Goal: Communication & Community: Answer question/provide support

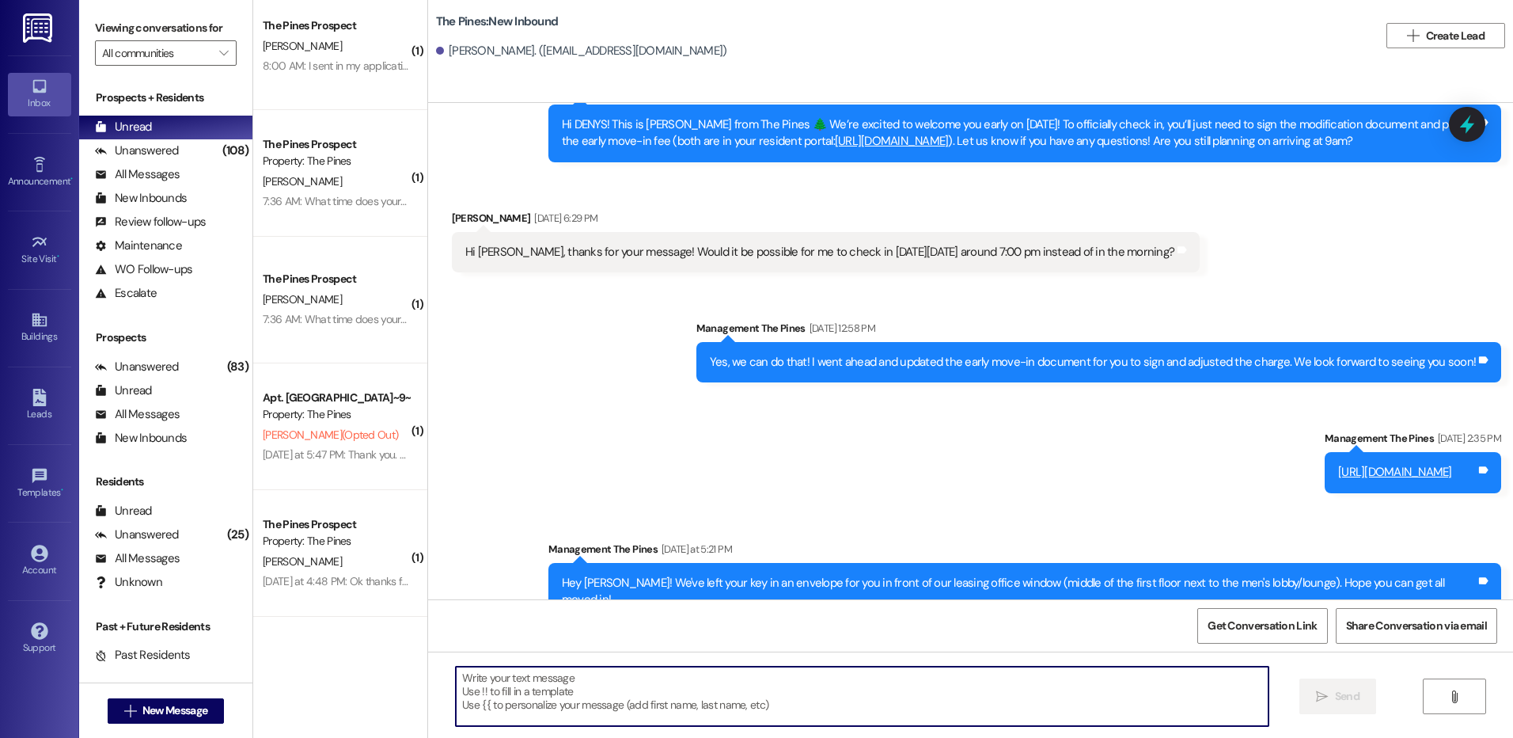
scroll to position [1781, 0]
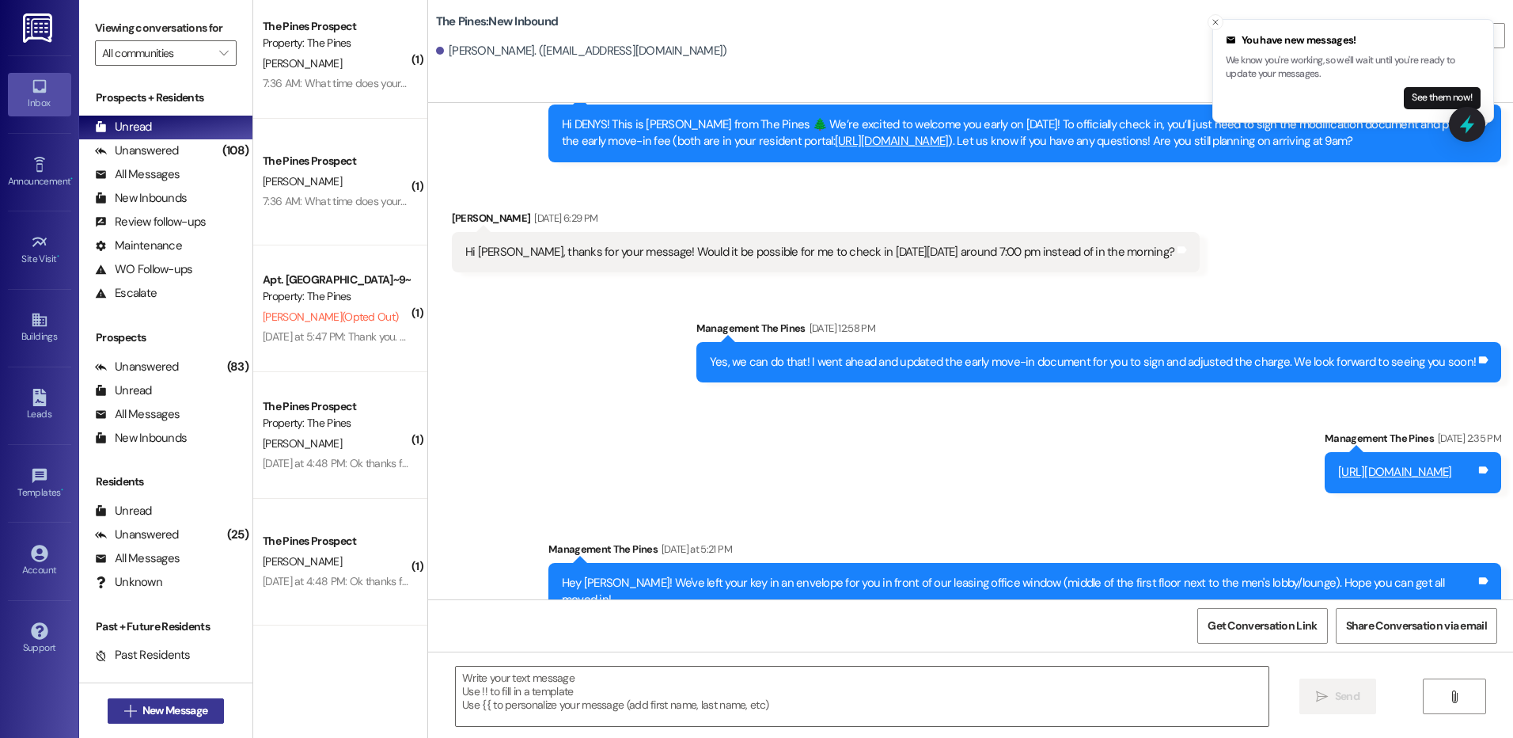
click at [176, 710] on span "New Message" at bounding box center [174, 710] width 65 height 17
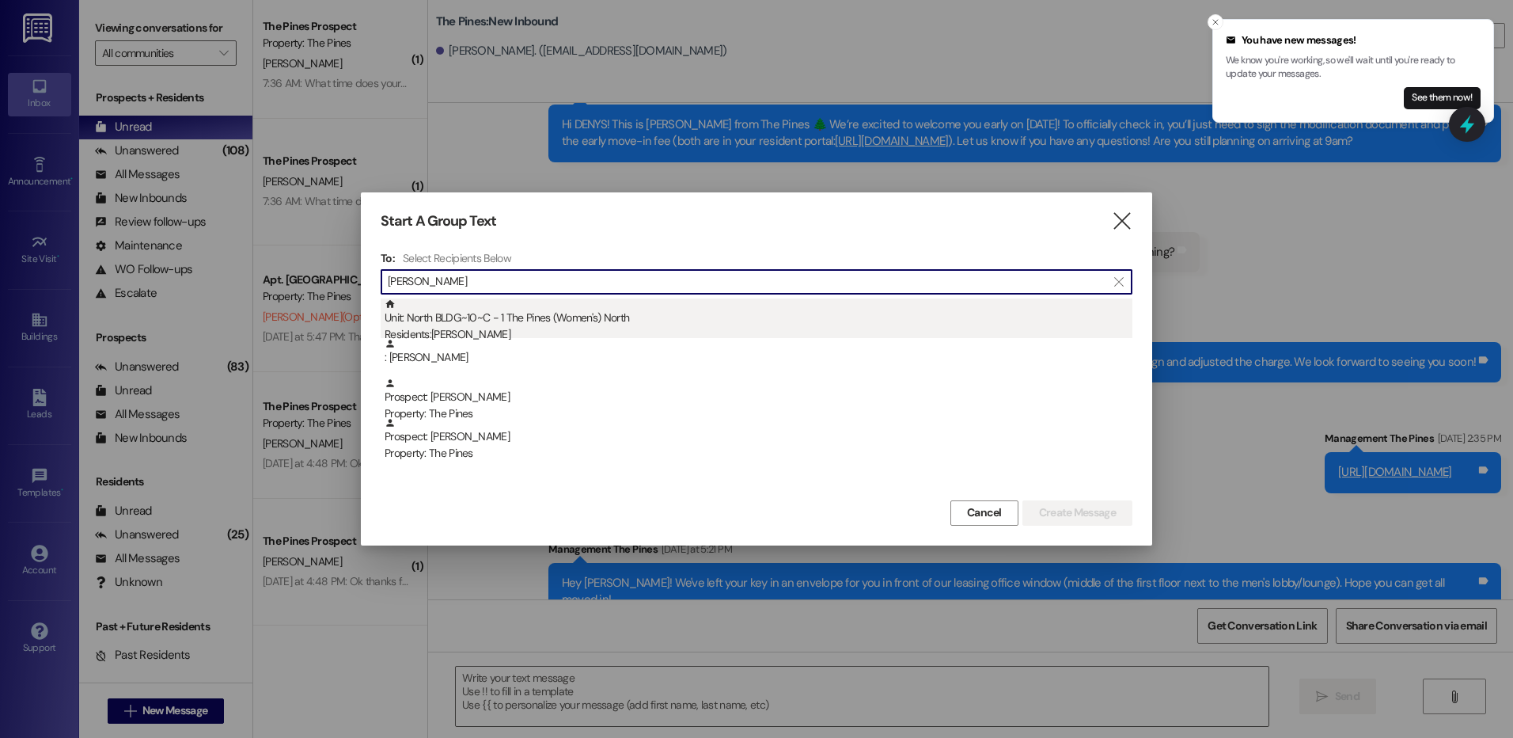
type input "[PERSON_NAME]"
click at [577, 331] on div "Residents: [PERSON_NAME]" at bounding box center [759, 334] width 748 height 17
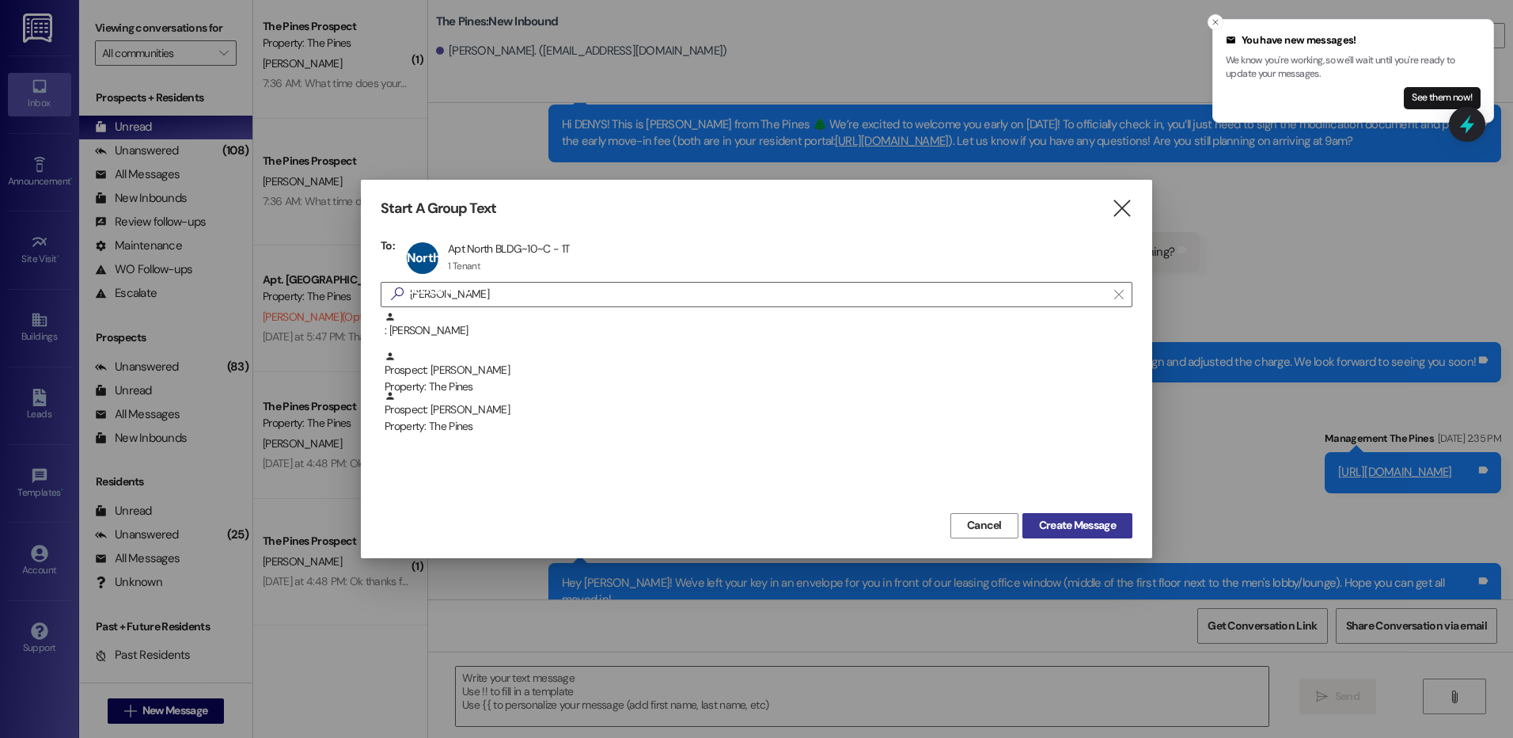
click at [1074, 530] on span "Create Message" at bounding box center [1077, 525] width 77 height 17
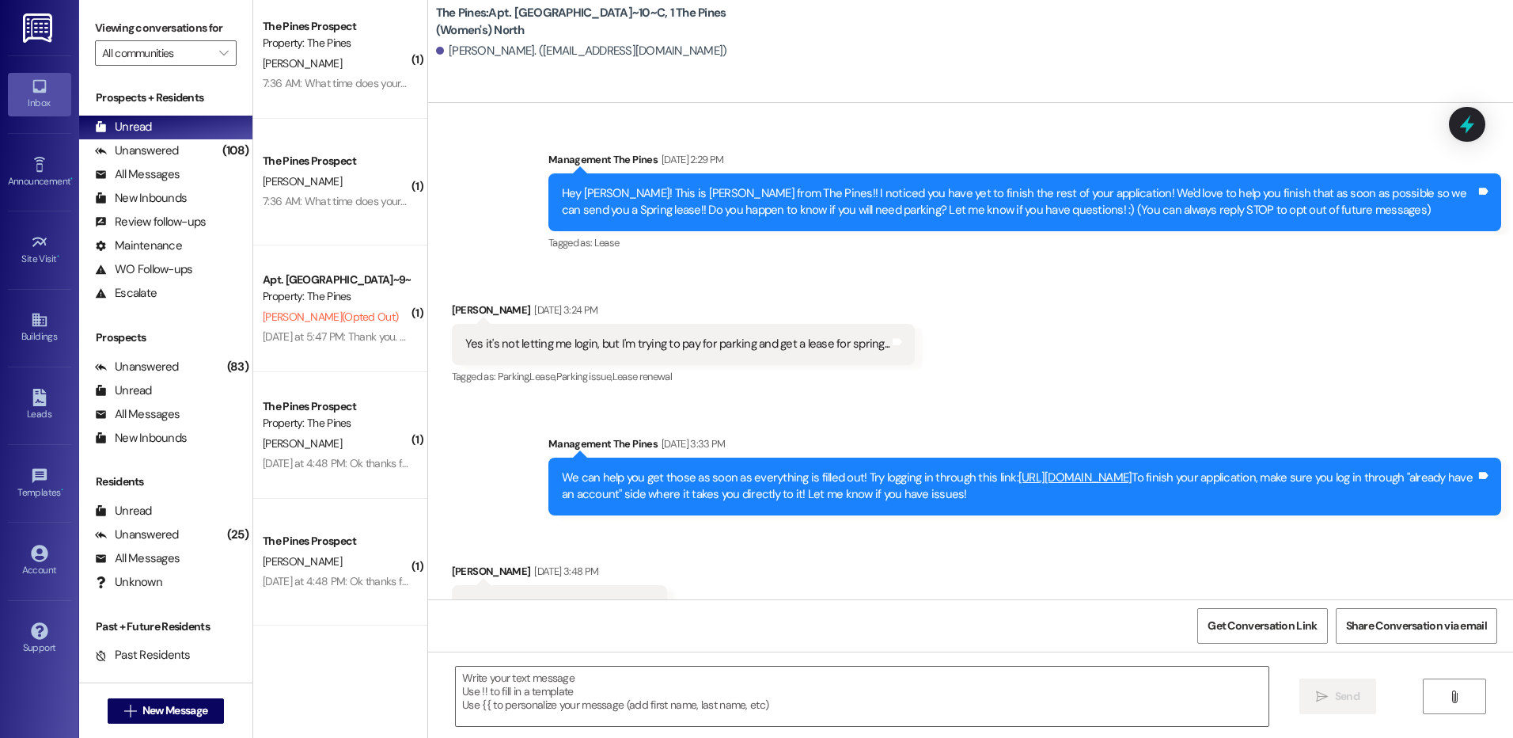
scroll to position [47945, 0]
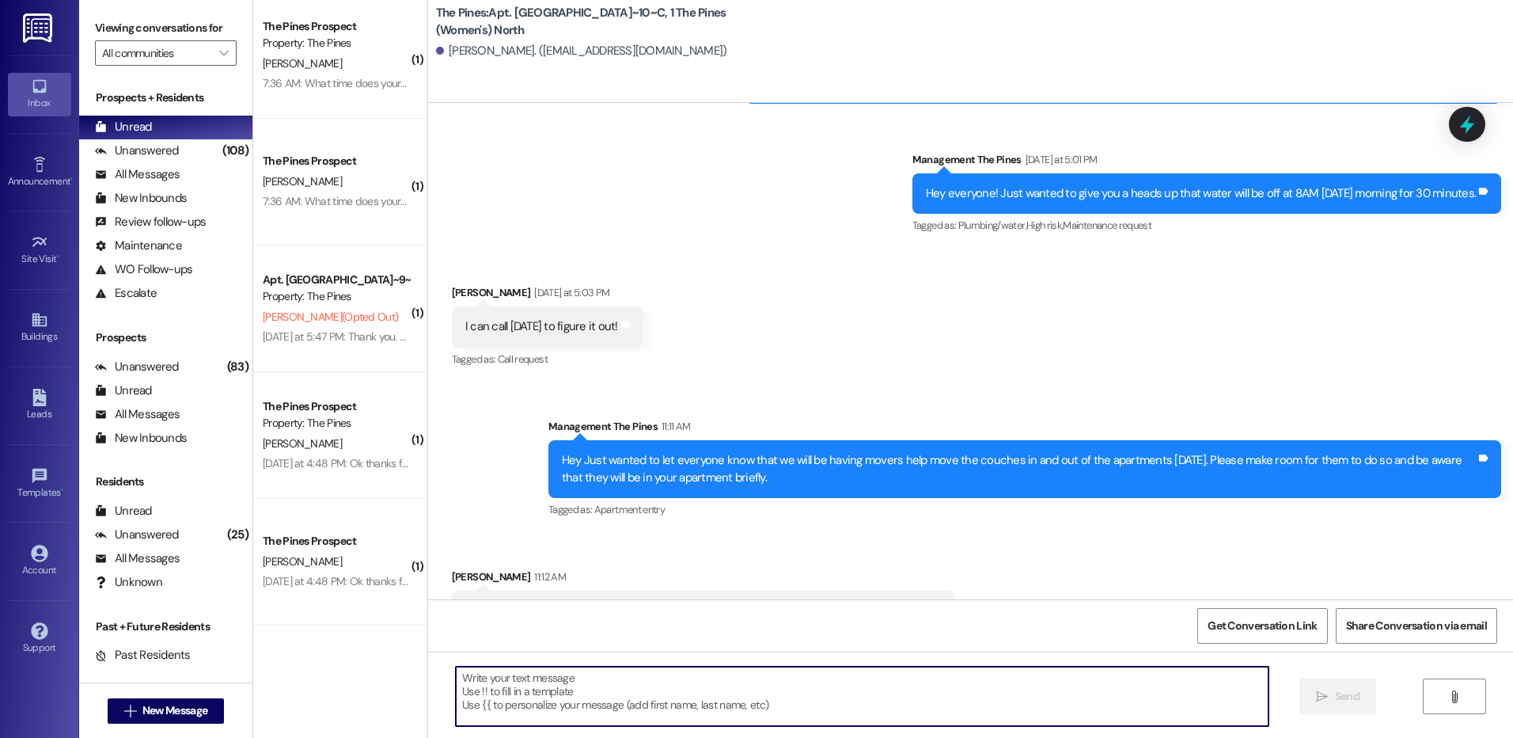
click at [896, 686] on textarea at bounding box center [862, 695] width 812 height 59
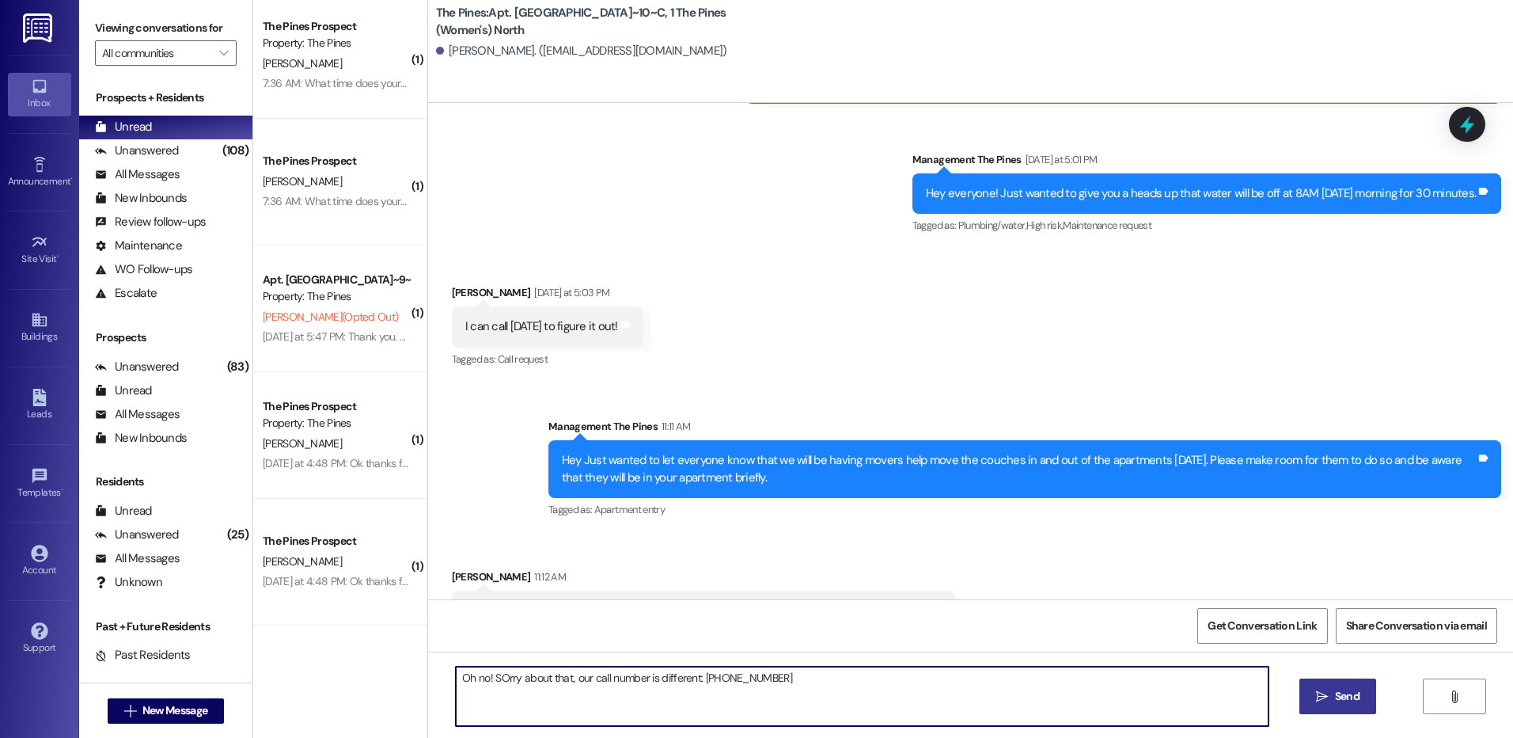
type textarea "Oh no! SOrry about that, our call number is different: [PHONE_NUMBER]"
click at [1344, 694] on span "Send" at bounding box center [1347, 696] width 25 height 17
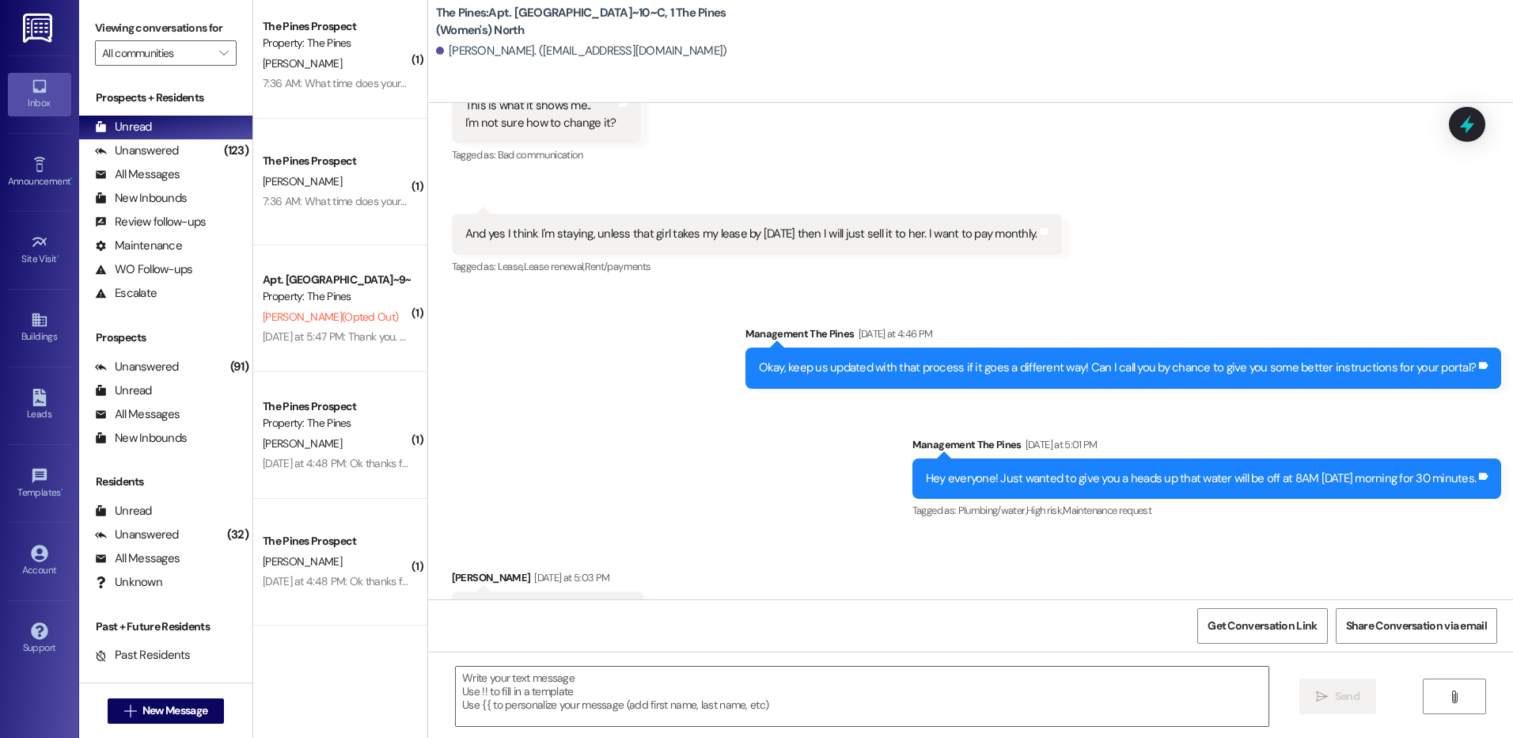
scroll to position [48056, 0]
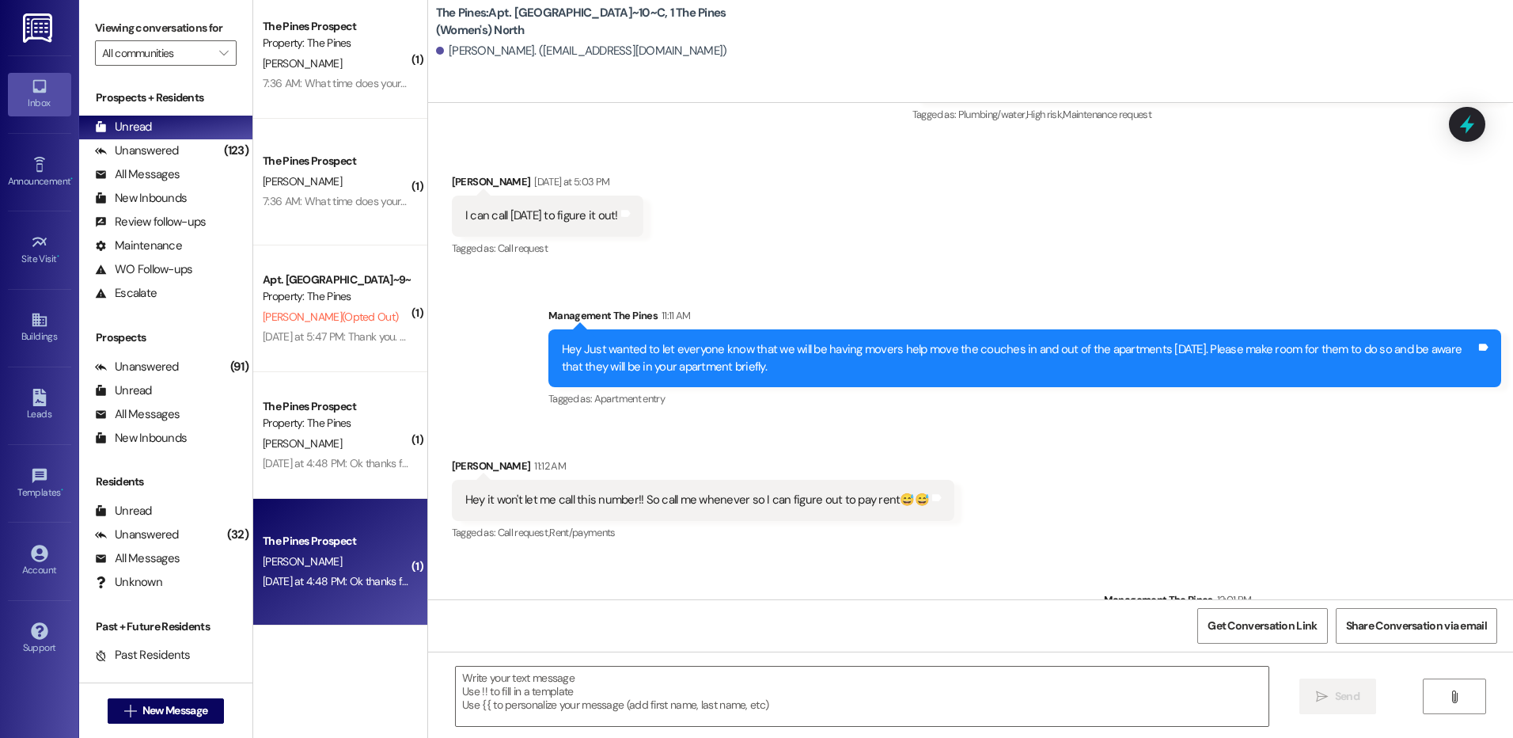
click at [336, 552] on div "[PERSON_NAME]" at bounding box center [336, 562] width 150 height 20
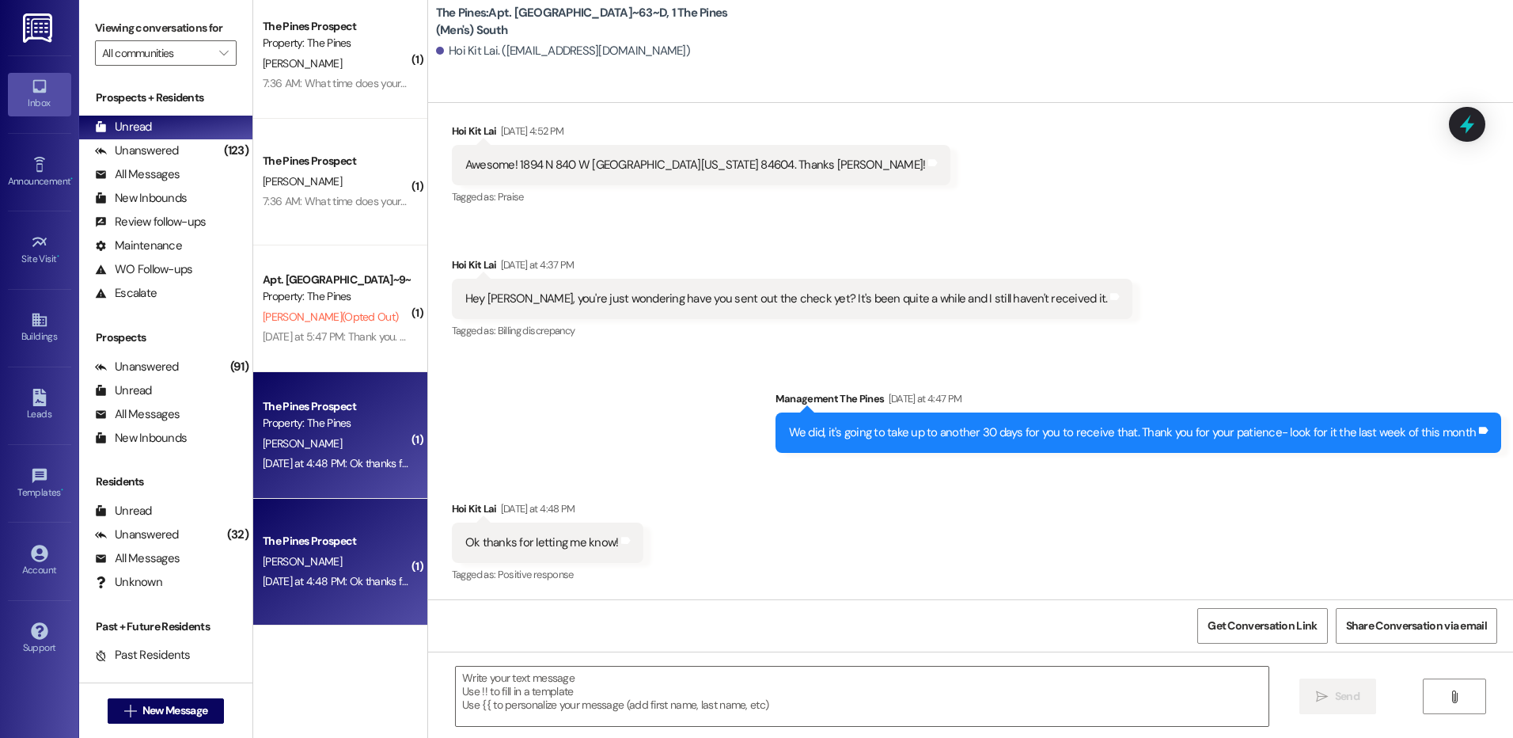
scroll to position [13601, 0]
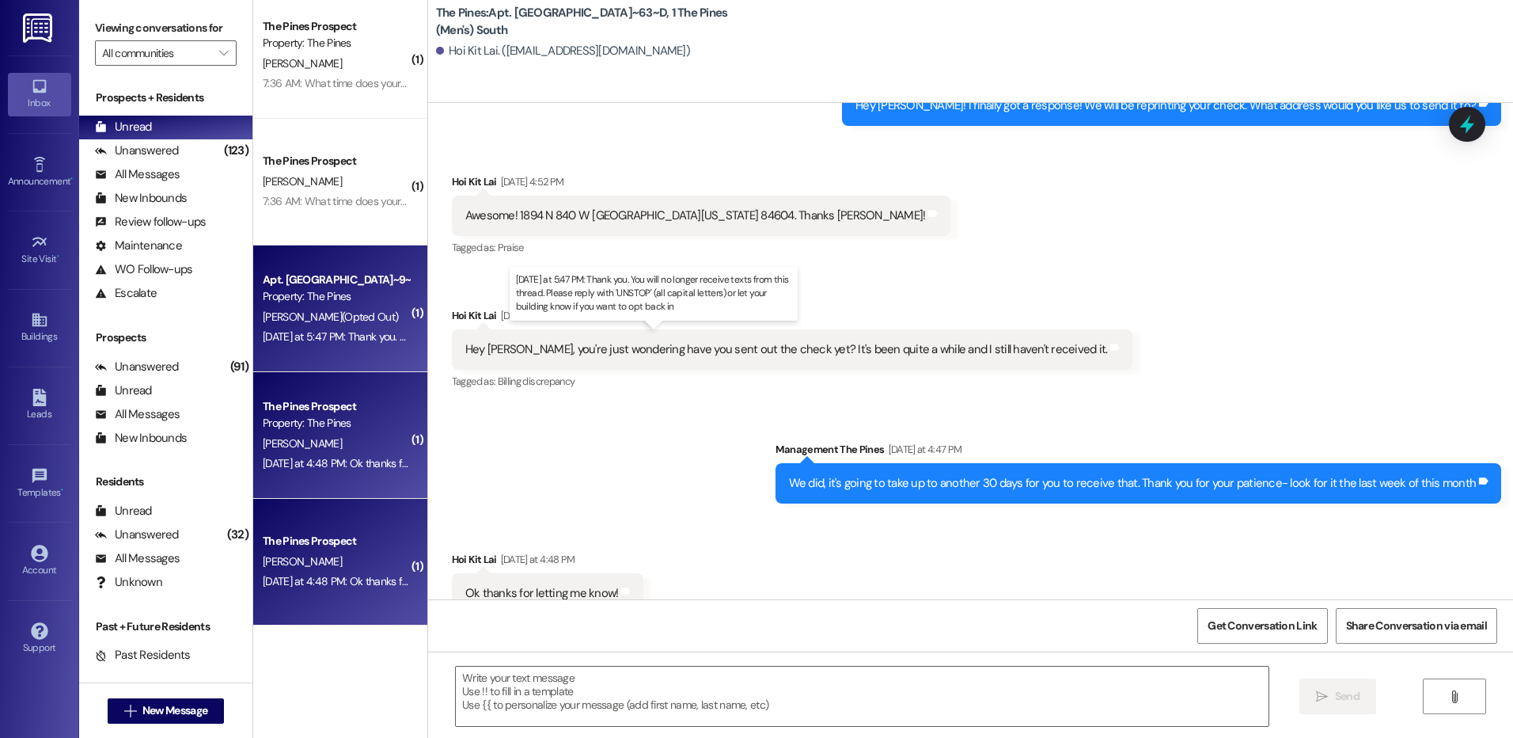
click at [366, 332] on div "Yesterday at 5:47 PM: Thank you. You will no longer receive texts from this thr…" at bounding box center [659, 336] width 793 height 14
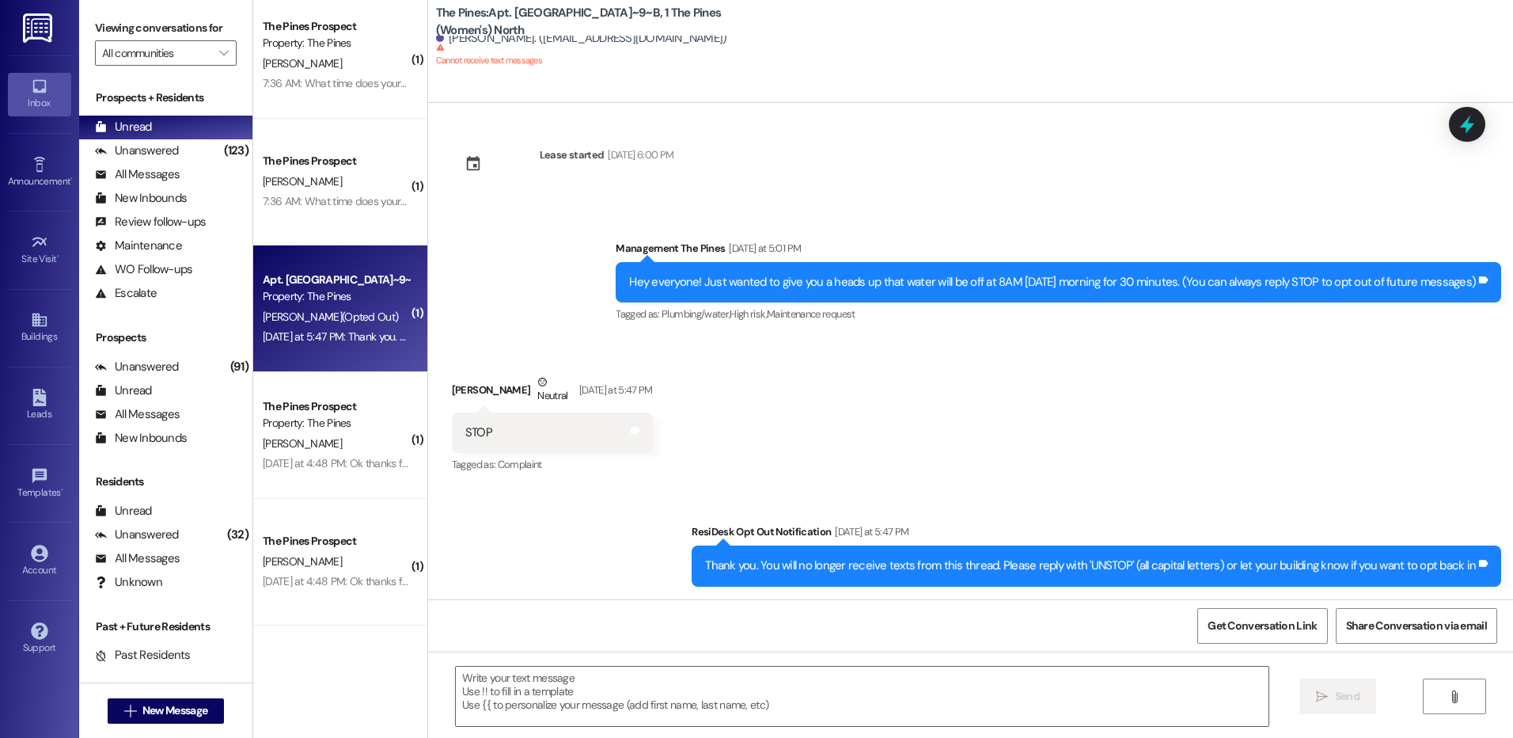
scroll to position [0, 0]
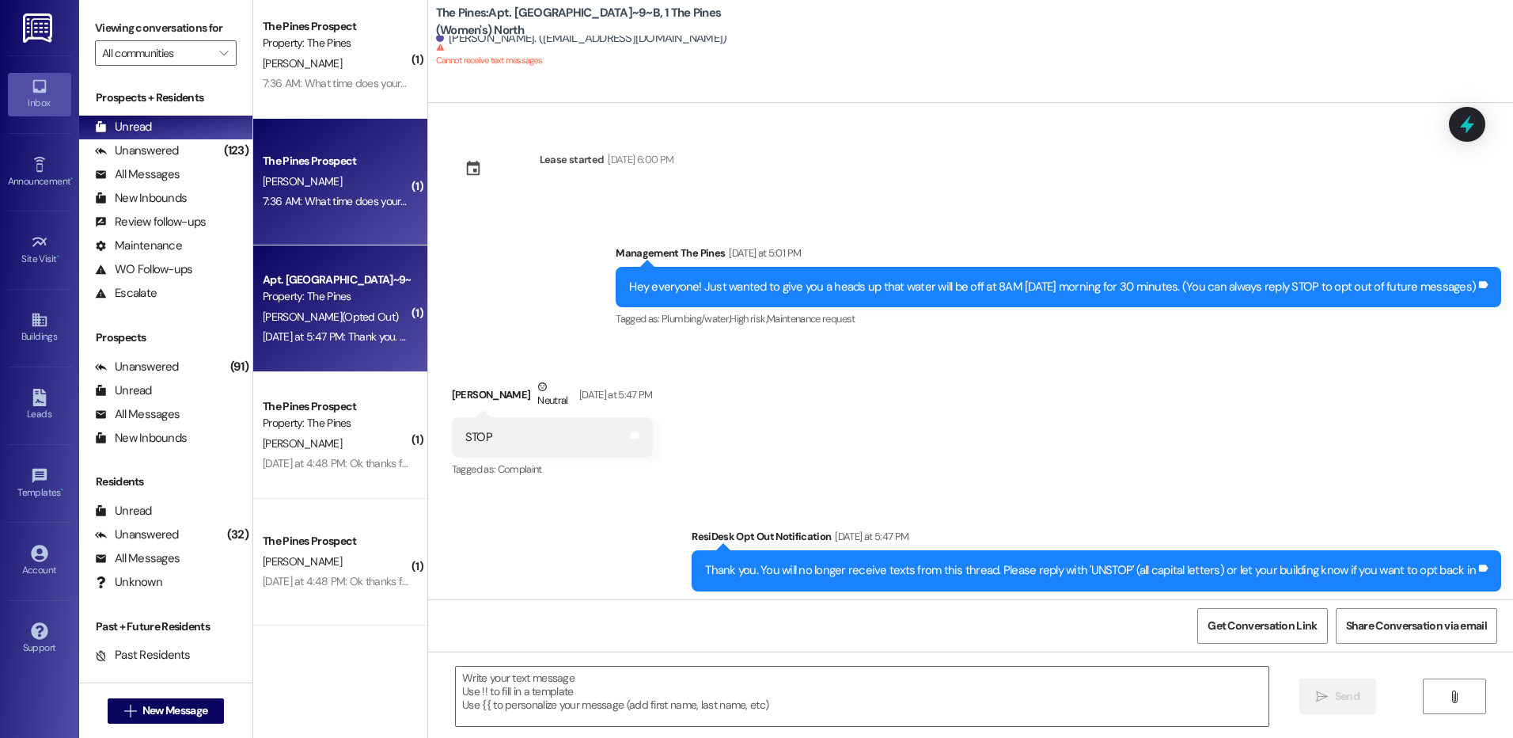
click at [313, 211] on div "7:36 AM: What time does your office close today? 7:36 AM: What time does your o…" at bounding box center [336, 202] width 150 height 20
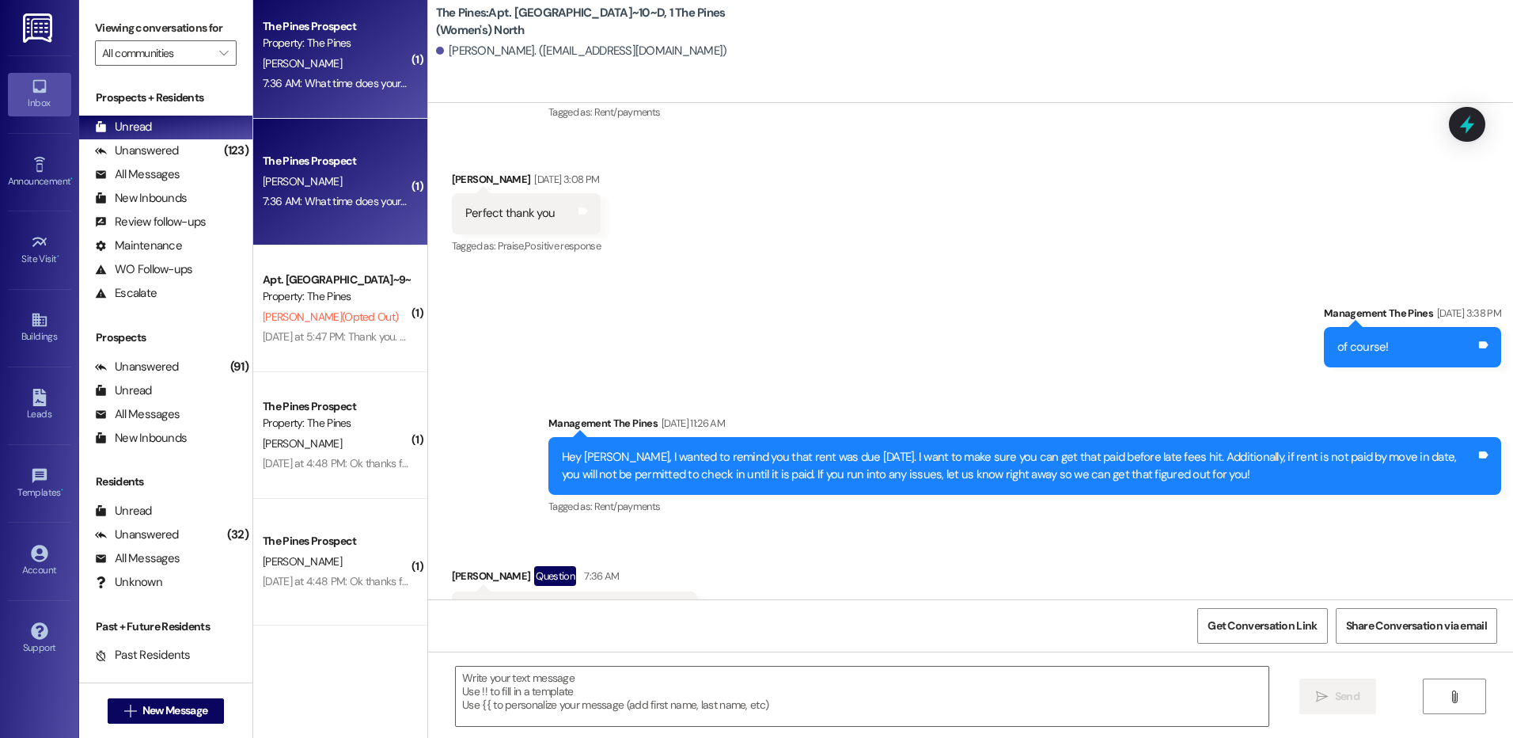
scroll to position [16311, 0]
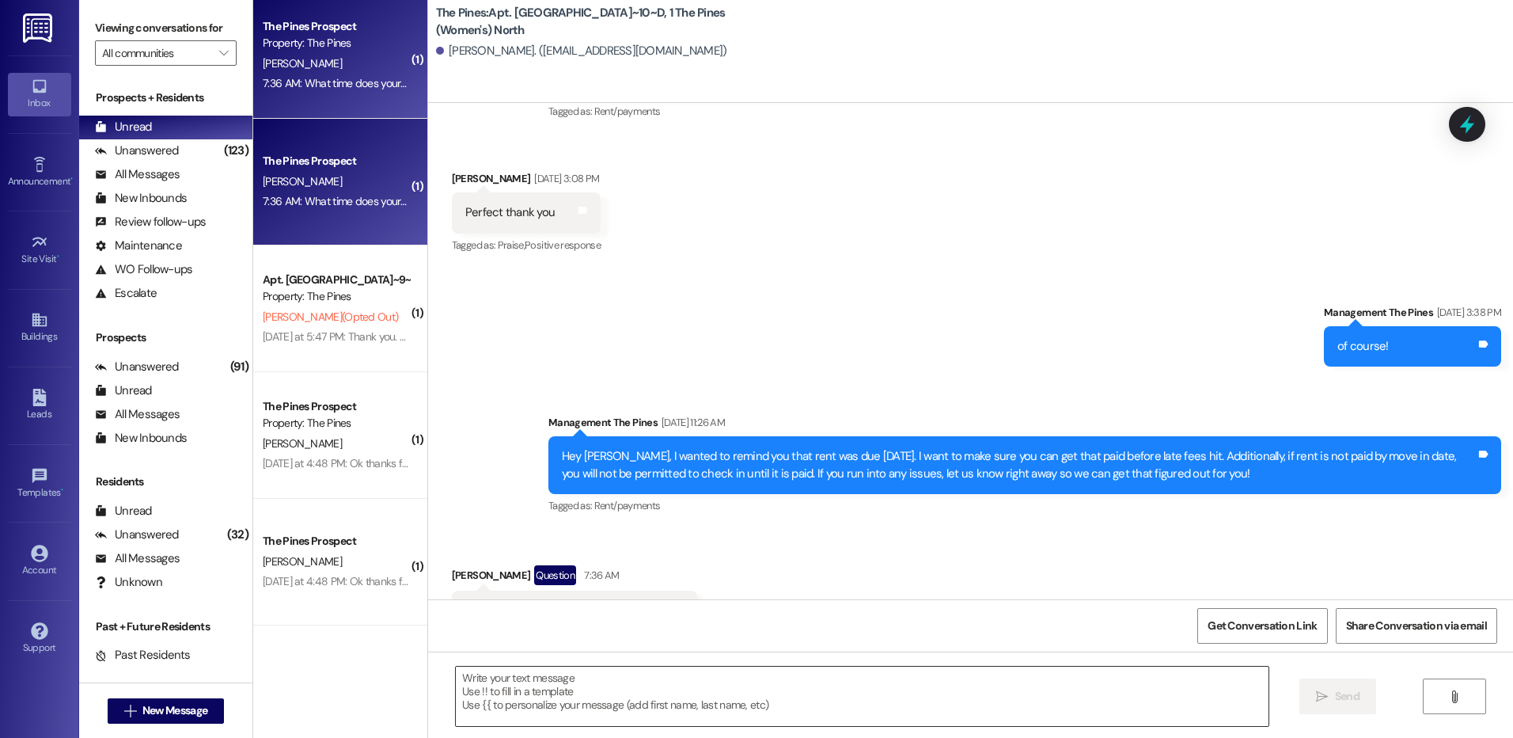
click at [906, 692] on textarea at bounding box center [862, 695] width 812 height 59
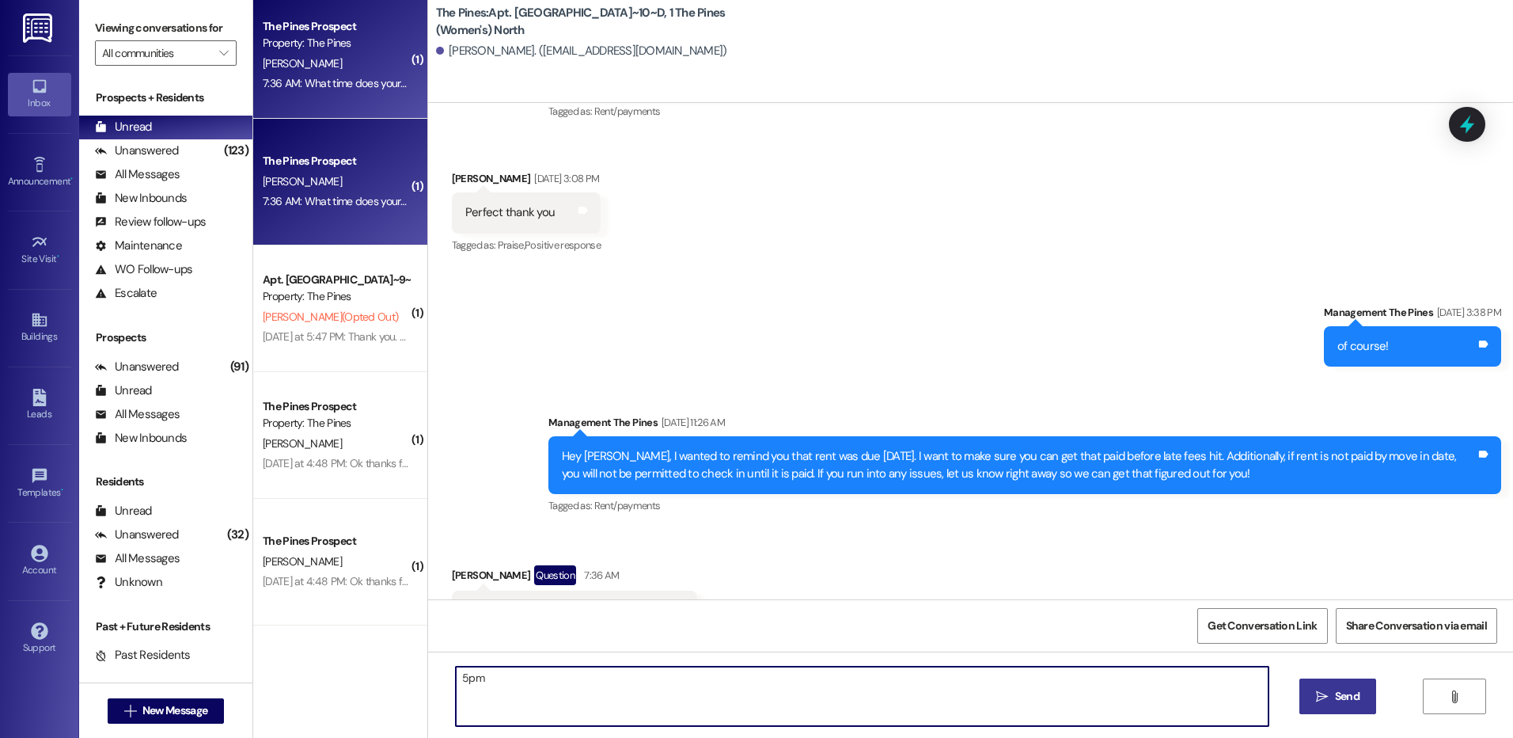
type textarea "5pm!"
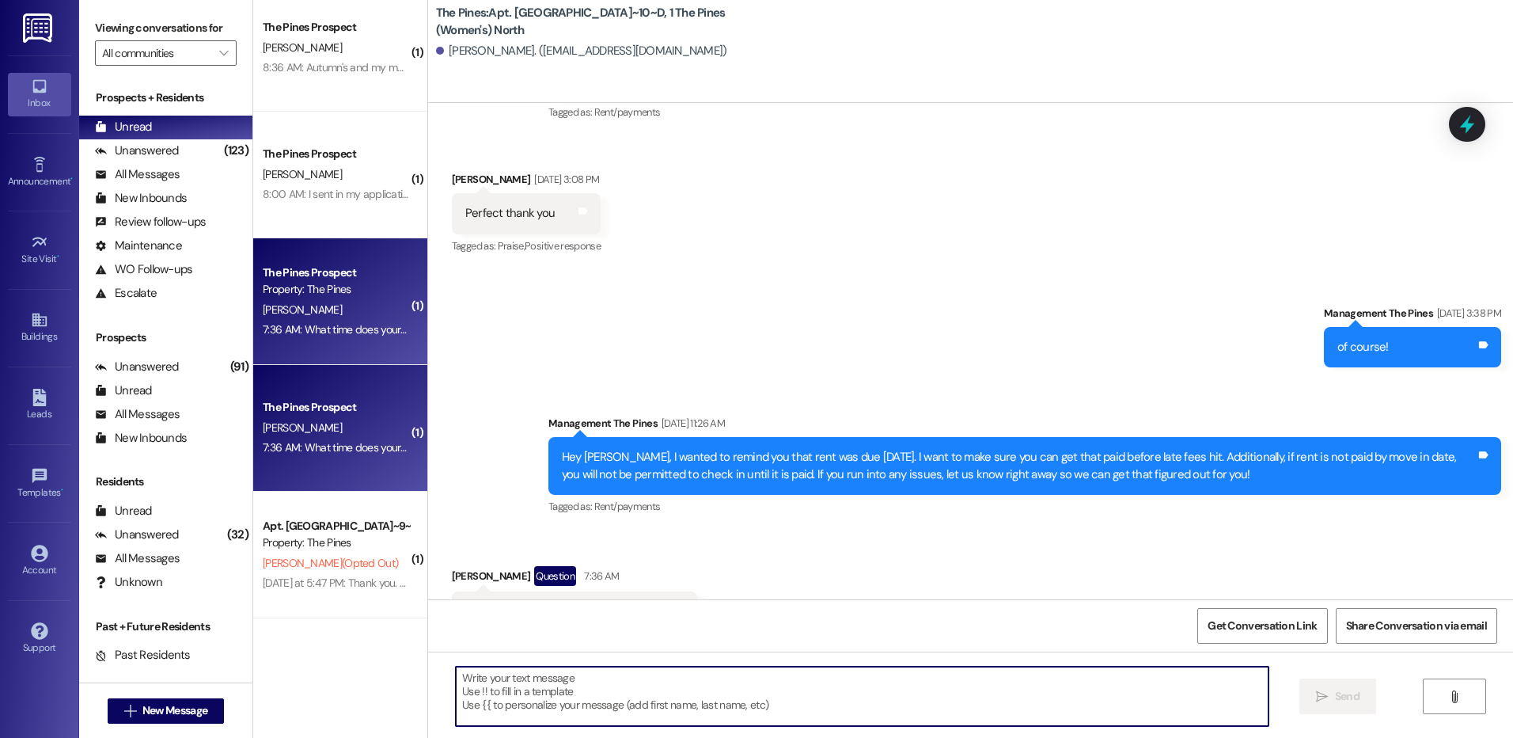
scroll to position [1464, 0]
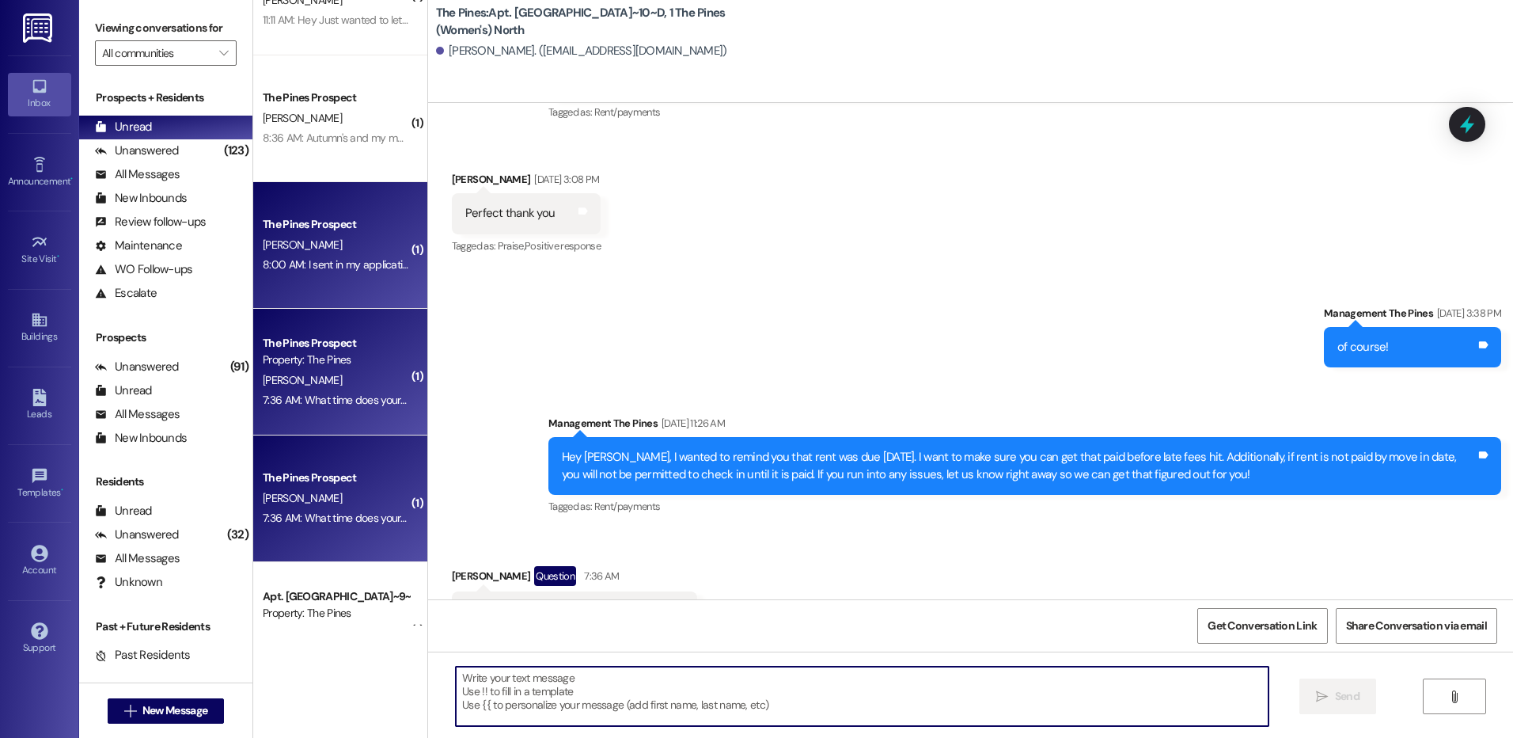
click at [336, 260] on div "8:00 AM: I sent in my application but I need to know if you guys follow the new…" at bounding box center [726, 264] width 927 height 14
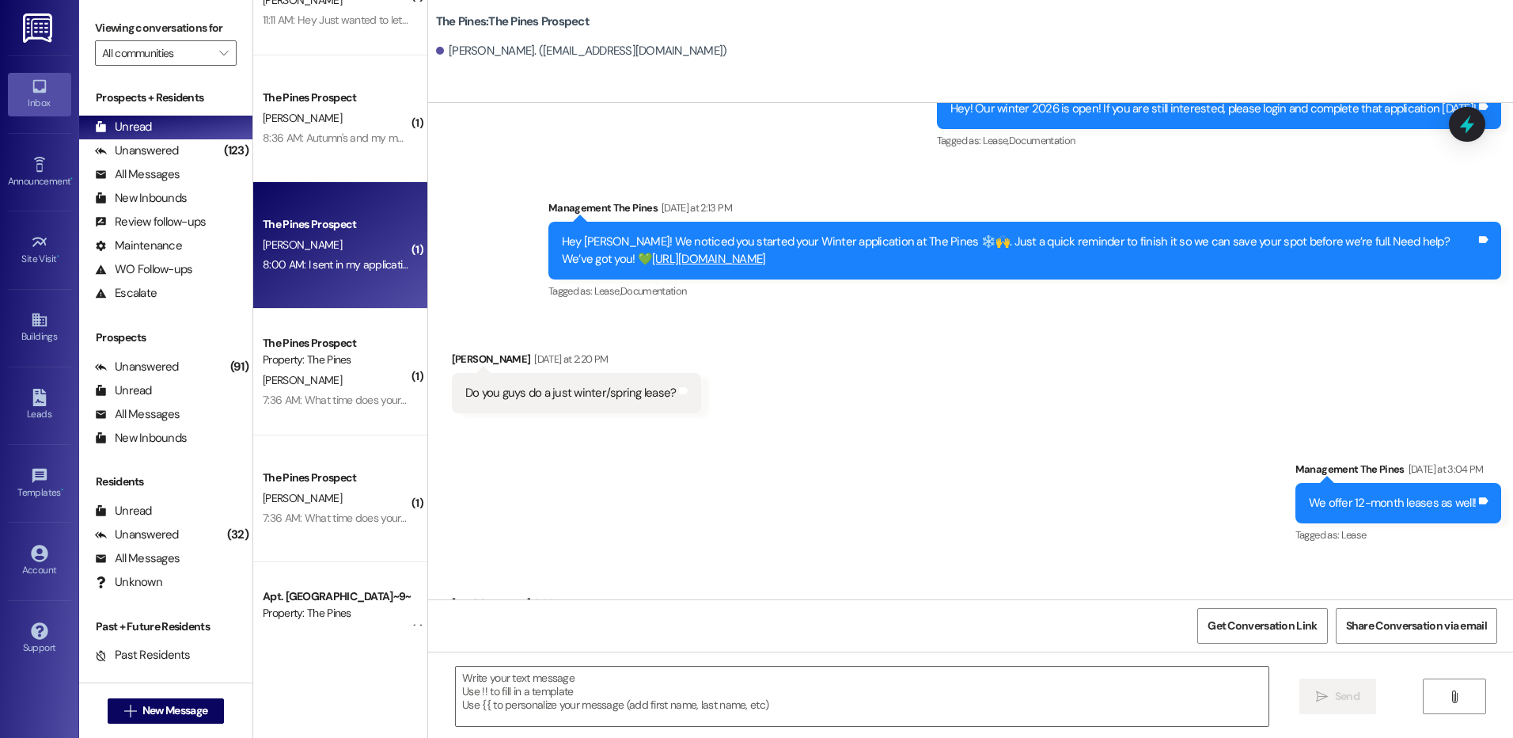
scroll to position [5544, 0]
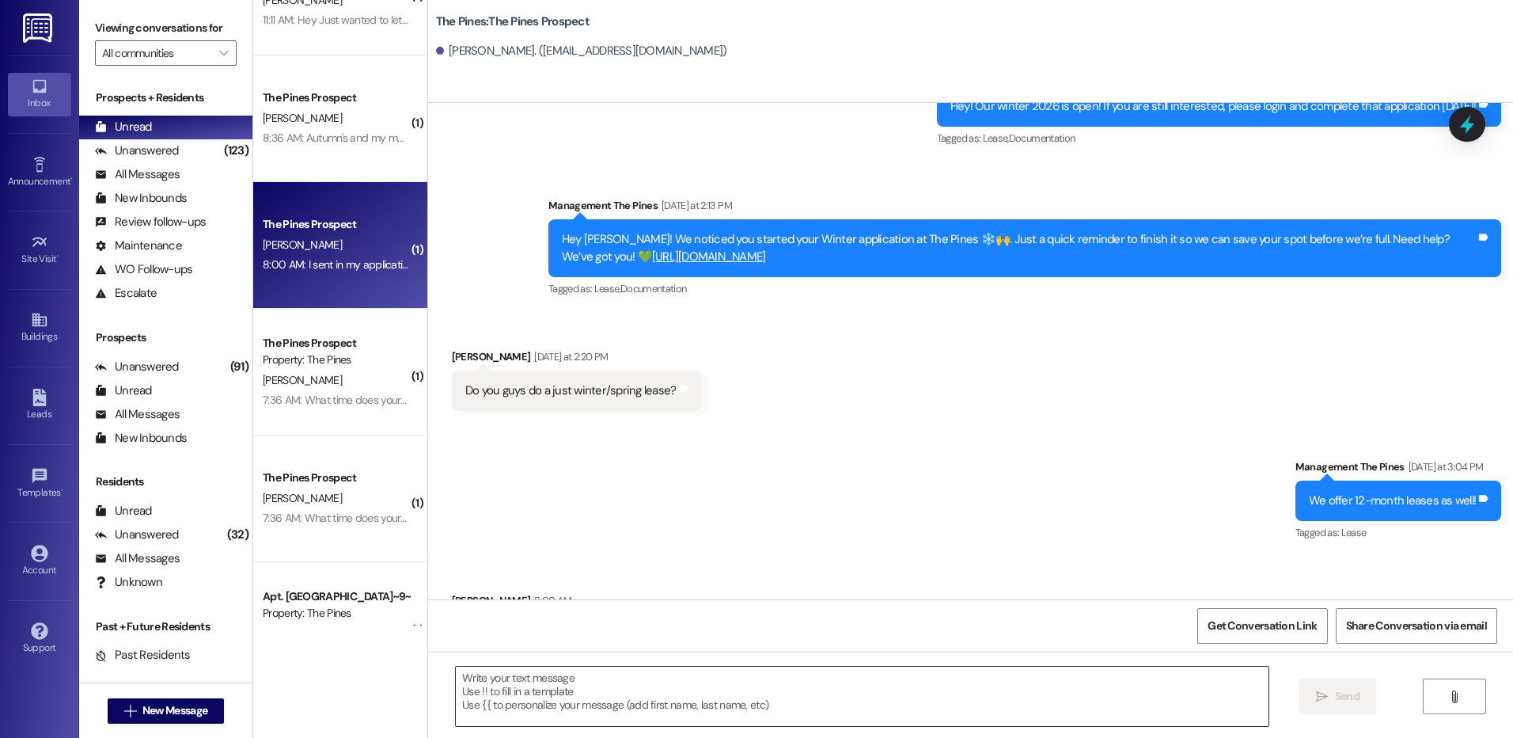
click at [941, 692] on textarea at bounding box center [862, 695] width 812 height 59
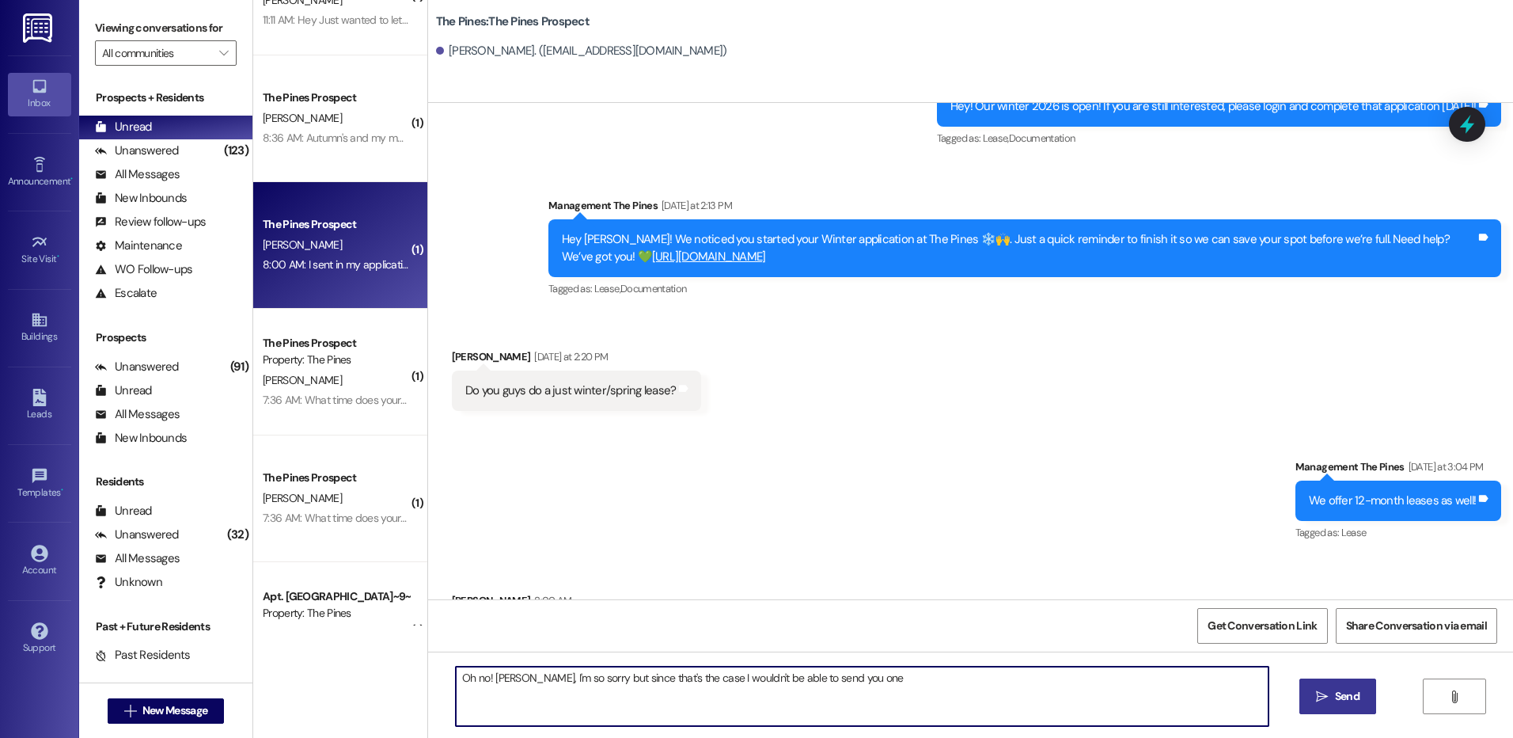
paste textarea "😢"
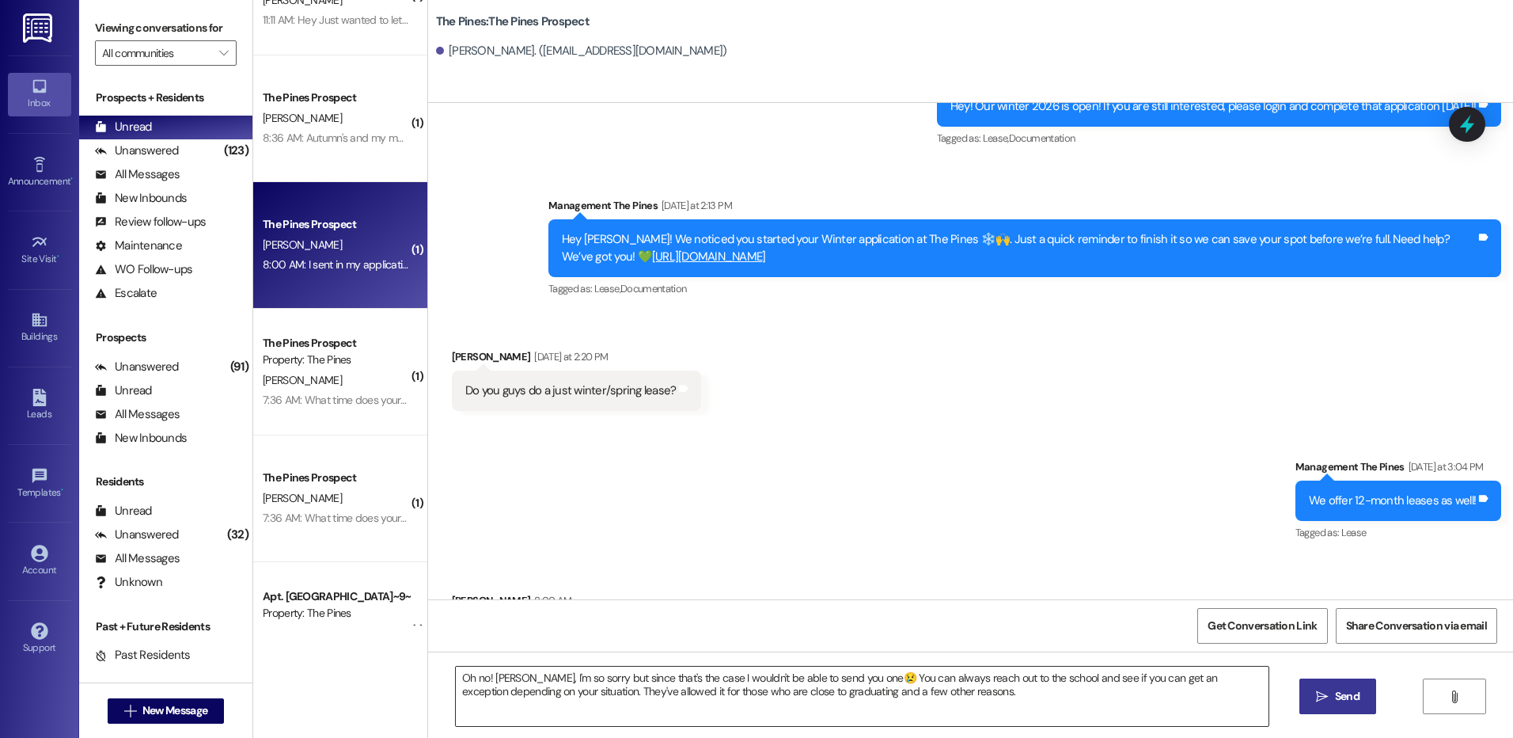
click at [1035, 698] on textarea "Oh no! Emily, I'm so sorry but since that's the case I wouldn't be able to send…" at bounding box center [862, 695] width 812 height 59
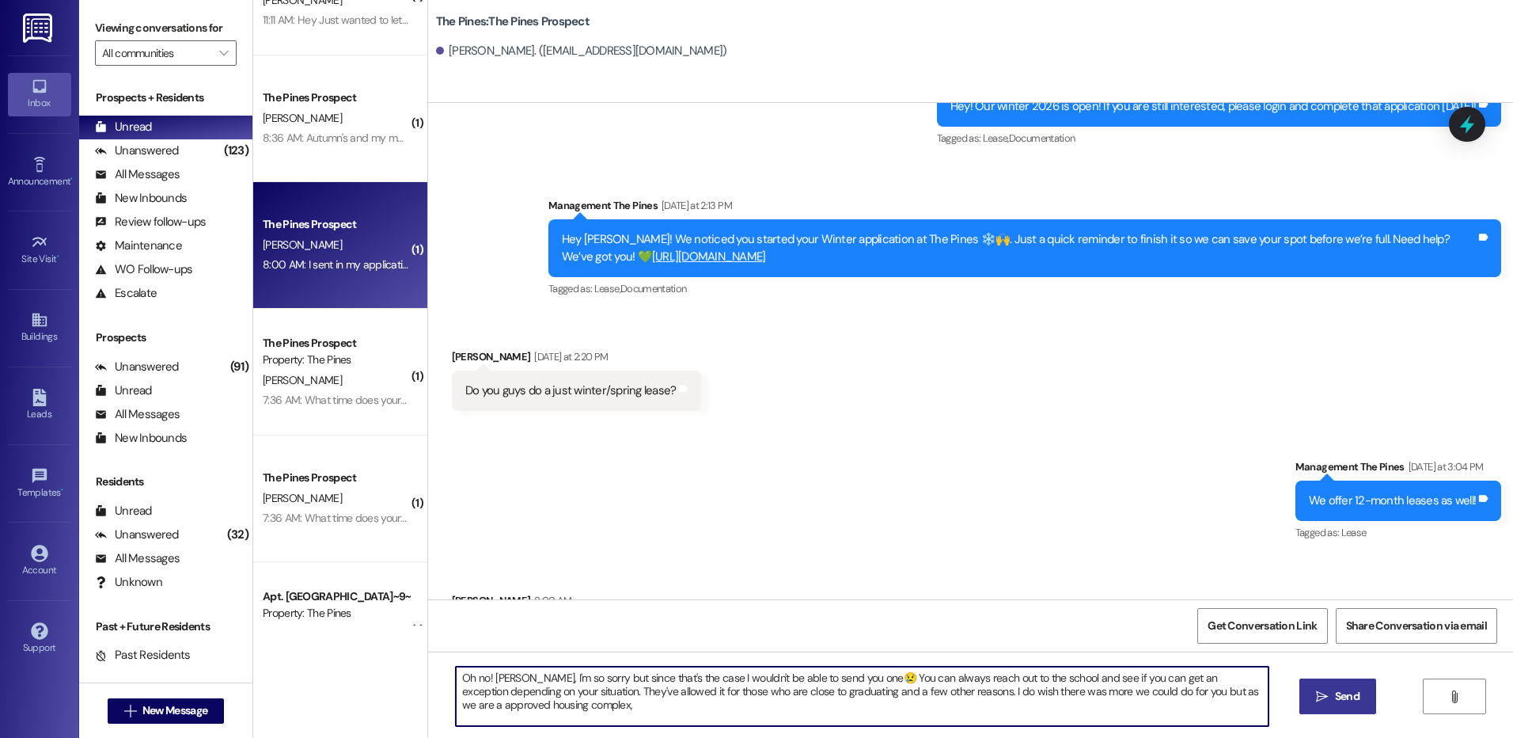
click at [1089, 719] on textarea "Oh no! Emily, I'm so sorry but since that's the case I wouldn't be able to send…" at bounding box center [862, 695] width 812 height 59
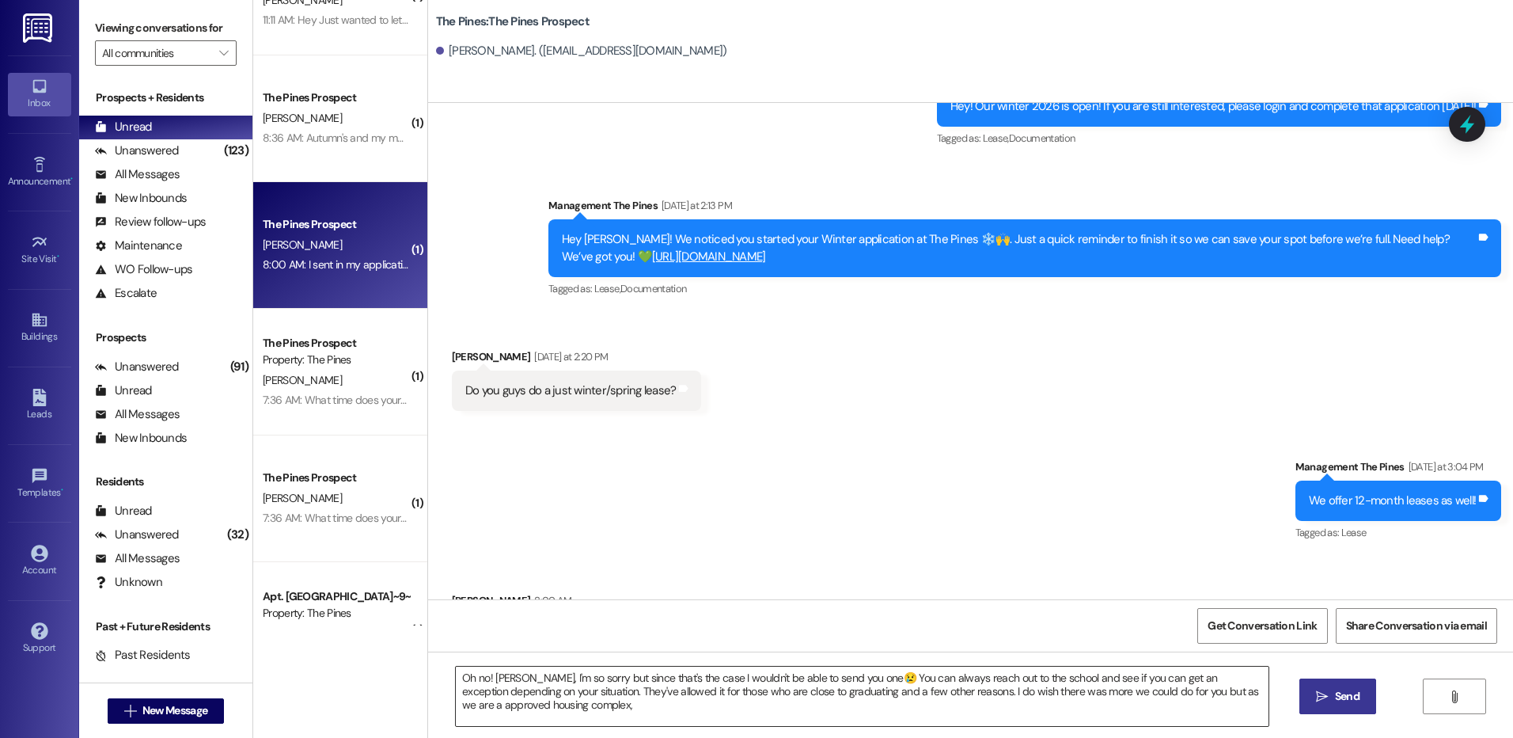
click at [1035, 712] on textarea "Oh no! Emily, I'm so sorry but since that's the case I wouldn't be able to send…" at bounding box center [862, 695] width 812 height 59
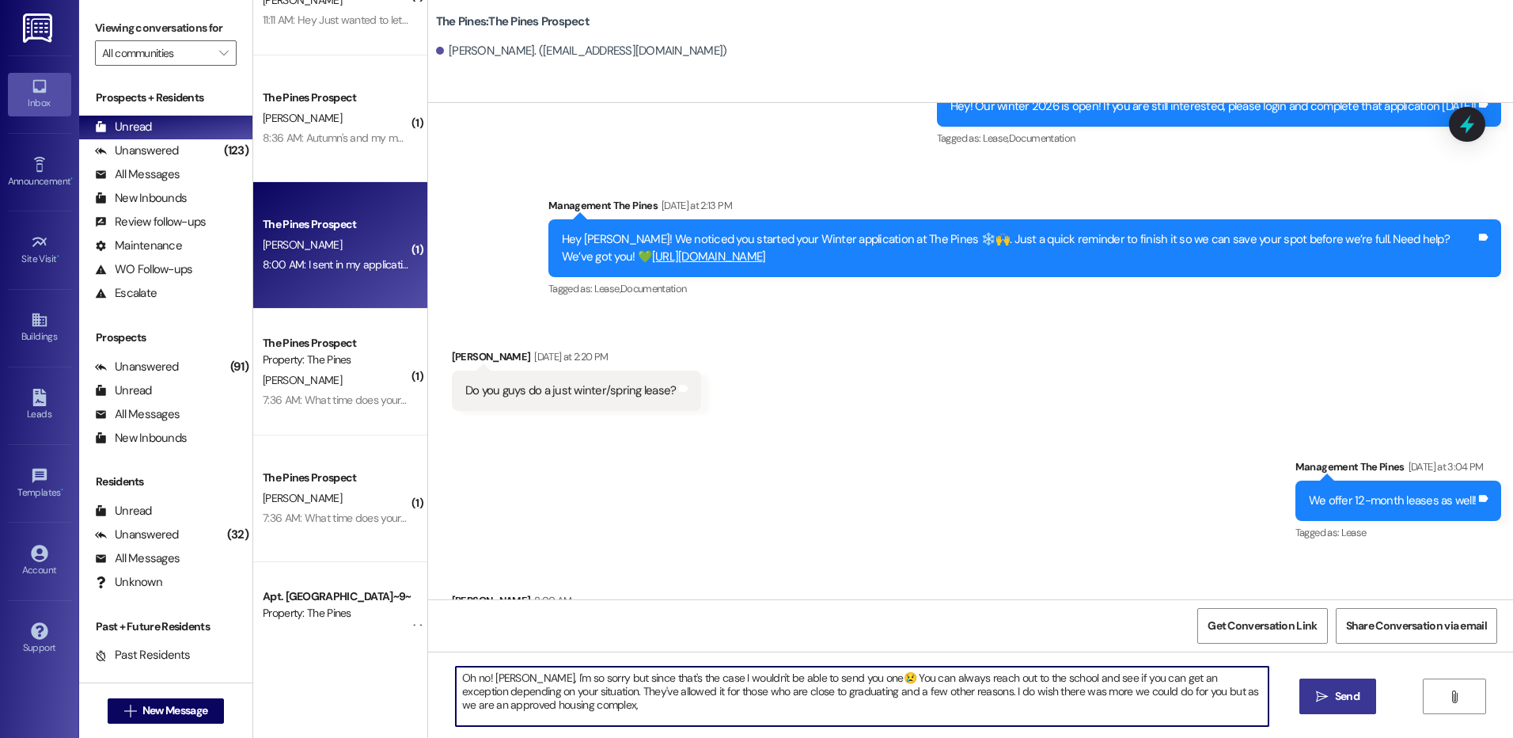
click at [1191, 712] on textarea "Oh no! Emily, I'm so sorry but since that's the case I wouldn't be able to send…" at bounding box center [862, 695] width 812 height 59
type textarea "Oh no! [PERSON_NAME], I'm so sorry but since that's the case I wouldn't be able…"
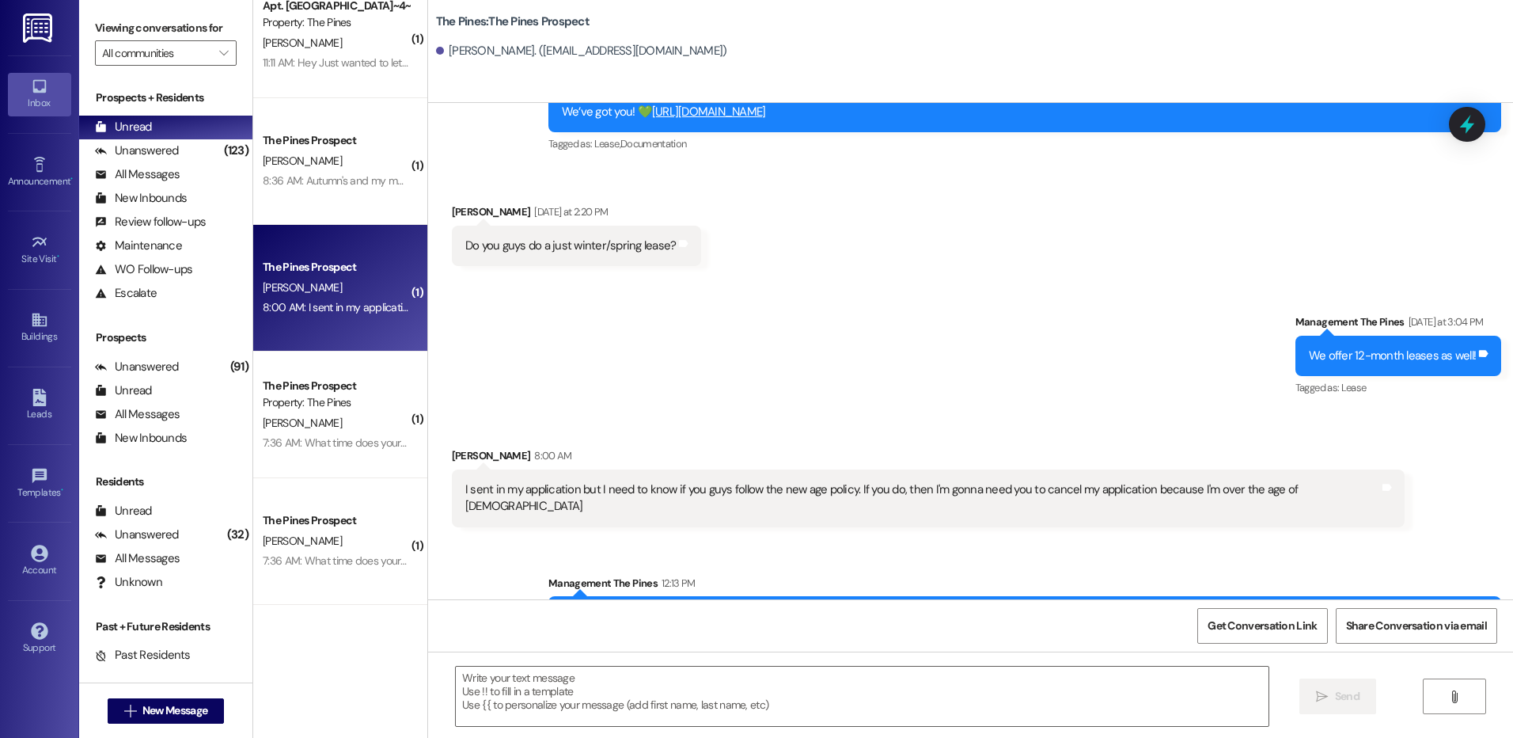
scroll to position [1385, 0]
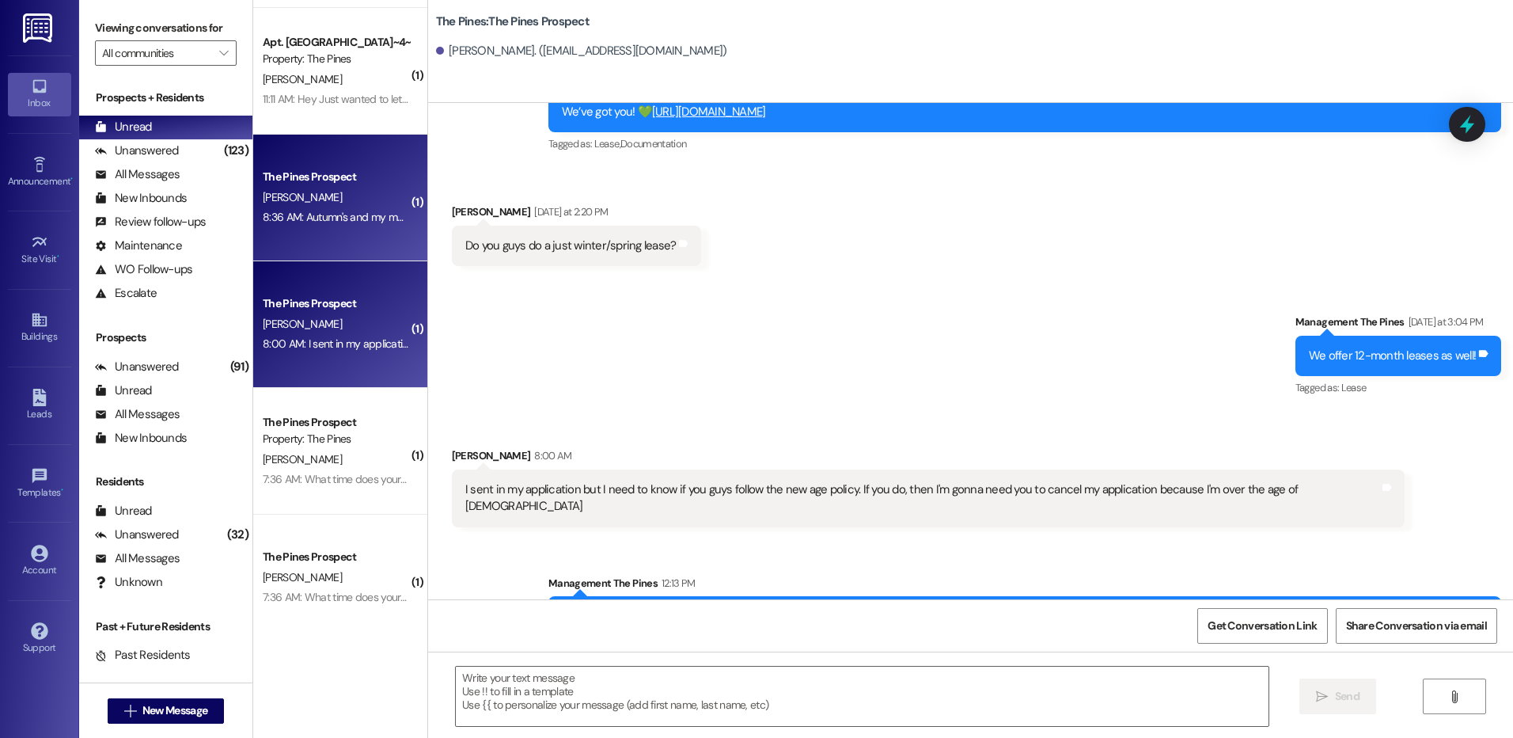
click at [332, 218] on div "8:36 AM: Autumn's and my mother is coming up with us to help us move. Is she al…" at bounding box center [581, 217] width 637 height 14
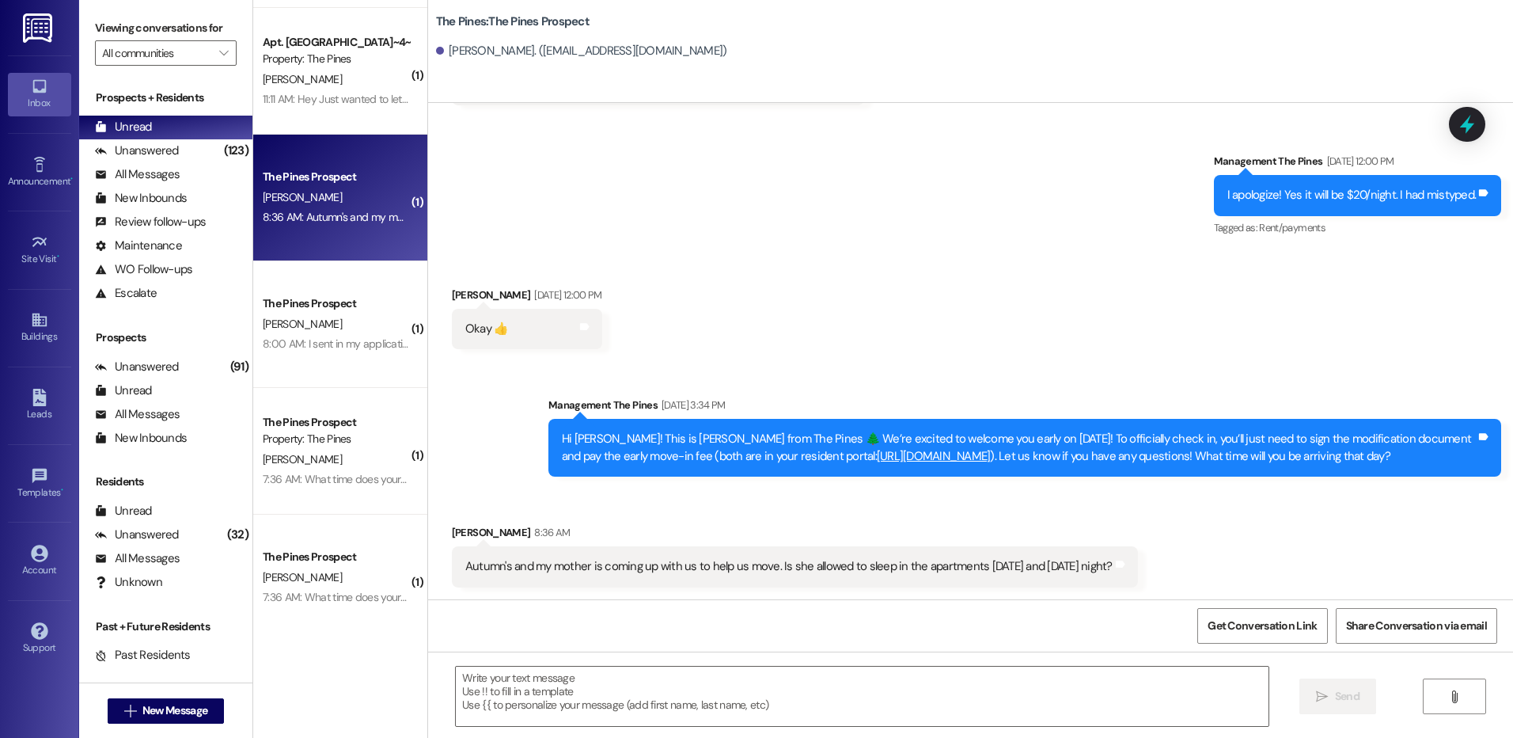
scroll to position [1808, 0]
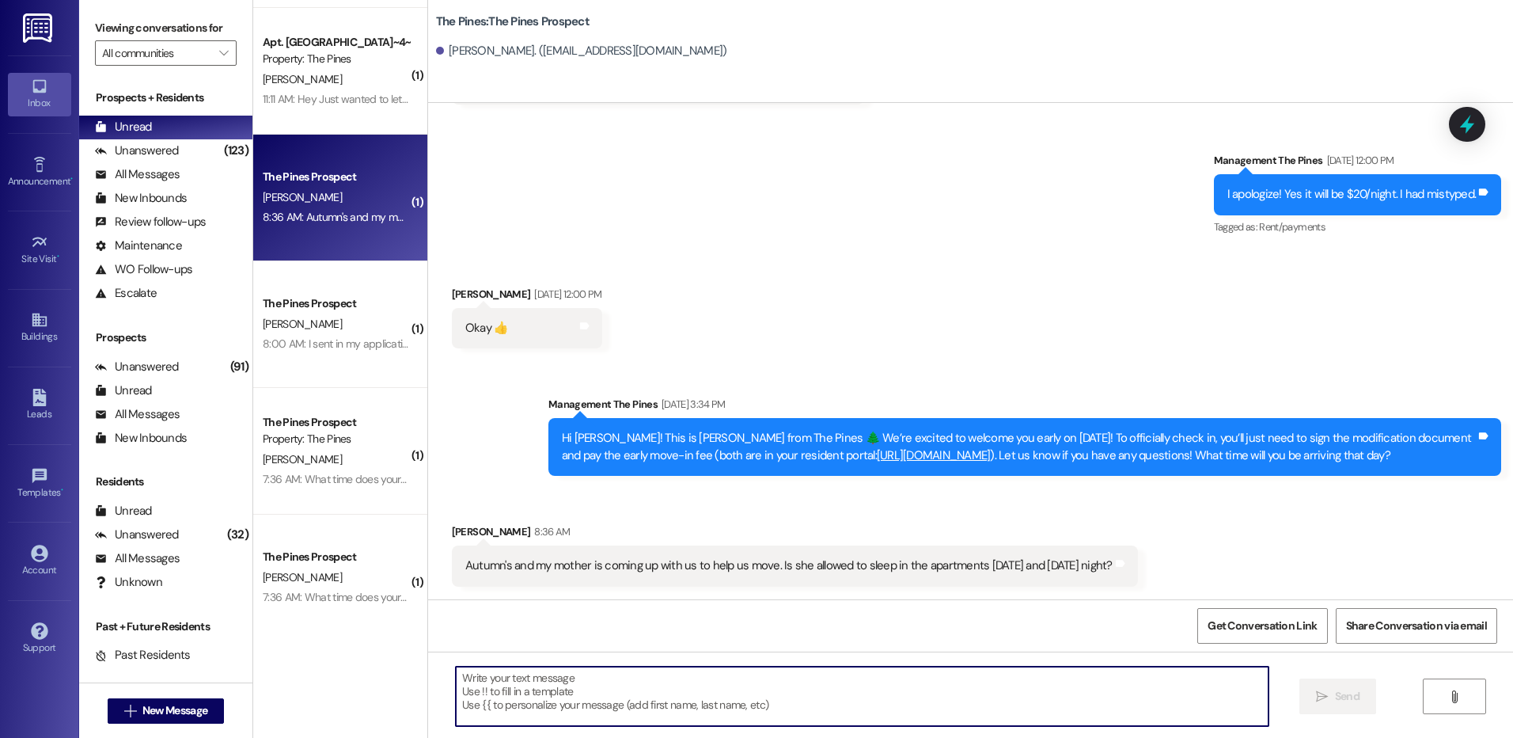
click at [1069, 699] on textarea at bounding box center [862, 695] width 812 height 59
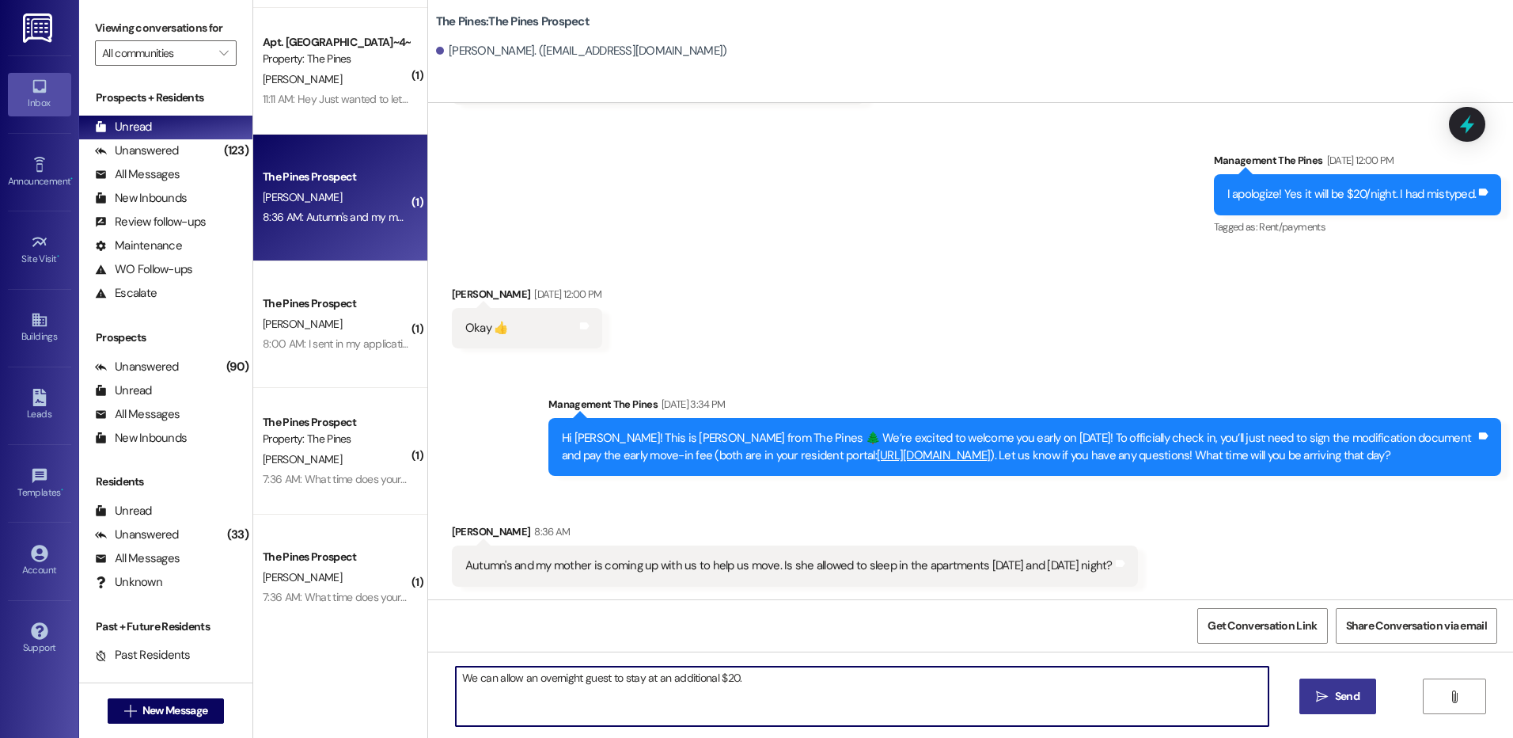
click at [461, 679] on textarea "We can allow an overnight guest to stay at an additional $20." at bounding box center [862, 695] width 812 height 59
click at [654, 685] on textarea "Yes, we can allow an overnight guest to stay at an additional $20." at bounding box center [862, 695] width 812 height 59
click at [662, 680] on textarea "Yes, we can allow an overnight guest to stay at an additional $20." at bounding box center [862, 695] width 812 height 59
click at [834, 674] on textarea "Yes, we can allow an overnight guest to stay at just an additional $20." at bounding box center [862, 695] width 812 height 59
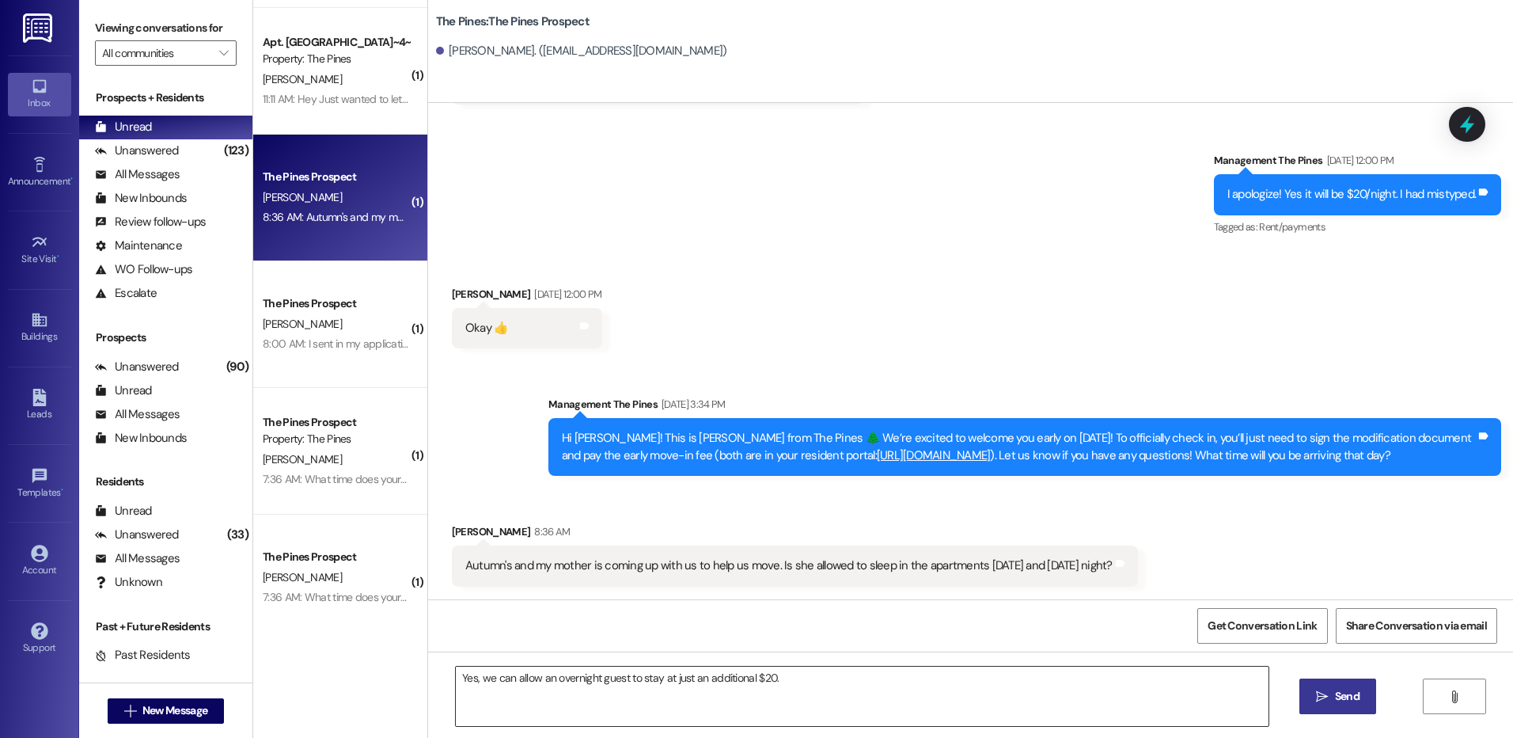
click at [1147, 677] on textarea "Yes, we can allow an overnight guest to stay at just an additional $20." at bounding box center [862, 695] width 812 height 59
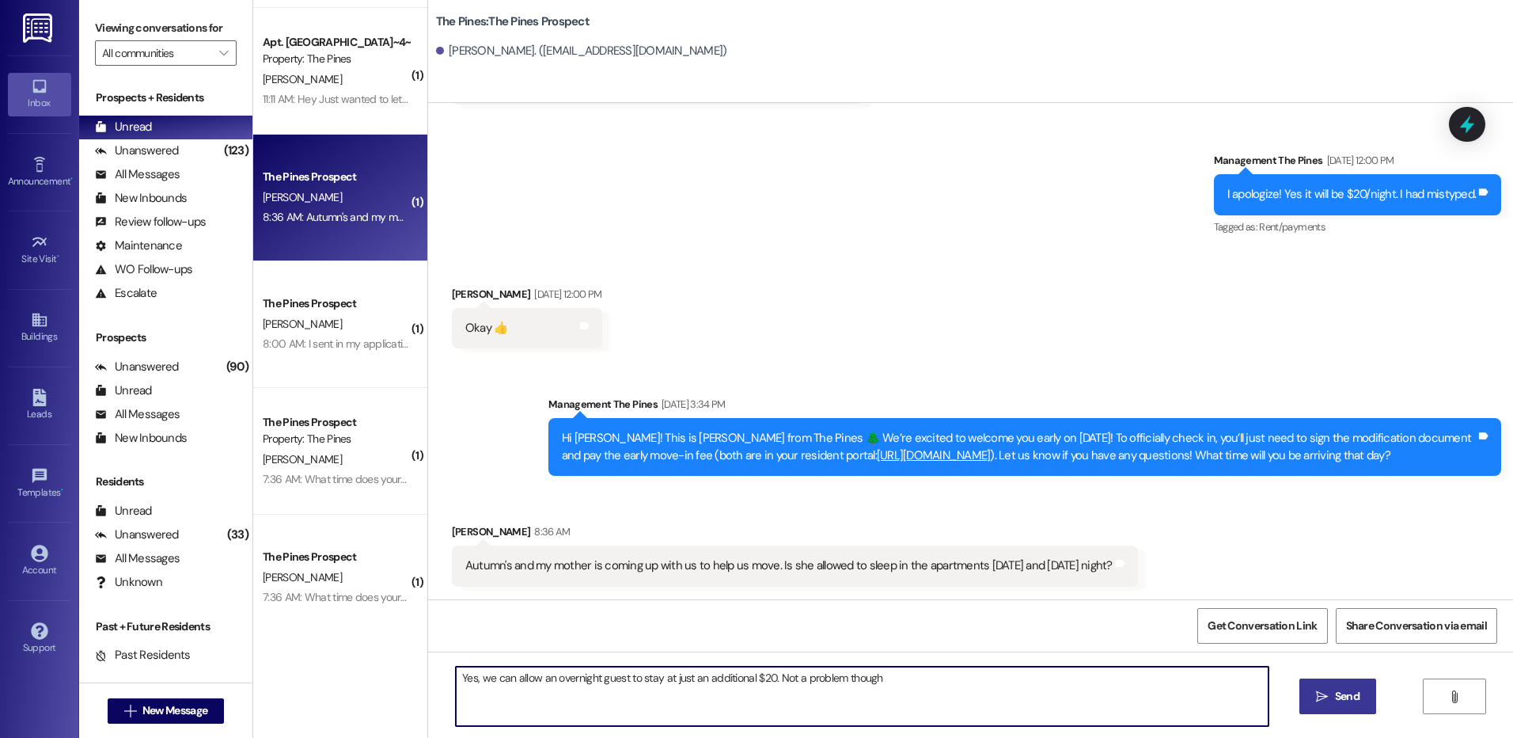
type textarea "Yes, we can allow an overnight guest to stay at just an additional $20. Not a p…"
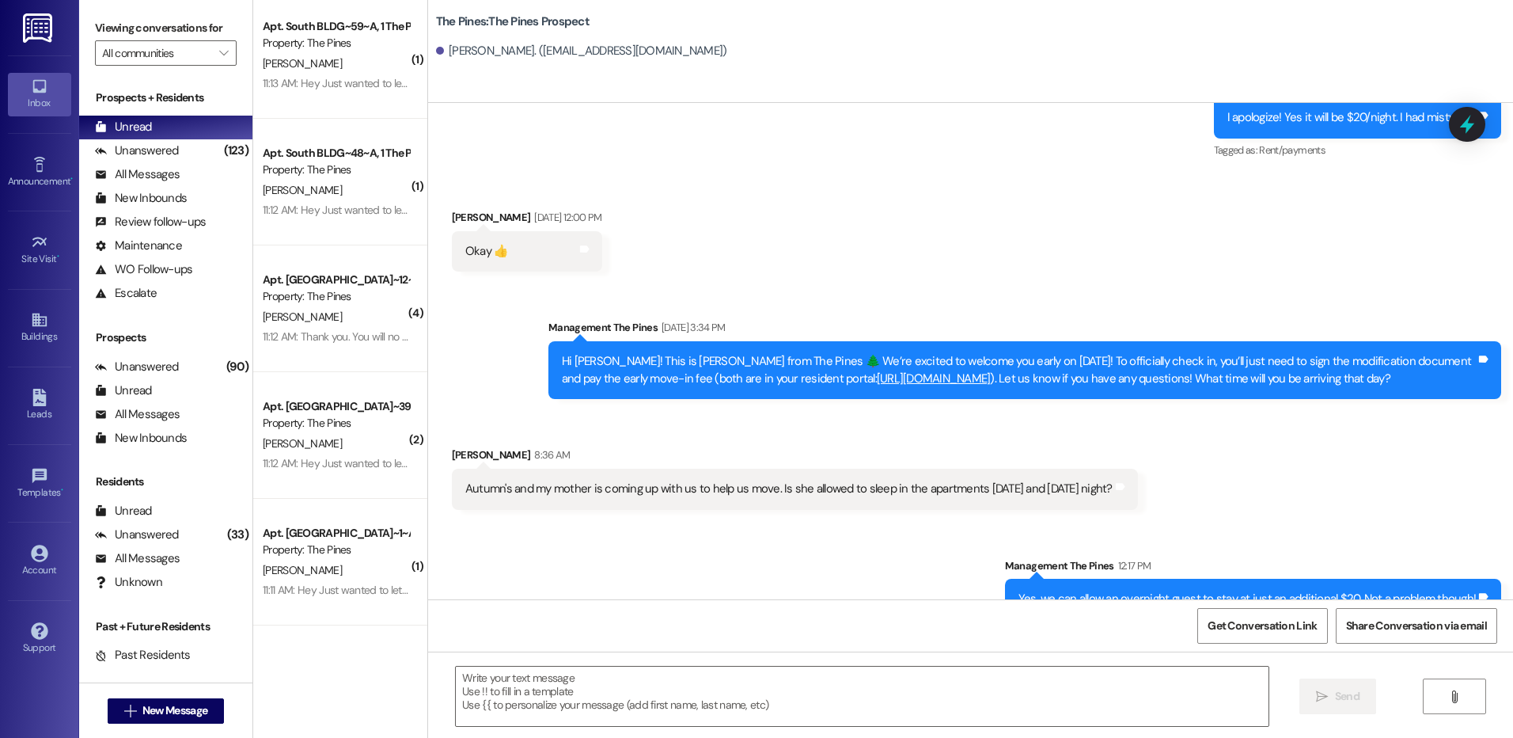
scroll to position [1918, 0]
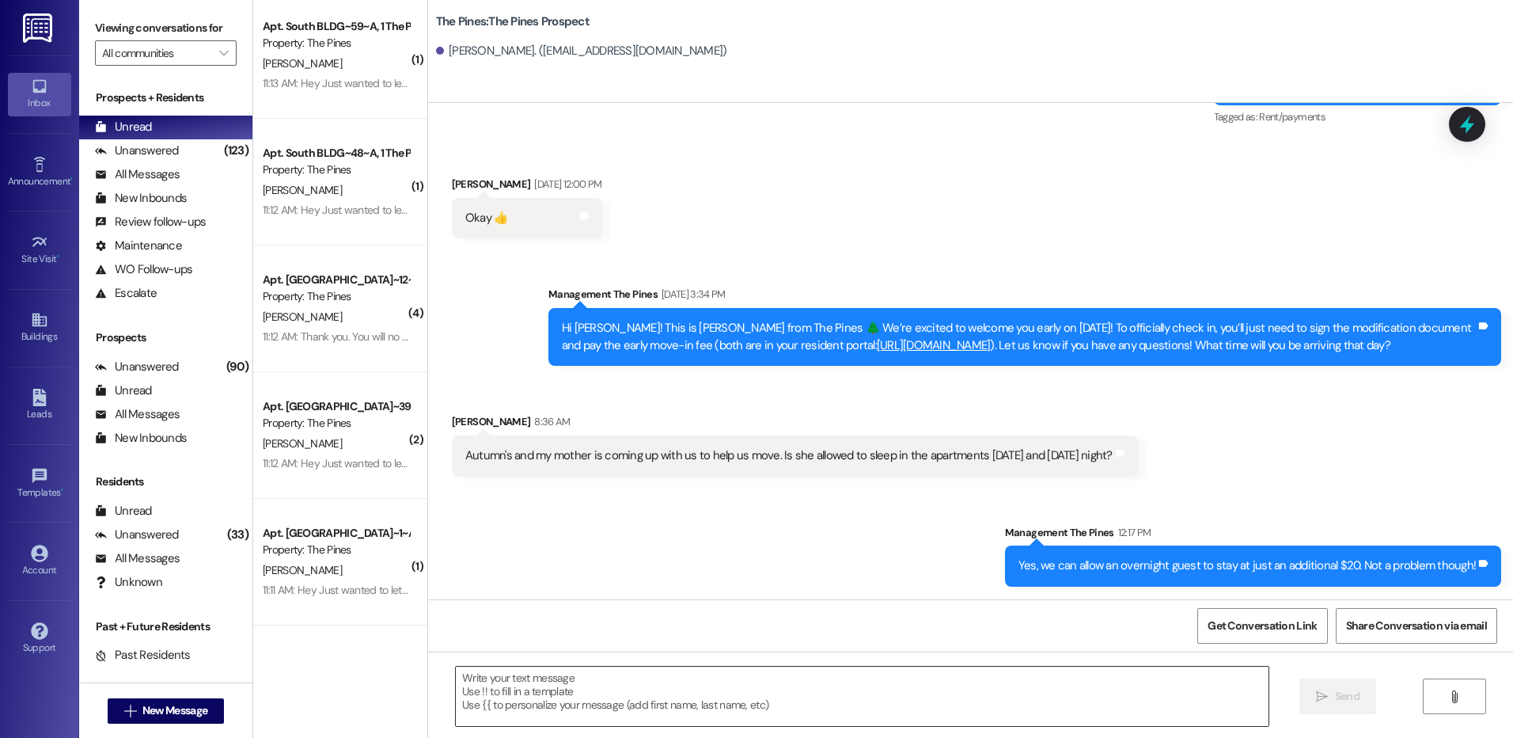
click at [969, 695] on textarea at bounding box center [862, 695] width 812 height 59
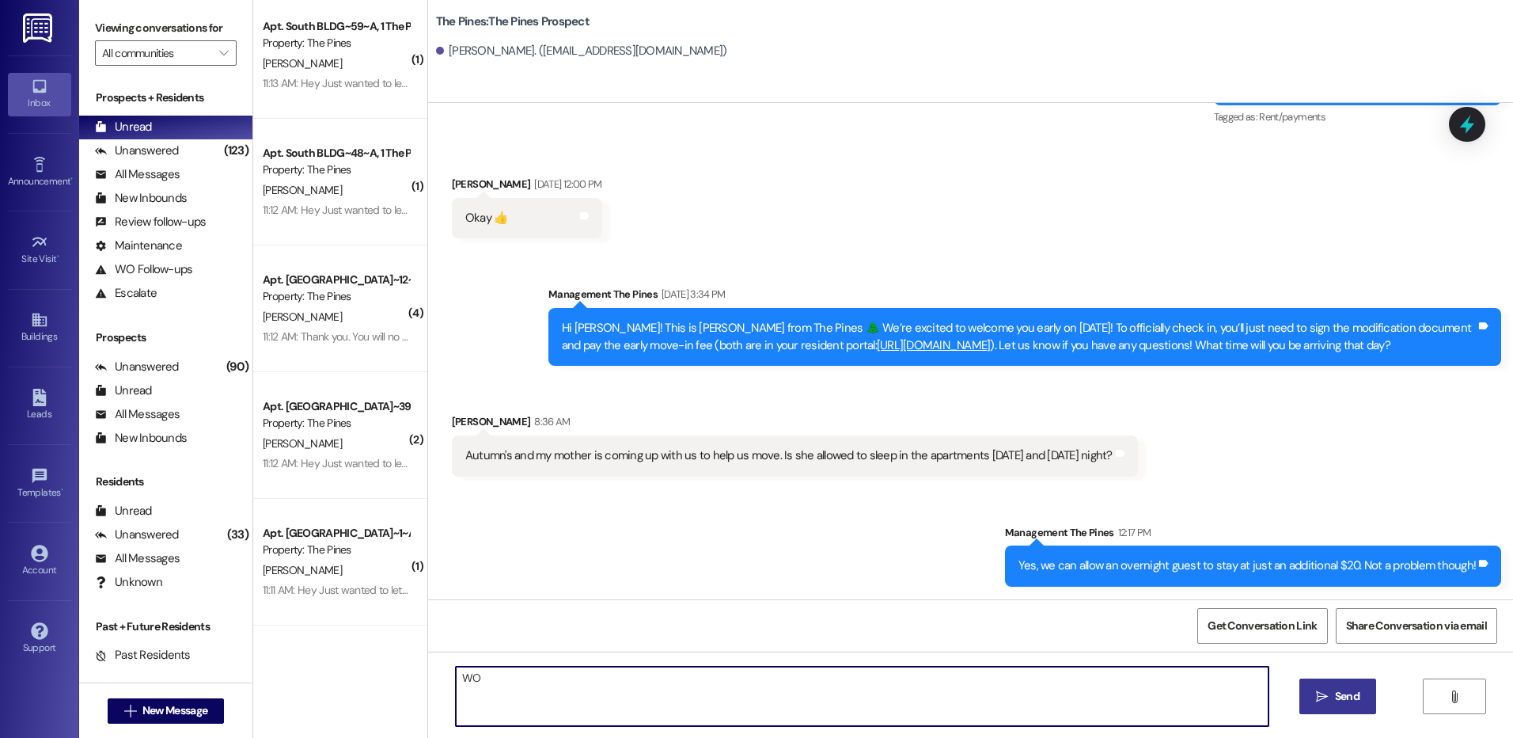
type textarea "W"
type textarea "Who's account can I add that charge to?"
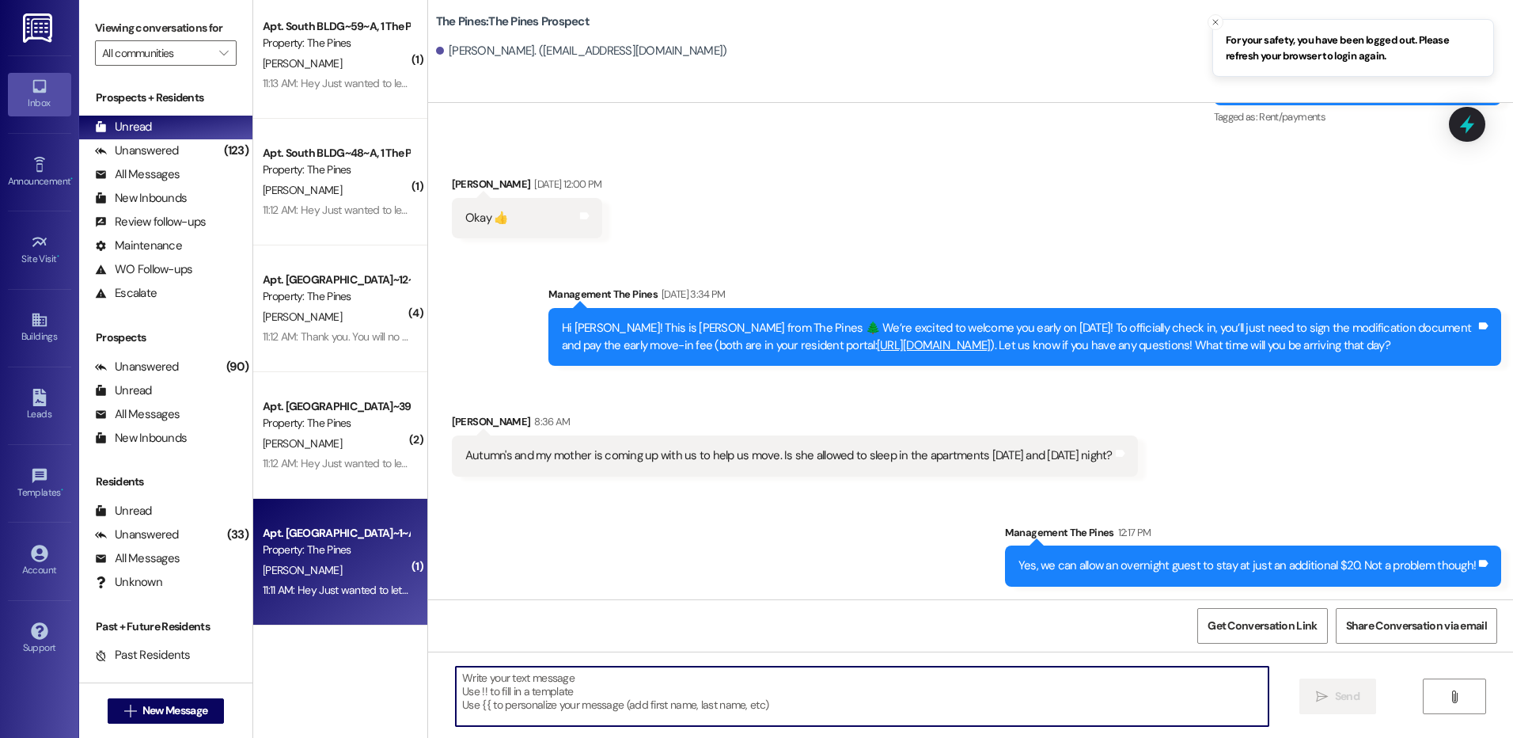
click at [348, 560] on div "[PERSON_NAME]" at bounding box center [336, 570] width 150 height 20
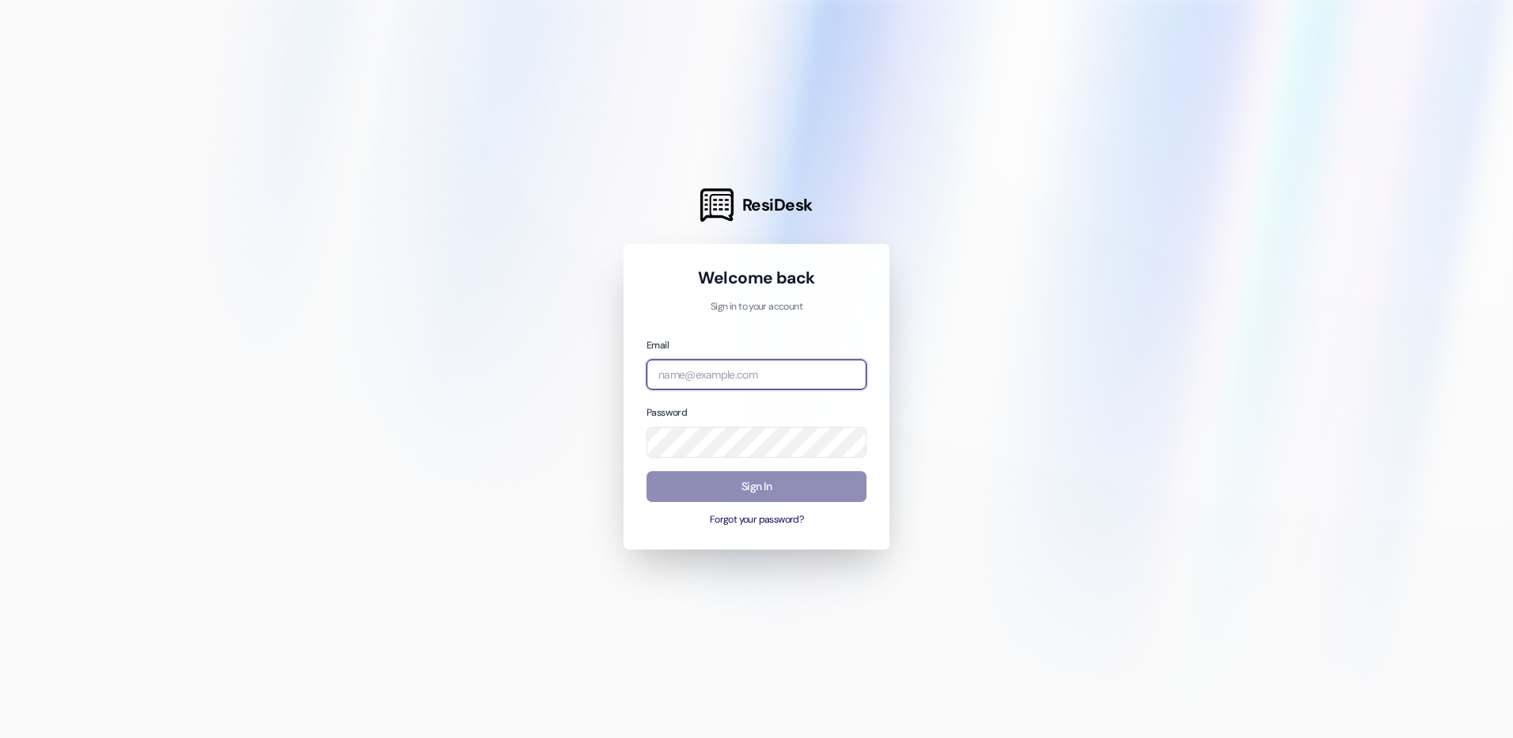
type input "[EMAIL_ADDRESS][DOMAIN_NAME]"
click at [787, 474] on button "Sign In" at bounding box center [757, 486] width 220 height 31
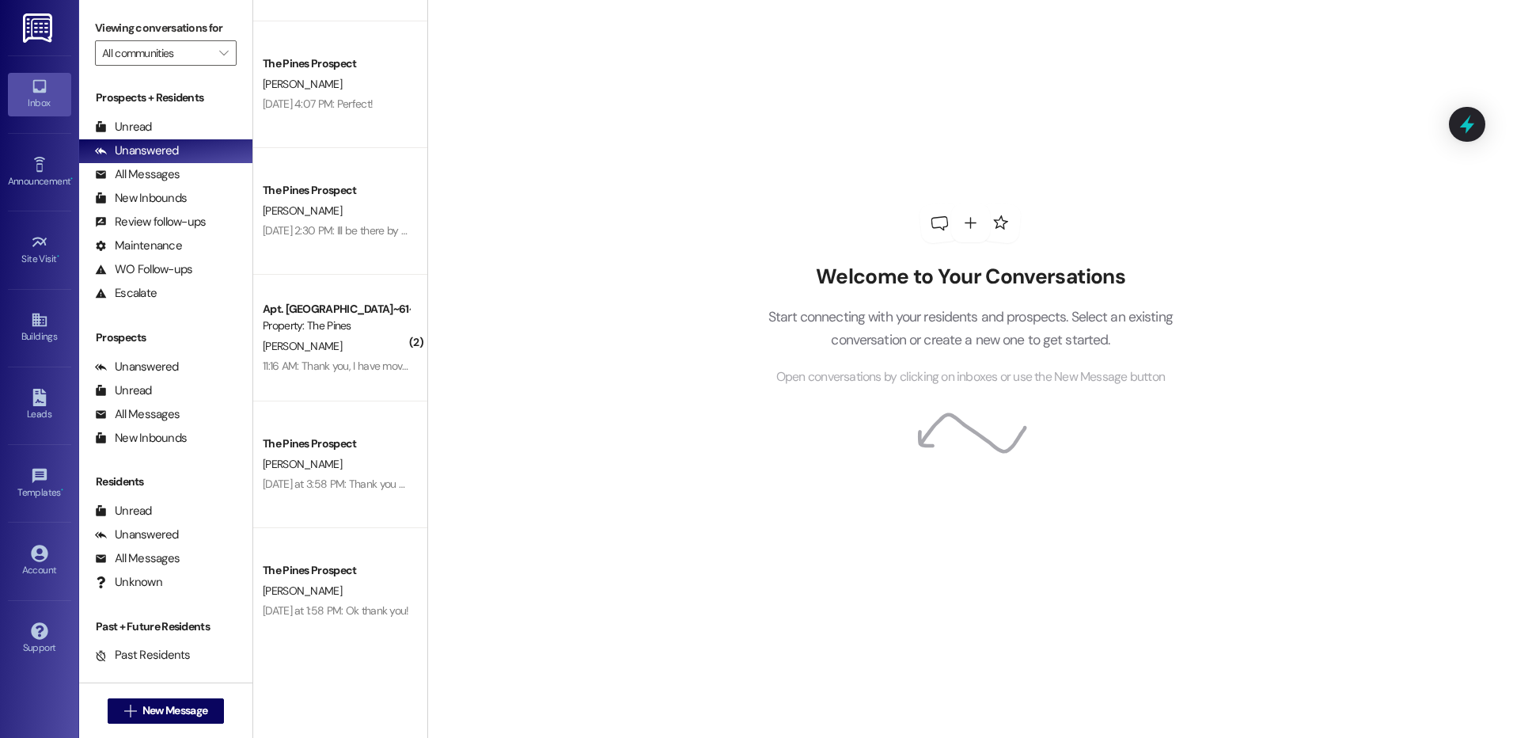
scroll to position [5089, 0]
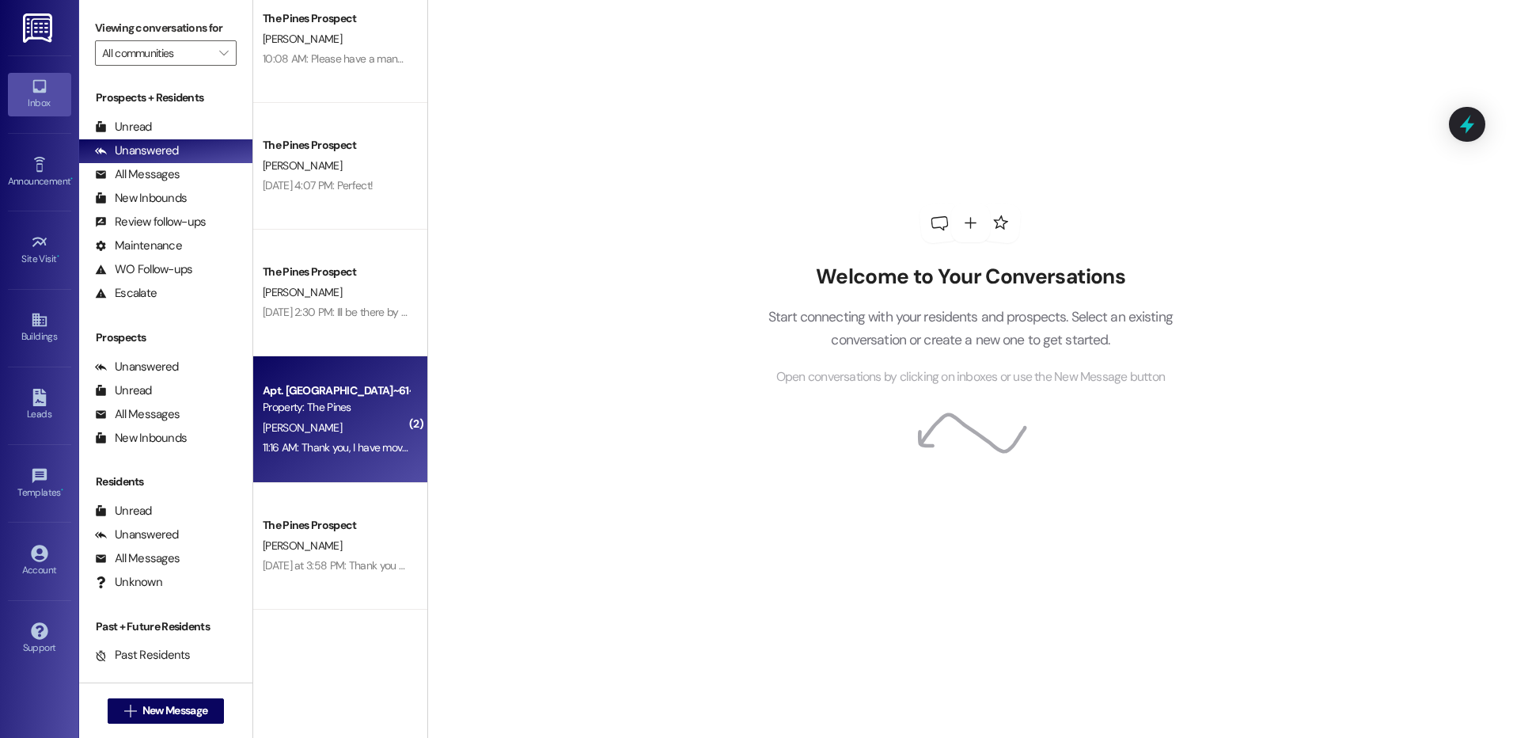
click at [343, 438] on div "11:16 AM: Thank you, I have moved out Fall 2022. 11:16 AM: Thank you, I have mo…" at bounding box center [336, 448] width 150 height 20
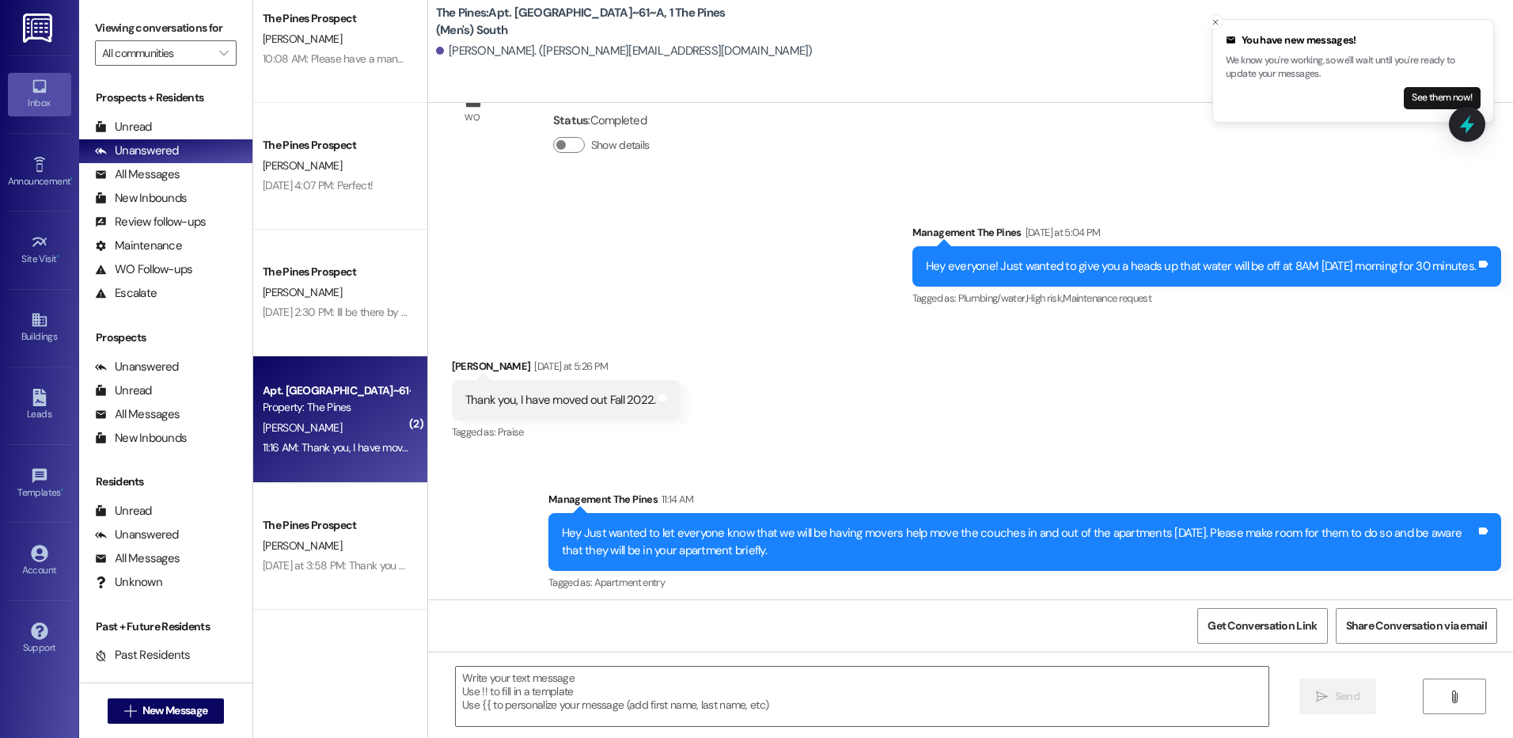
scroll to position [22701, 0]
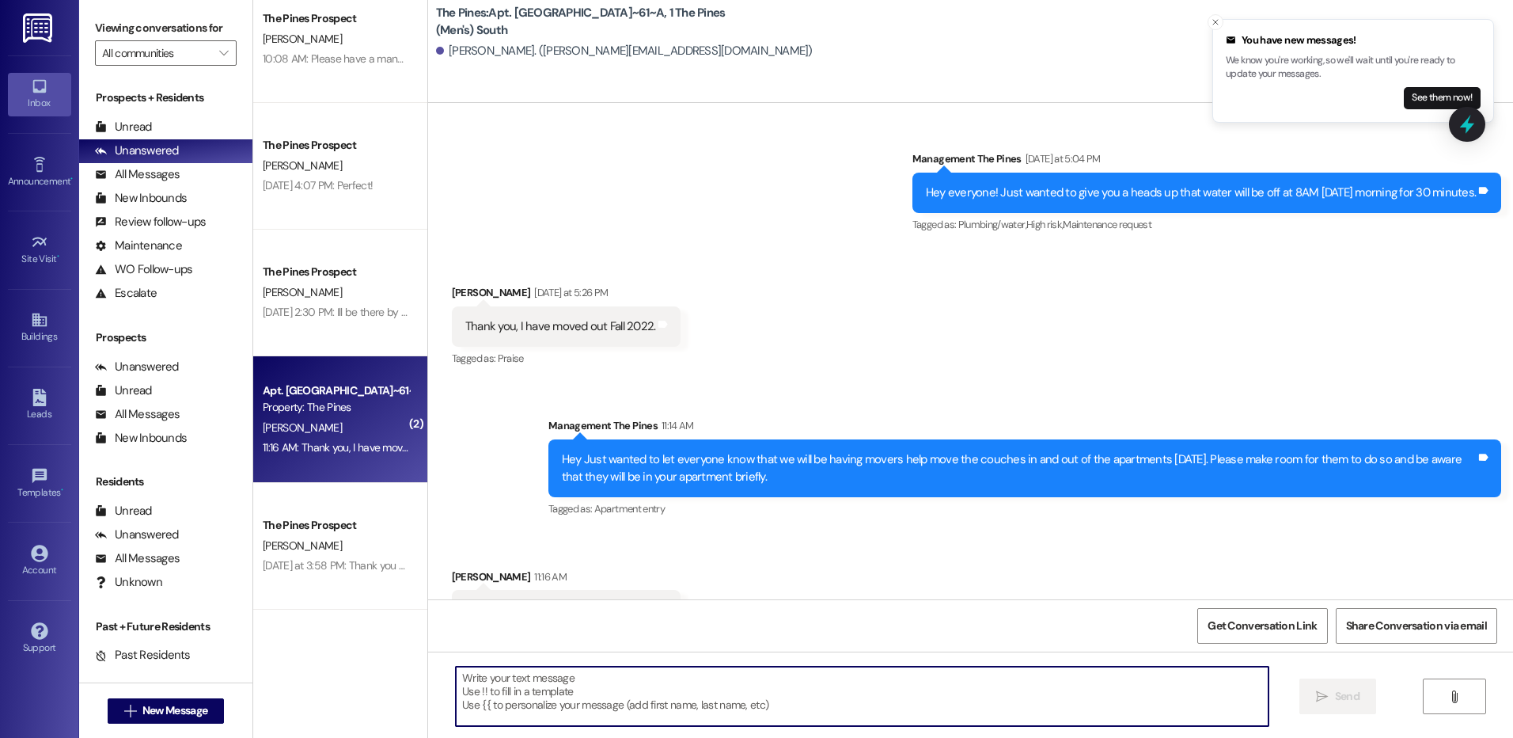
click at [996, 691] on textarea at bounding box center [862, 695] width 812 height 59
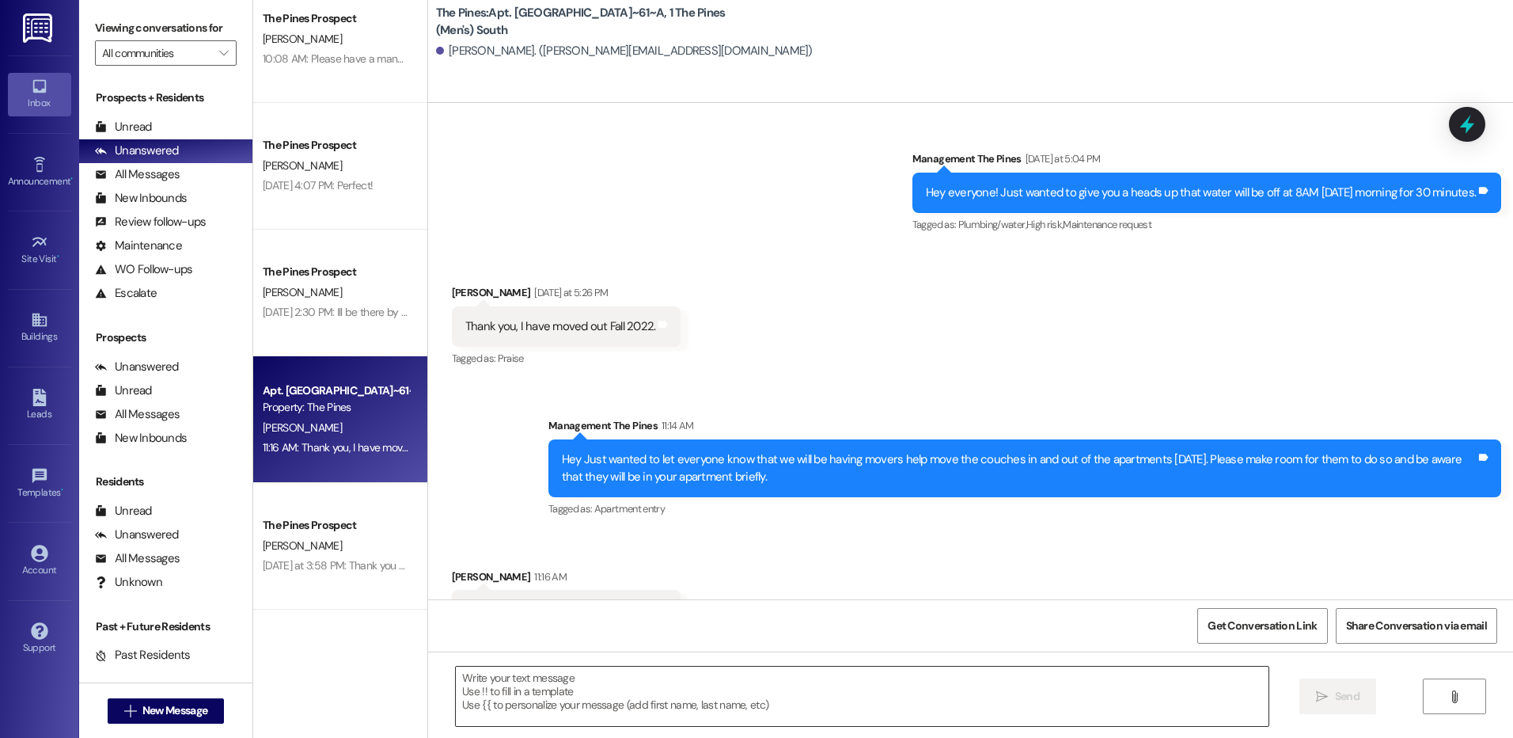
click at [956, 672] on textarea at bounding box center [862, 695] width 812 height 59
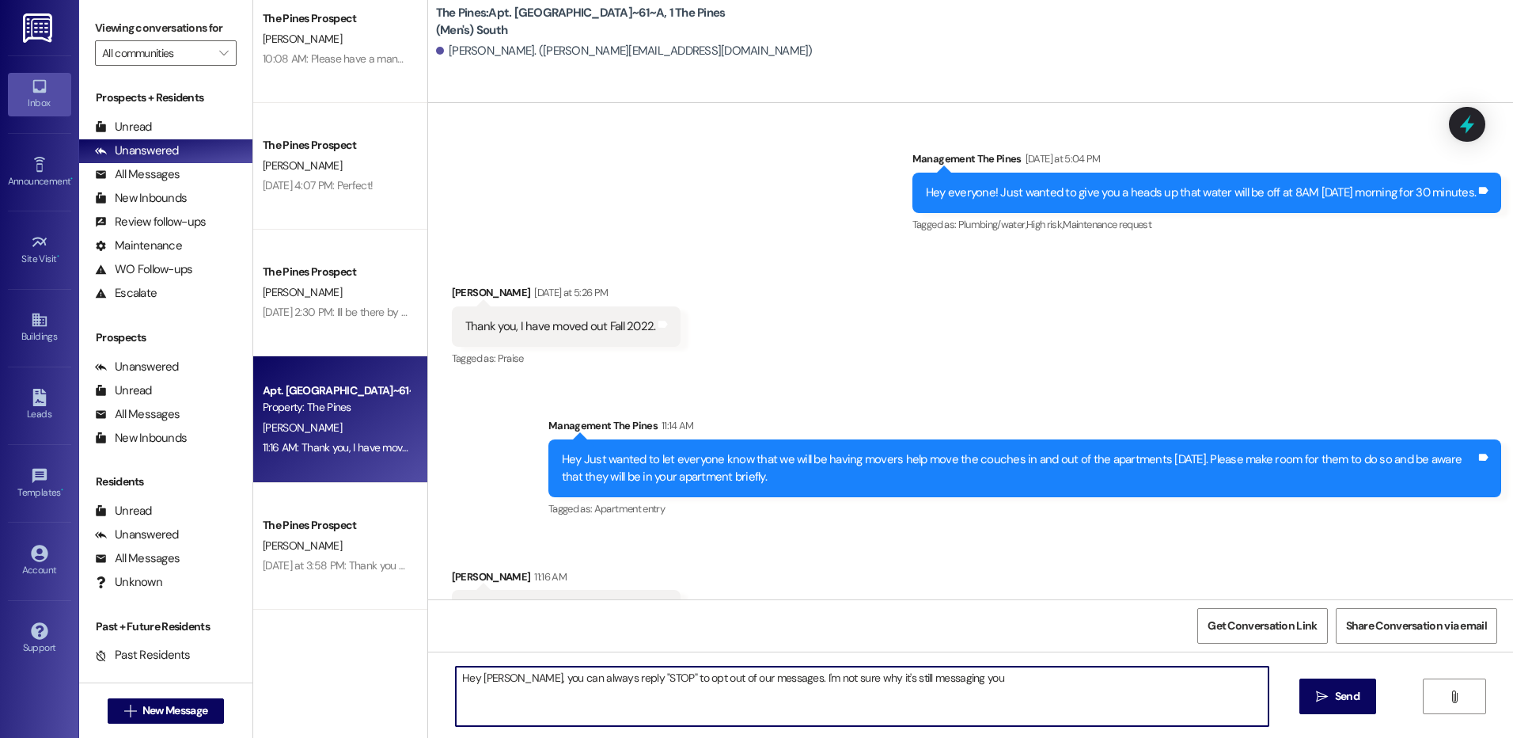
drag, startPoint x: 753, startPoint y: 681, endPoint x: 934, endPoint y: 678, distance: 180.5
click at [934, 678] on textarea "Hey [PERSON_NAME], you can always reply "STOP" to opt out of our messages. I'm …" at bounding box center [862, 695] width 812 height 59
click at [496, 684] on textarea "Hey [PERSON_NAME], you can always reply "STOP" to opt out of our messages. I'm …" at bounding box center [862, 695] width 812 height 59
paste textarea "I'm not sure why it's still messaging you"
drag, startPoint x: 951, startPoint y: 677, endPoint x: 1129, endPoint y: 679, distance: 177.3
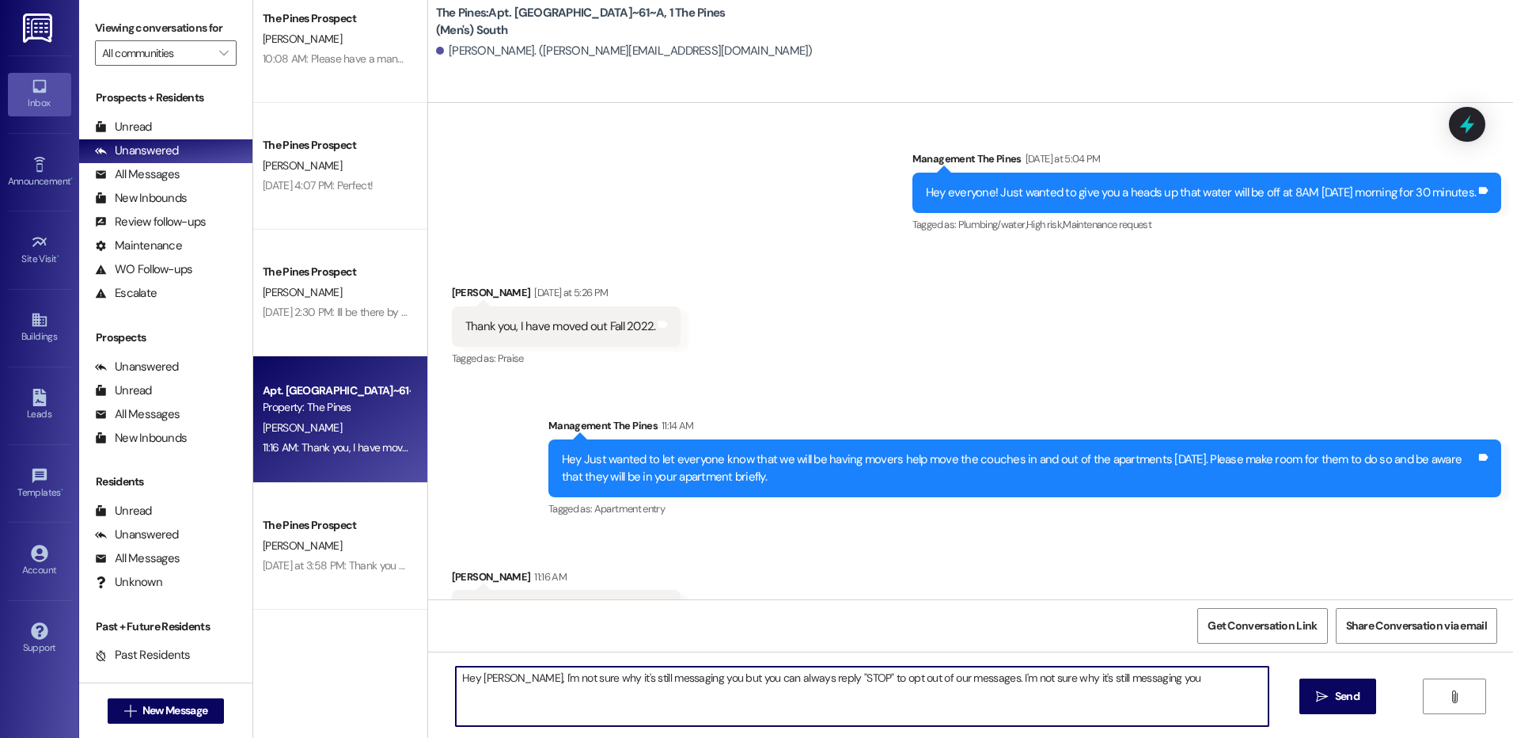
click at [1129, 679] on textarea "Hey [PERSON_NAME], I'm not sure why it's still messaging you but you can always…" at bounding box center [862, 695] width 812 height 59
type textarea "Hey [PERSON_NAME], I'm not sure why it's still messaging you but you can always…"
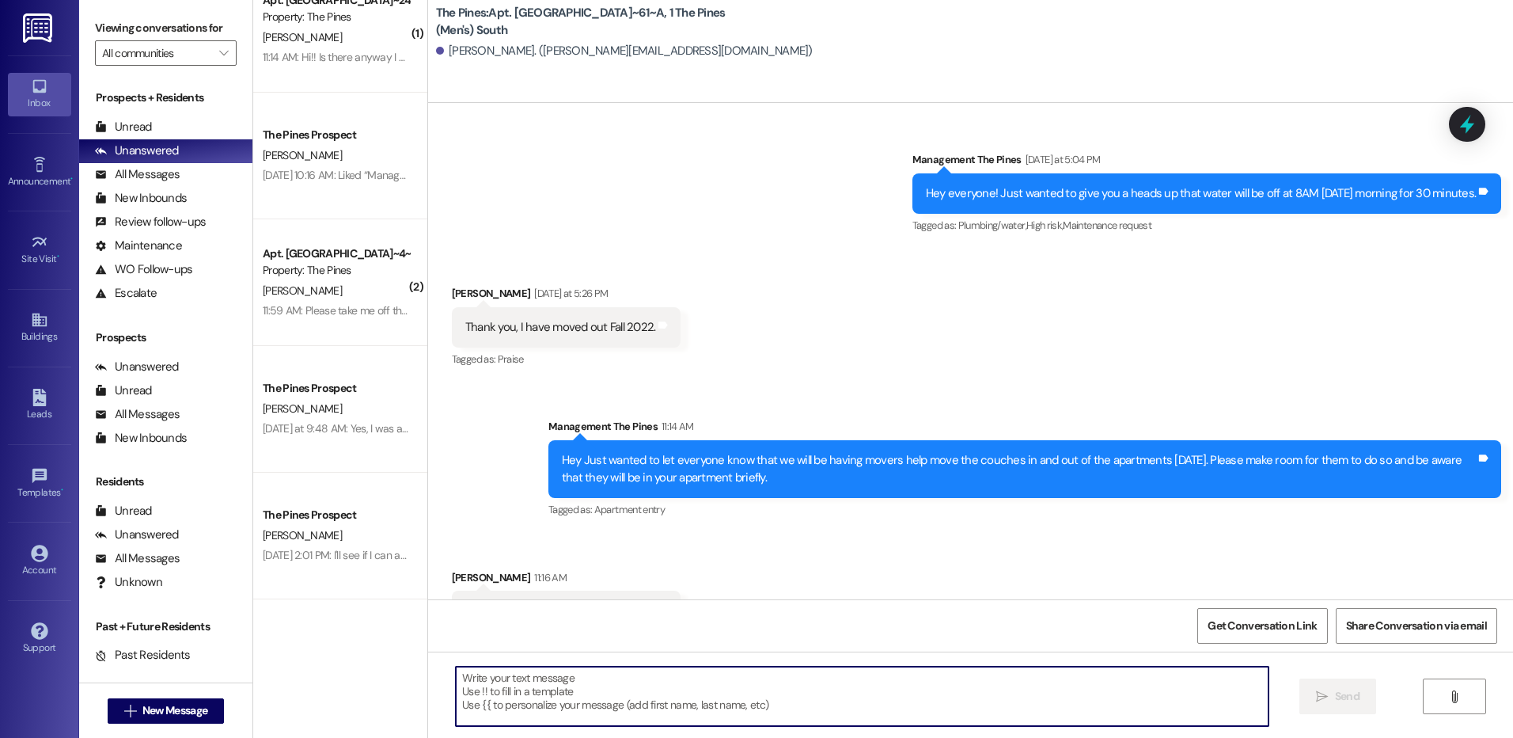
scroll to position [4218, 0]
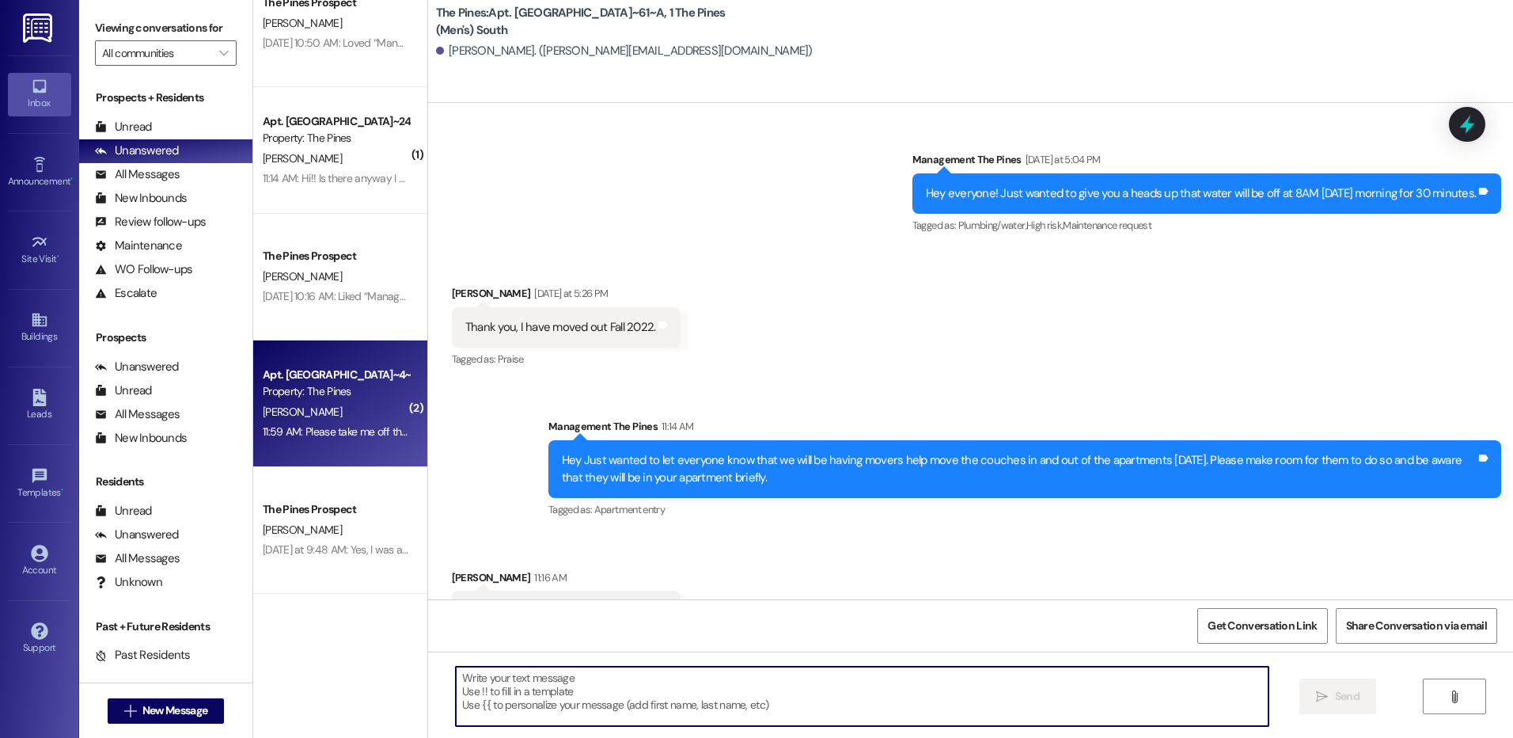
click at [351, 389] on div "Property: The Pines" at bounding box center [336, 391] width 146 height 17
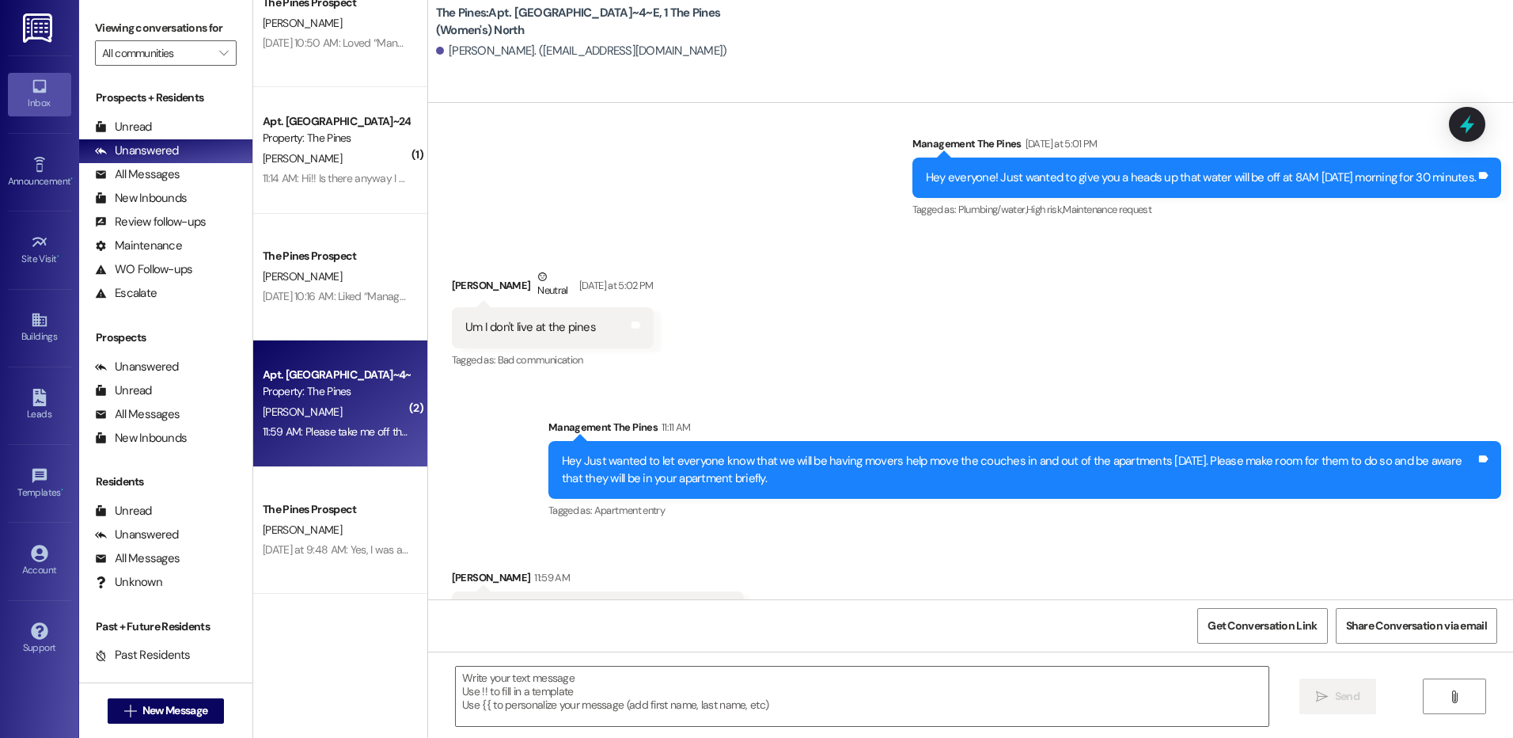
scroll to position [23940, 0]
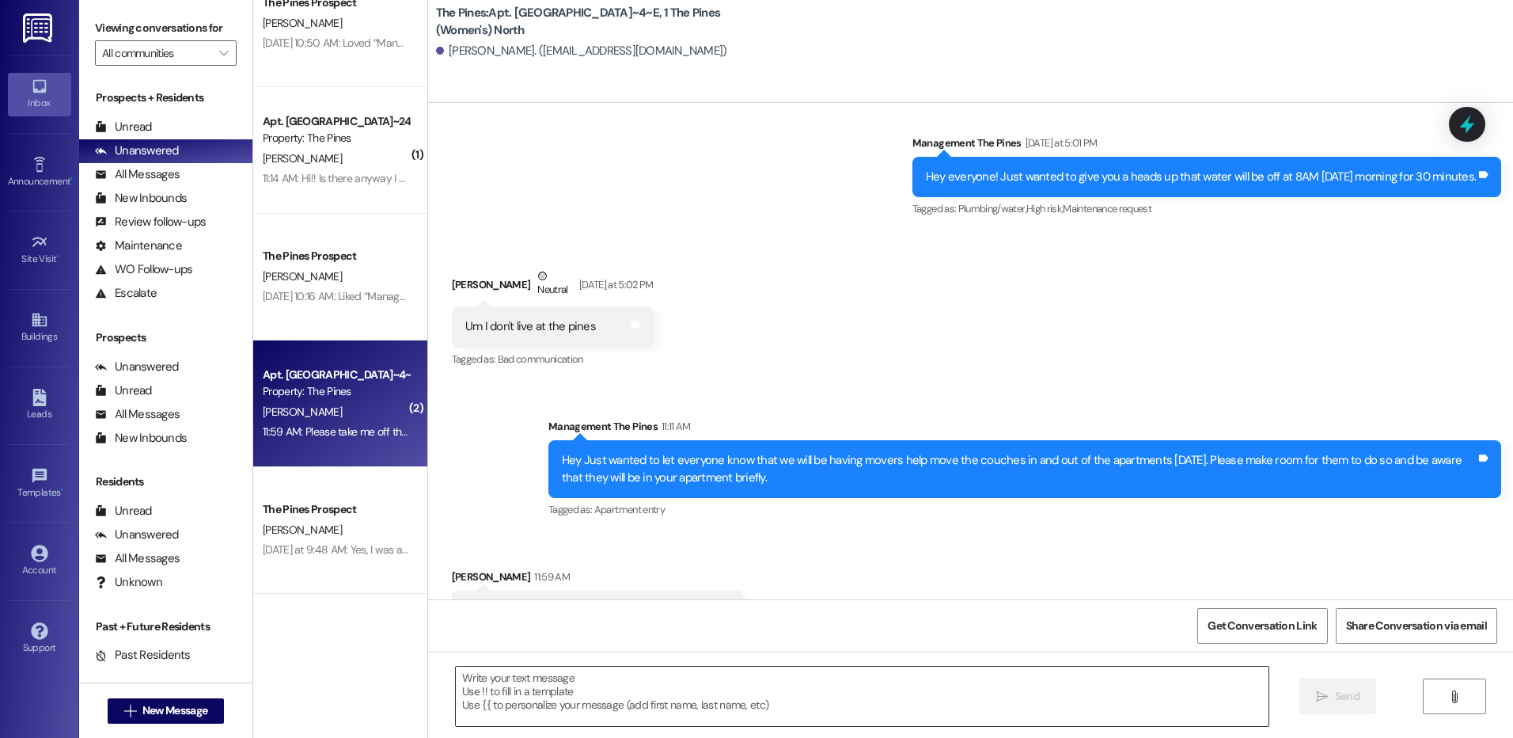
click at [772, 694] on textarea at bounding box center [862, 695] width 812 height 59
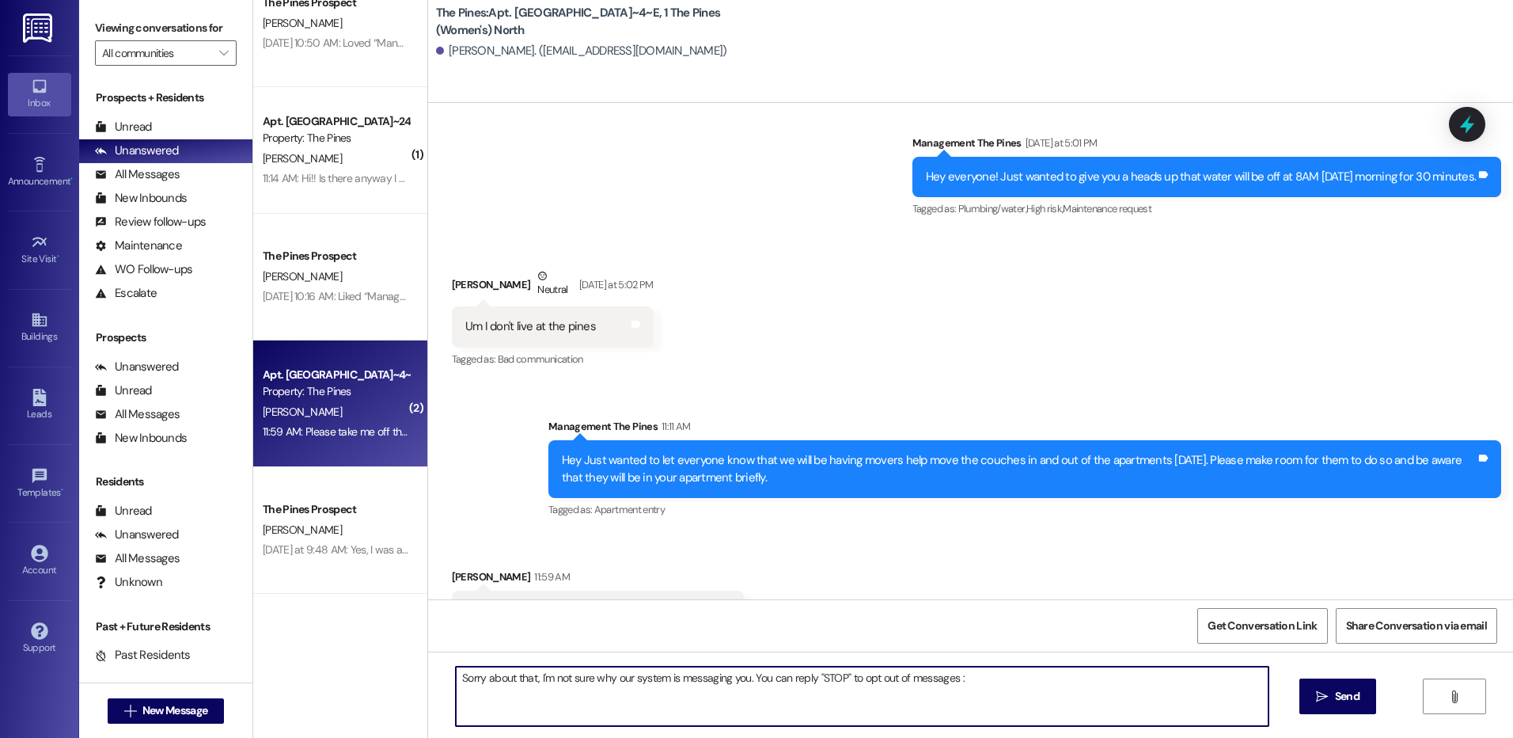
type textarea "Sorry about that, I'm not sure why our system is messaging you. You can reply "…"
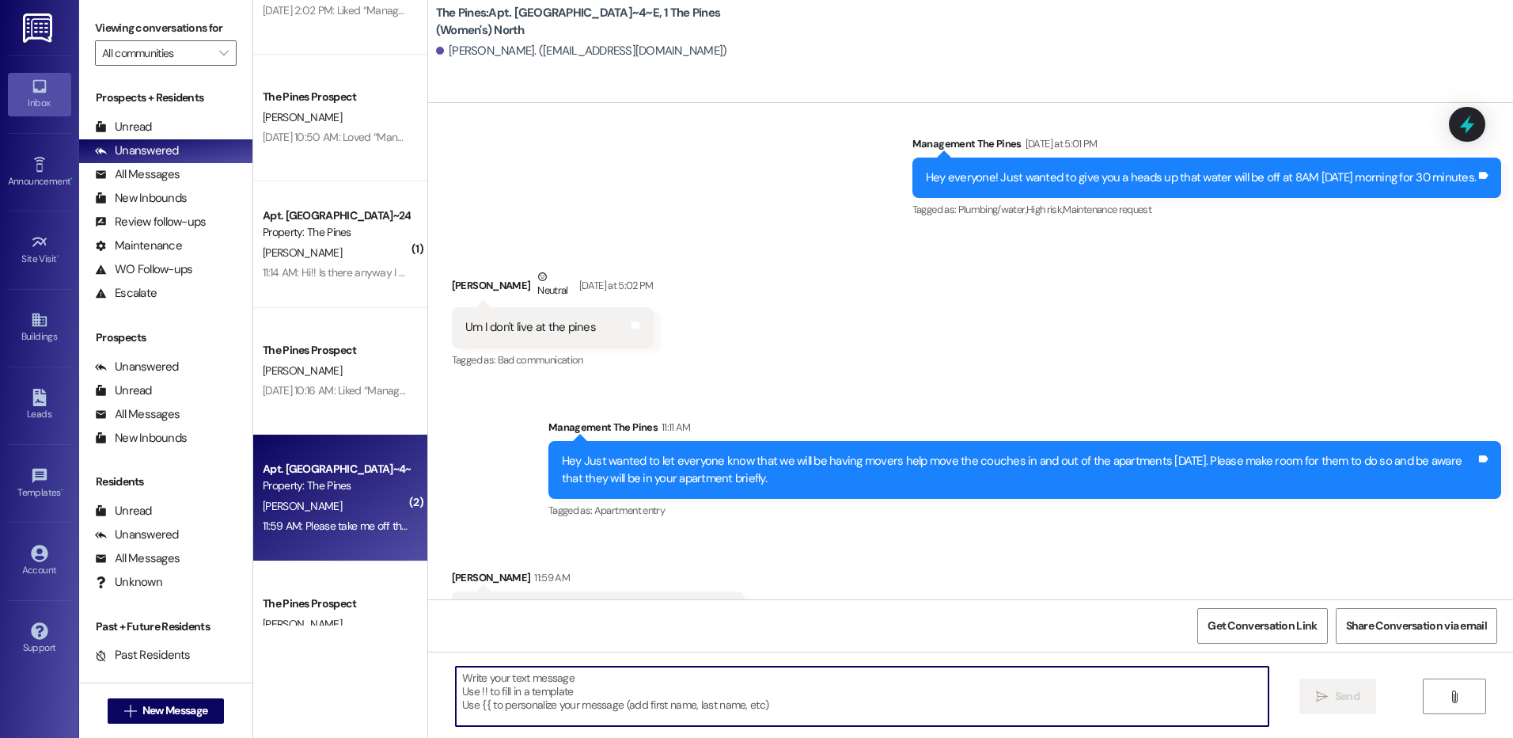
scroll to position [3981, 0]
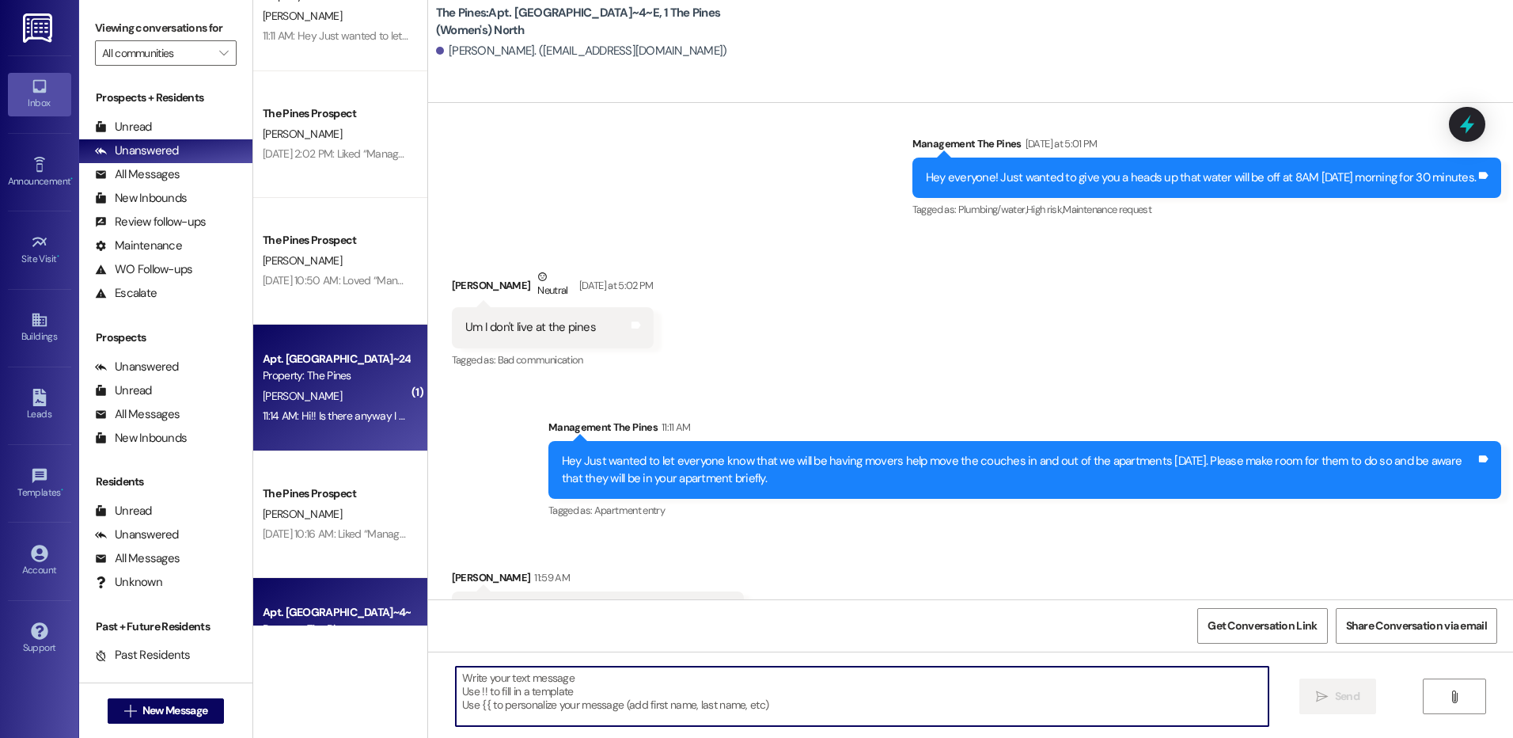
click at [374, 397] on div "[PERSON_NAME]" at bounding box center [336, 396] width 150 height 20
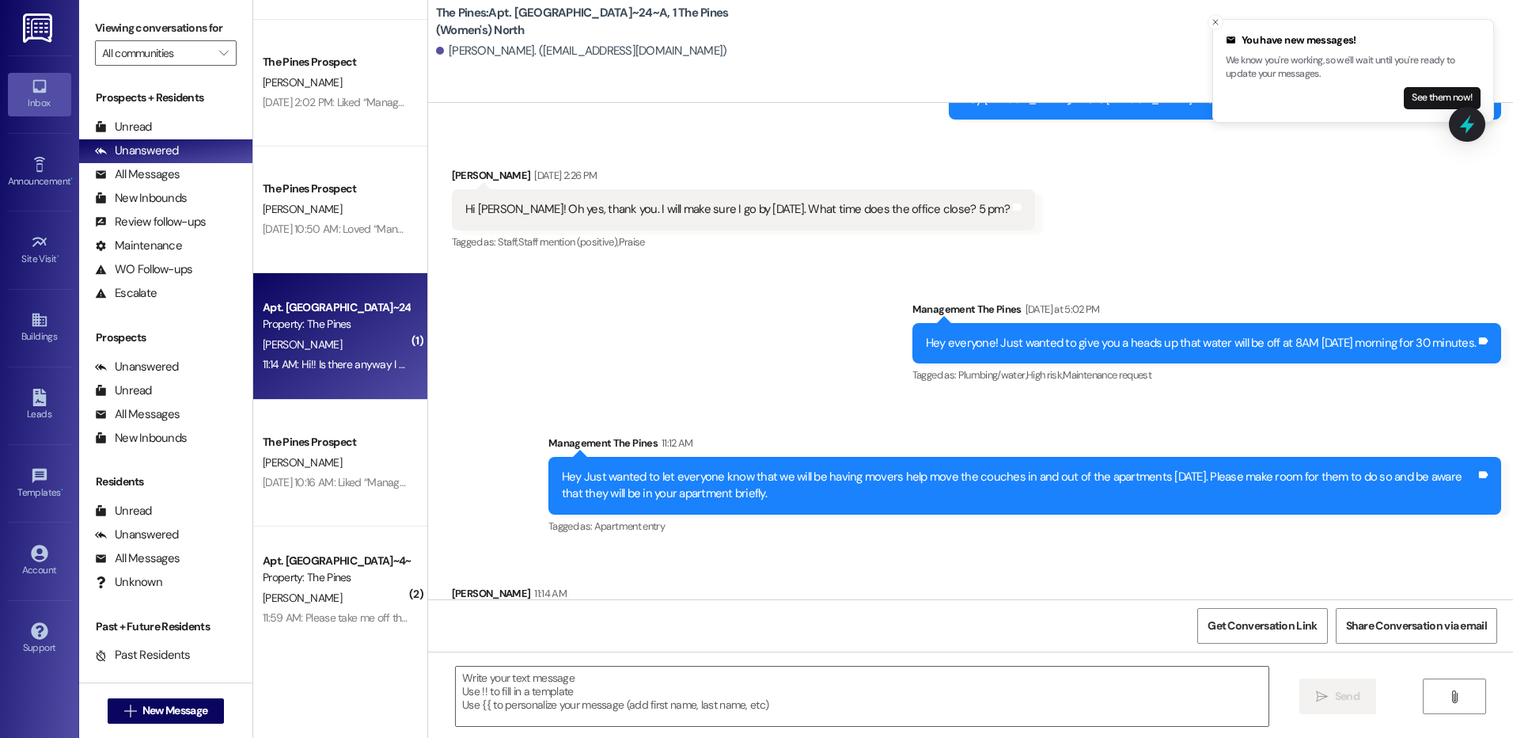
scroll to position [4139, 0]
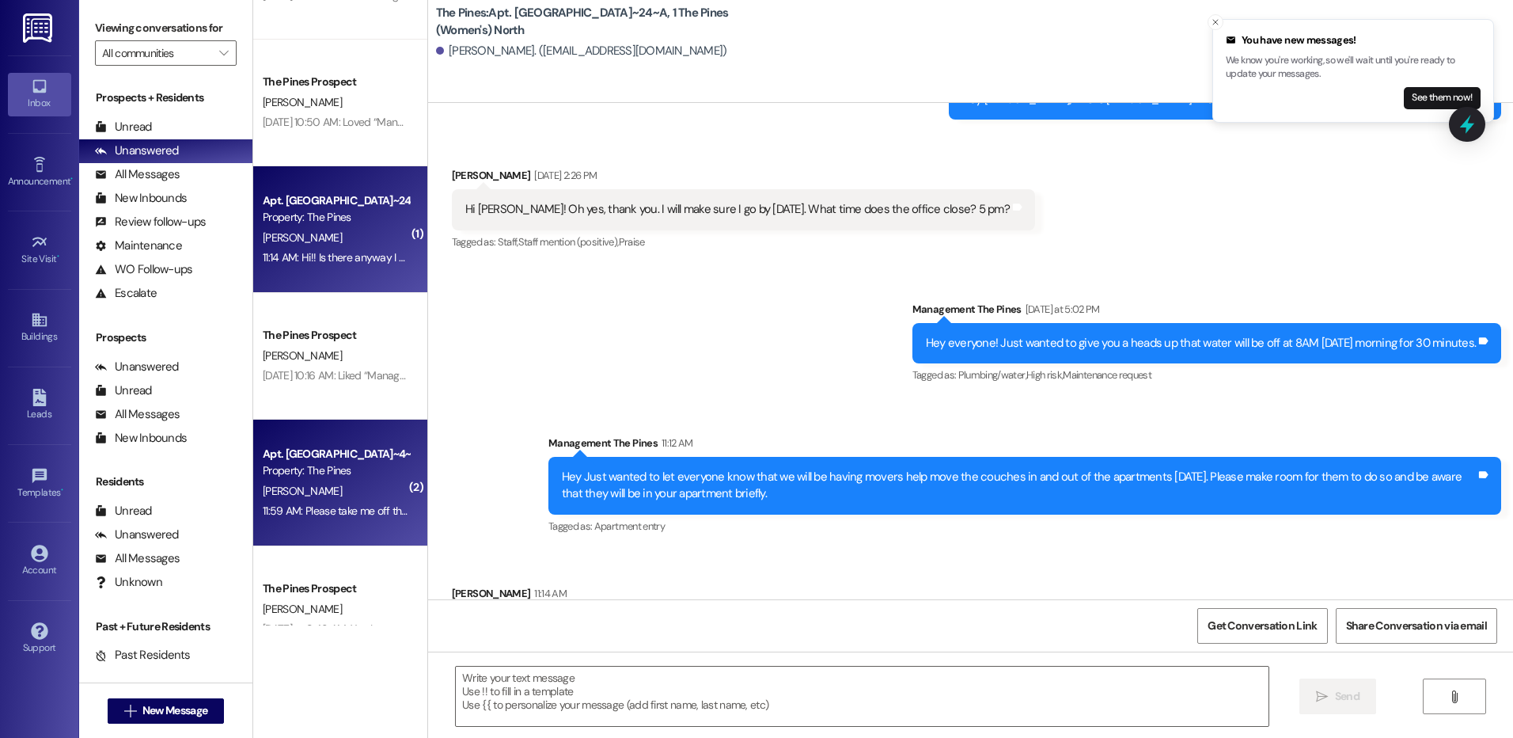
click at [362, 487] on div "[PERSON_NAME]" at bounding box center [336, 491] width 150 height 20
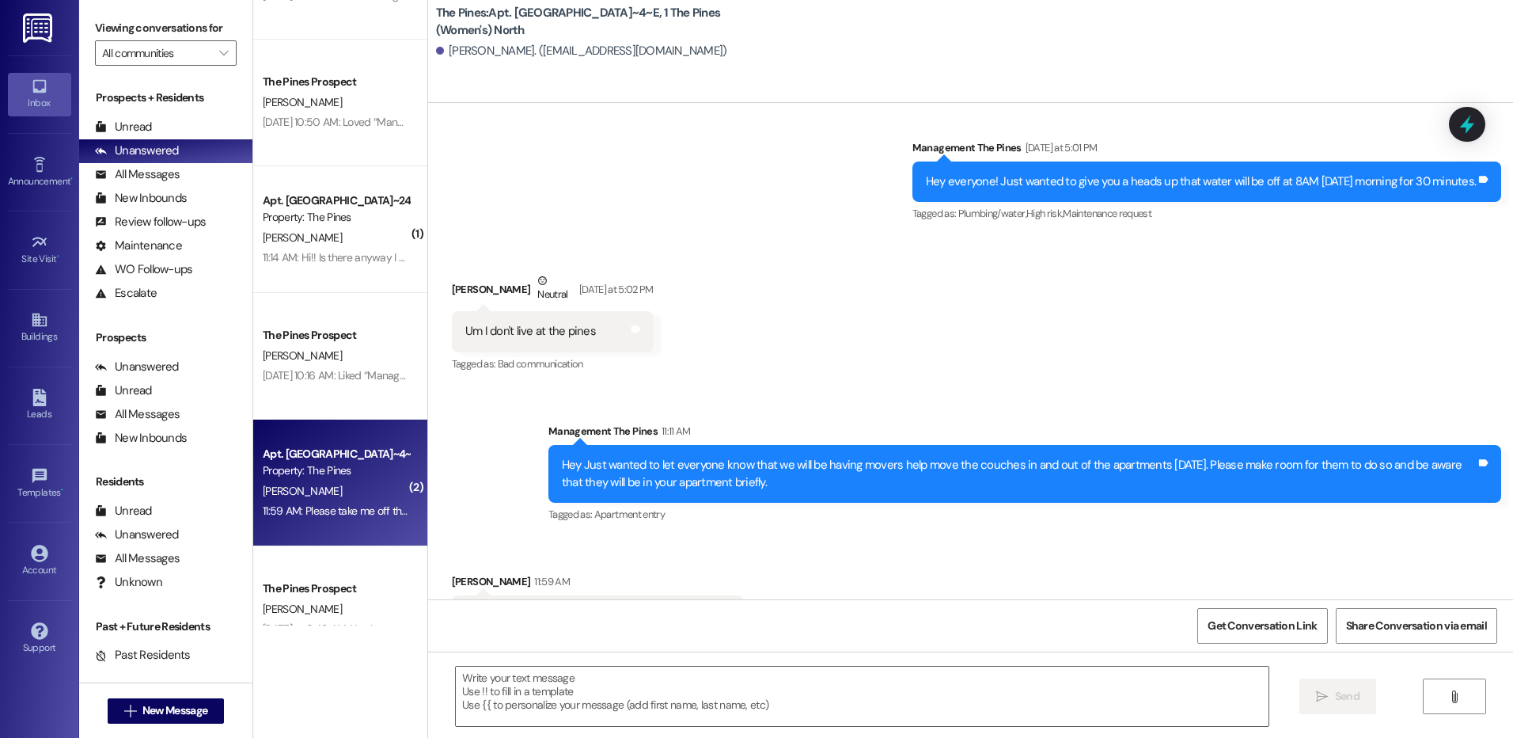
scroll to position [24051, 0]
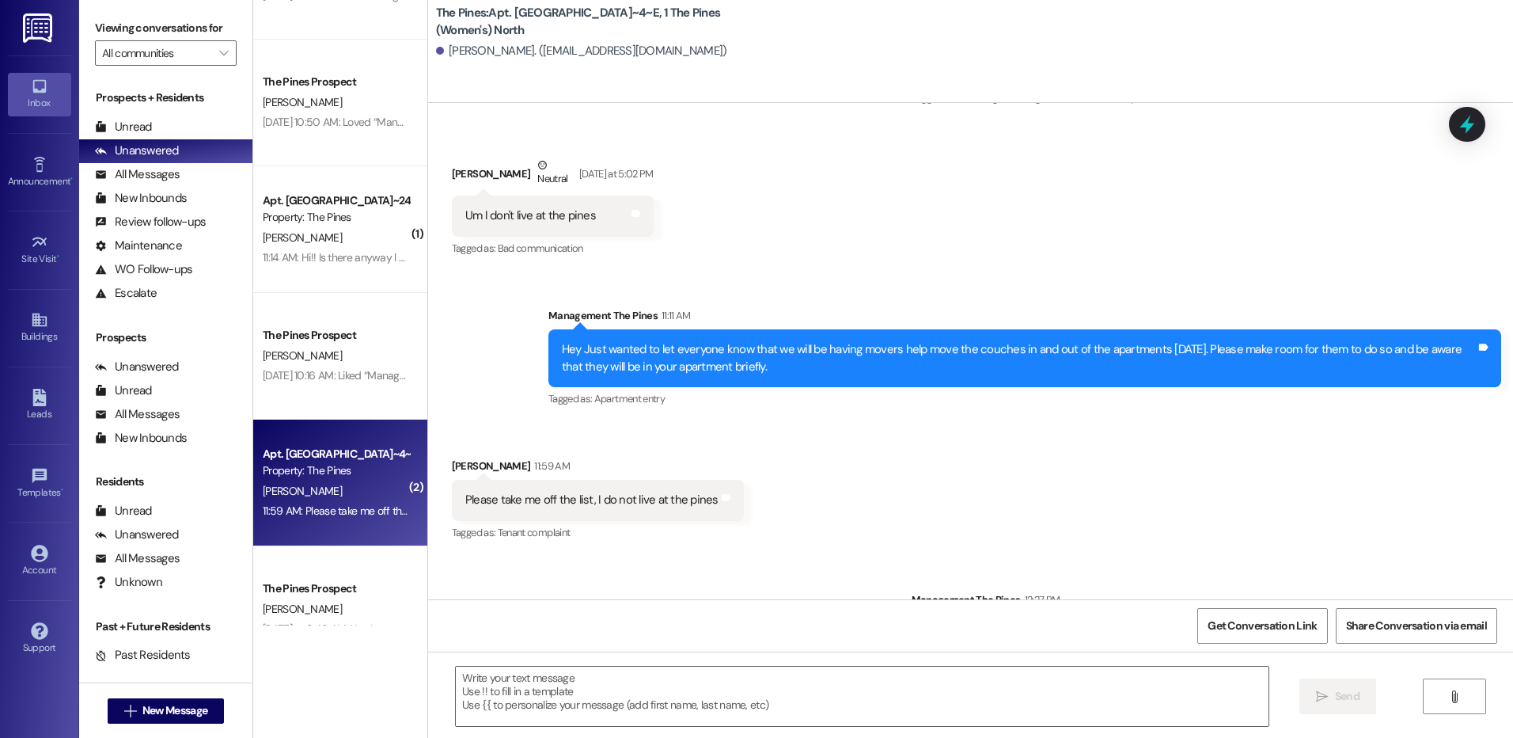
drag, startPoint x: 930, startPoint y: 566, endPoint x: 1469, endPoint y: 573, distance: 539.0
click at [1469, 625] on div "Sorry about that, I'm not sure why our system is messaging you. You can reply "…" at bounding box center [1201, 633] width 555 height 17
copy div "Sorry about that, I'm not sure why our system is messaging you. You can reply "…"
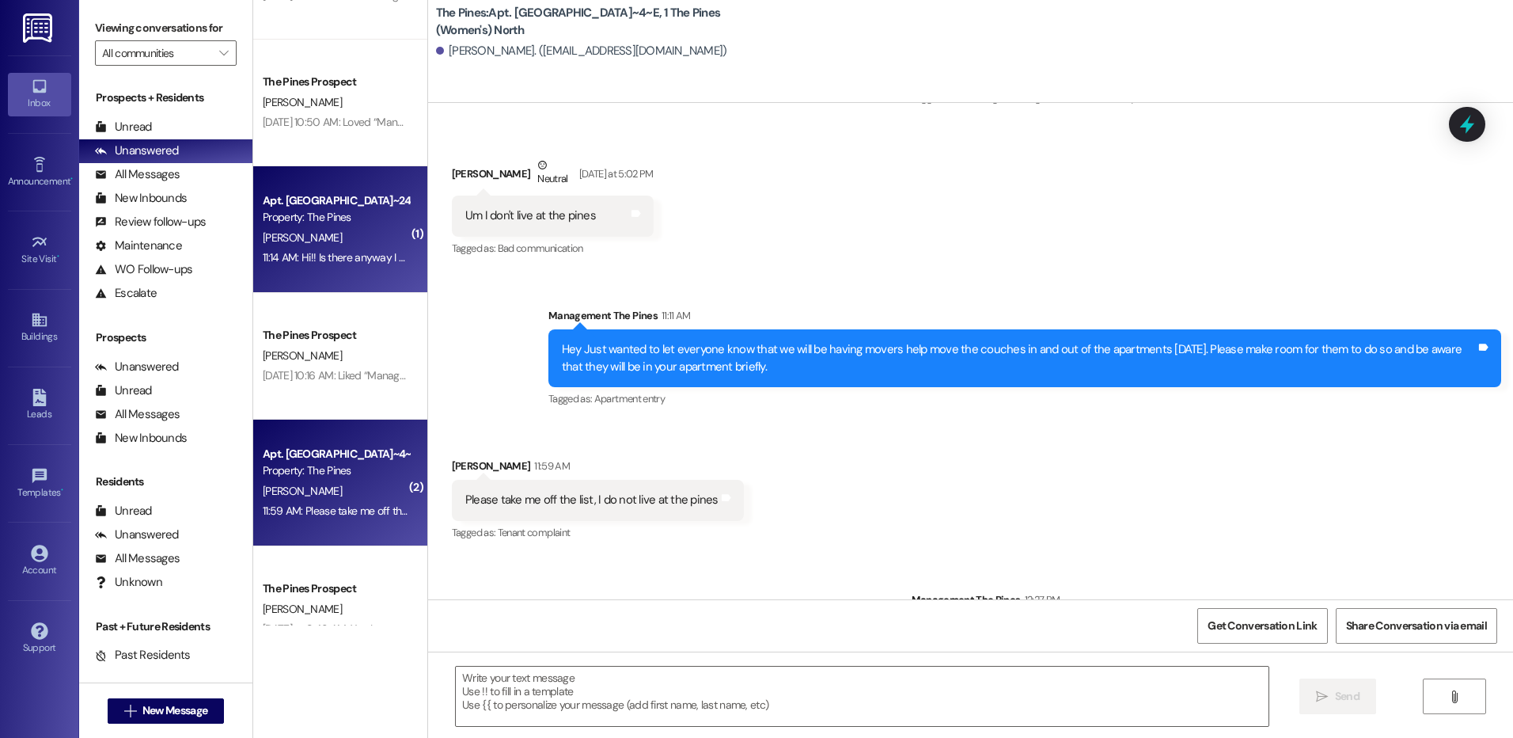
click at [327, 248] on div "11:14 AM: Hi!! Is there anyway I can unsubscribe from these messages? I don't l…" at bounding box center [336, 258] width 150 height 20
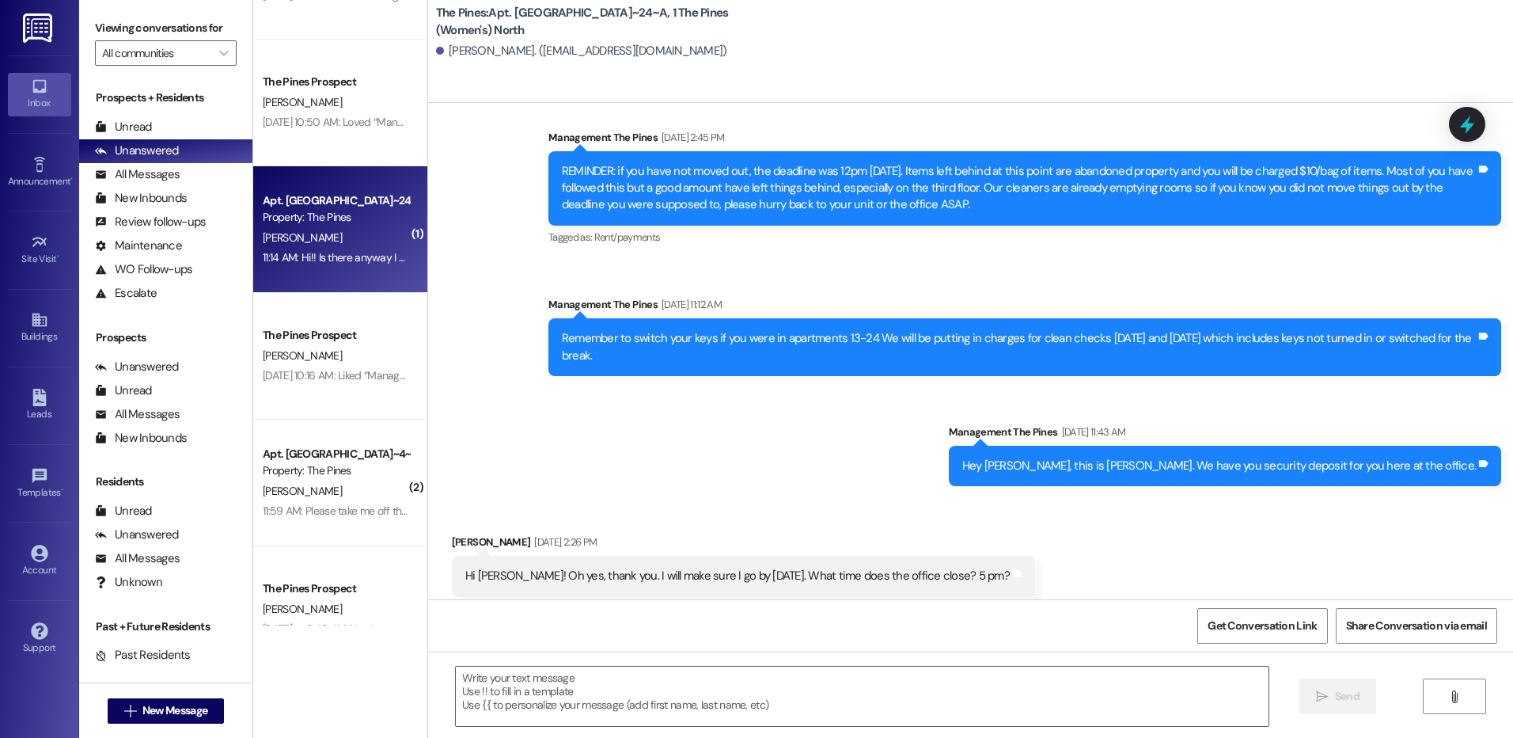
scroll to position [20845, 0]
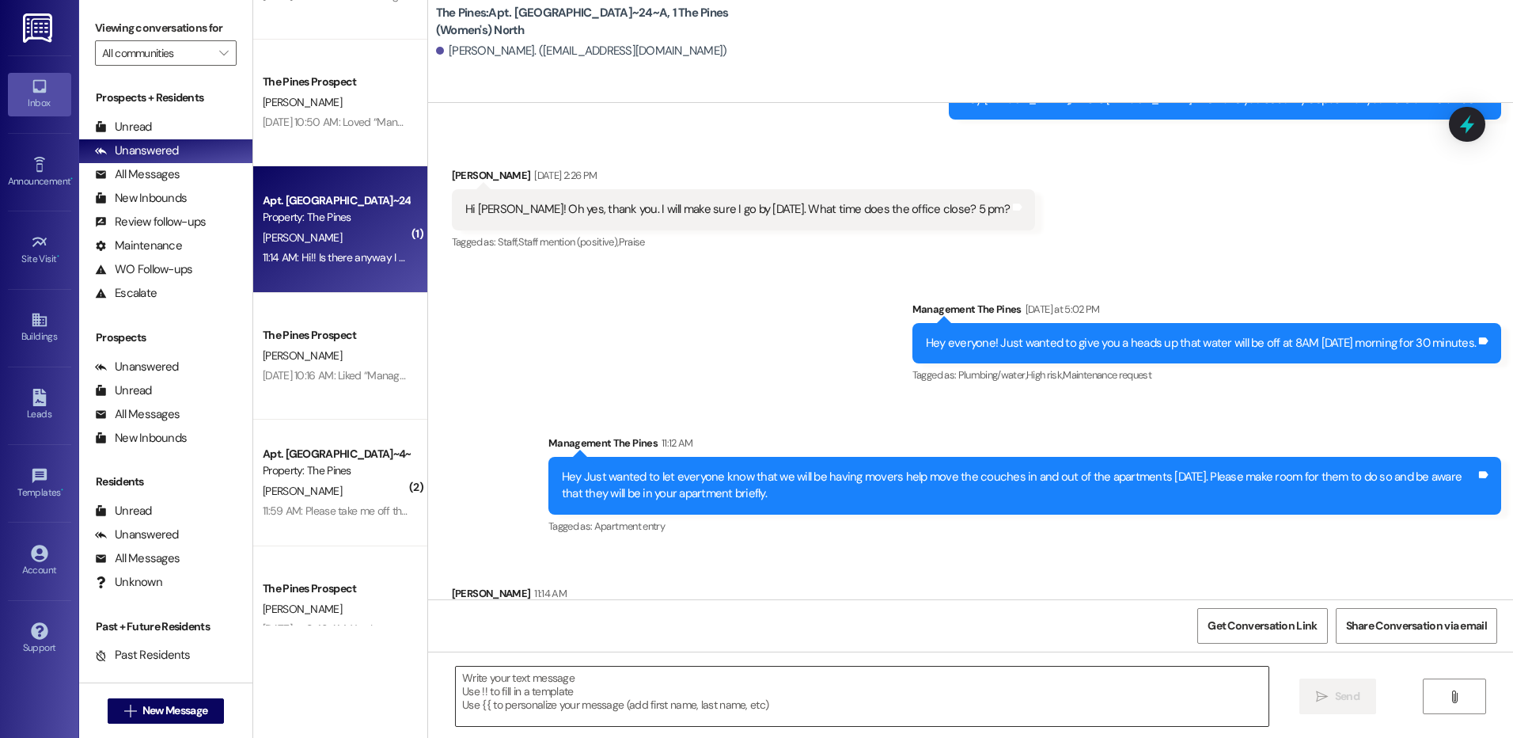
click at [886, 696] on textarea at bounding box center [862, 695] width 812 height 59
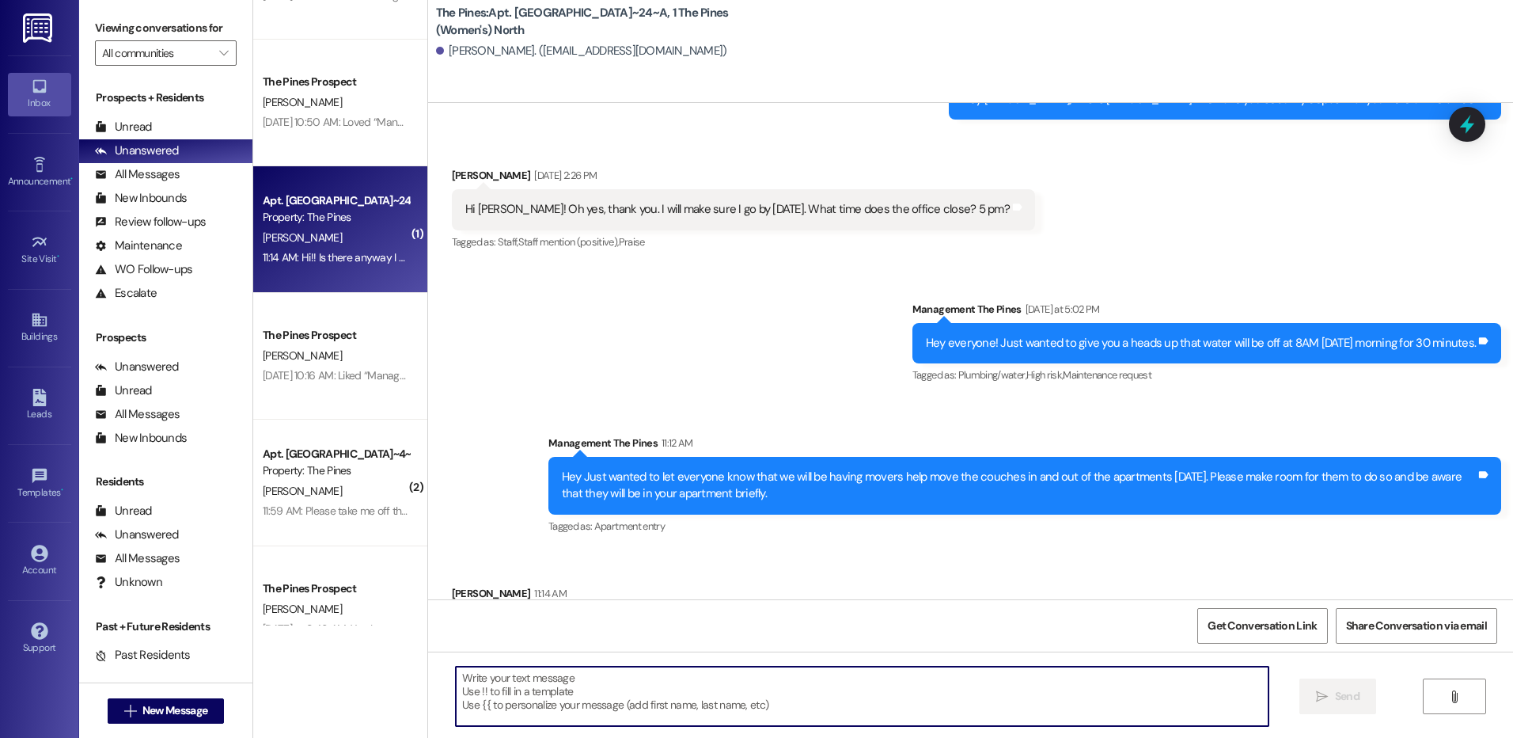
paste textarea "Sorry about that, I'm not sure why our system is messaging you. You can reply "…"
type textarea "Sorry about that, I'm not sure why our system is messaging you. You can reply "…"
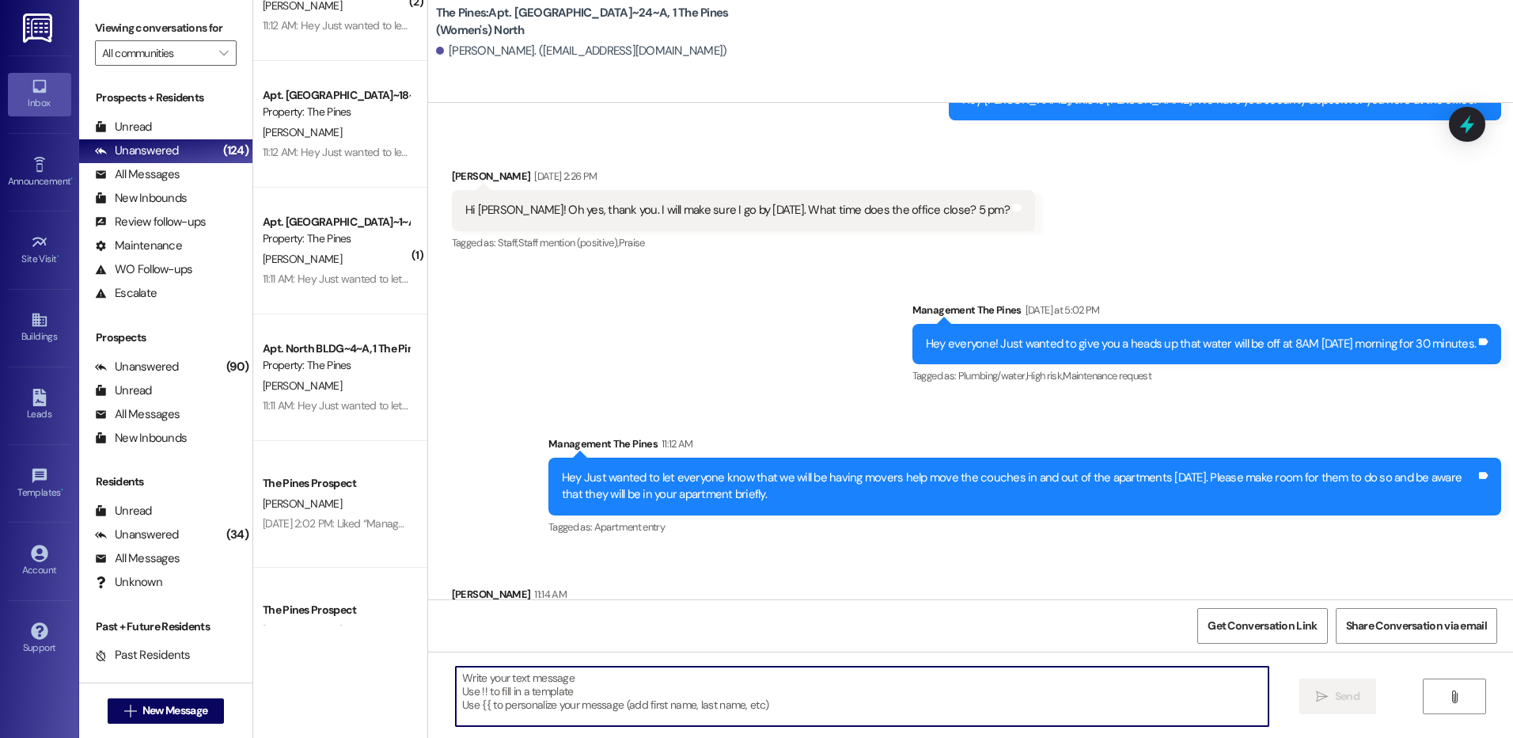
scroll to position [3585, 0]
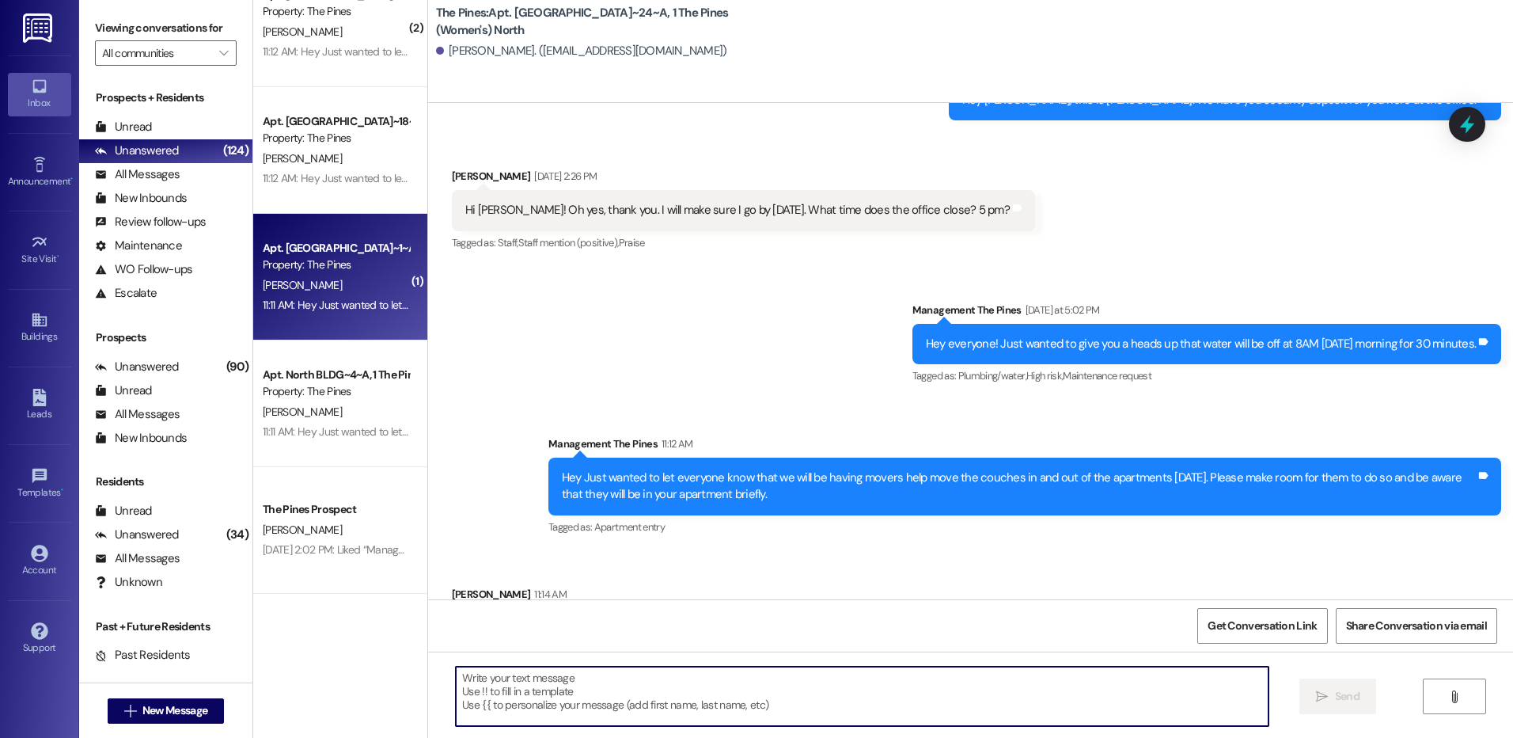
click at [351, 285] on div "[PERSON_NAME]" at bounding box center [336, 285] width 150 height 20
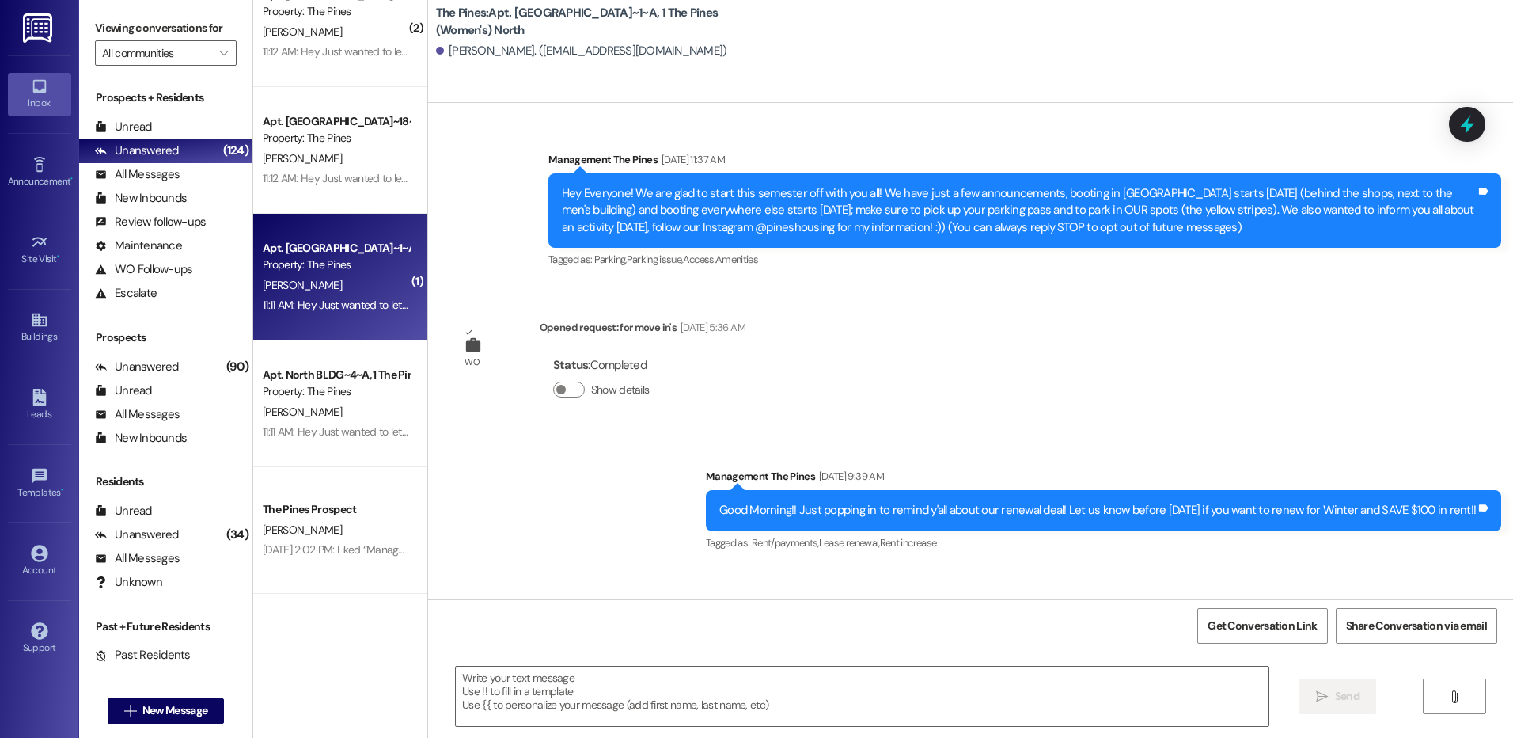
scroll to position [46318, 0]
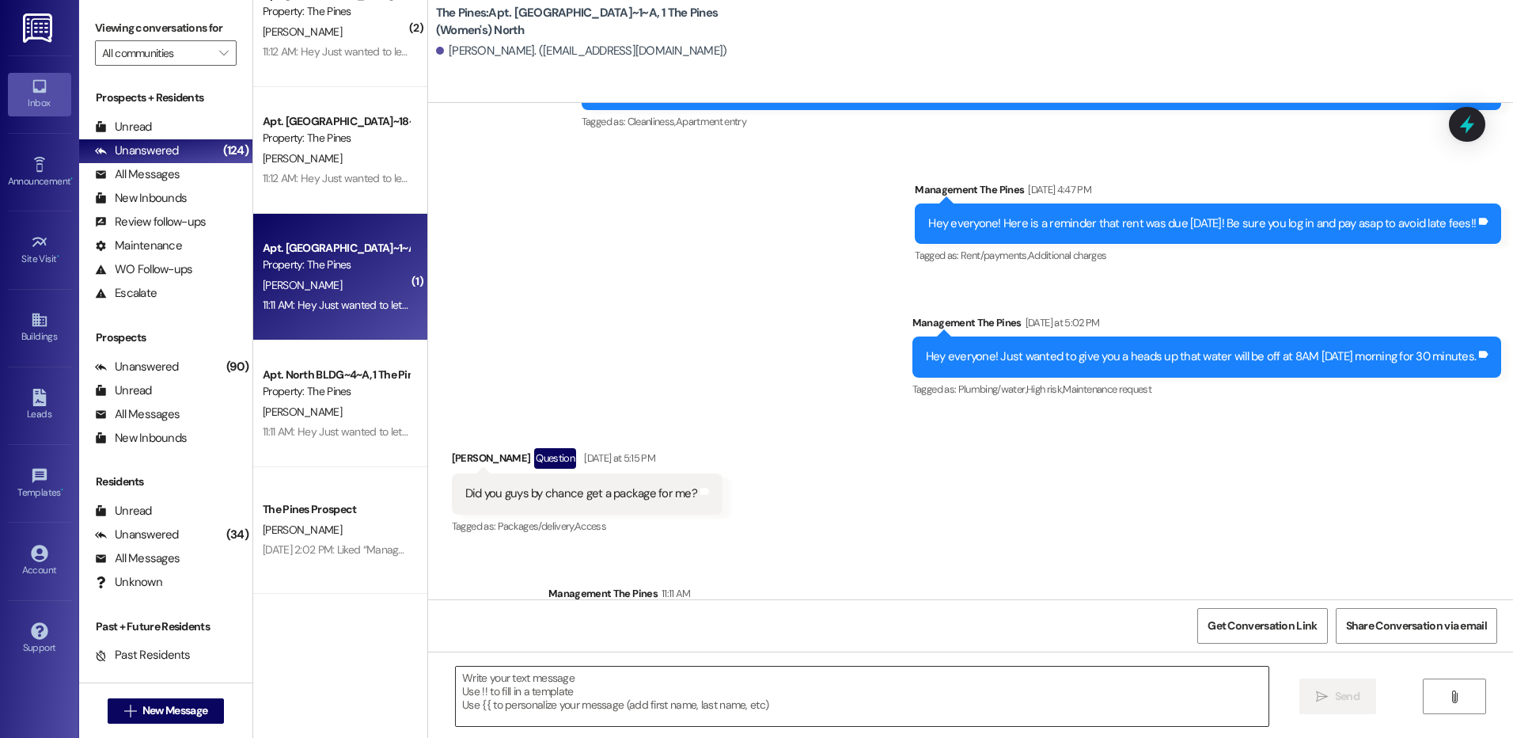
click at [842, 680] on textarea at bounding box center [862, 695] width 812 height 59
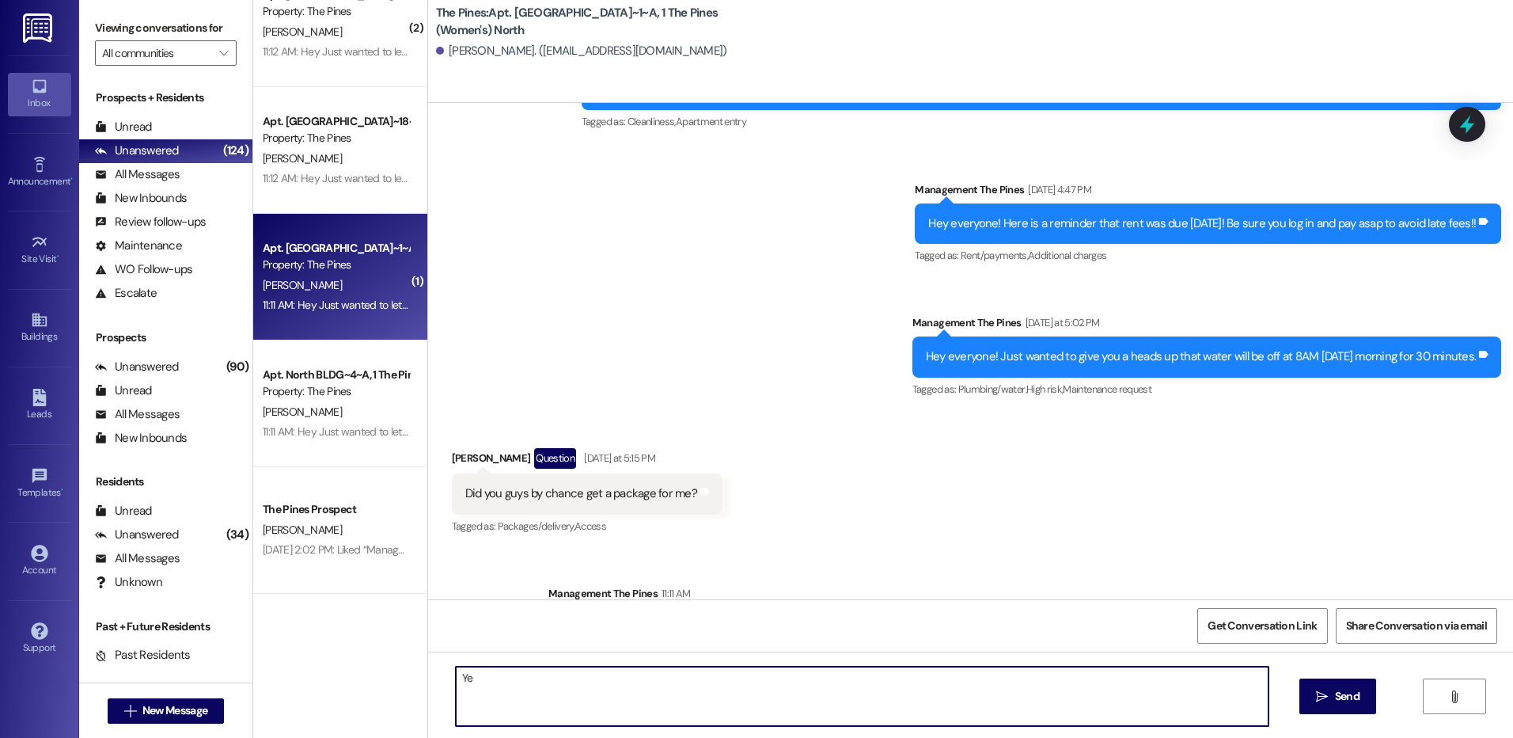
type textarea "Y"
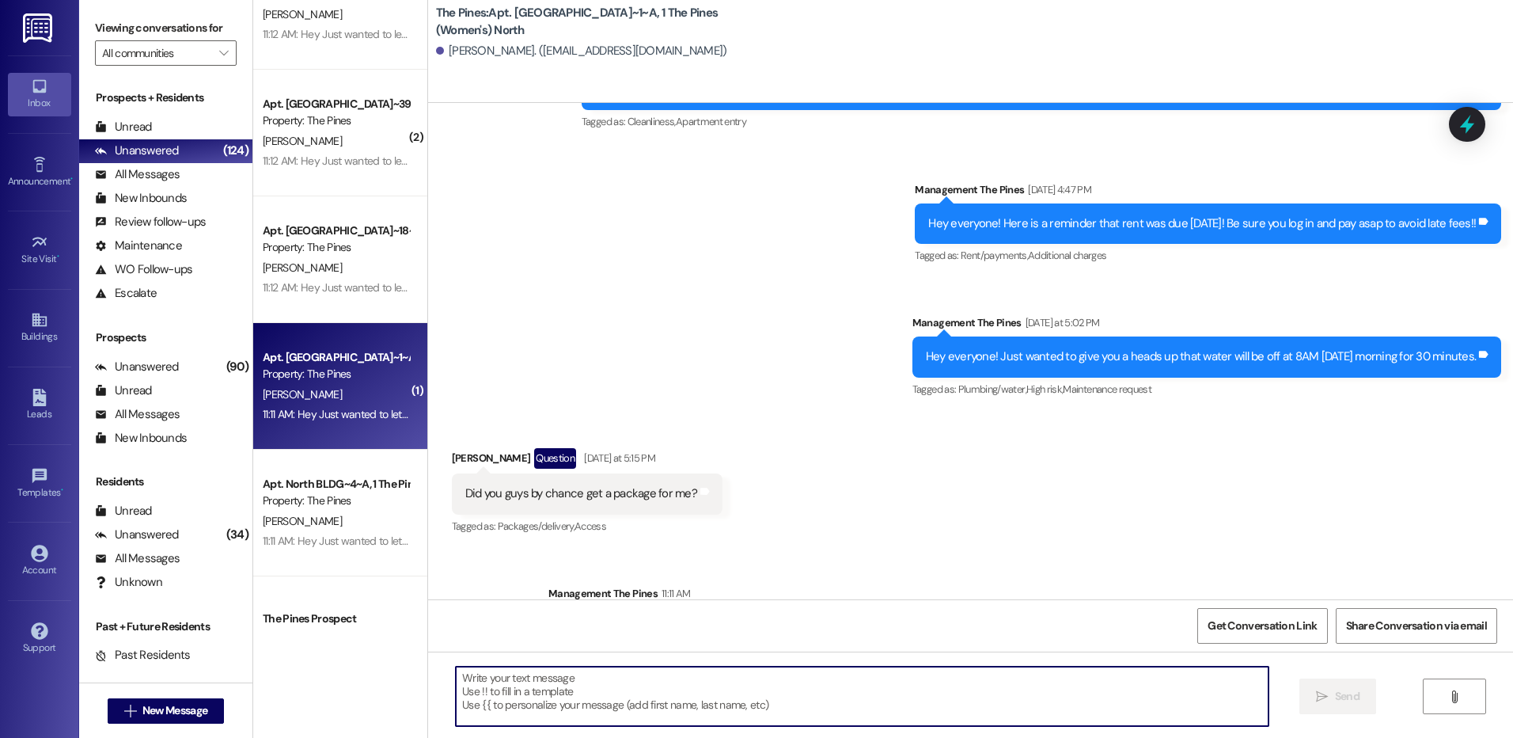
scroll to position [3269, 0]
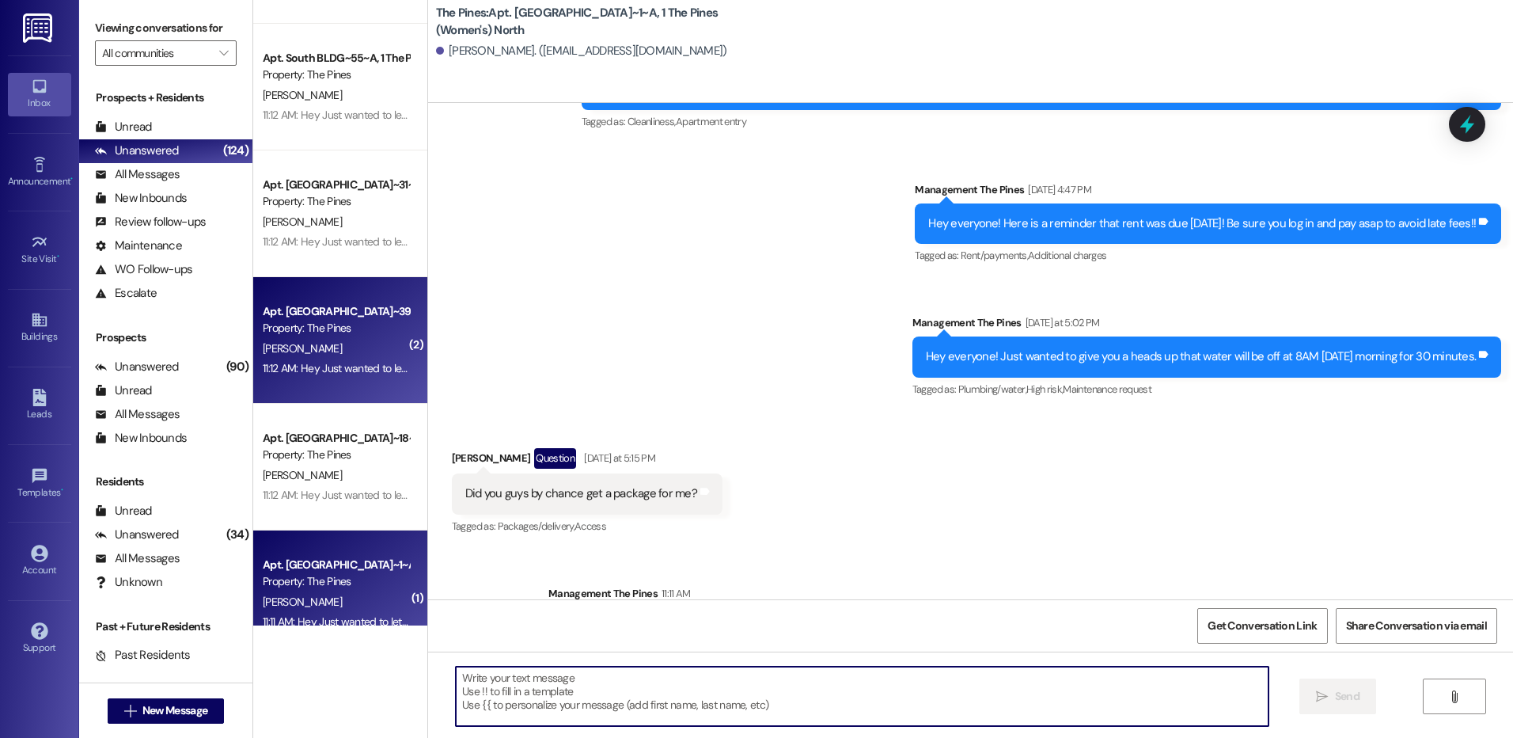
click at [356, 342] on div "[PERSON_NAME]" at bounding box center [336, 349] width 150 height 20
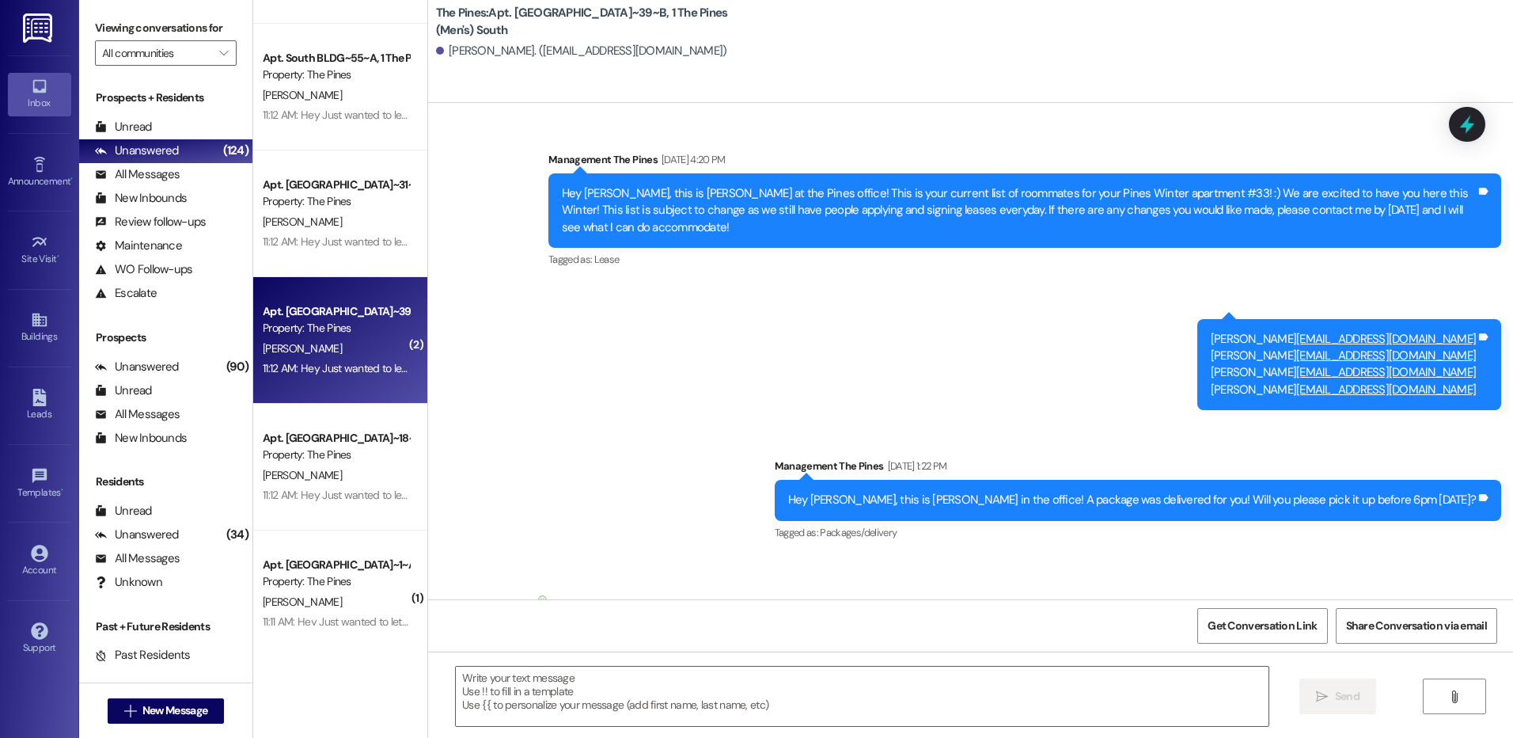
scroll to position [34766, 0]
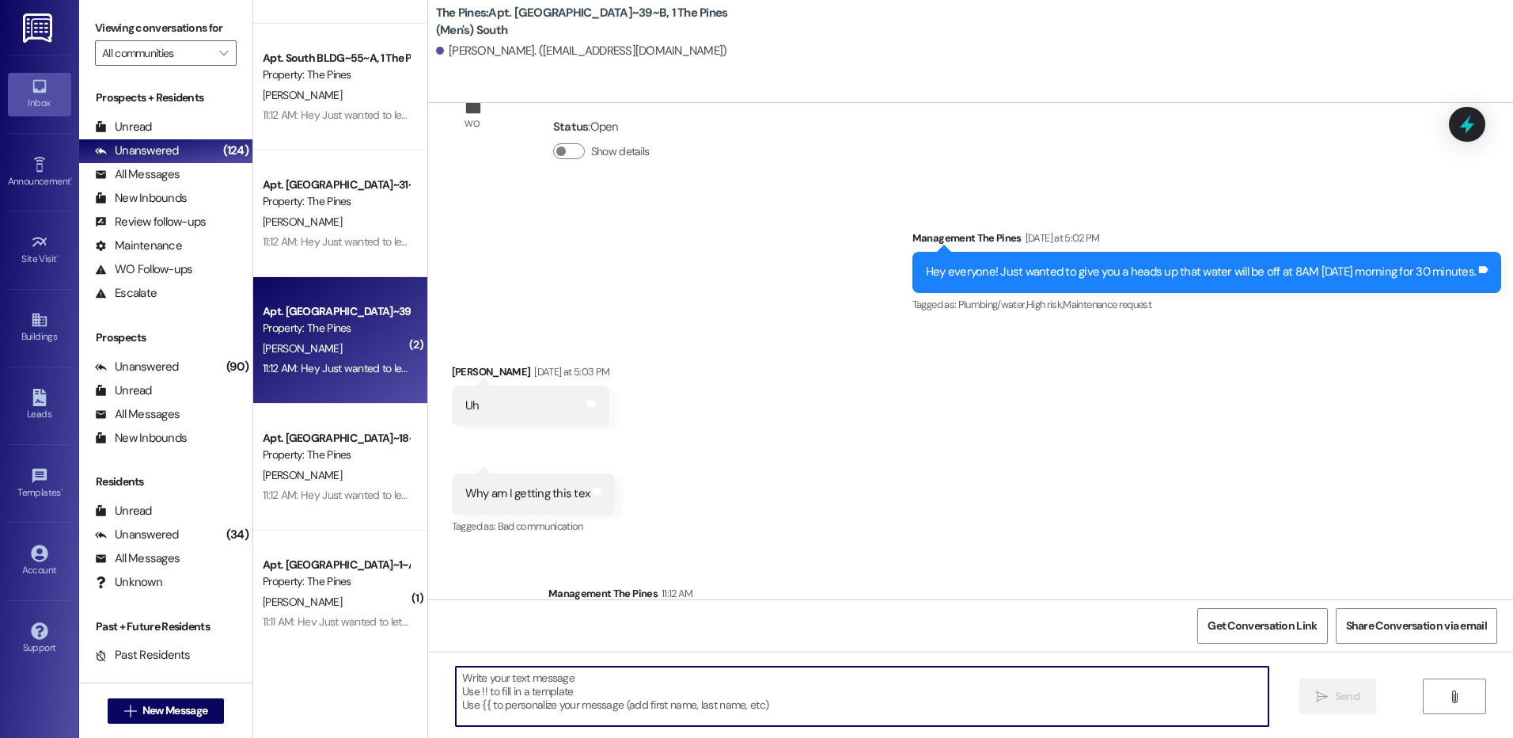
click at [803, 685] on textarea at bounding box center [862, 695] width 812 height 59
paste textarea "Sorry about that, I'm not sure why our system is messaging you. You can reply "…"
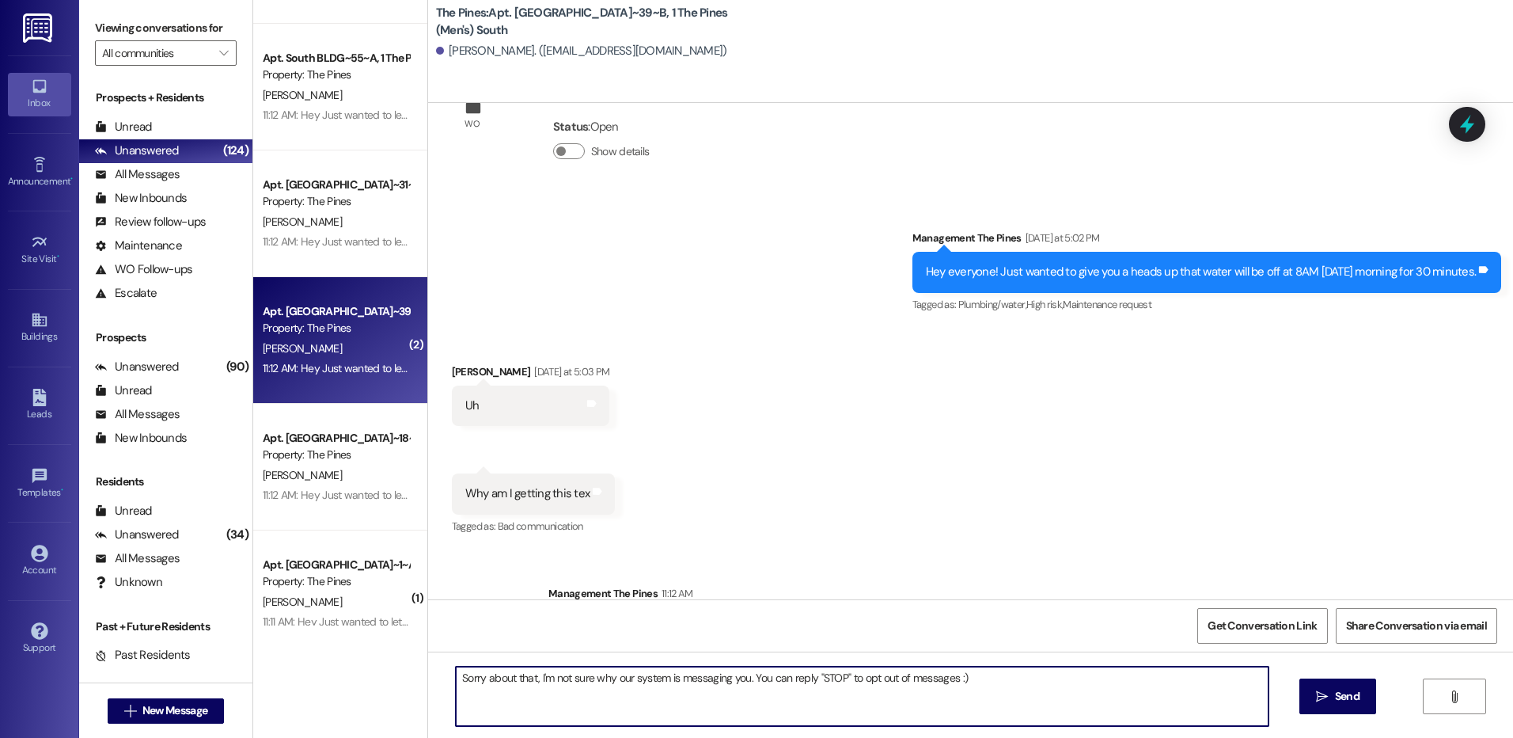
type textarea "Sorry about that, I'm not sure why our system is messaging you. You can reply "…"
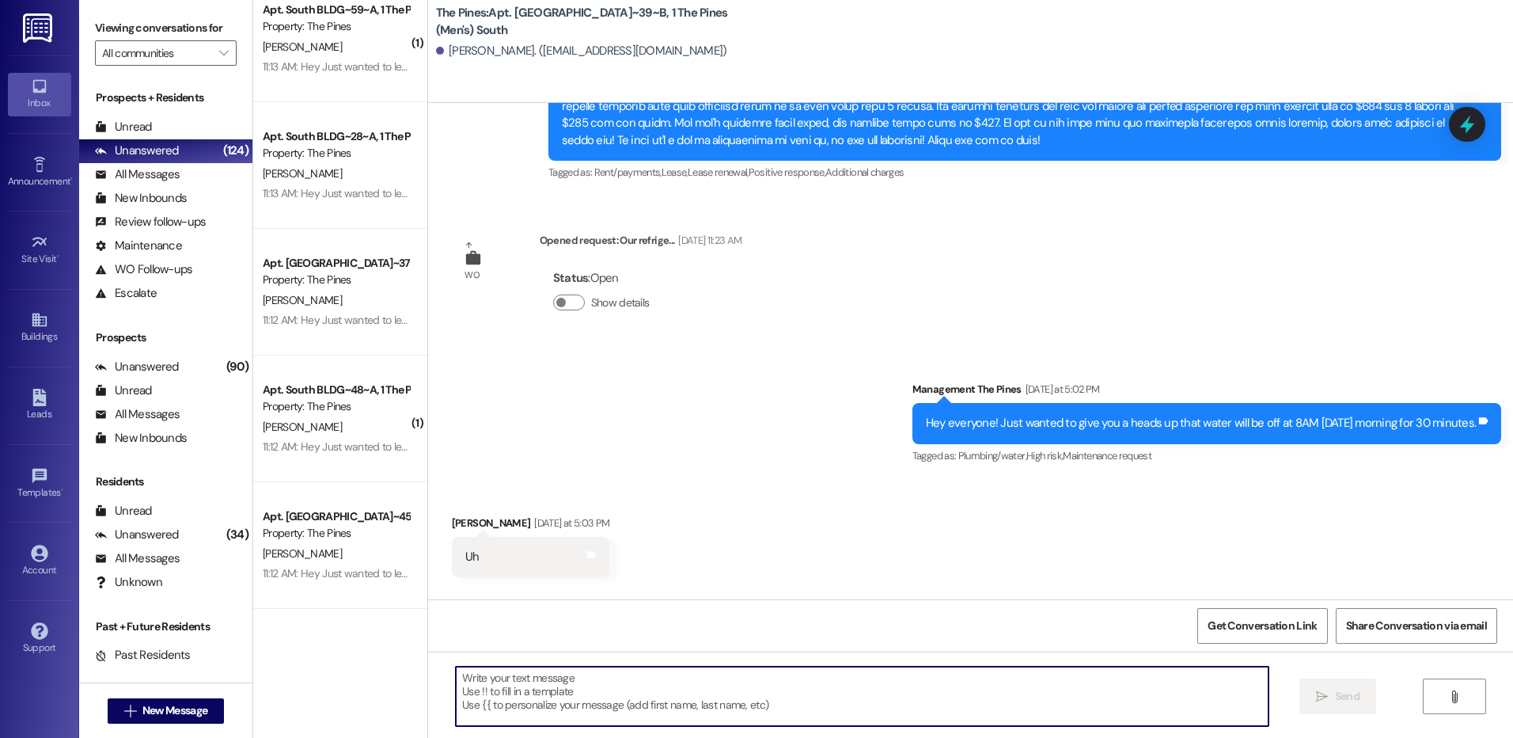
scroll to position [2556, 0]
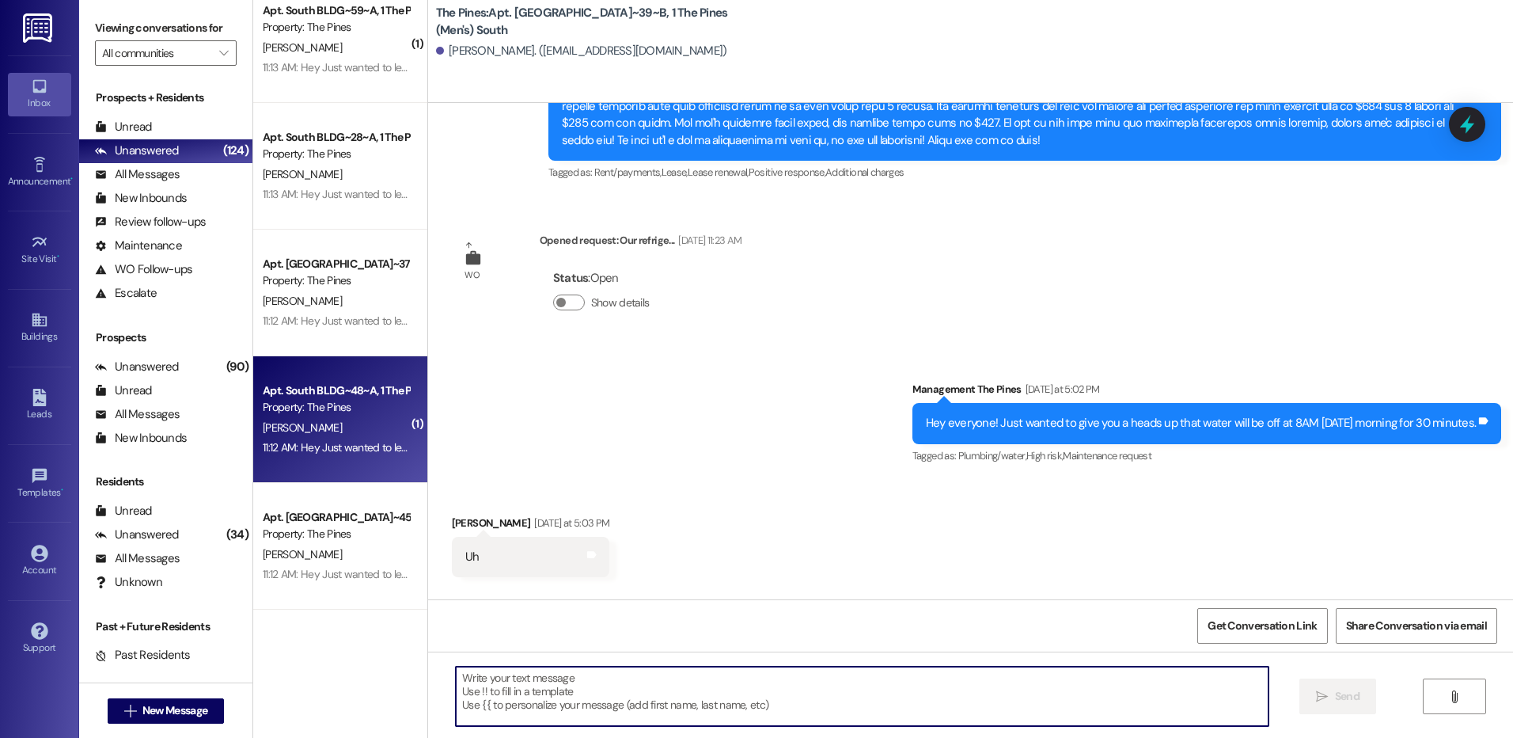
click at [353, 405] on div "Property: The Pines" at bounding box center [336, 407] width 146 height 17
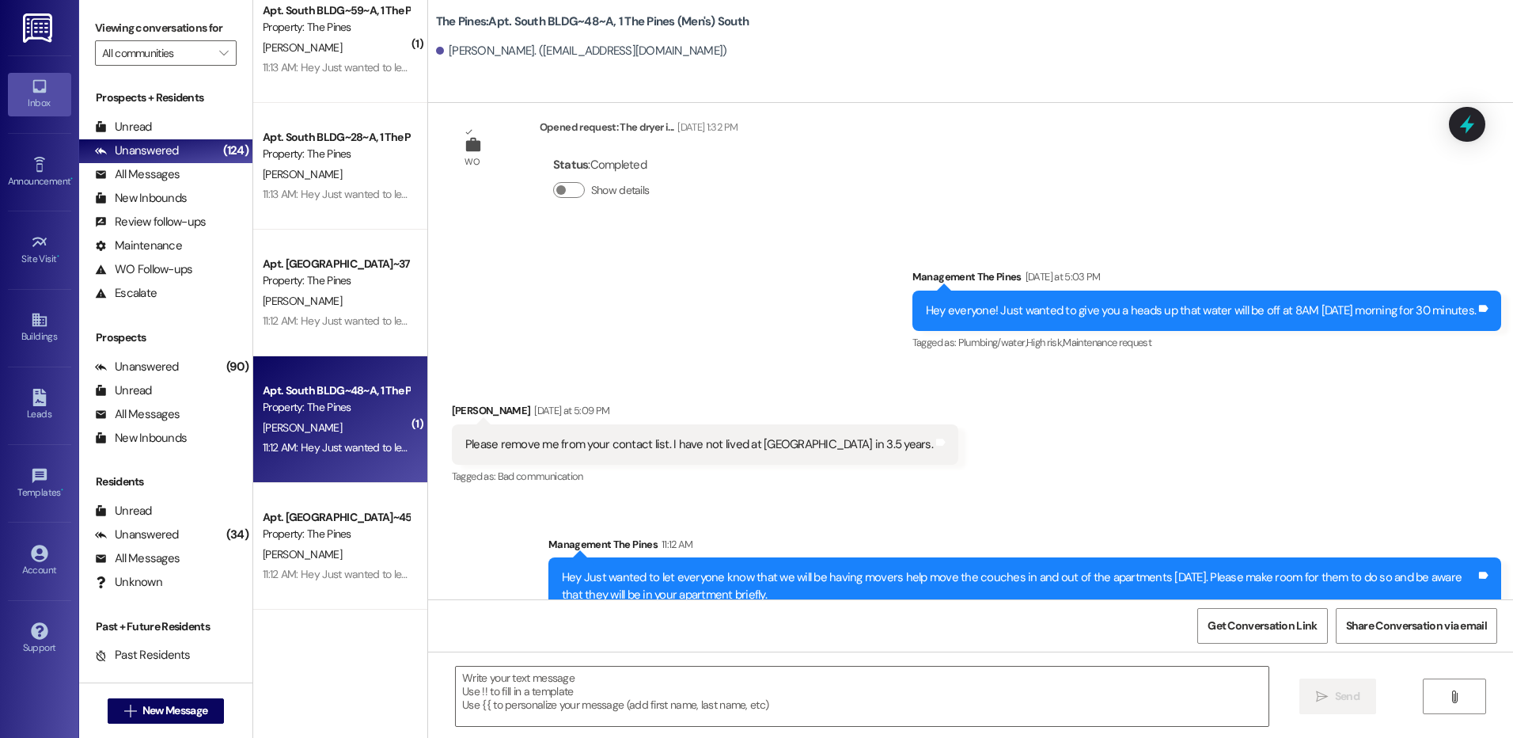
scroll to position [9445, 0]
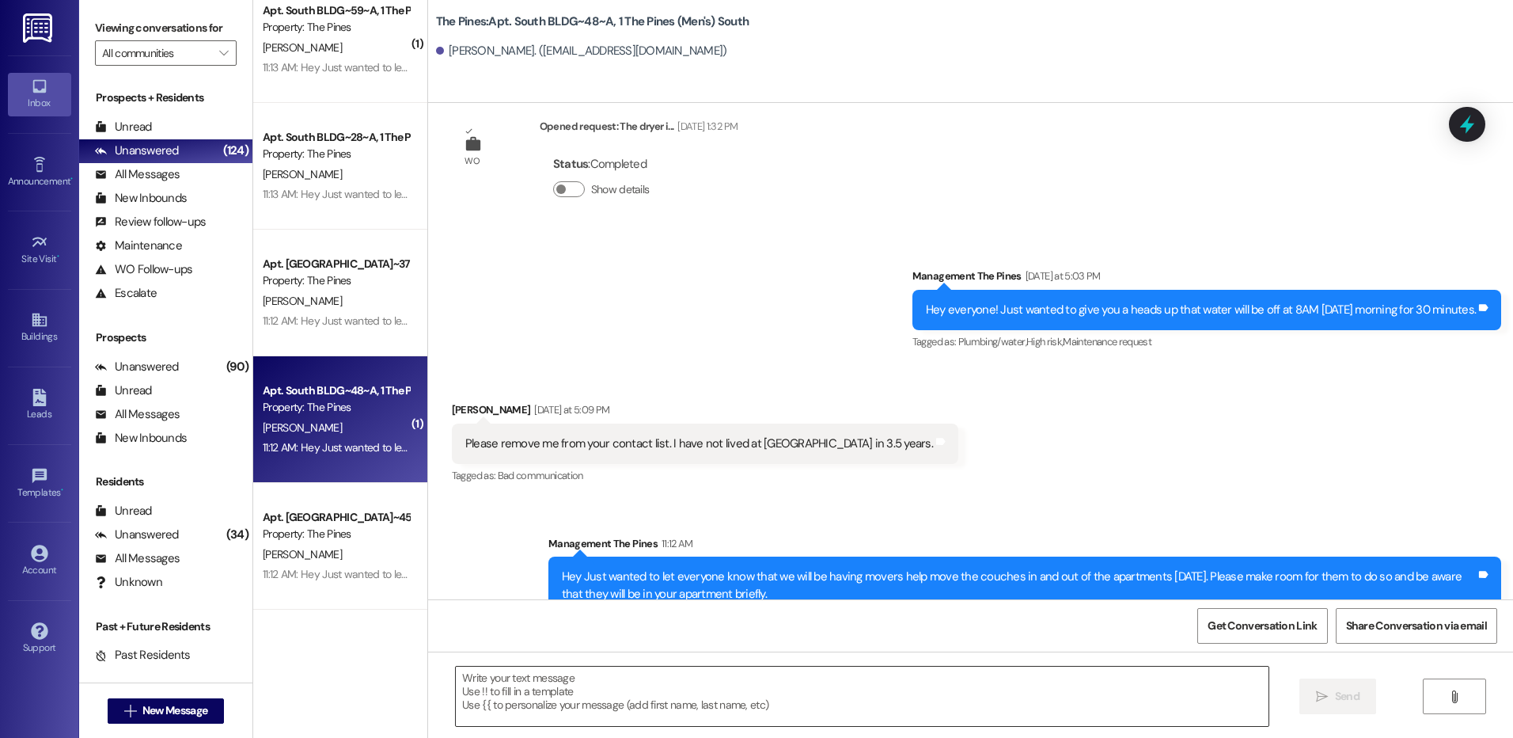
click at [786, 692] on textarea at bounding box center [862, 695] width 812 height 59
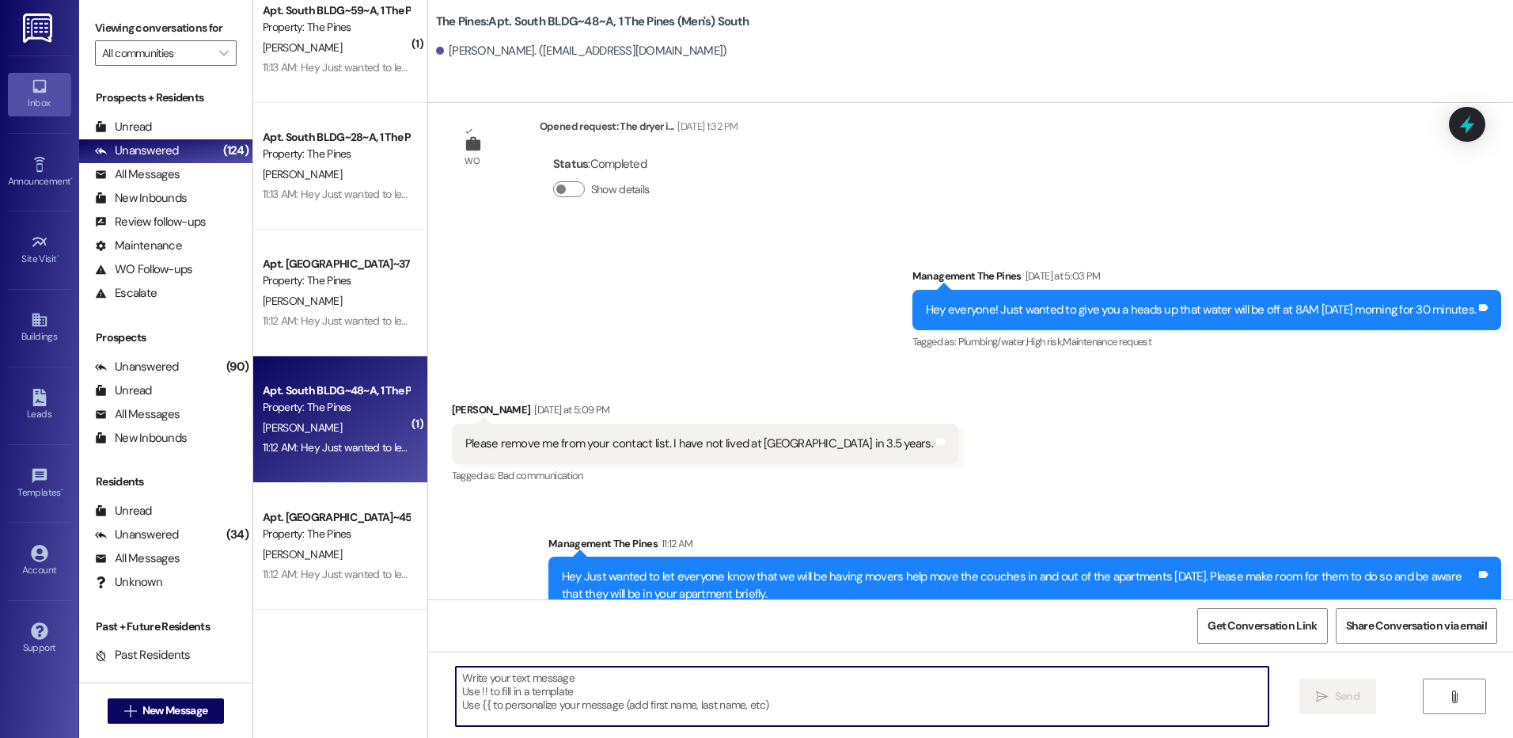
paste textarea "Sorry about that, I'm not sure why our system is messaging you. You can reply "…"
type textarea "Sorry about that, I'm not sure why our system is messaging you. You can reply "…"
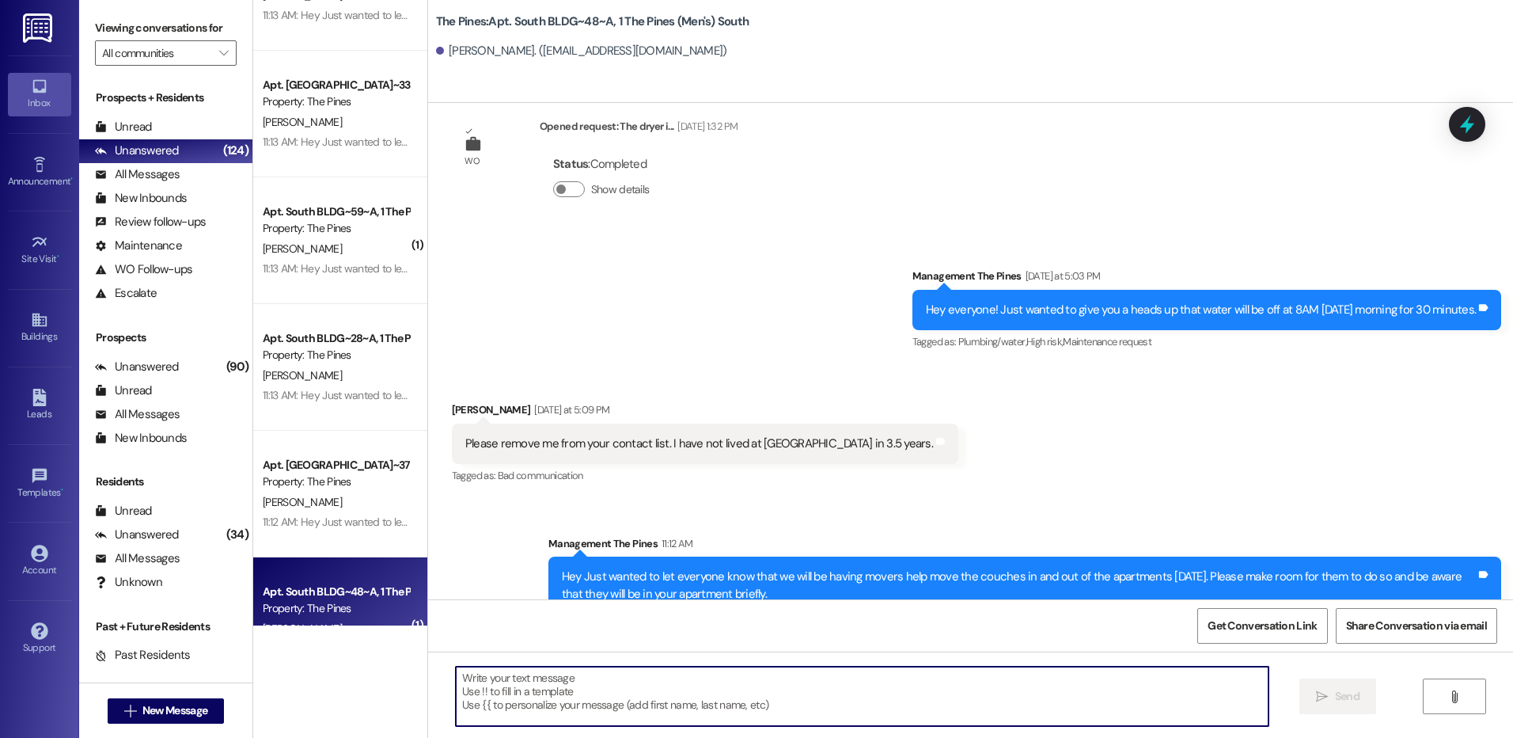
scroll to position [2240, 0]
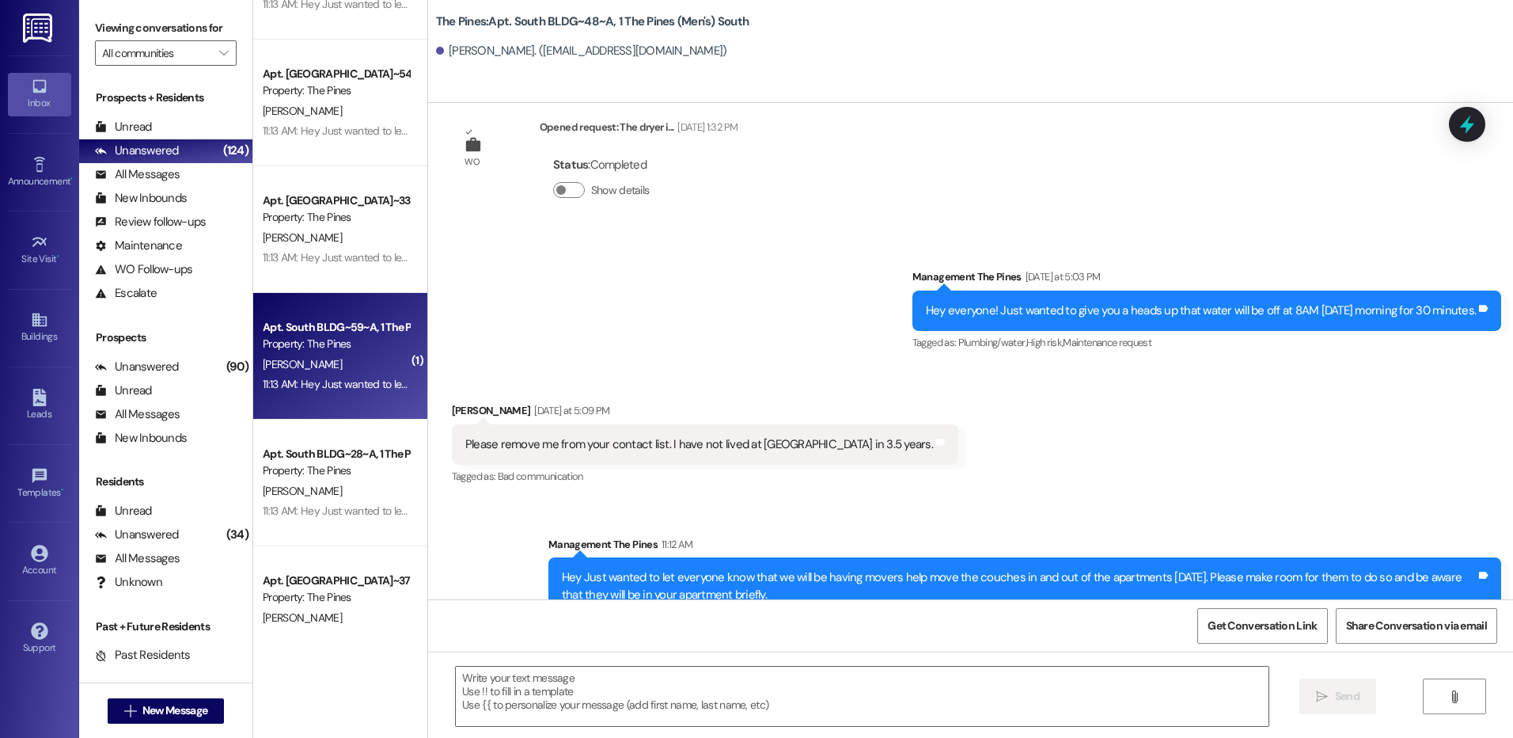
click at [351, 374] on div "11:13 AM: Hey Just wanted to let everyone know that we will be having movers he…" at bounding box center [336, 384] width 150 height 20
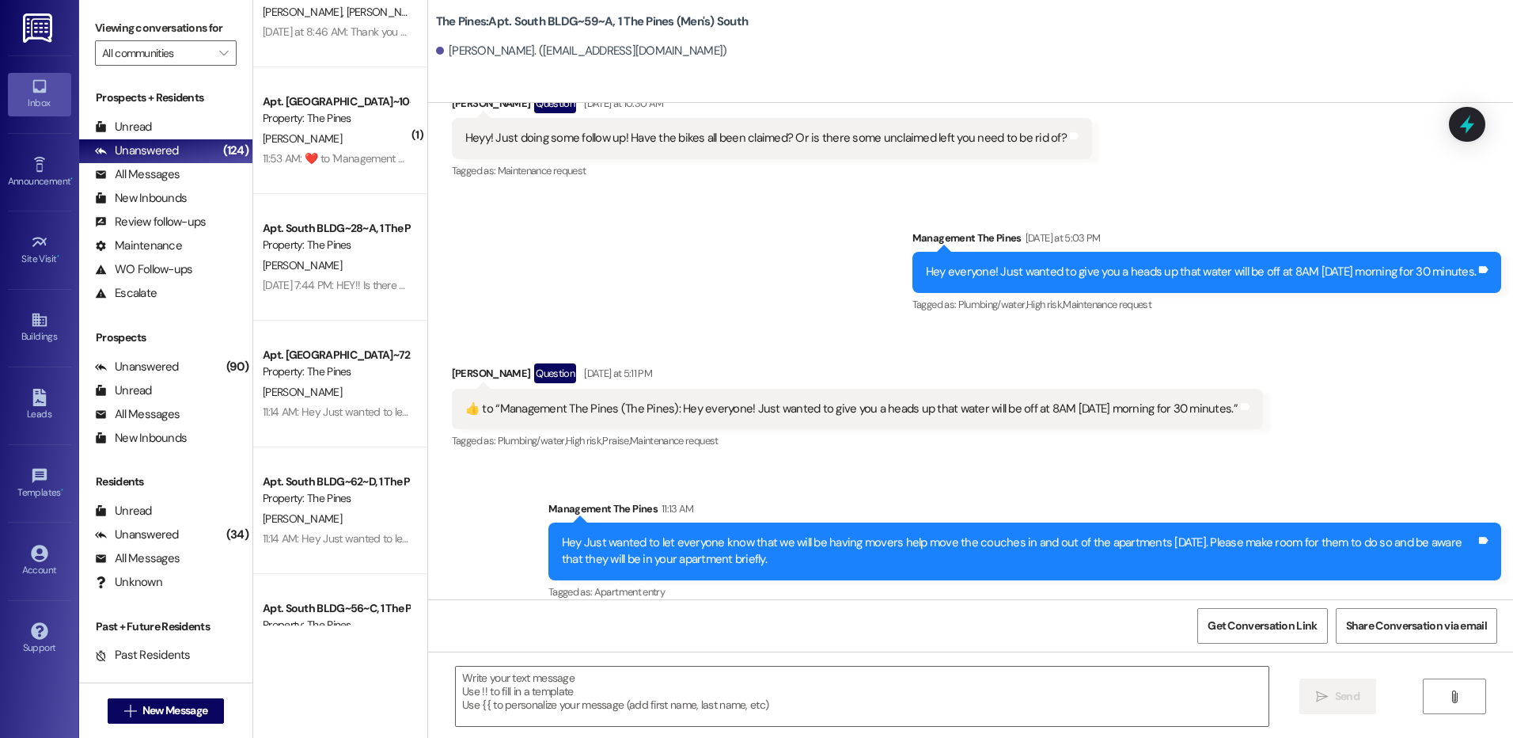
scroll to position [973, 0]
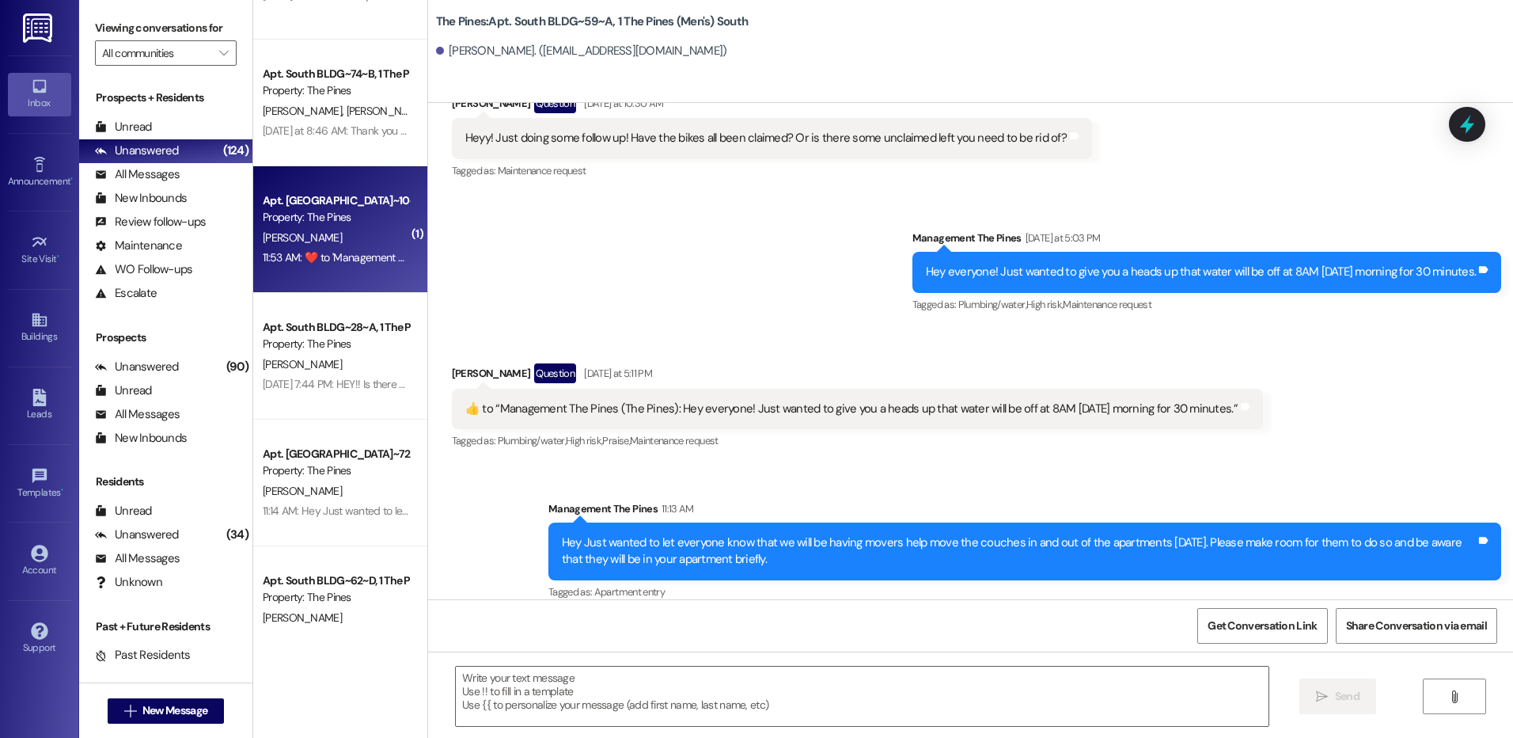
click at [339, 236] on div "[PERSON_NAME]" at bounding box center [336, 238] width 150 height 20
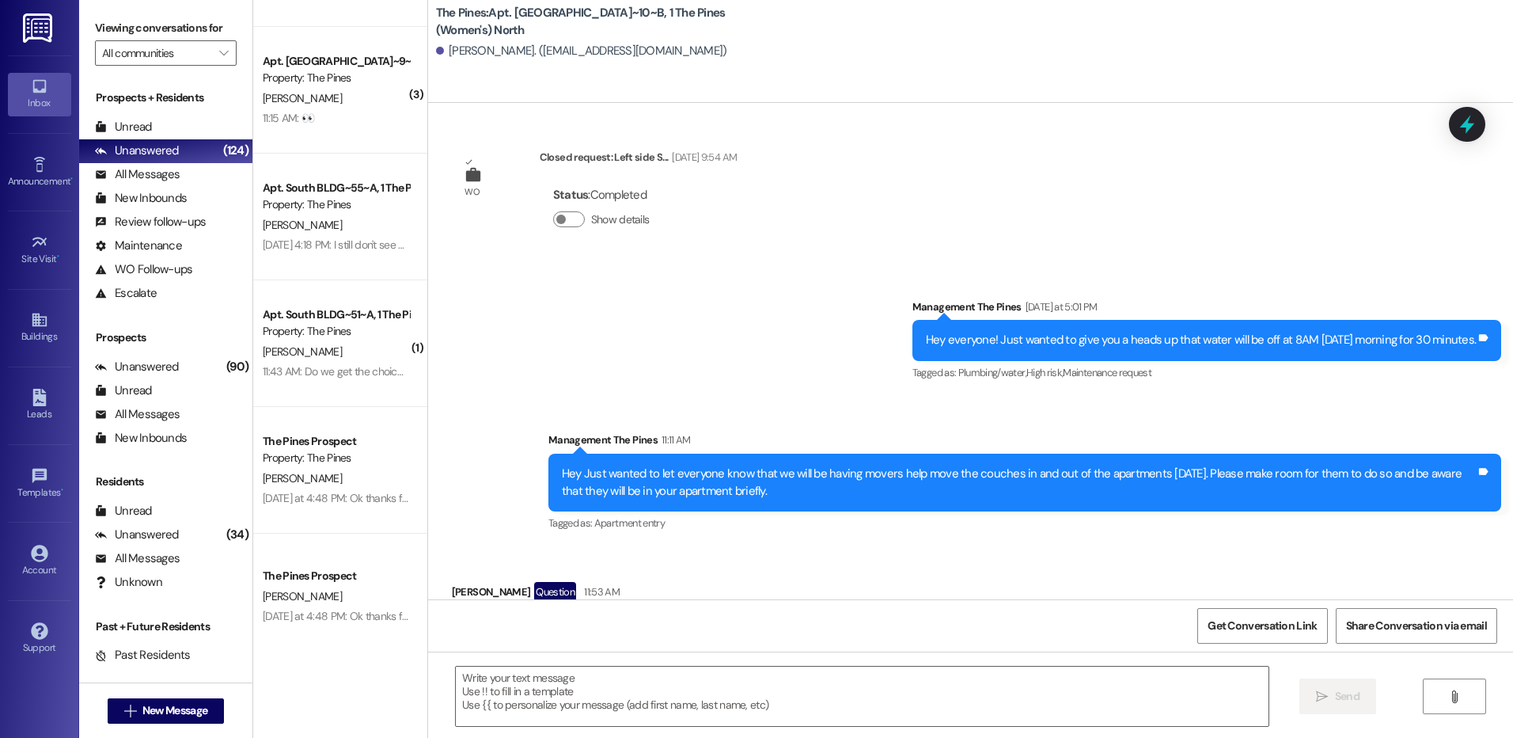
scroll to position [158, 0]
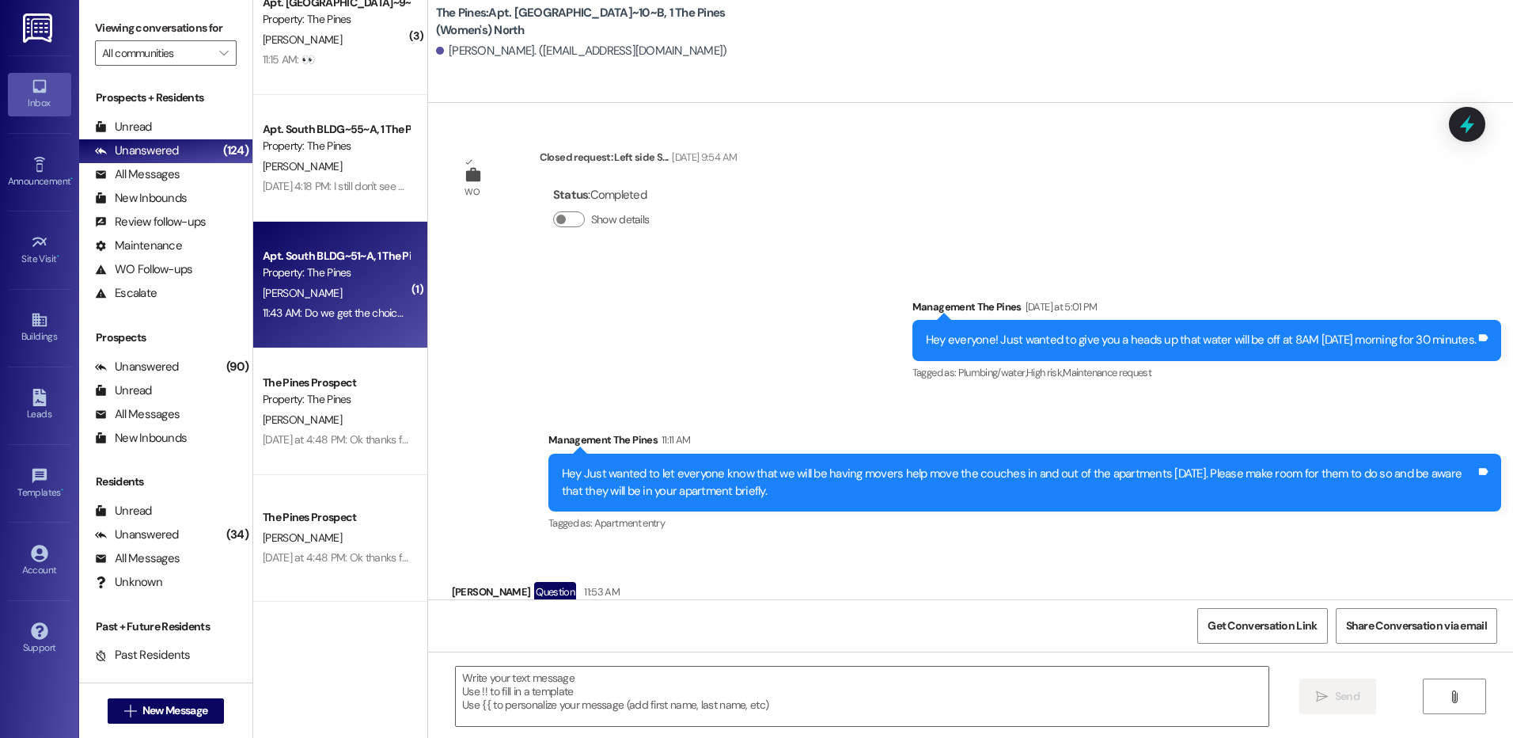
click at [355, 283] on div "[PERSON_NAME]" at bounding box center [336, 293] width 150 height 20
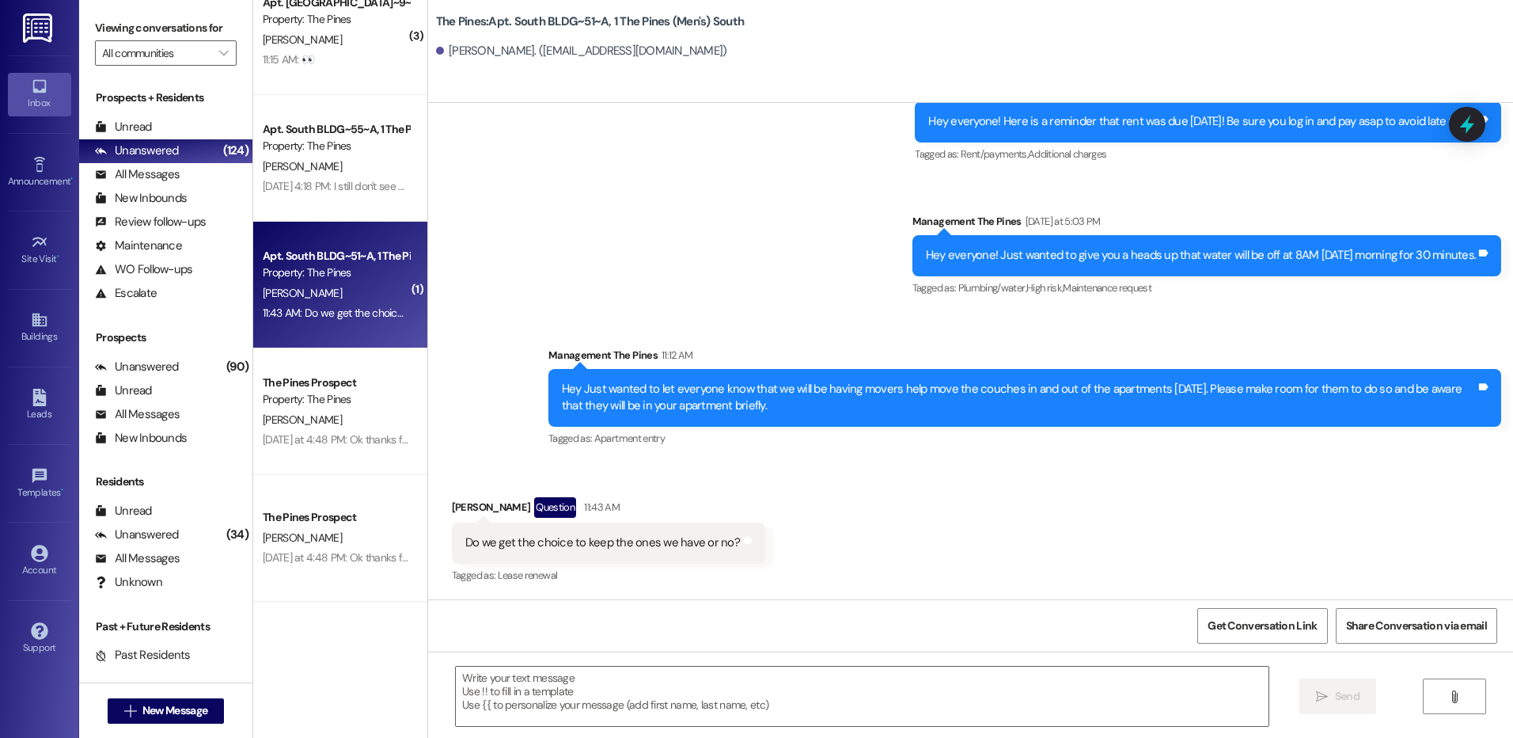
scroll to position [28697, 0]
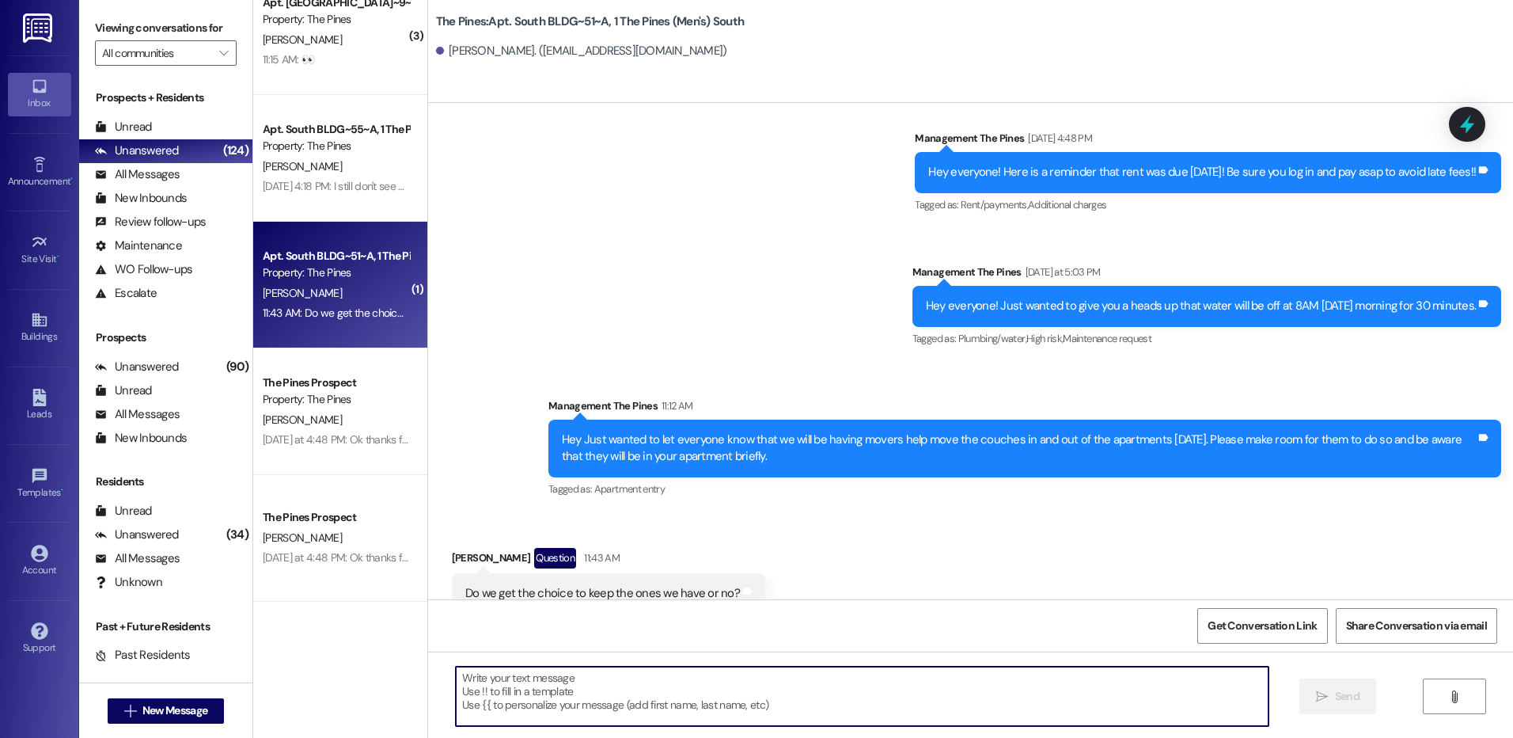
click at [992, 692] on textarea at bounding box center [862, 695] width 812 height 59
type textarea "Sorry!! We will be replacing all of them"
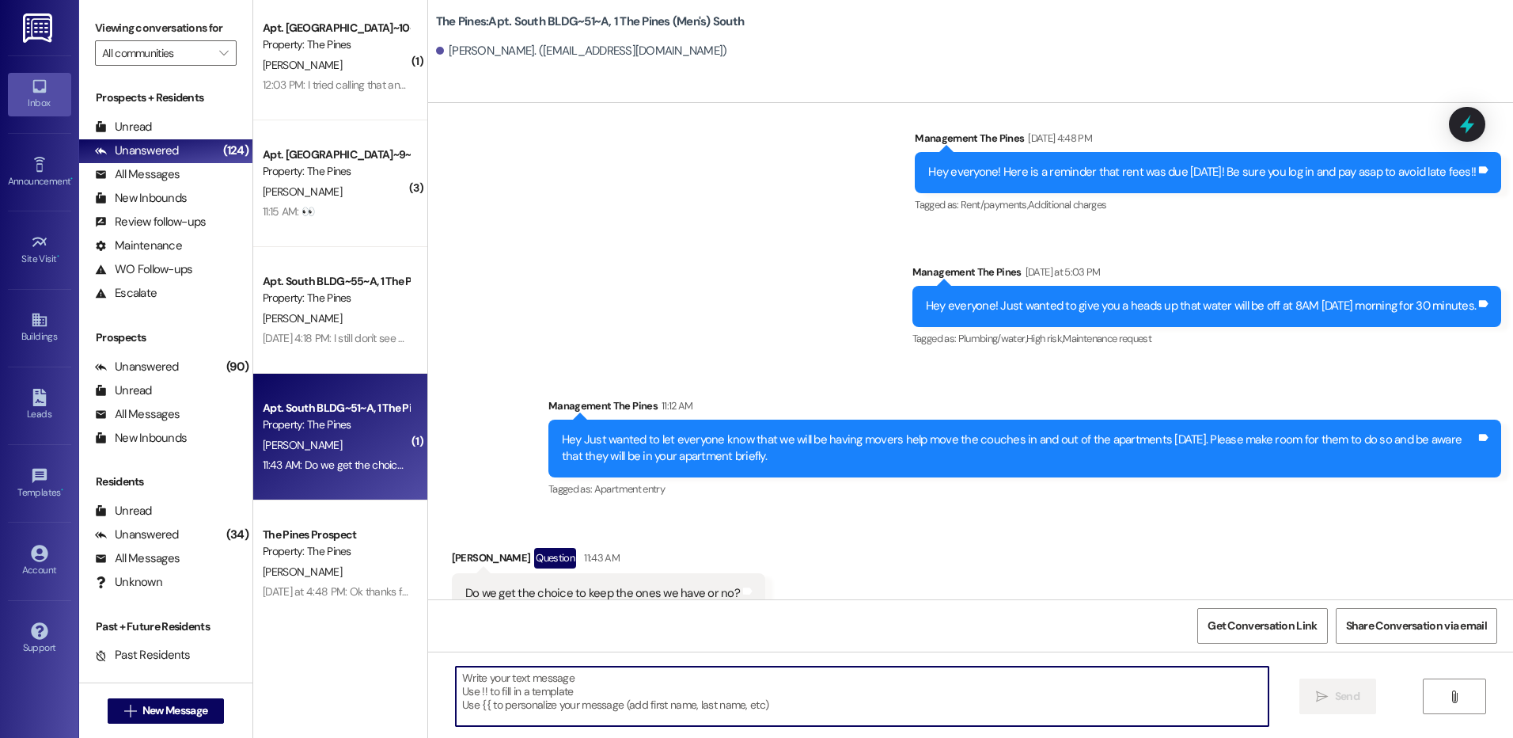
scroll to position [0, 0]
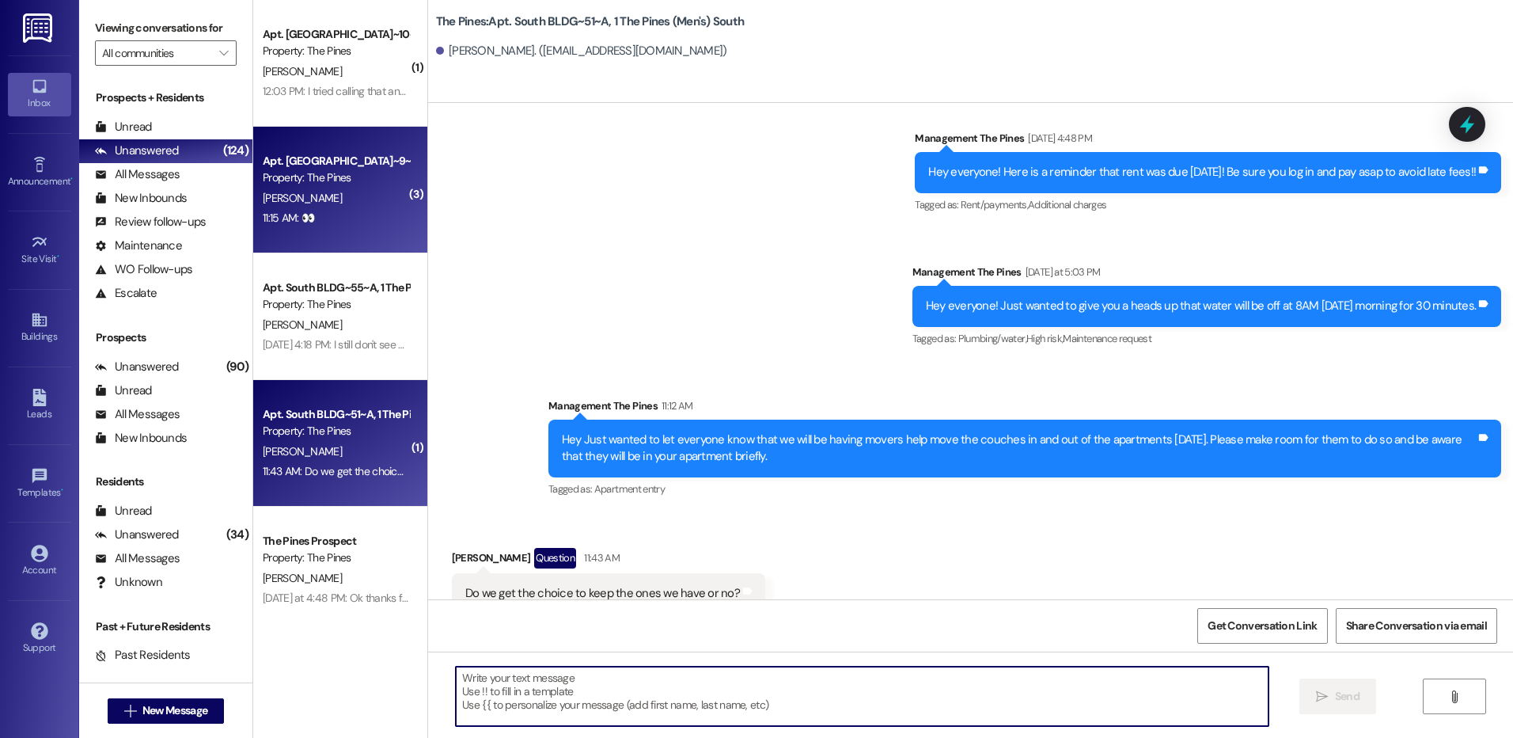
click at [348, 202] on div "[PERSON_NAME]" at bounding box center [336, 198] width 150 height 20
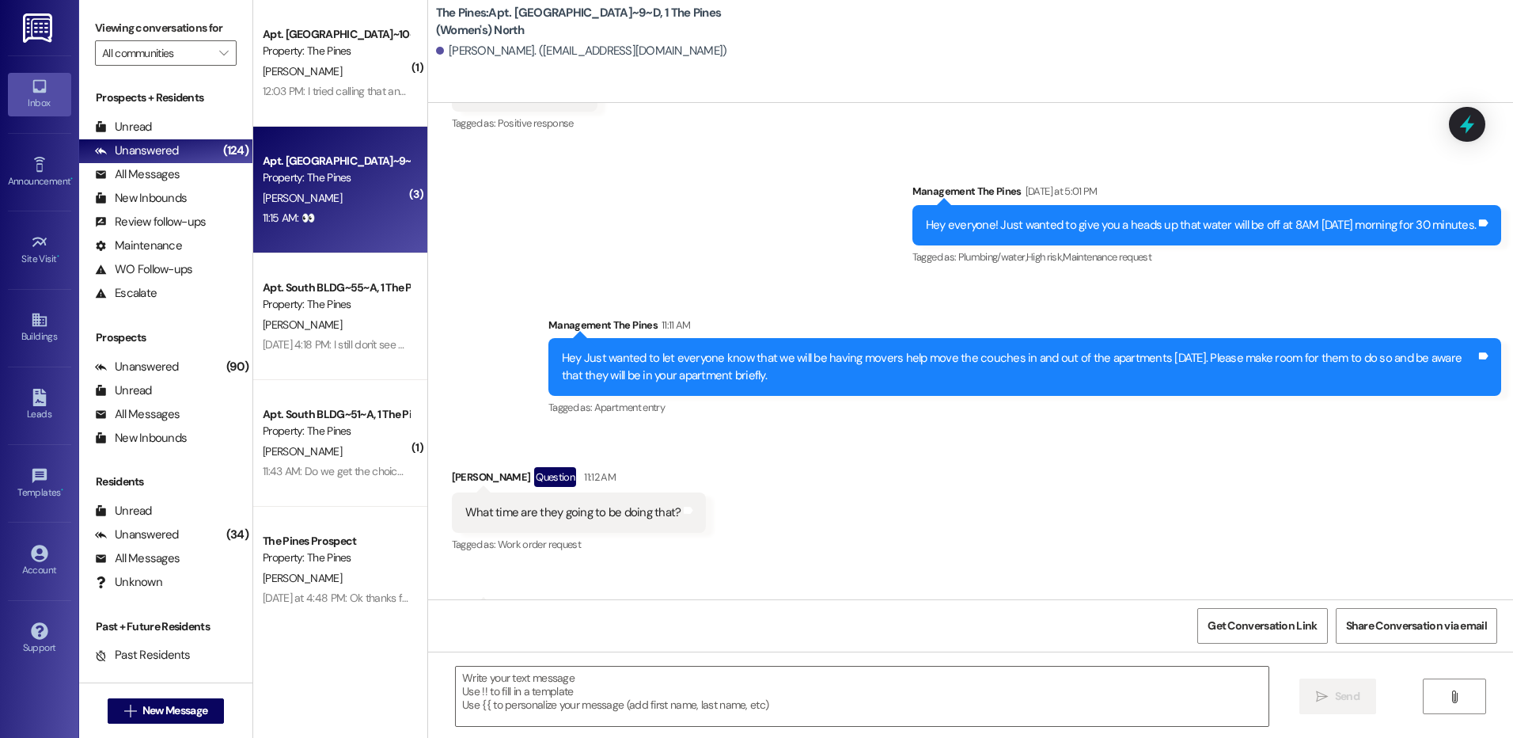
scroll to position [66612, 0]
click at [907, 689] on textarea at bounding box center [862, 695] width 812 height 59
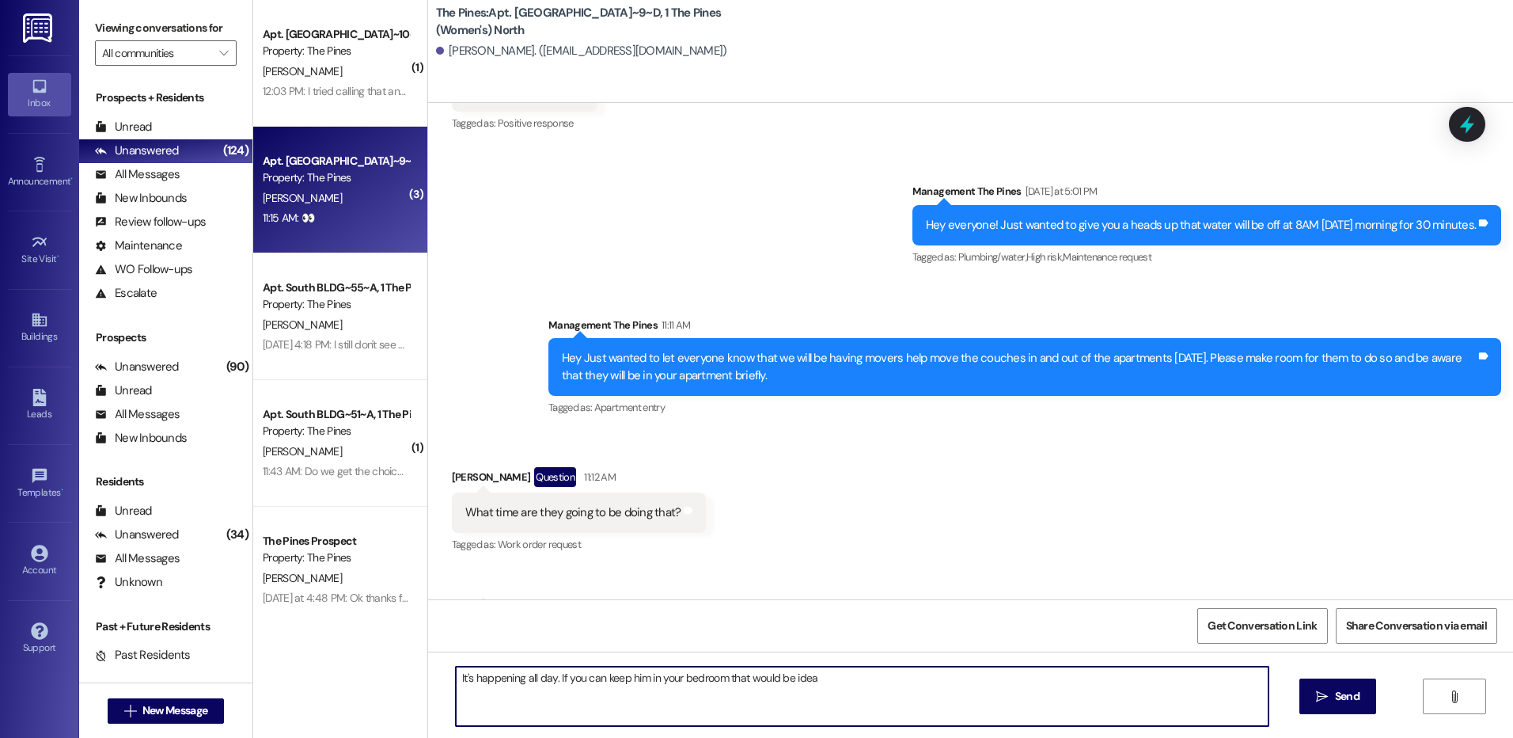
type textarea "It's happening all day. If you can keep him in your bedroom that would be ideal"
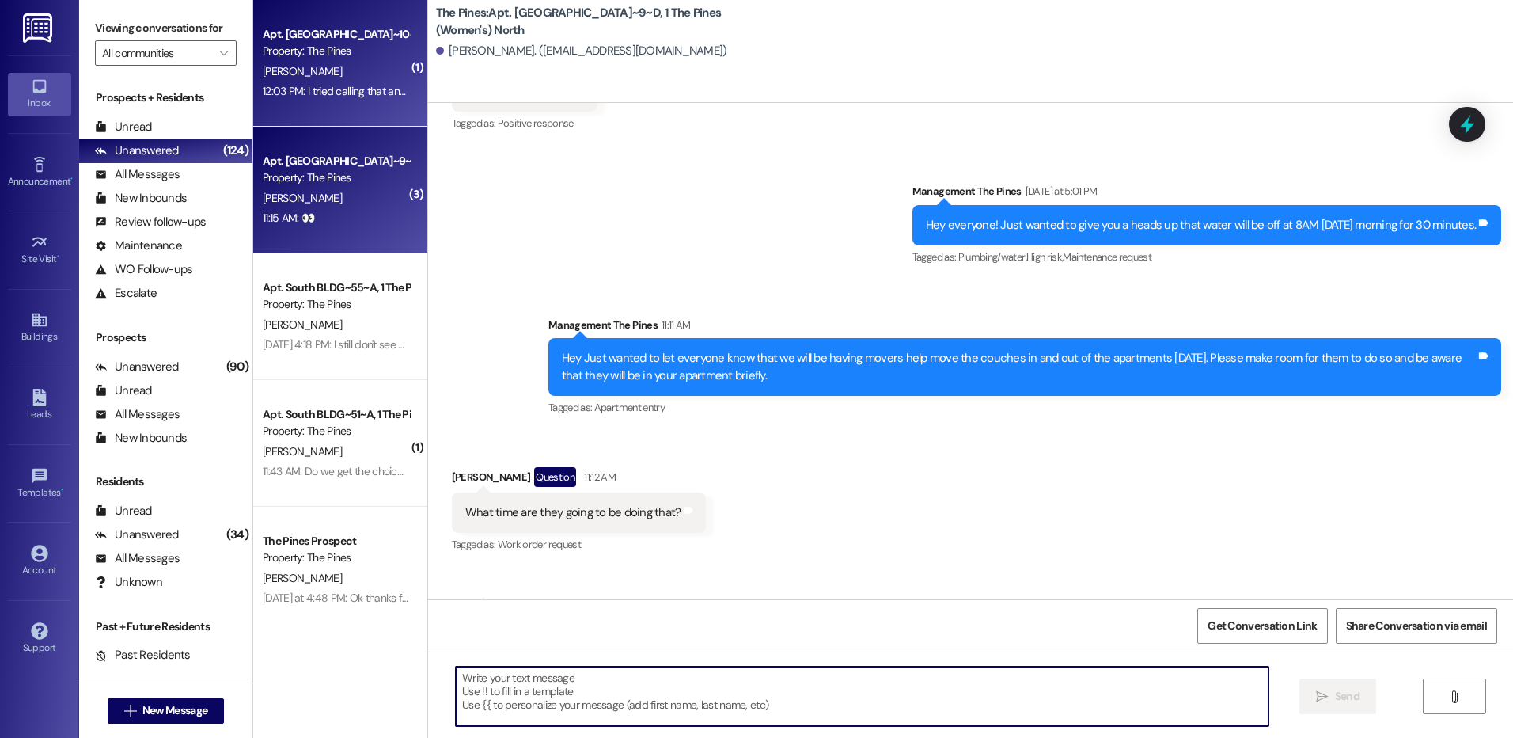
scroll to position [66611, 0]
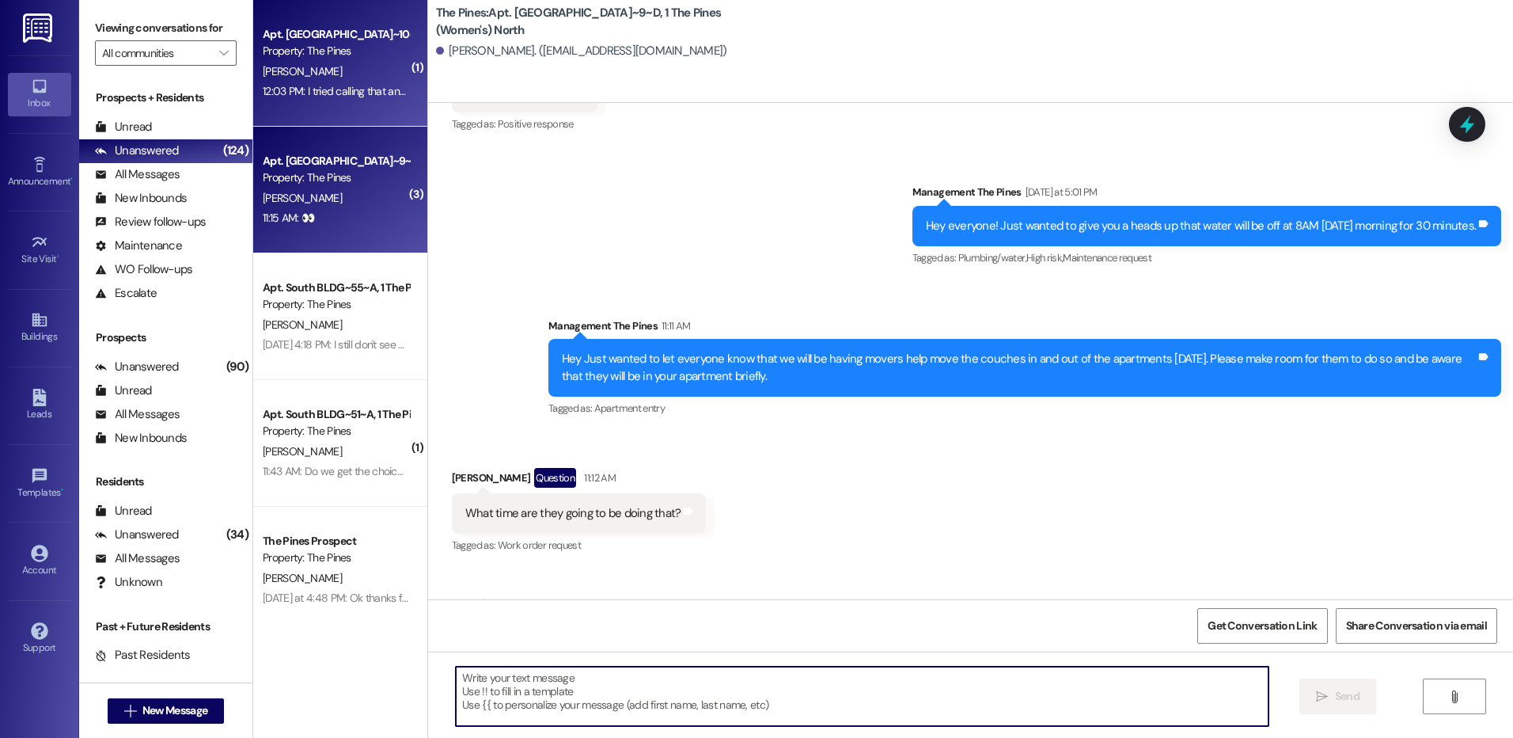
click at [316, 72] on div "[PERSON_NAME]" at bounding box center [336, 72] width 150 height 20
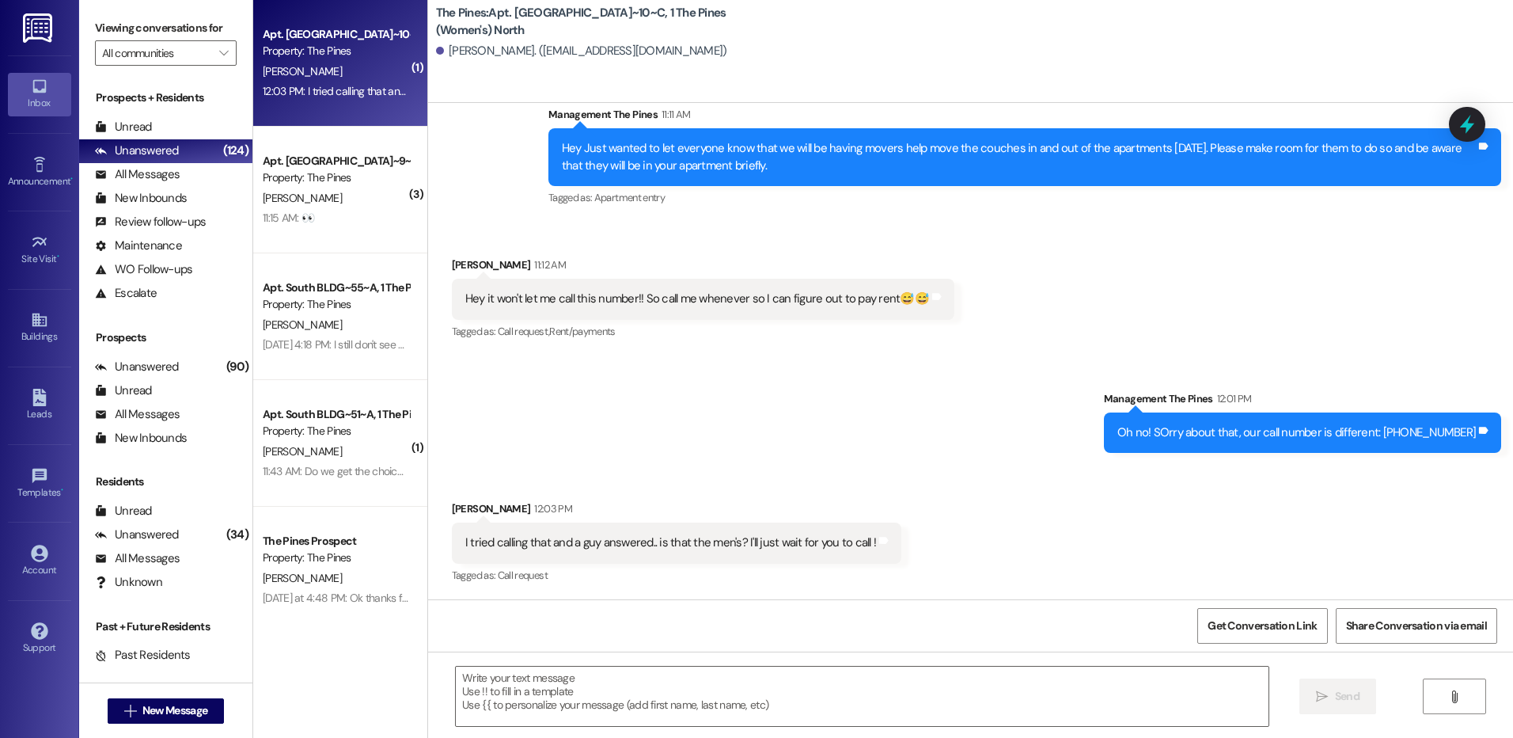
scroll to position [48189, 0]
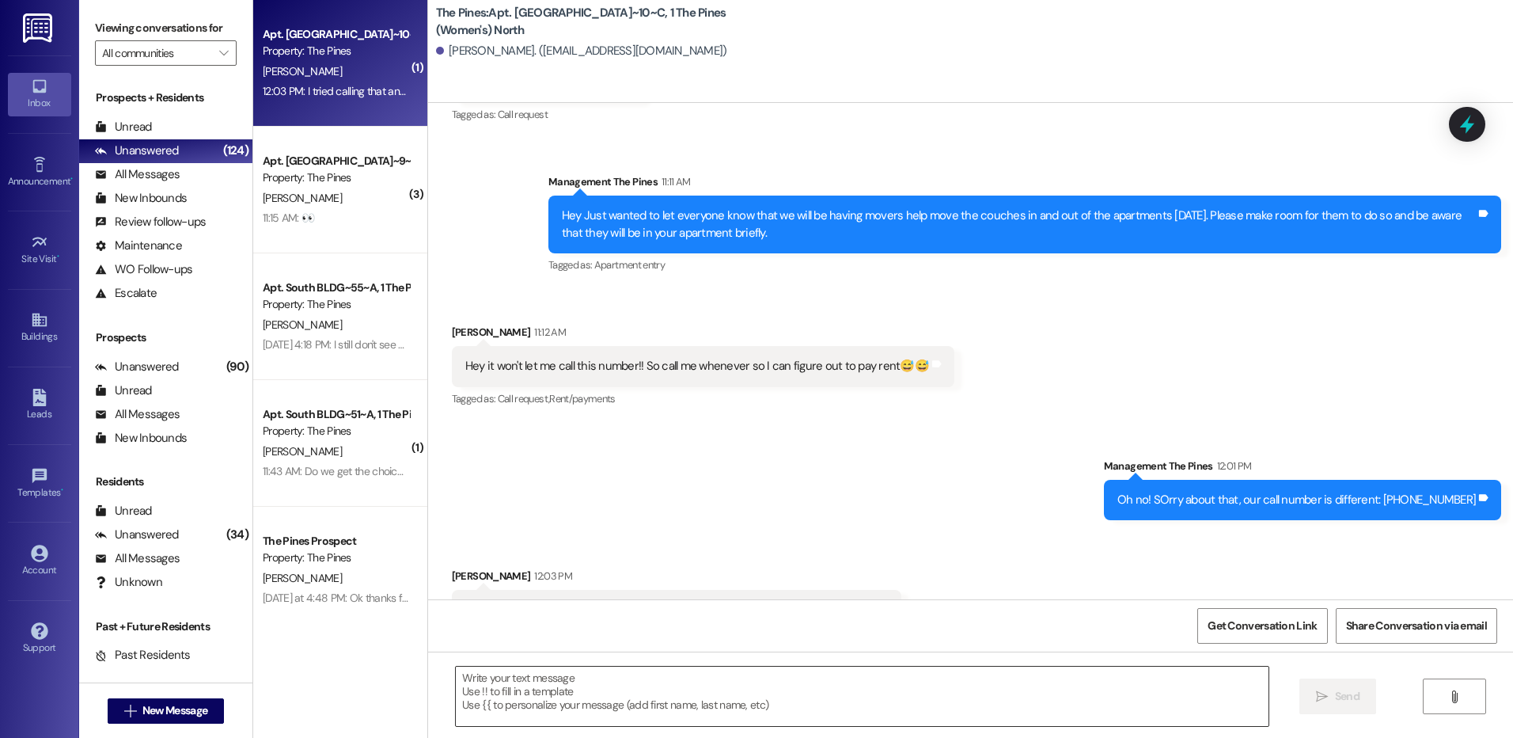
click at [881, 697] on textarea at bounding box center [862, 695] width 812 height 59
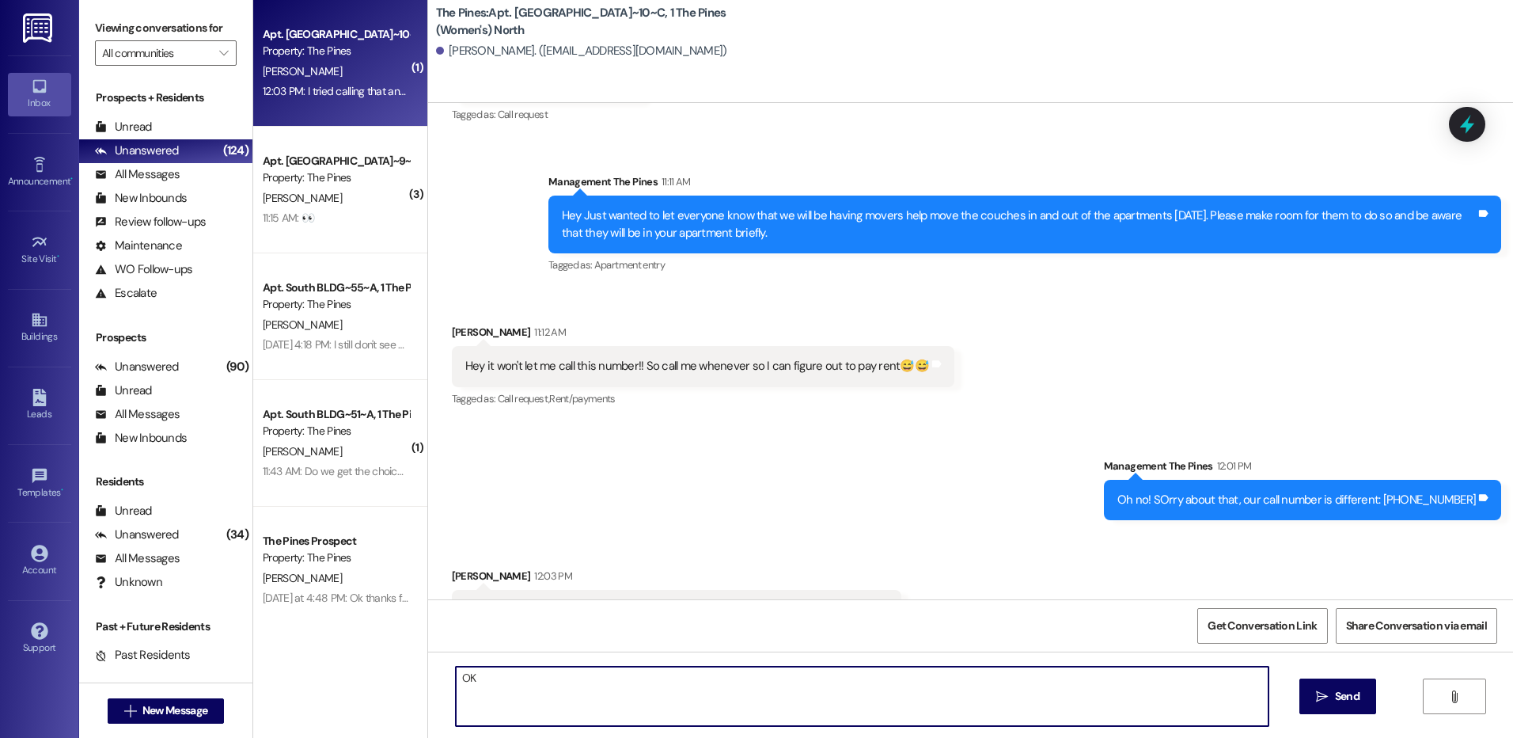
type textarea "O"
type textarea "okie dokie"
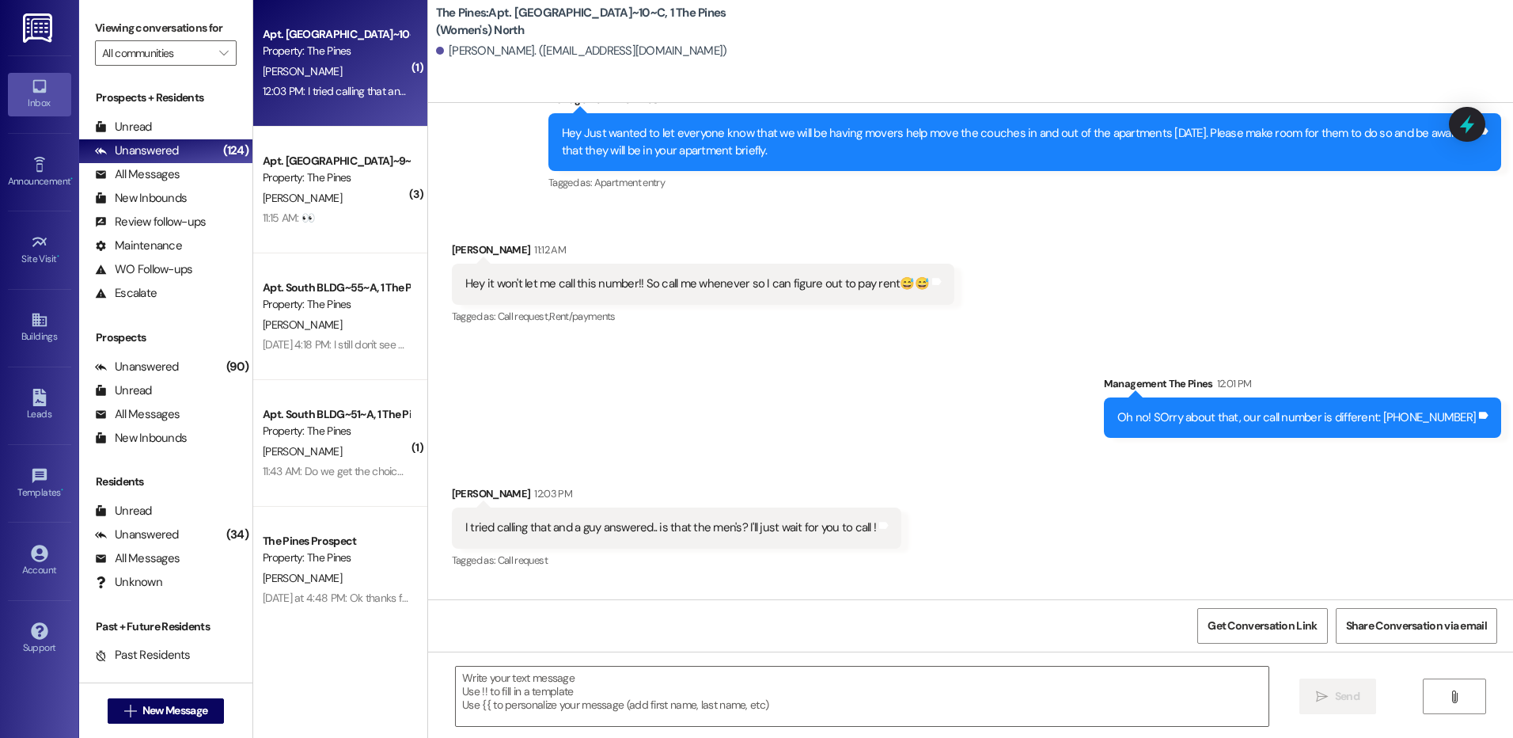
scroll to position [48299, 0]
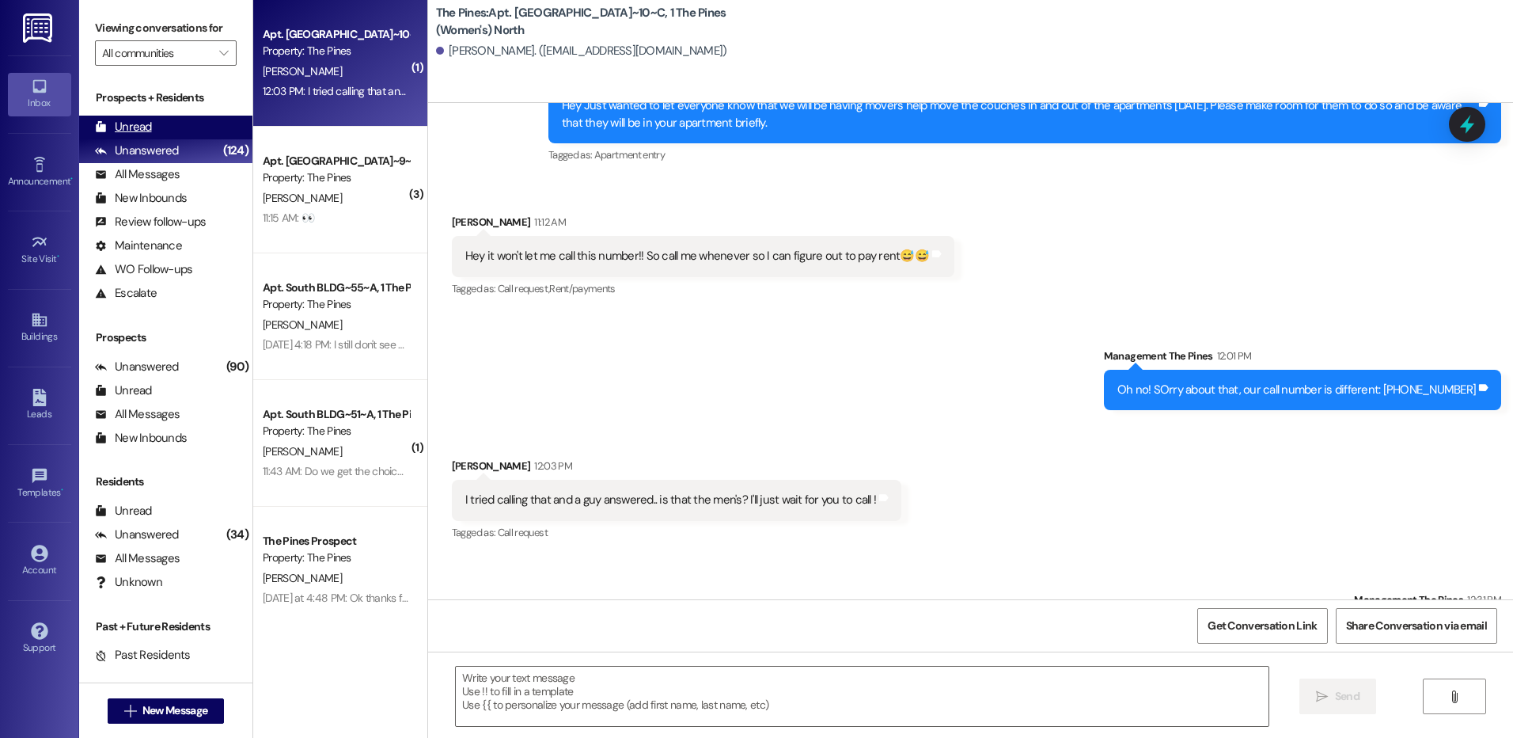
click at [138, 116] on div "Unread (0)" at bounding box center [165, 128] width 173 height 24
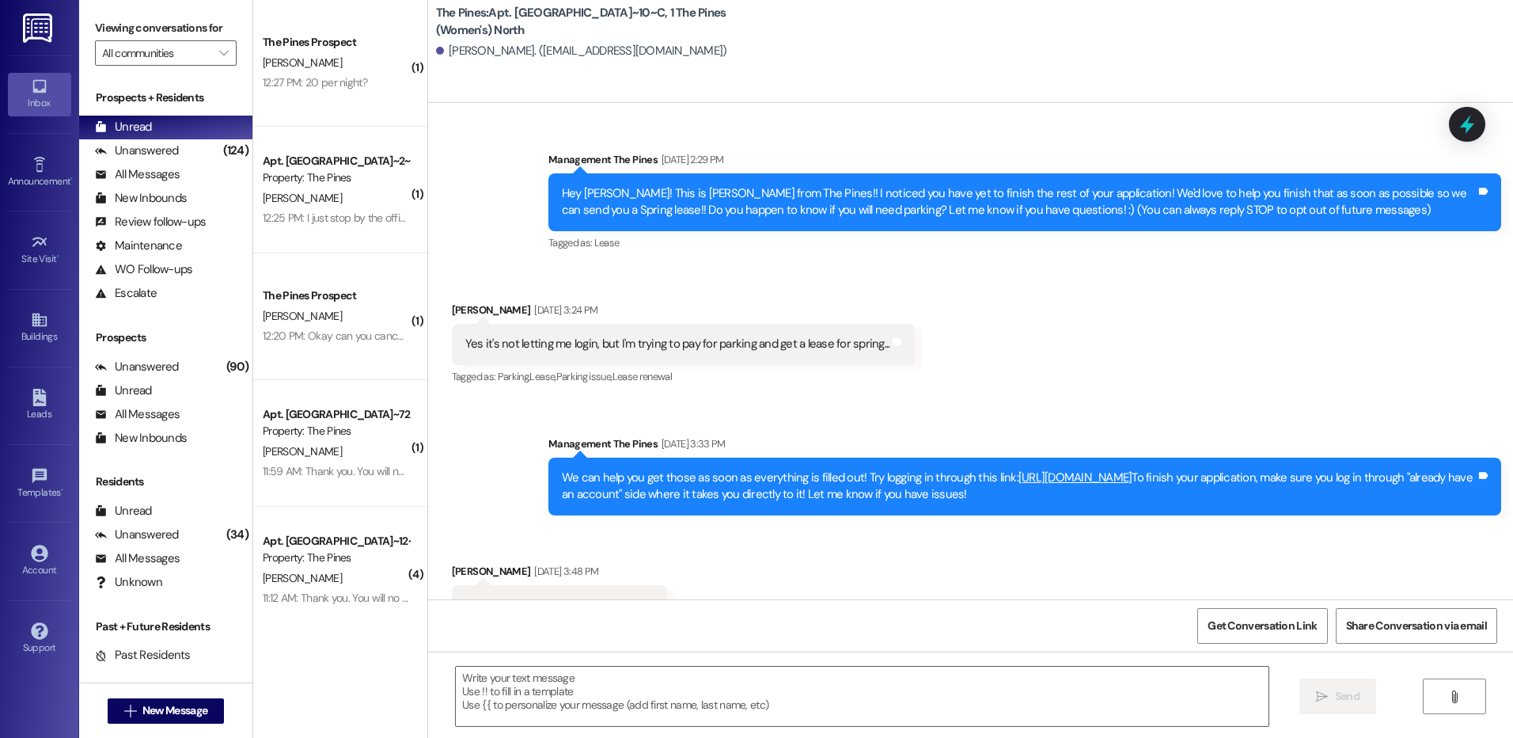
scroll to position [8, 0]
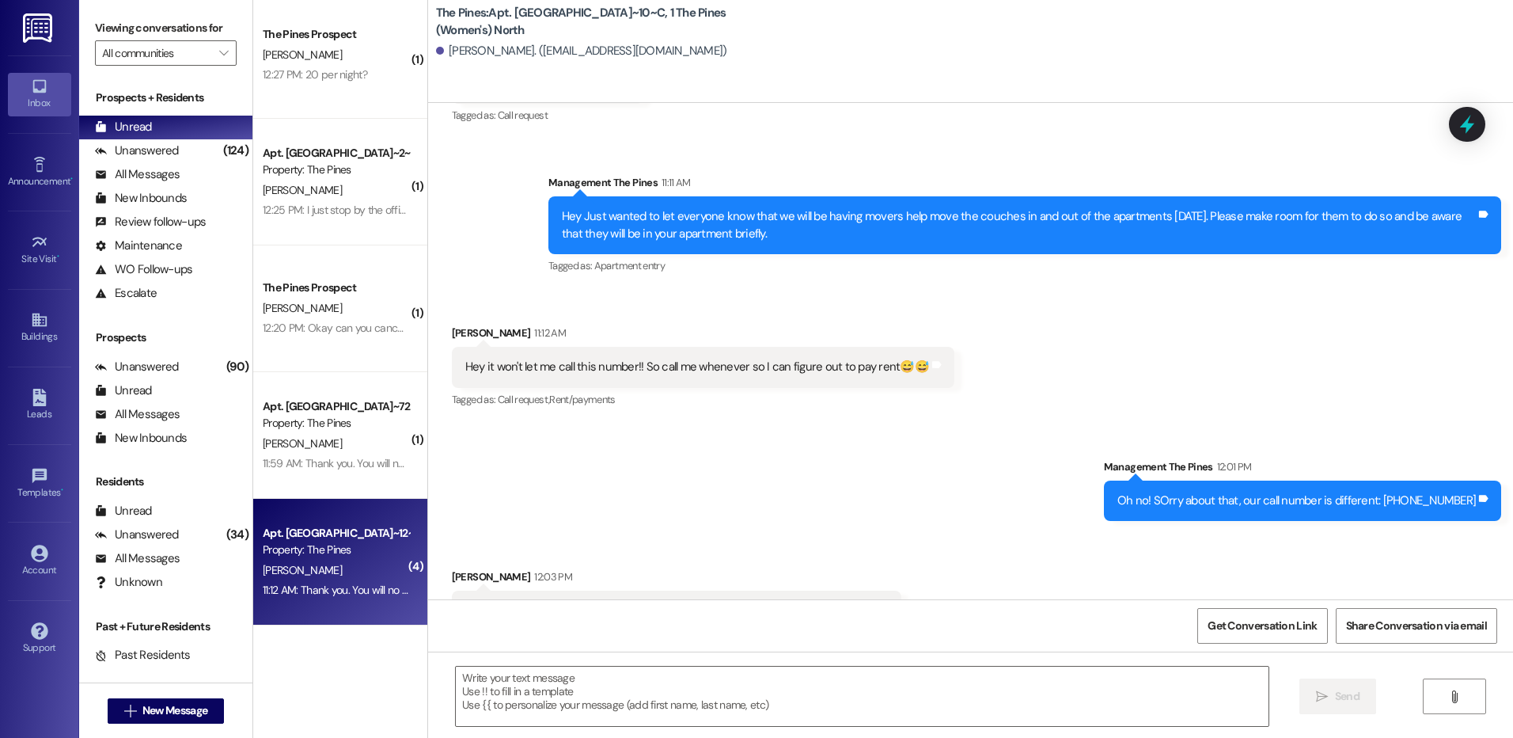
click at [334, 571] on div "[PERSON_NAME]" at bounding box center [336, 570] width 150 height 20
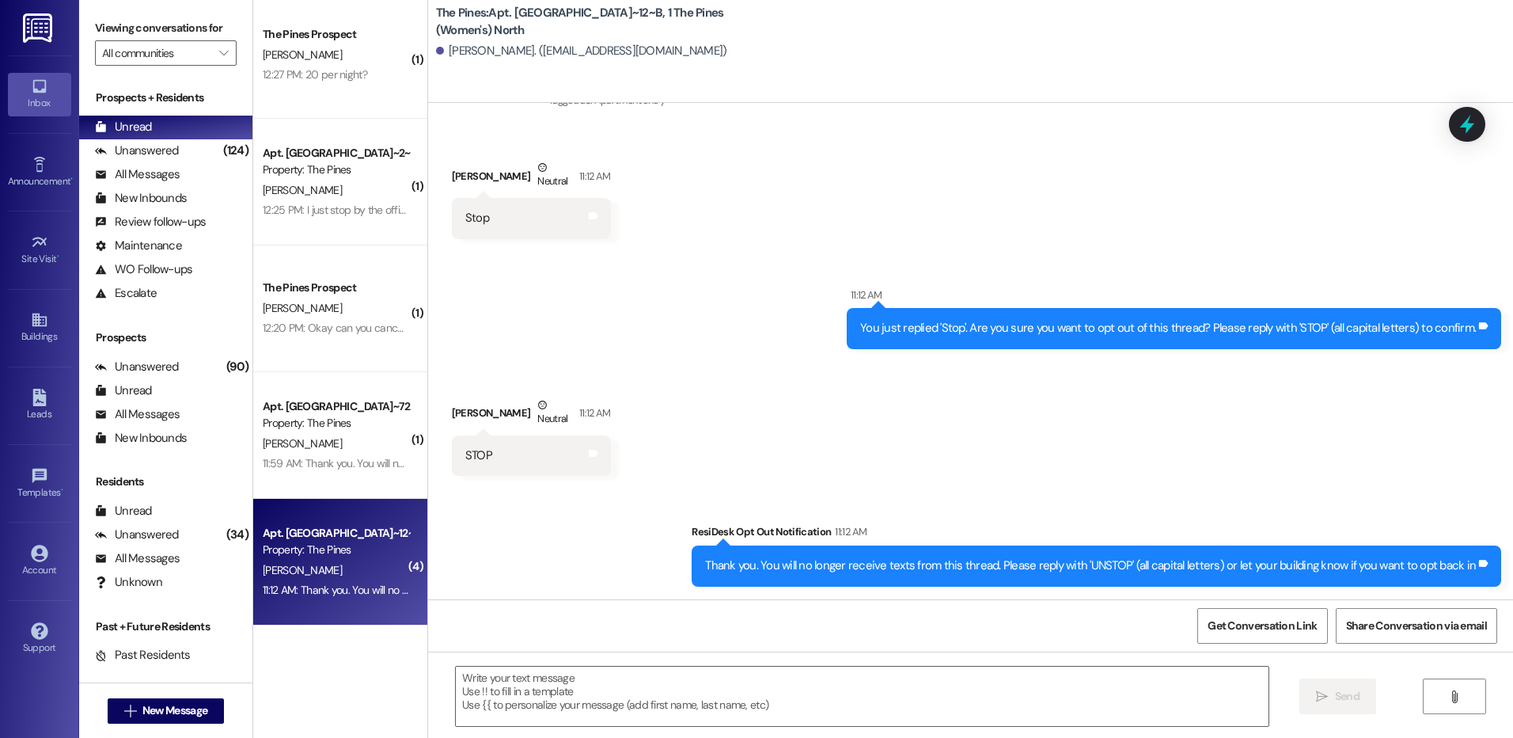
scroll to position [4700, 0]
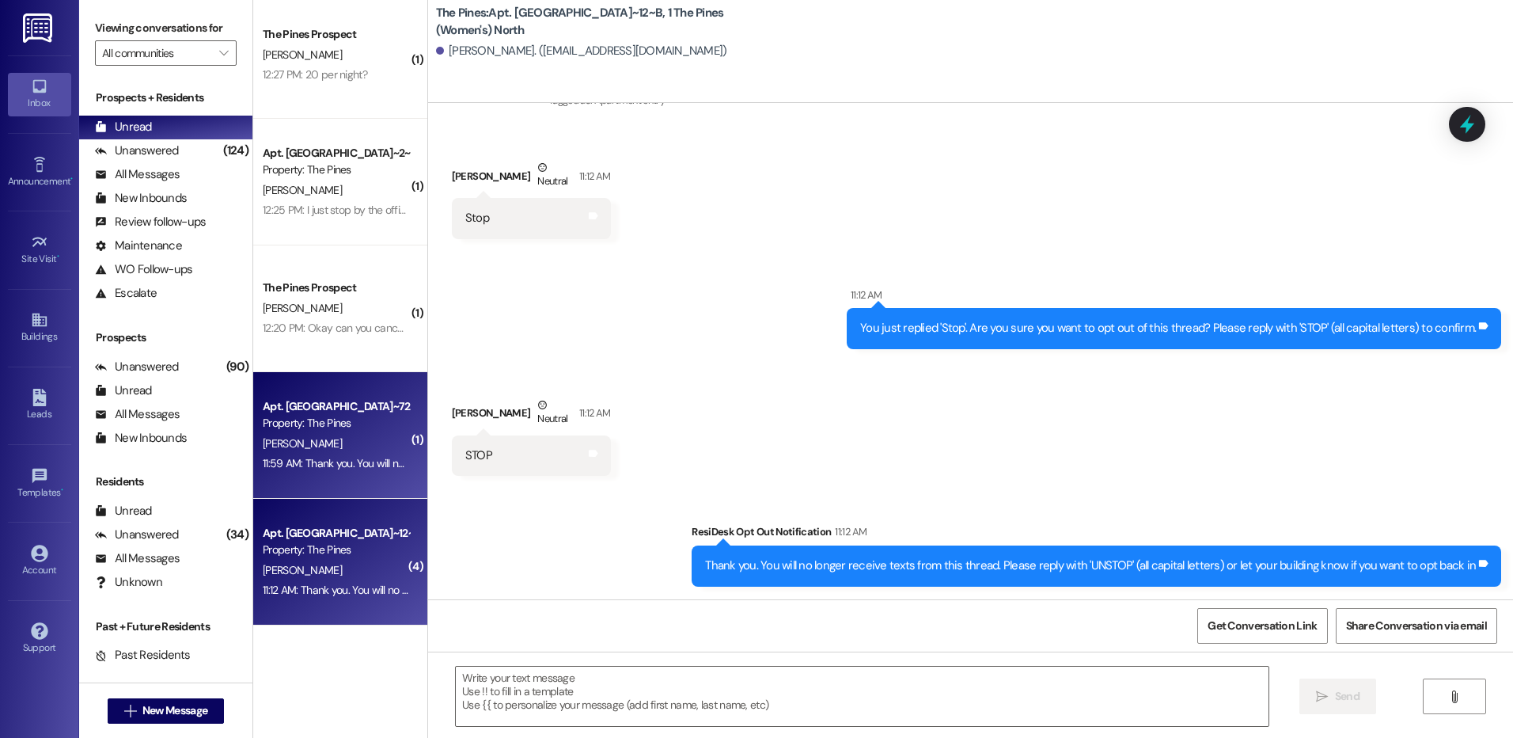
click at [331, 440] on div "[PERSON_NAME]" at bounding box center [336, 444] width 150 height 20
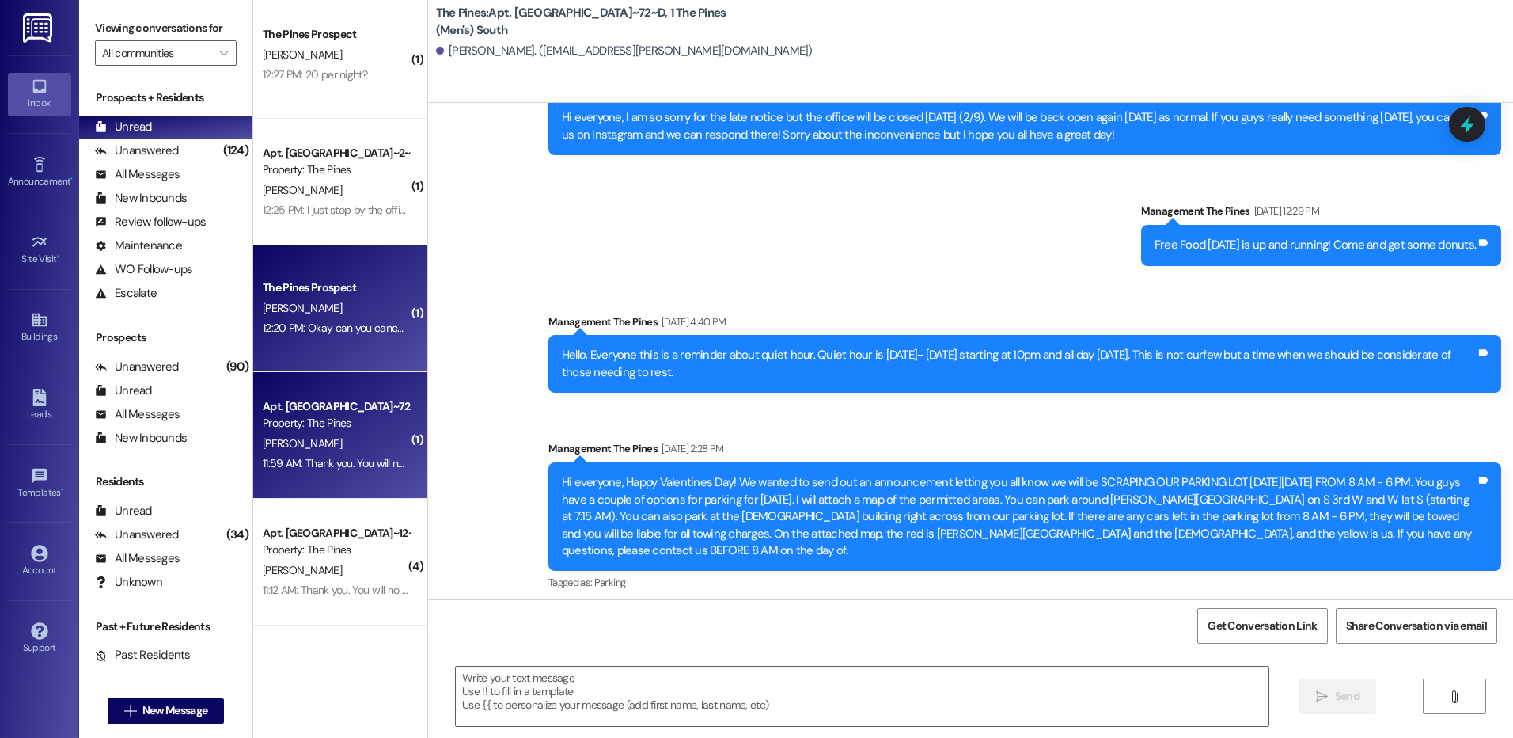
scroll to position [24097, 0]
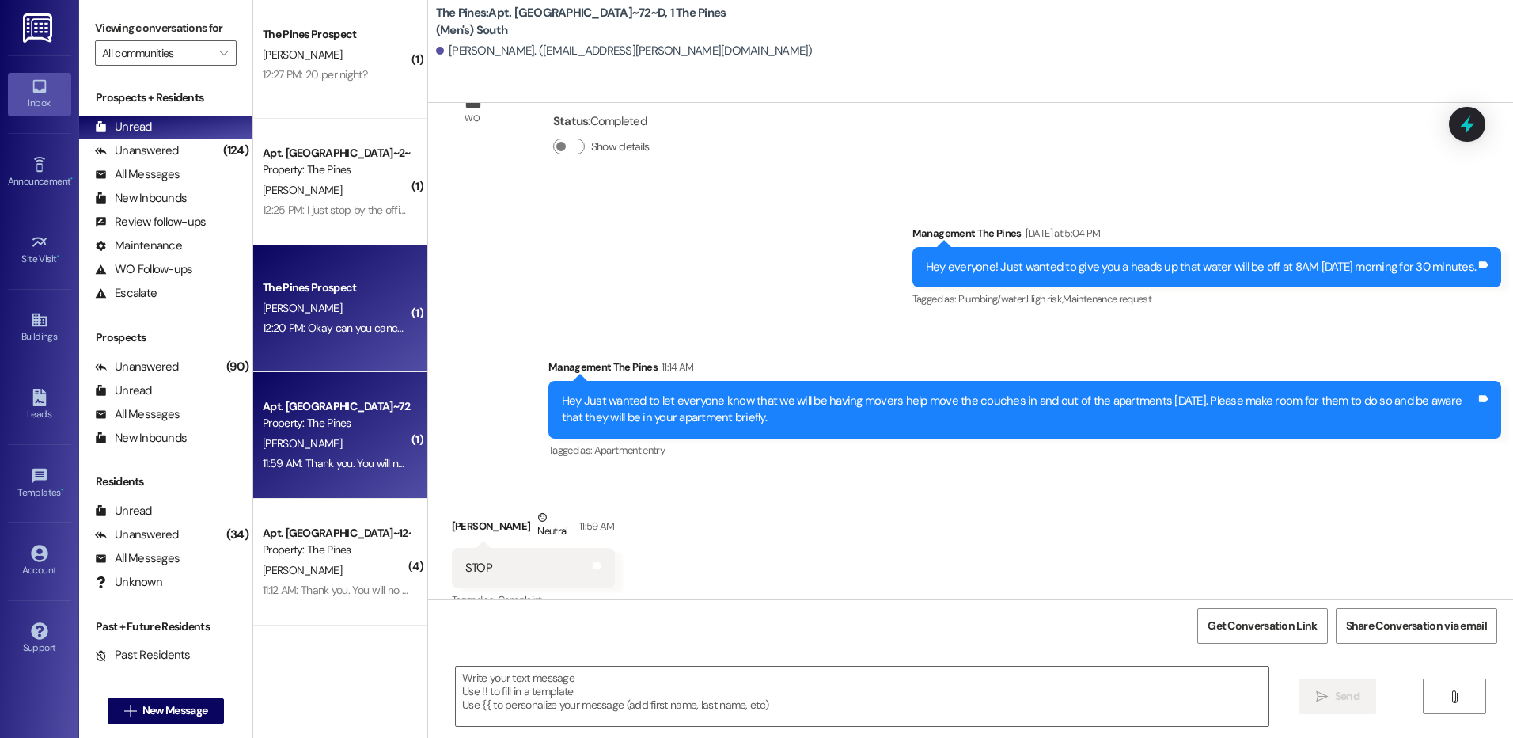
click at [355, 325] on div "12:20 PM: Okay can you cancel the application? 12:20 PM: Okay can you cancel th…" at bounding box center [372, 328] width 218 height 14
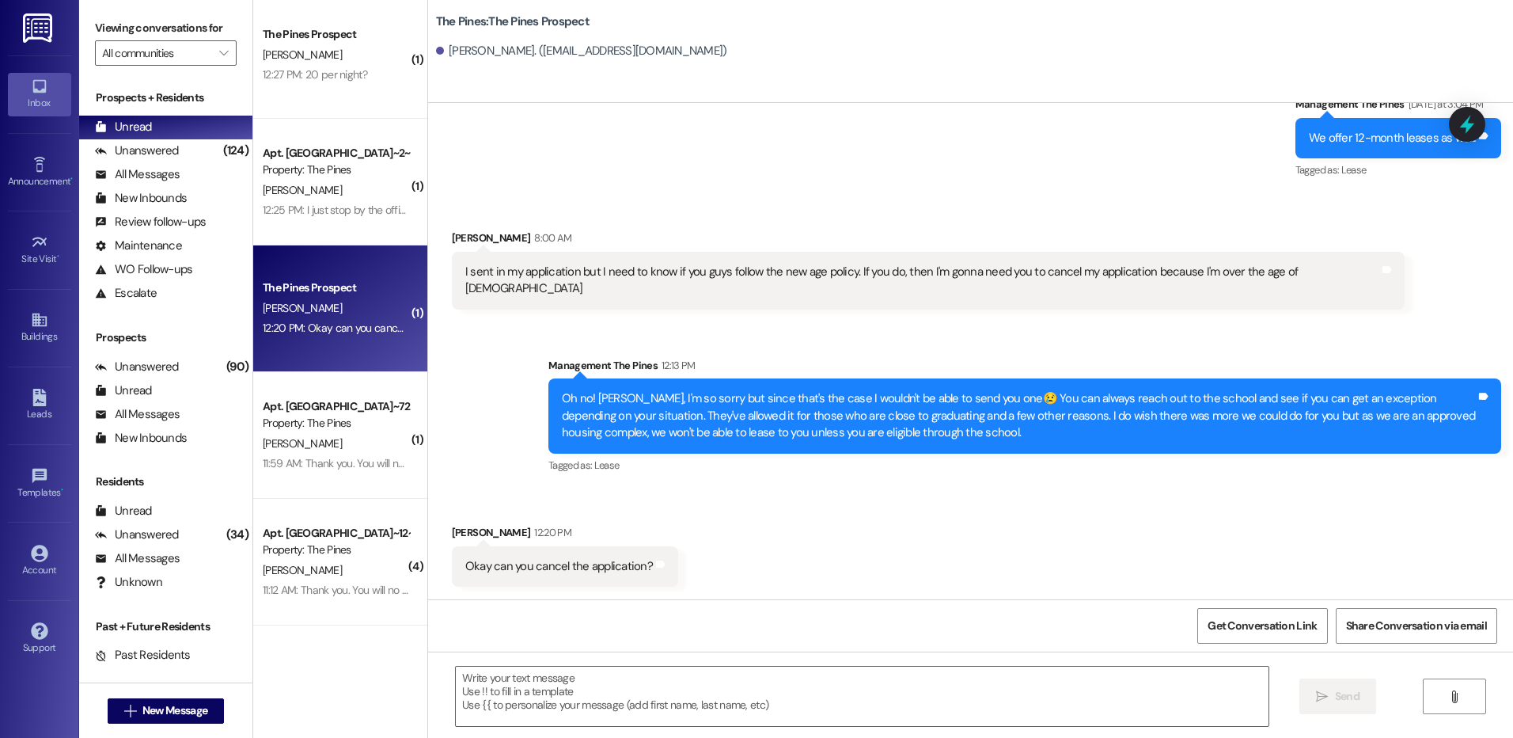
scroll to position [5822, 0]
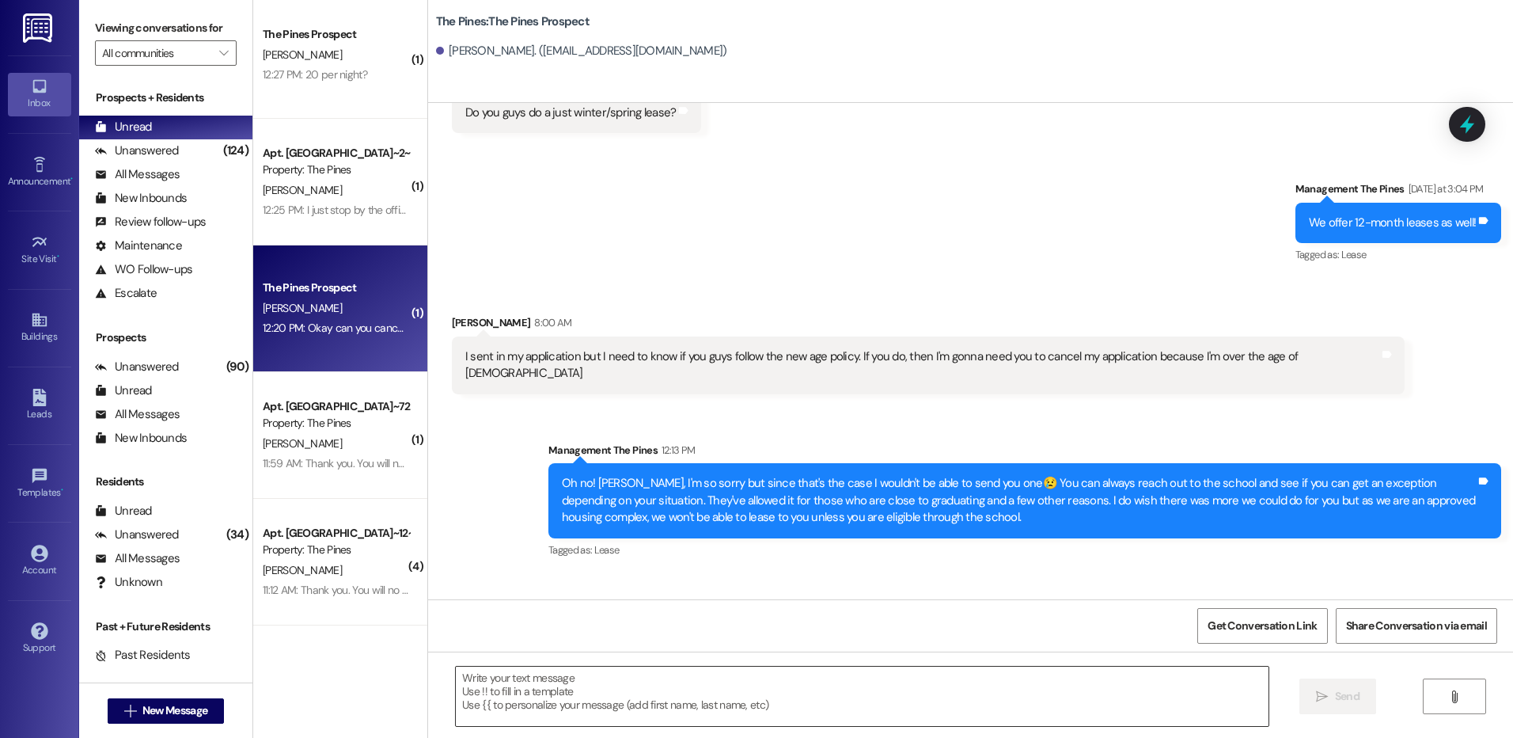
click at [1112, 704] on textarea at bounding box center [862, 695] width 812 height 59
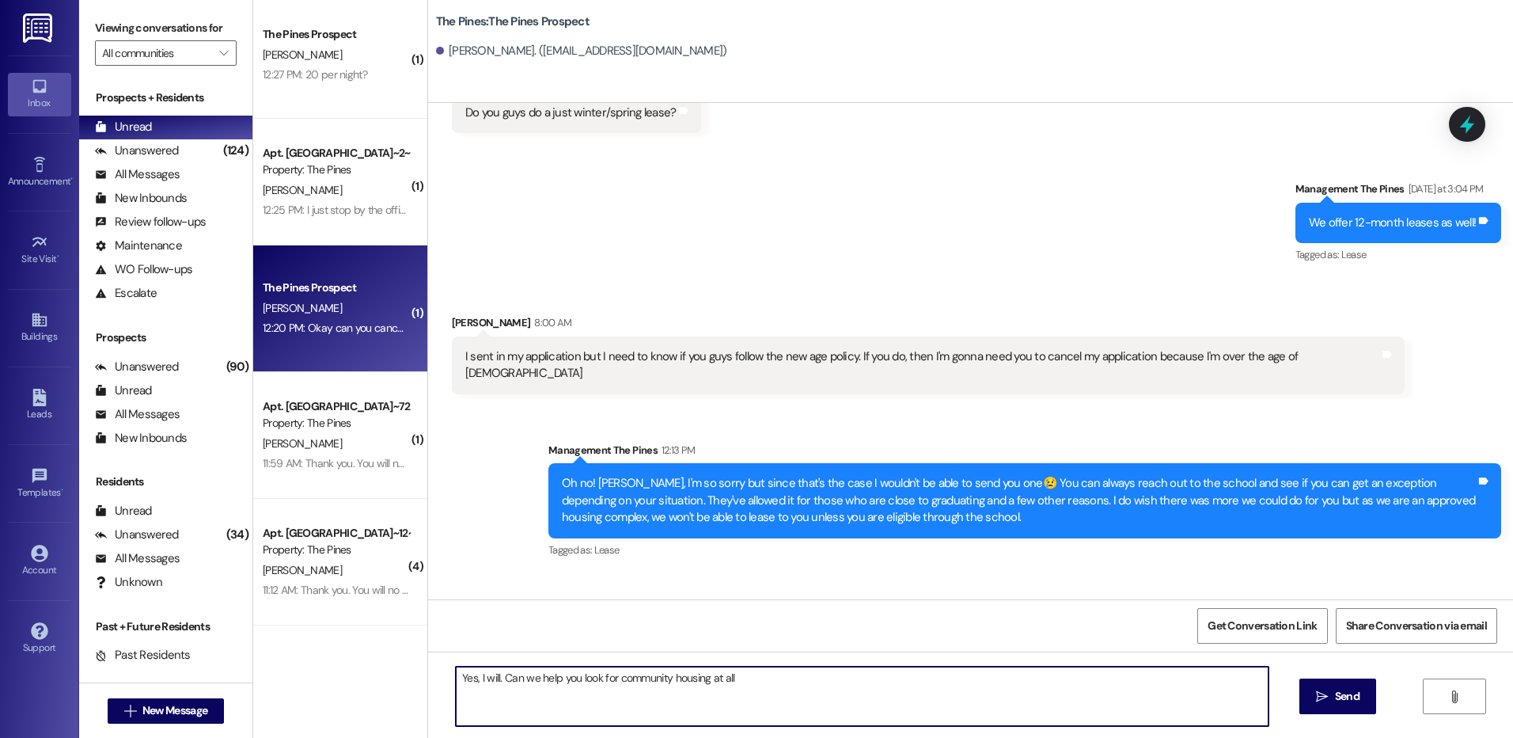
type textarea "Yes, I will. Can we help you look for community housing at all?"
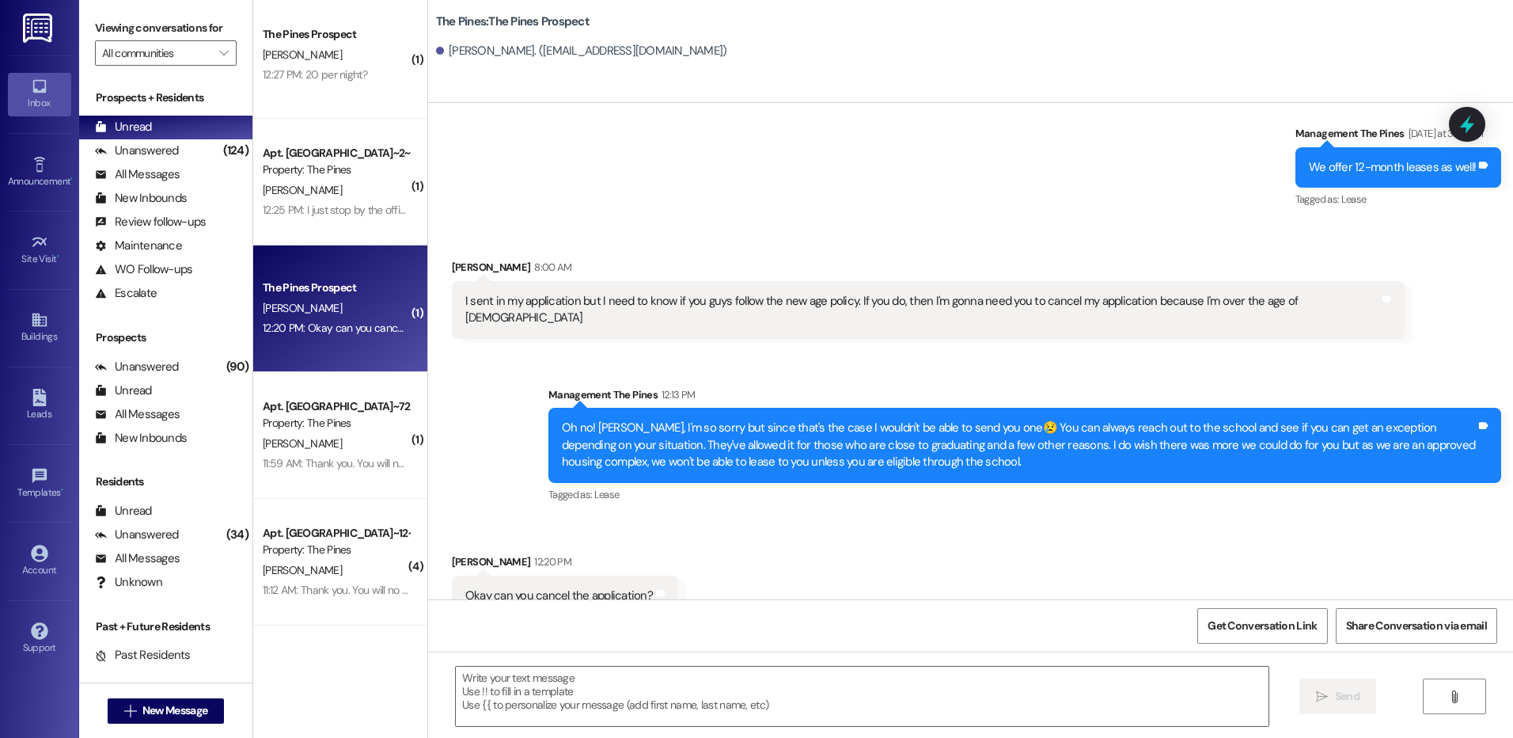
scroll to position [5933, 0]
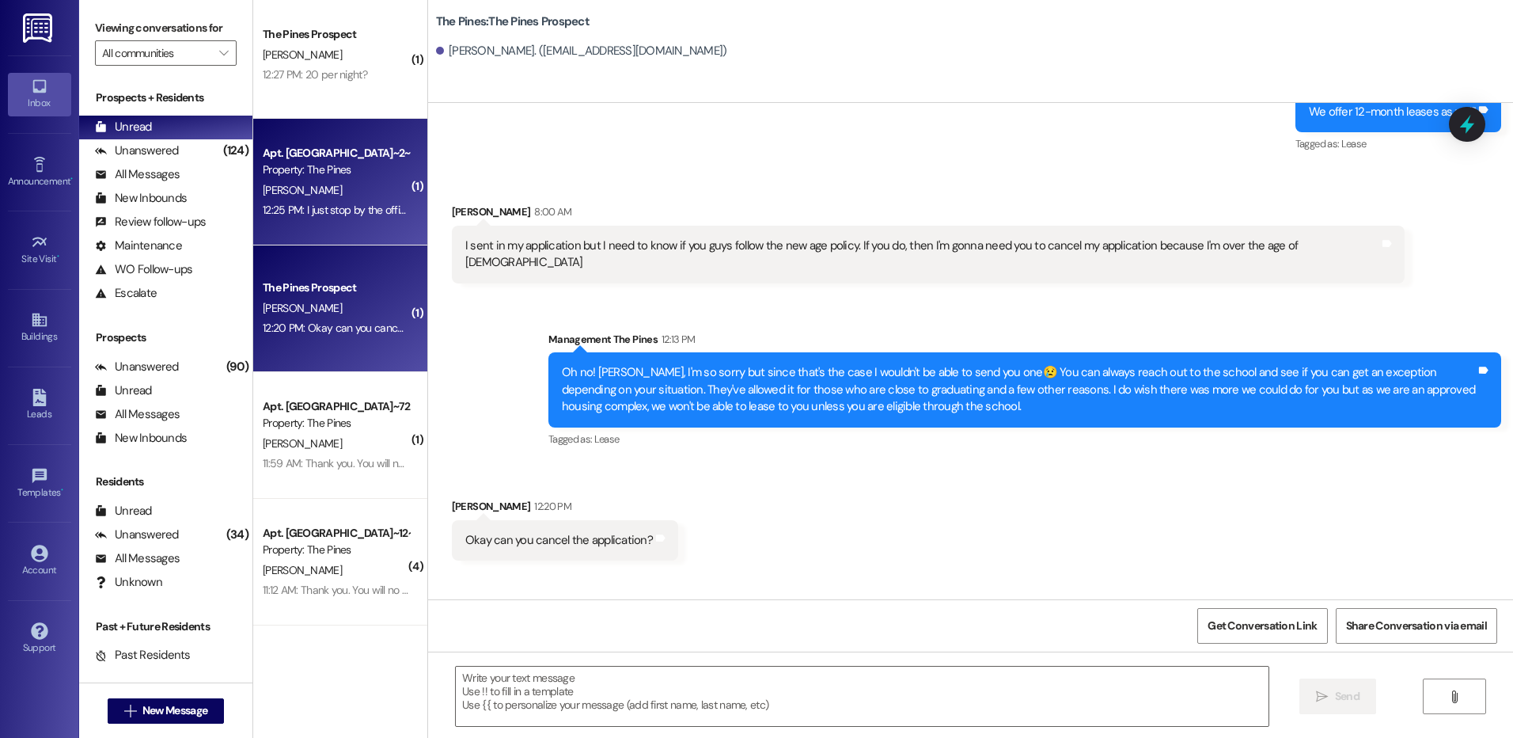
click at [334, 165] on div "Property: The Pines" at bounding box center [336, 169] width 146 height 17
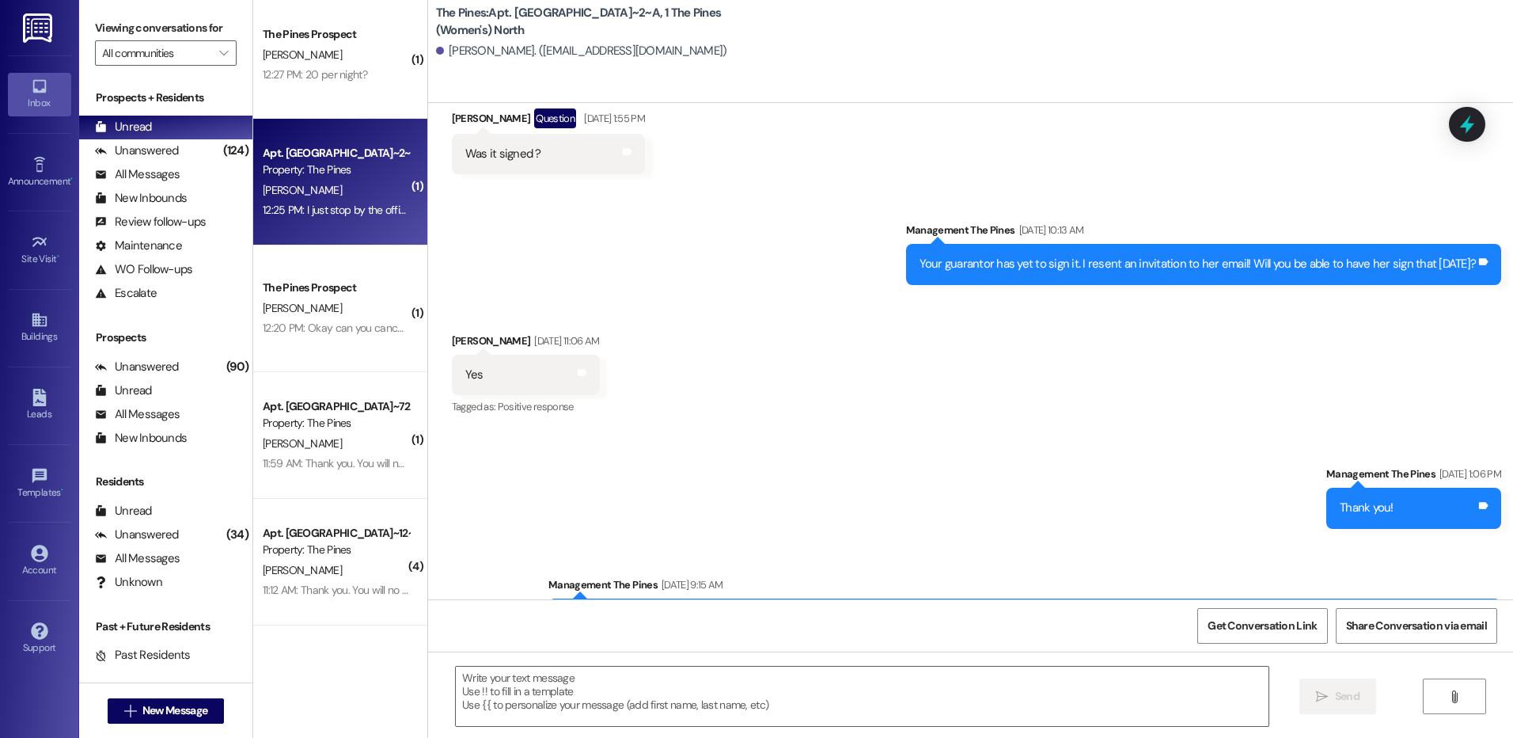
scroll to position [32843, 0]
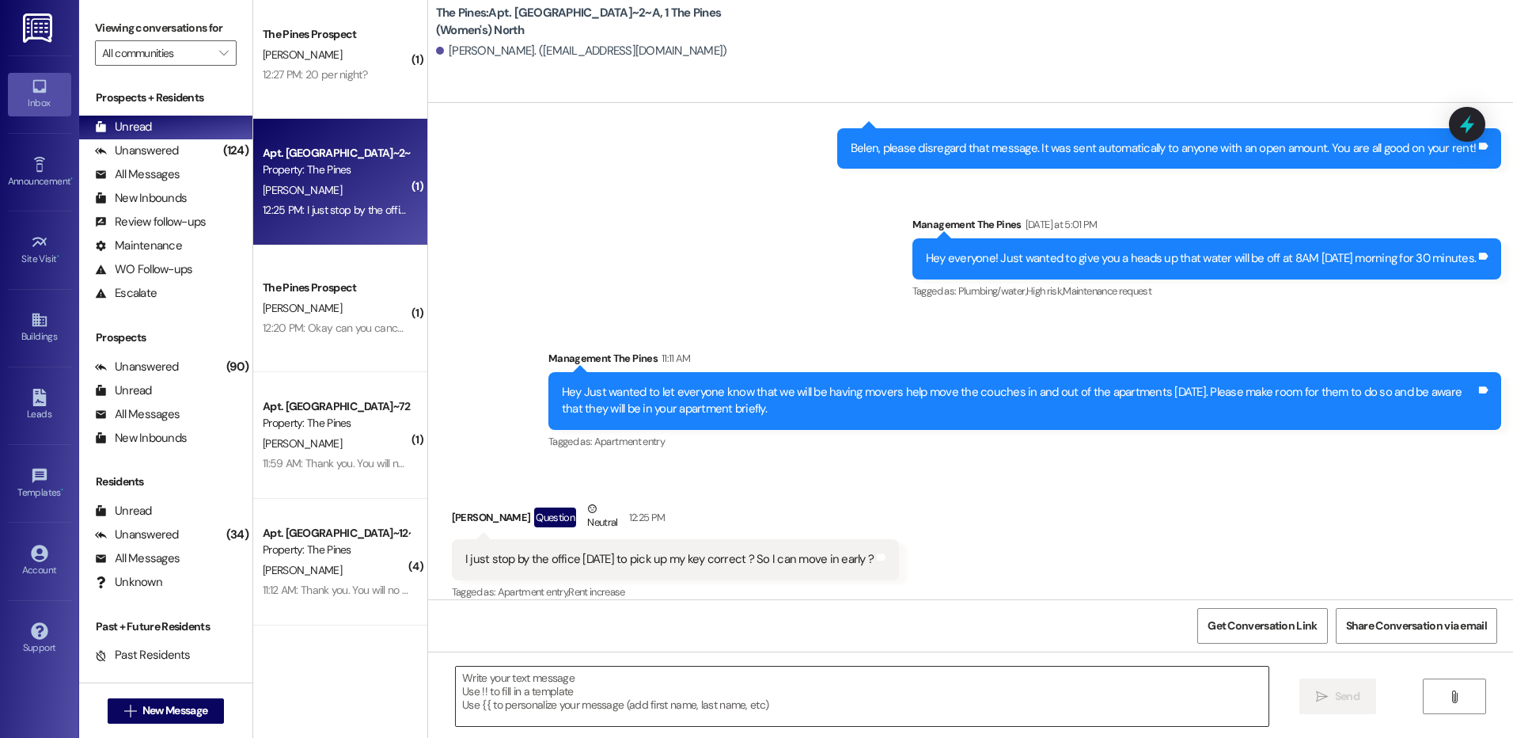
click at [896, 697] on textarea at bounding box center [862, 695] width 812 height 59
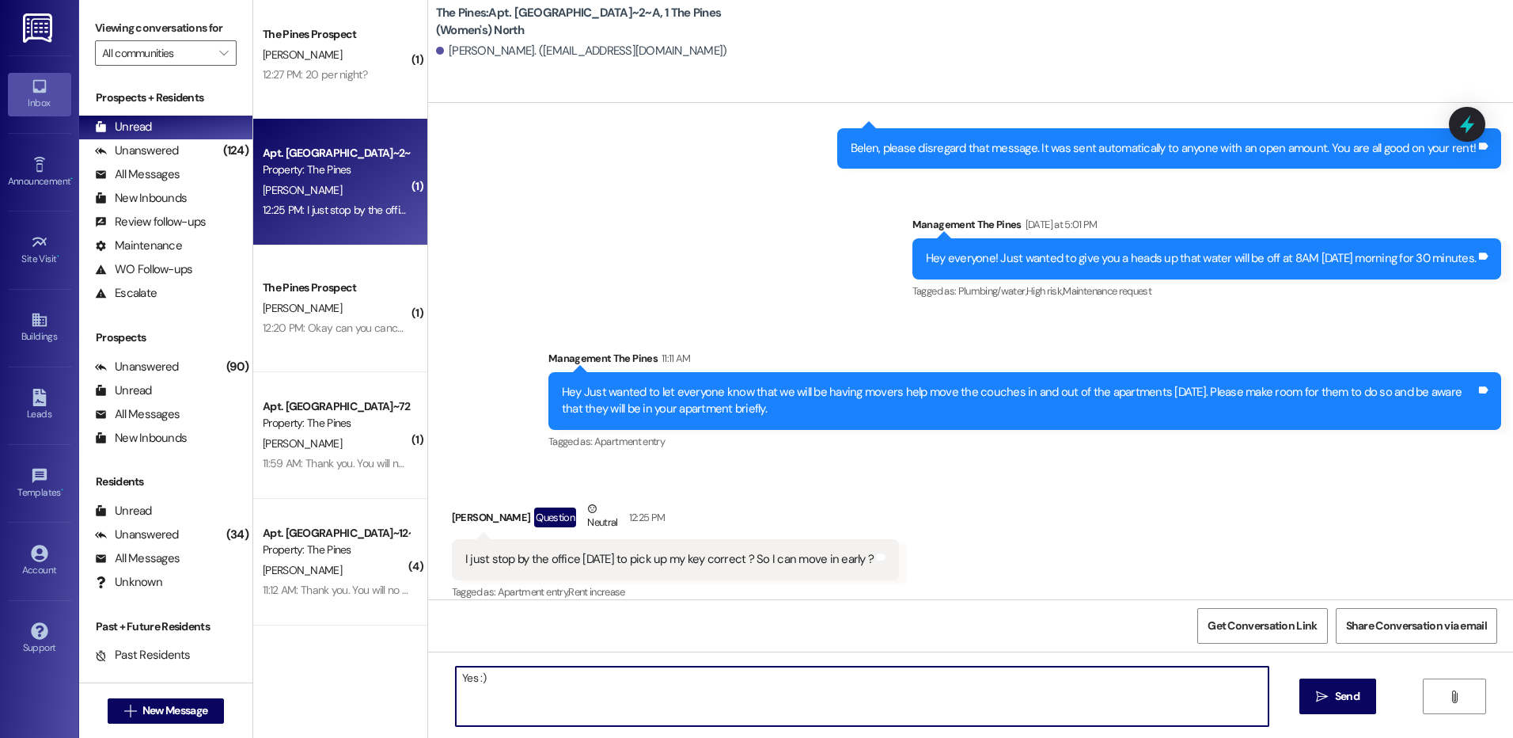
type textarea "Yes :)"
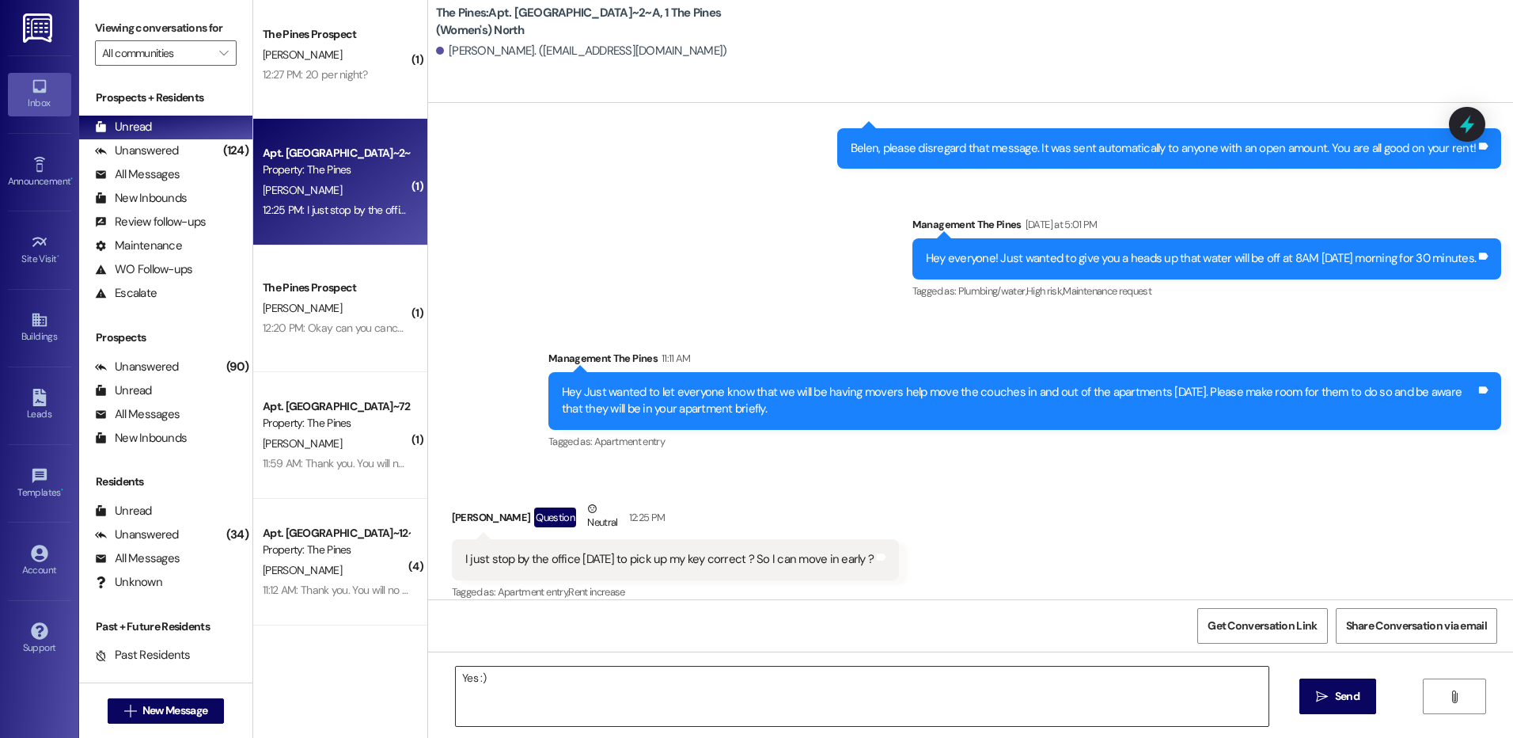
click at [765, 684] on textarea "Yes :)" at bounding box center [862, 695] width 812 height 59
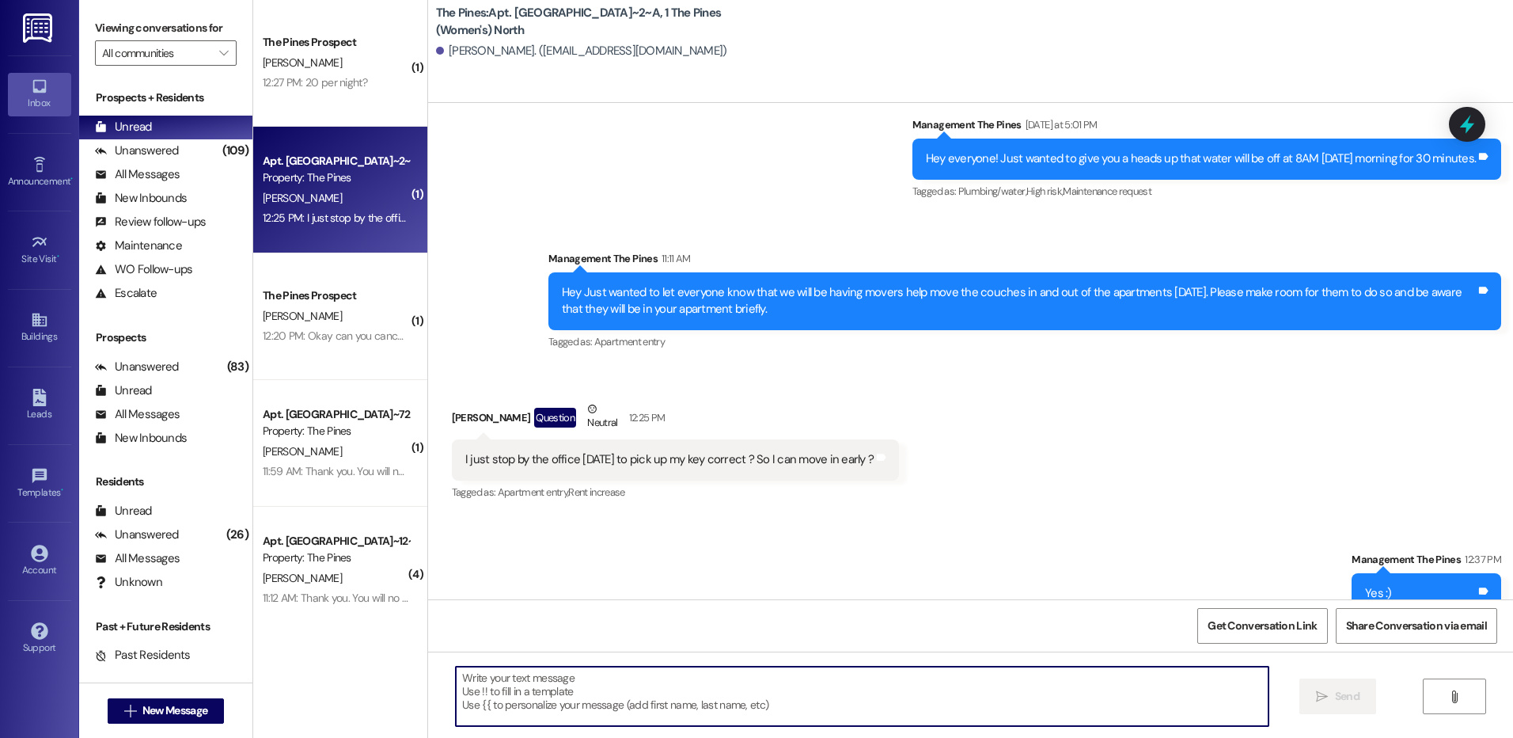
scroll to position [32953, 0]
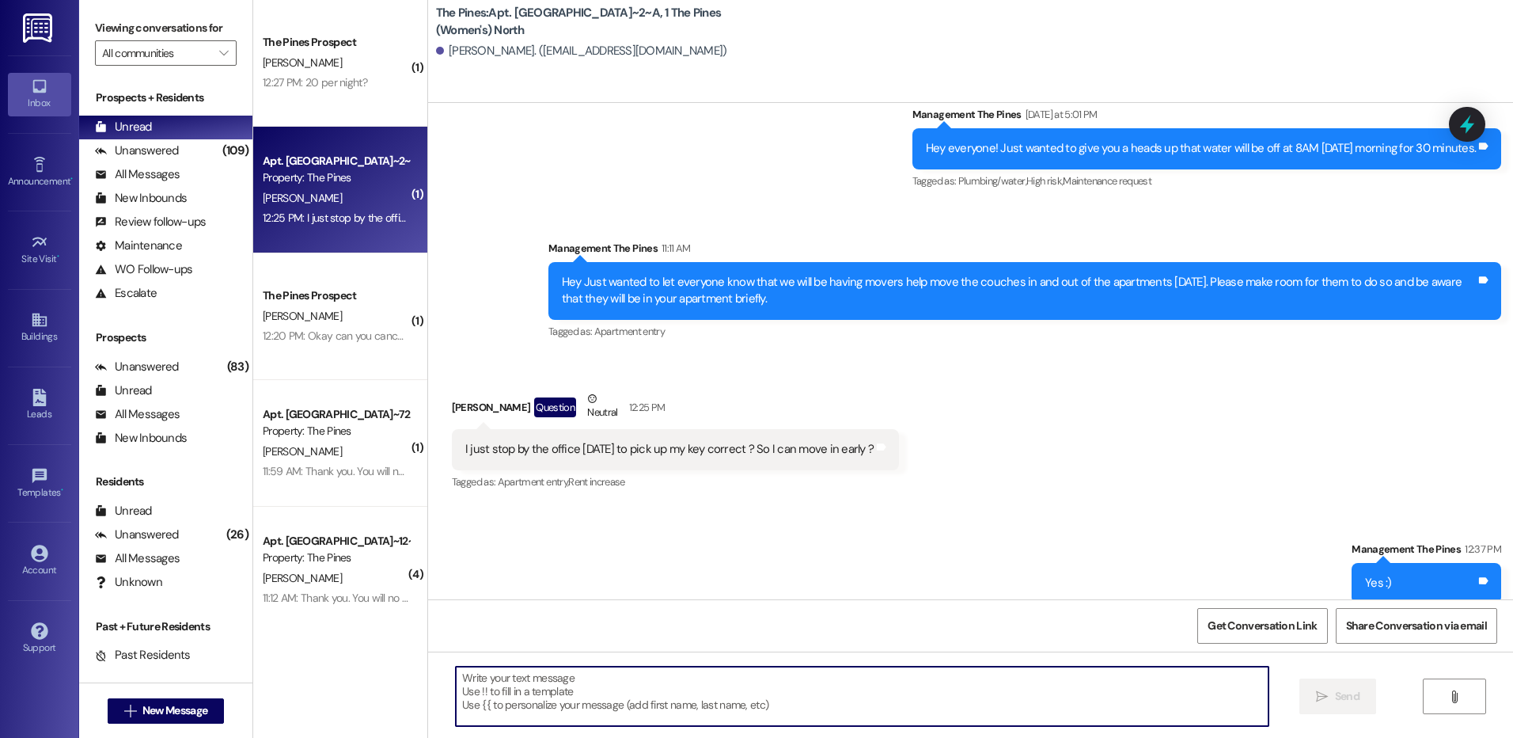
click at [882, 692] on textarea at bounding box center [862, 695] width 812 height 59
type textarea "What time will you be here?"
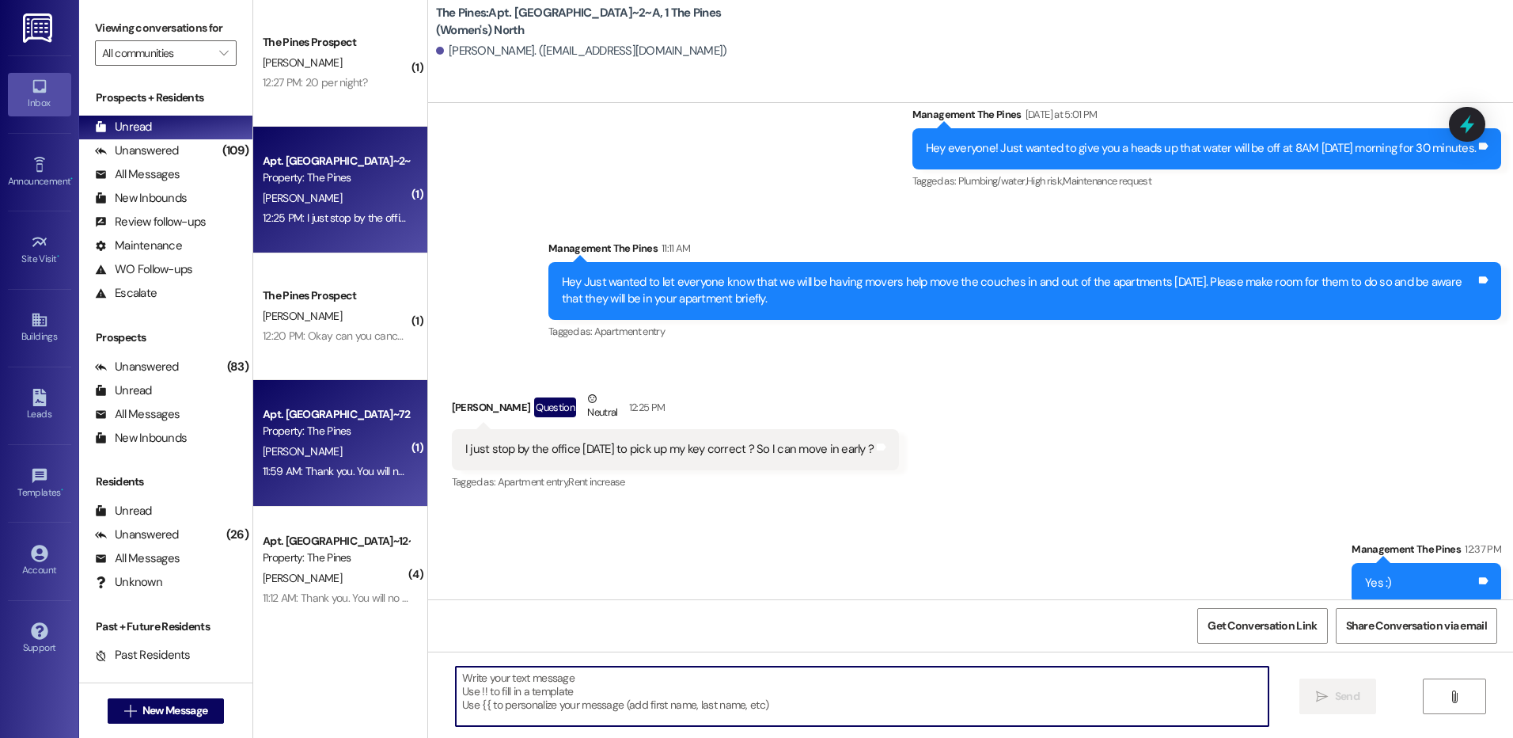
scroll to position [32843, 0]
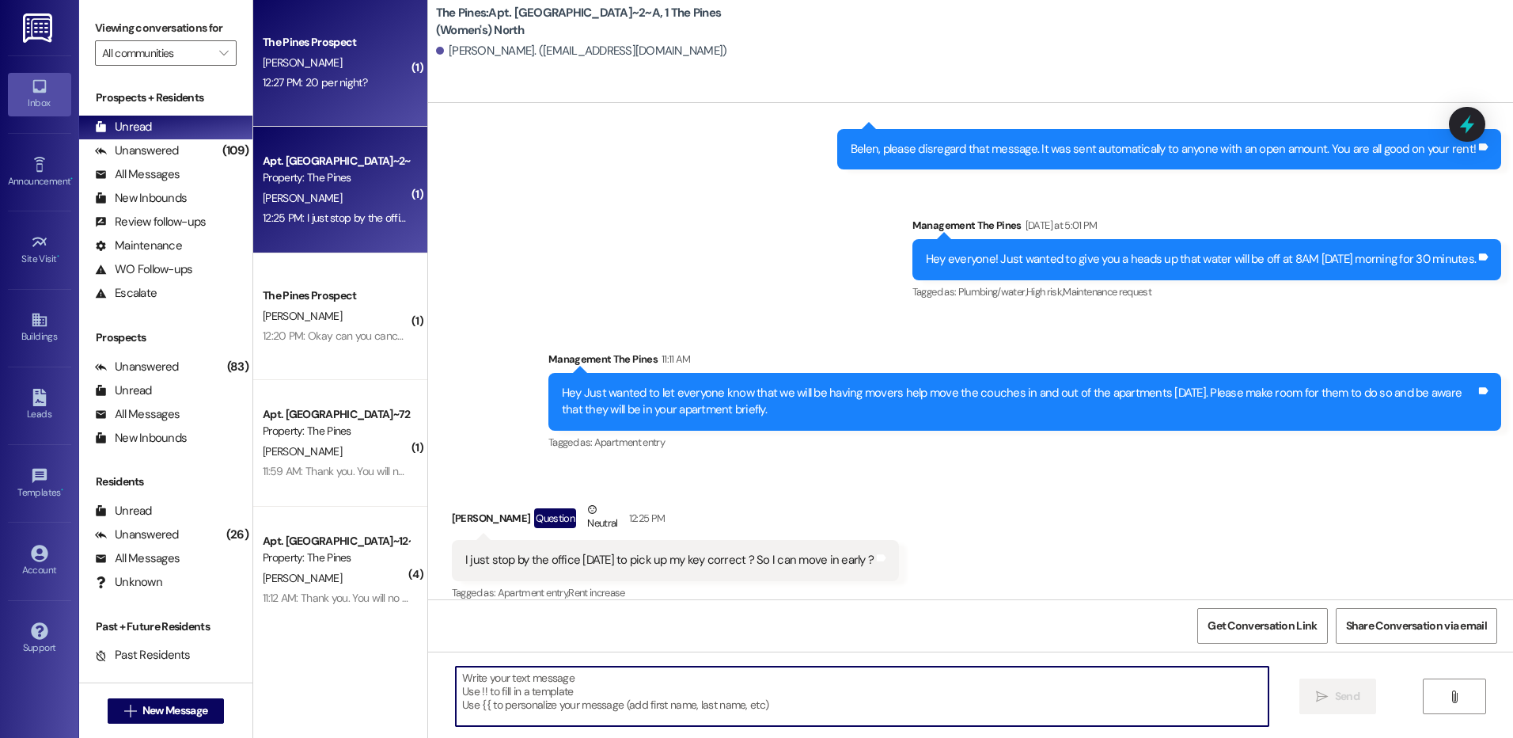
click at [383, 93] on div "12:27 PM: 20 per night? 12:27 PM: 20 per night?" at bounding box center [336, 83] width 150 height 20
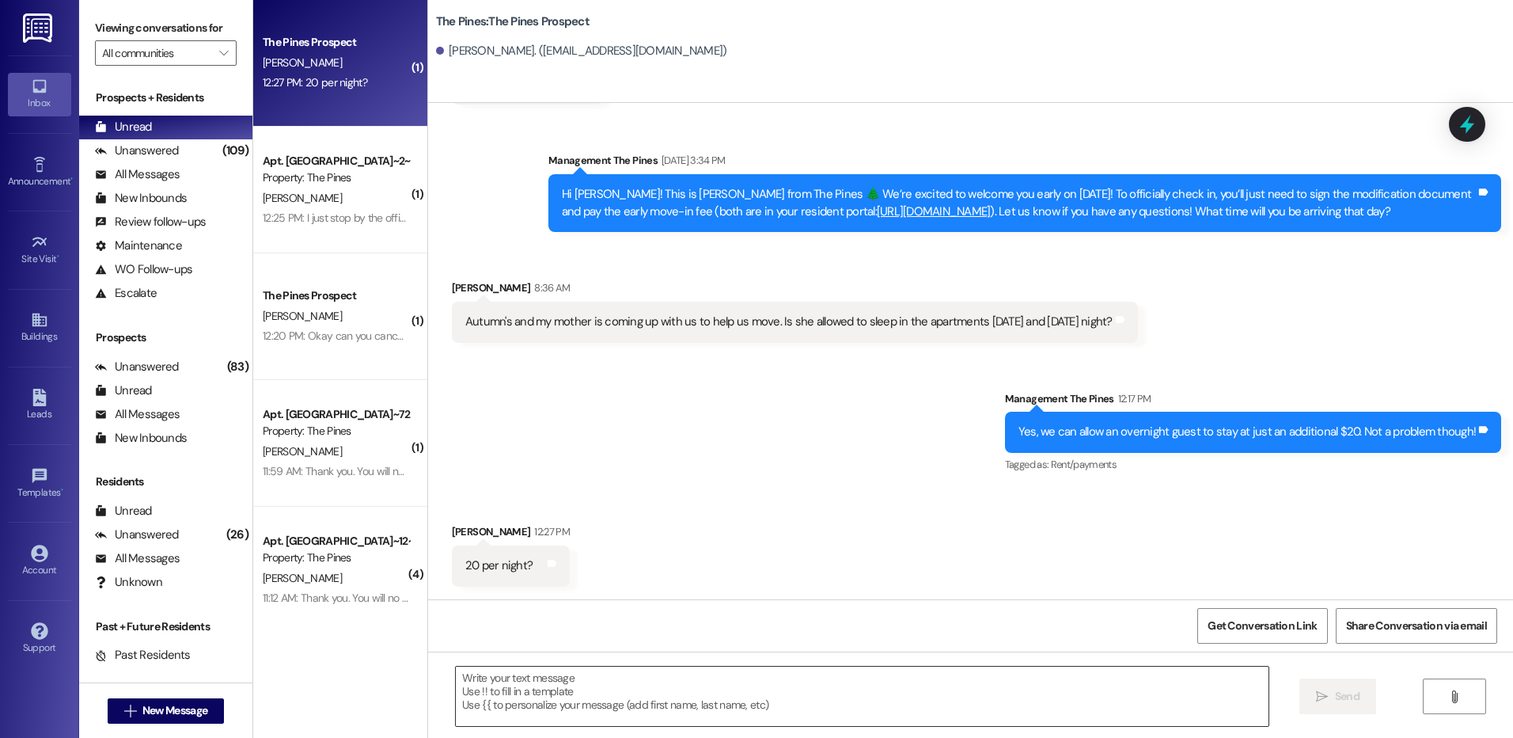
scroll to position [2051, 0]
click at [994, 693] on textarea at bounding box center [862, 695] width 812 height 59
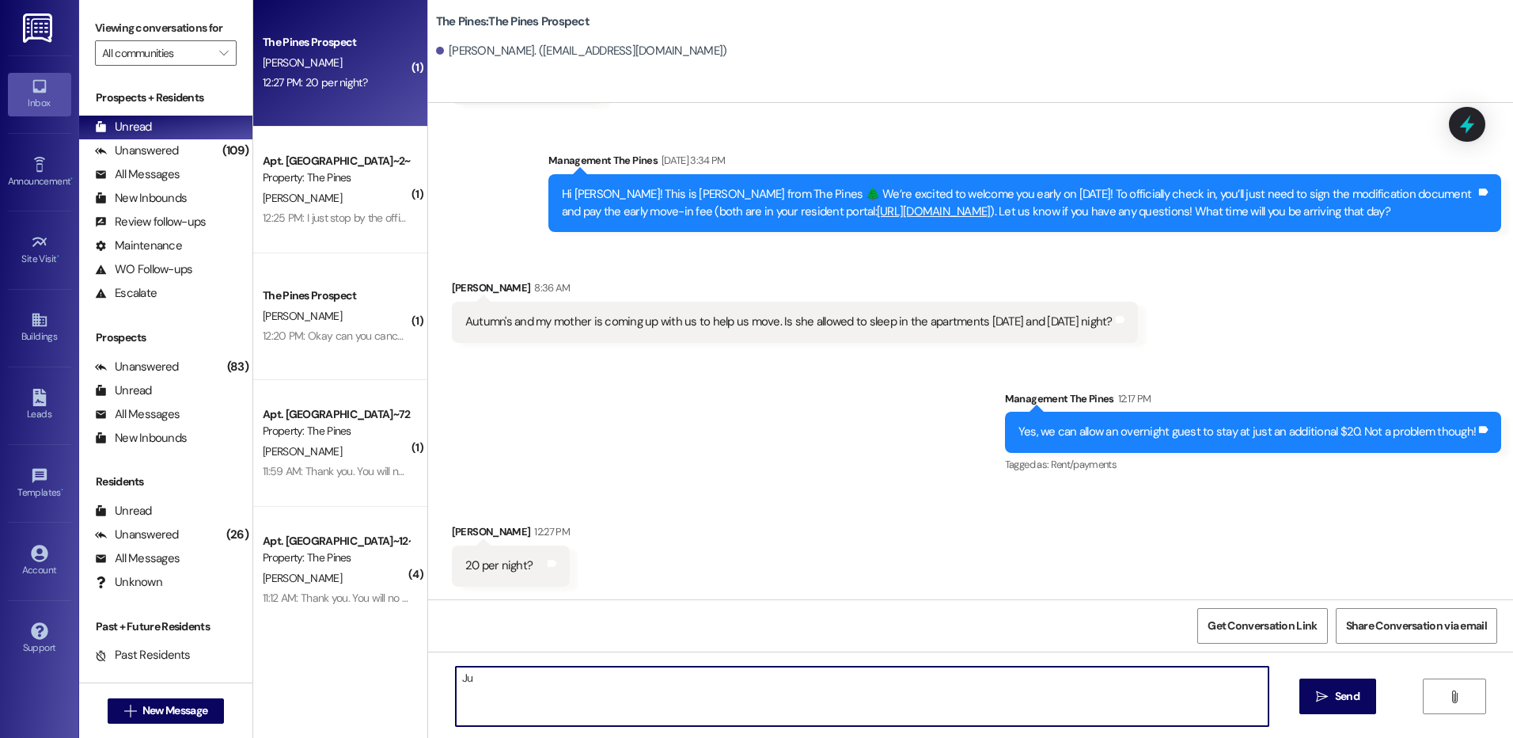
type textarea "J"
type textarea "No, just a single charge of $20"
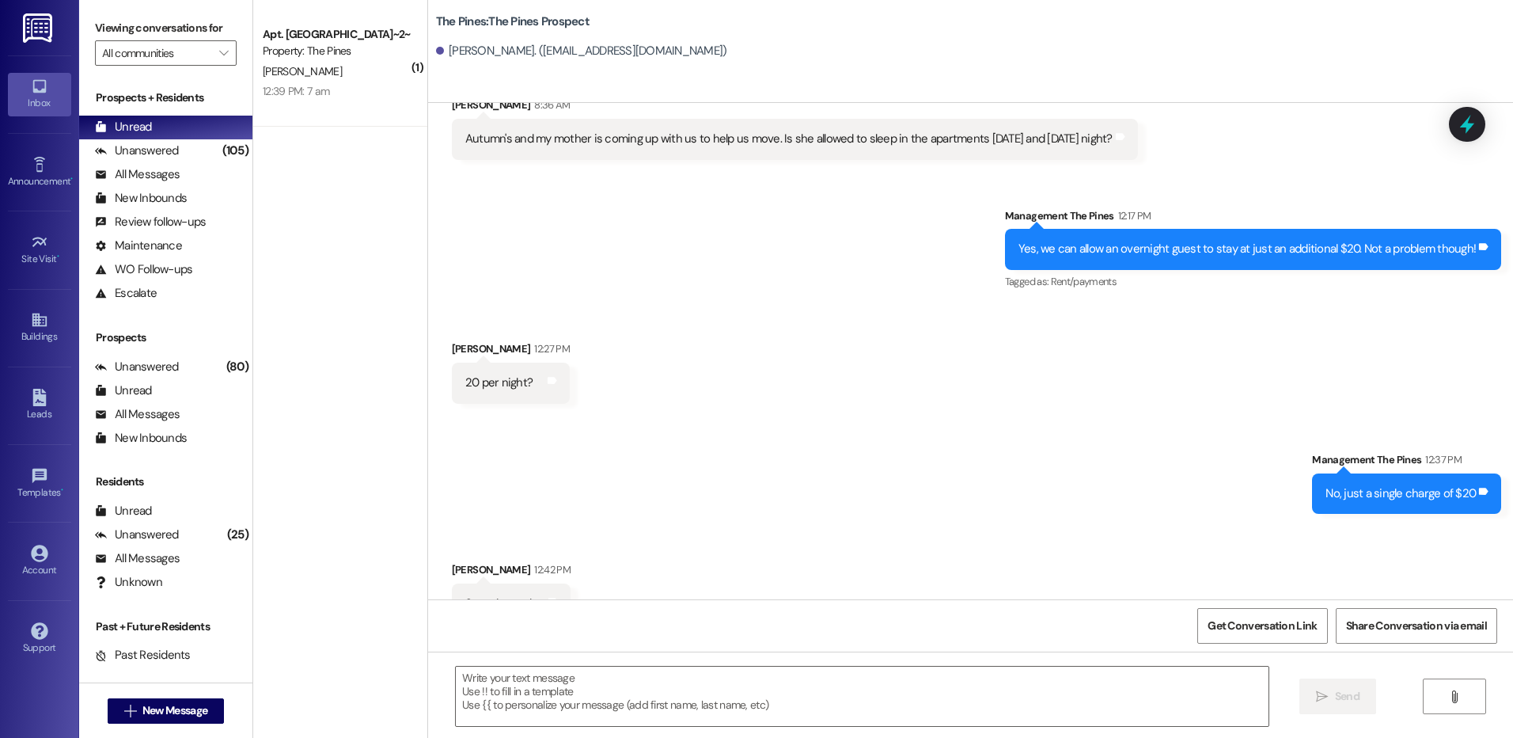
scroll to position [2271, 0]
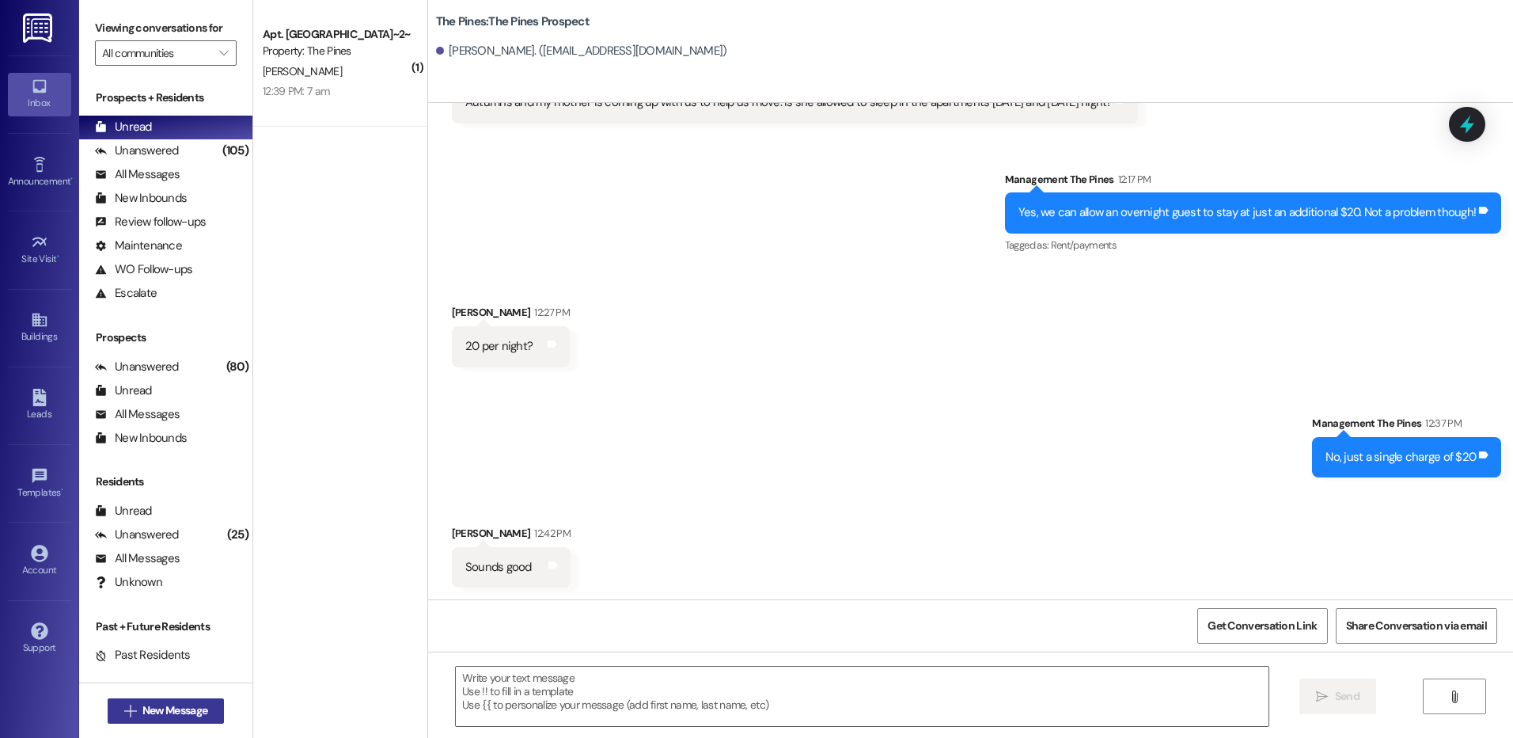
click at [178, 705] on span "New Message" at bounding box center [174, 710] width 65 height 17
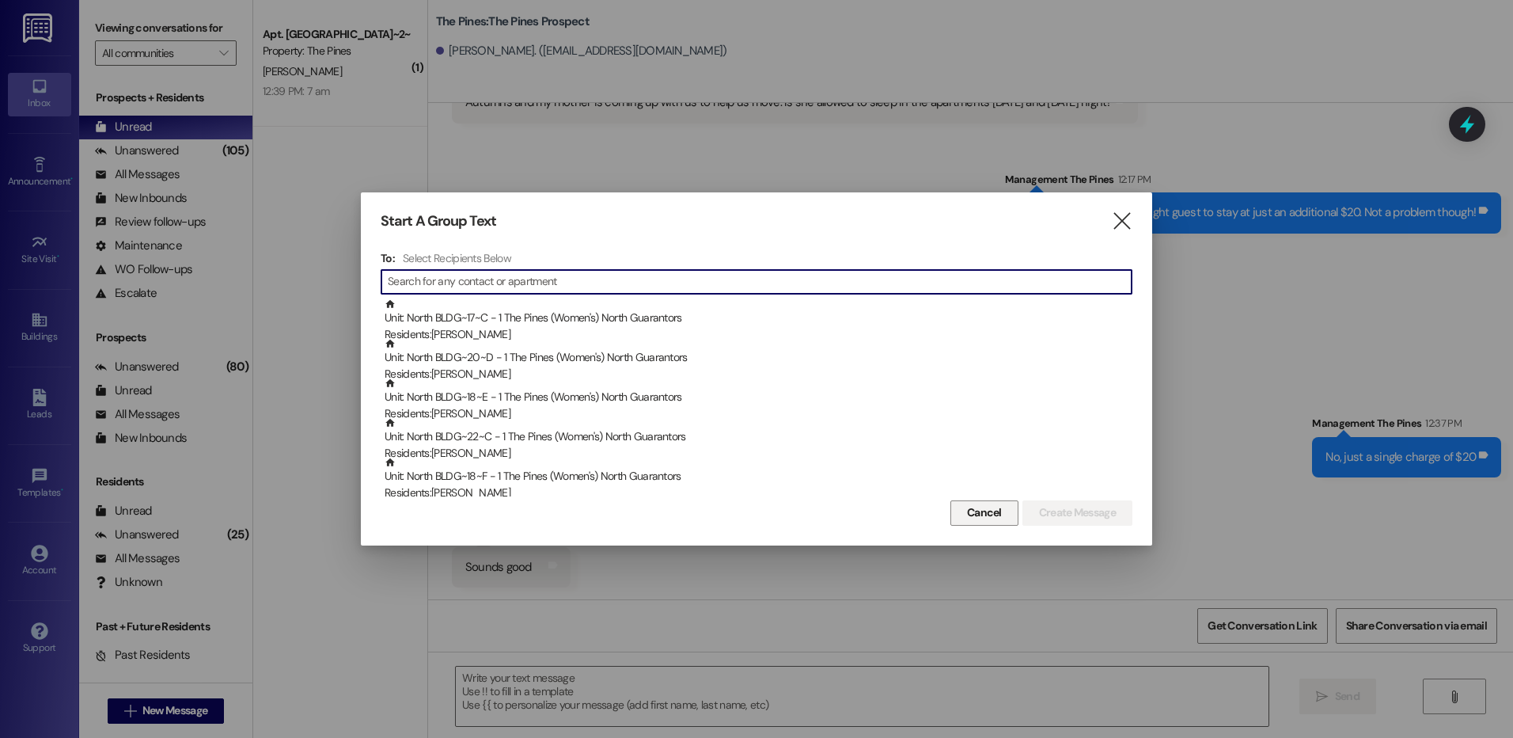
click at [973, 515] on span "Cancel" at bounding box center [984, 512] width 35 height 17
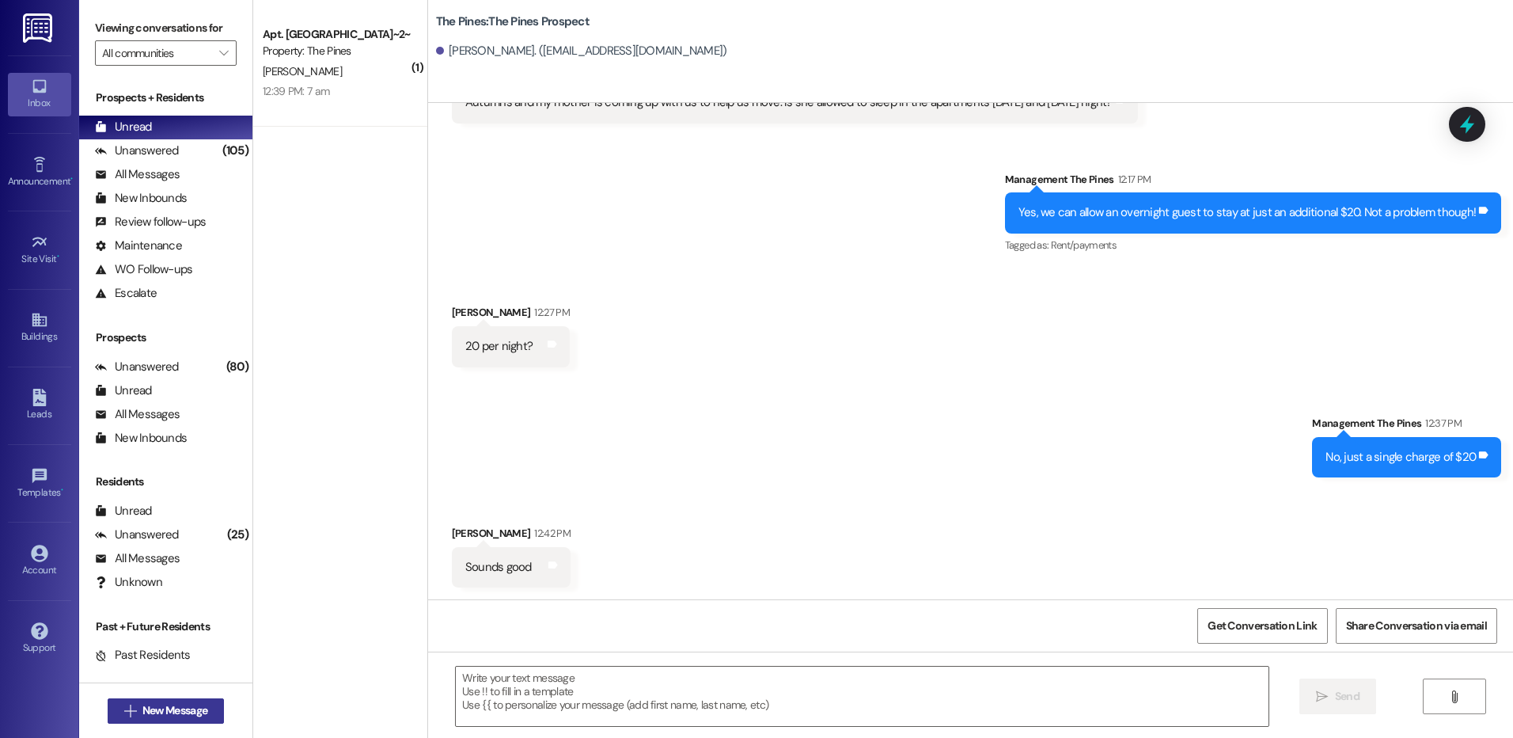
click at [184, 713] on span "New Message" at bounding box center [174, 710] width 65 height 17
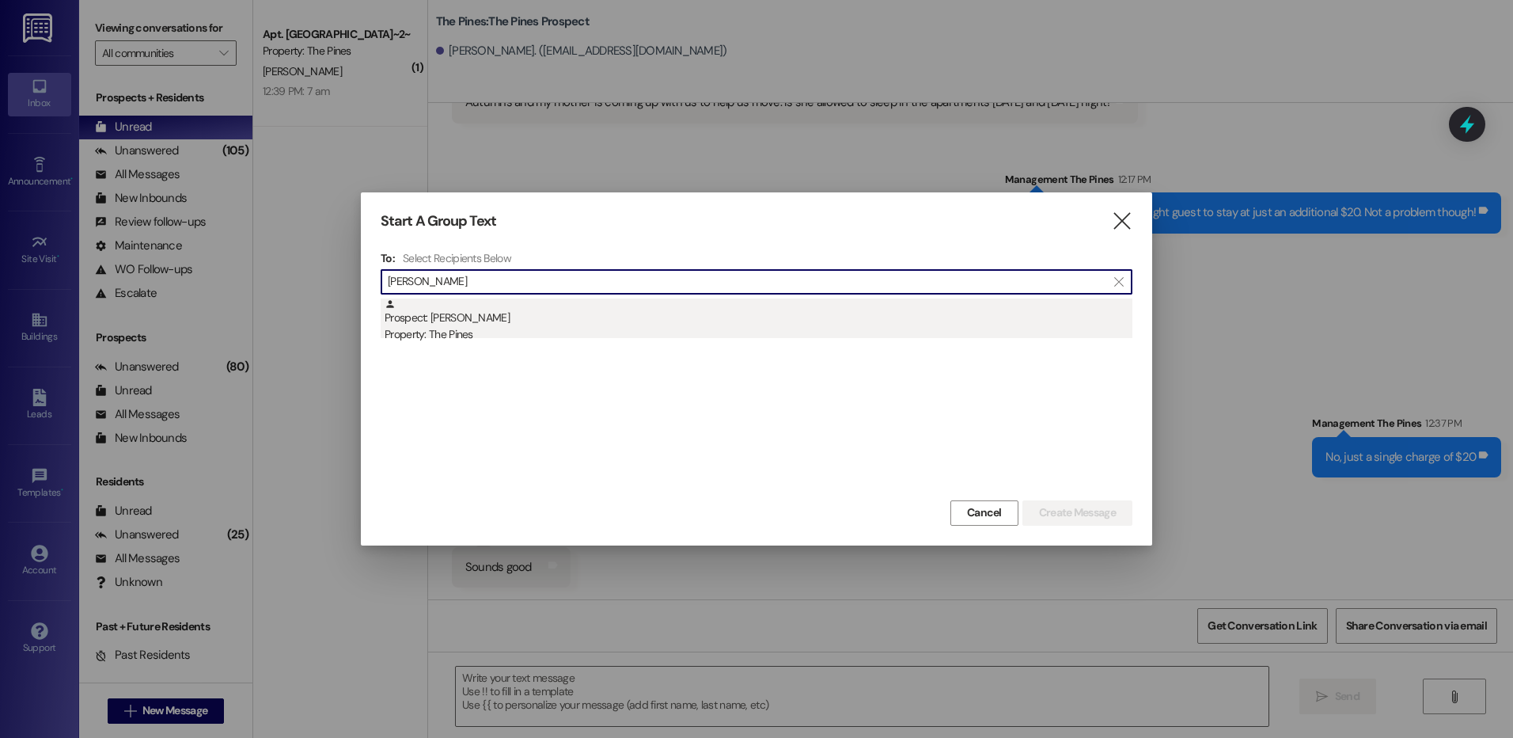
type input "[PERSON_NAME]"
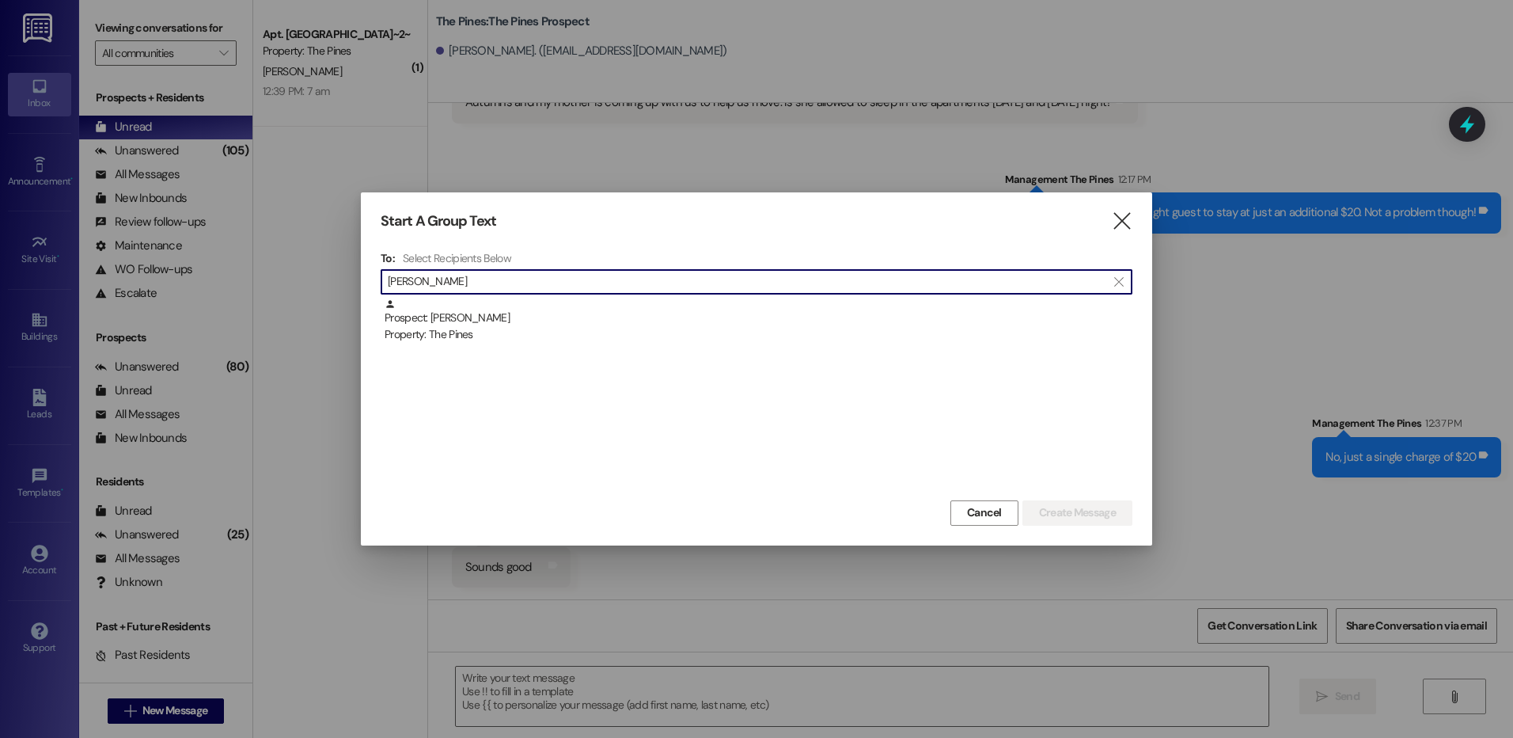
drag, startPoint x: 534, startPoint y: 302, endPoint x: 556, endPoint y: 310, distance: 23.1
click at [534, 301] on div "Prospect: [PERSON_NAME] Property: The Pines" at bounding box center [759, 320] width 748 height 45
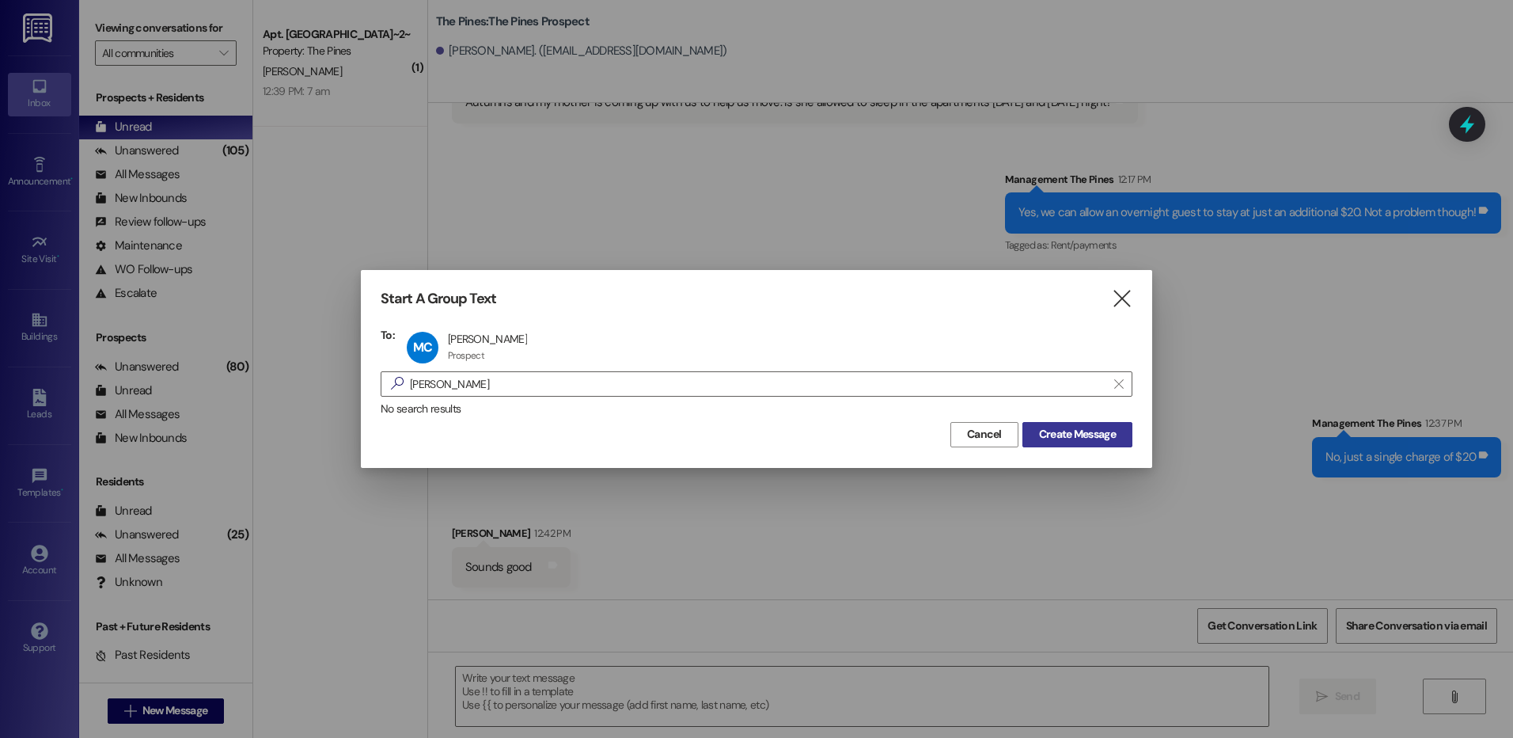
click at [1086, 428] on span "Create Message" at bounding box center [1077, 434] width 77 height 17
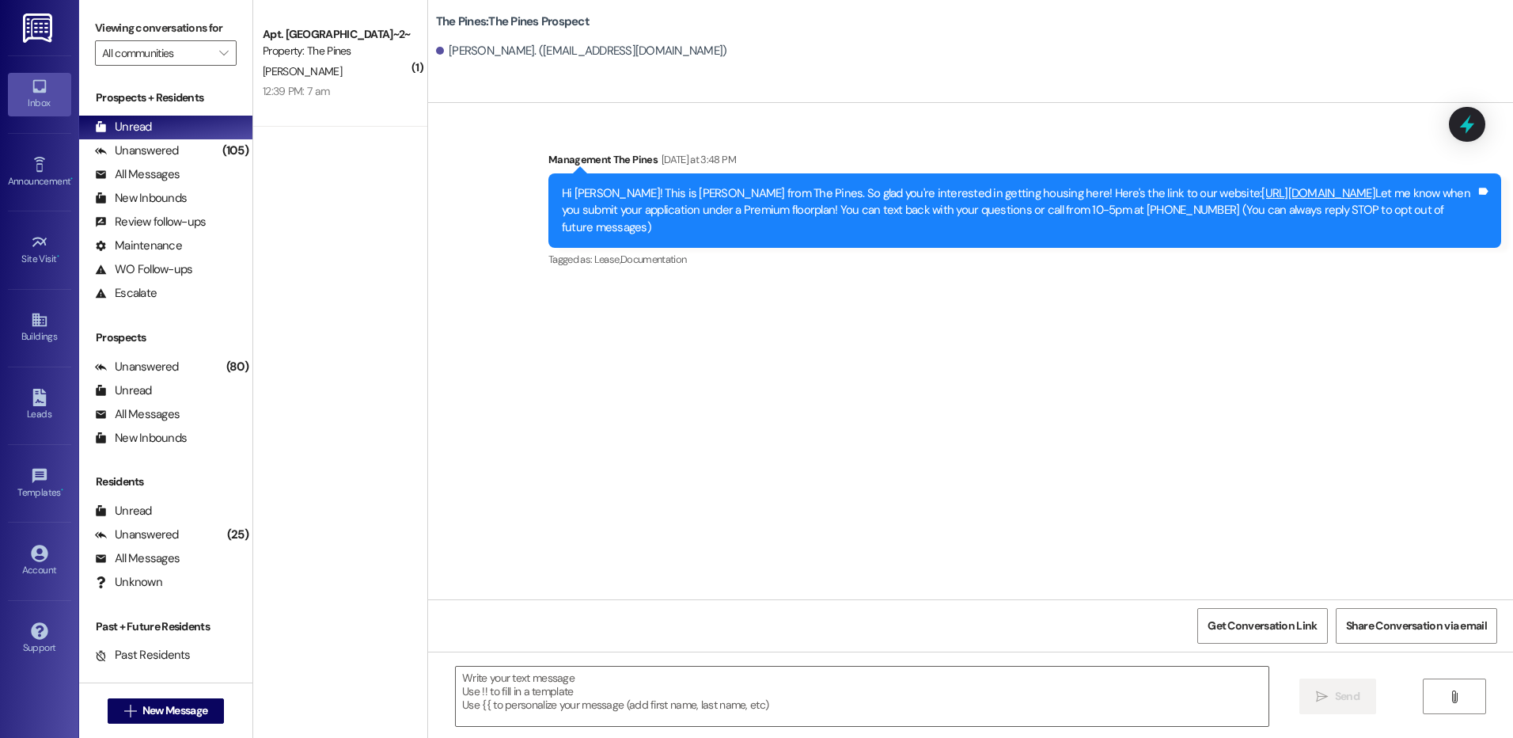
scroll to position [0, 0]
click at [1040, 684] on textarea at bounding box center [862, 695] width 812 height 59
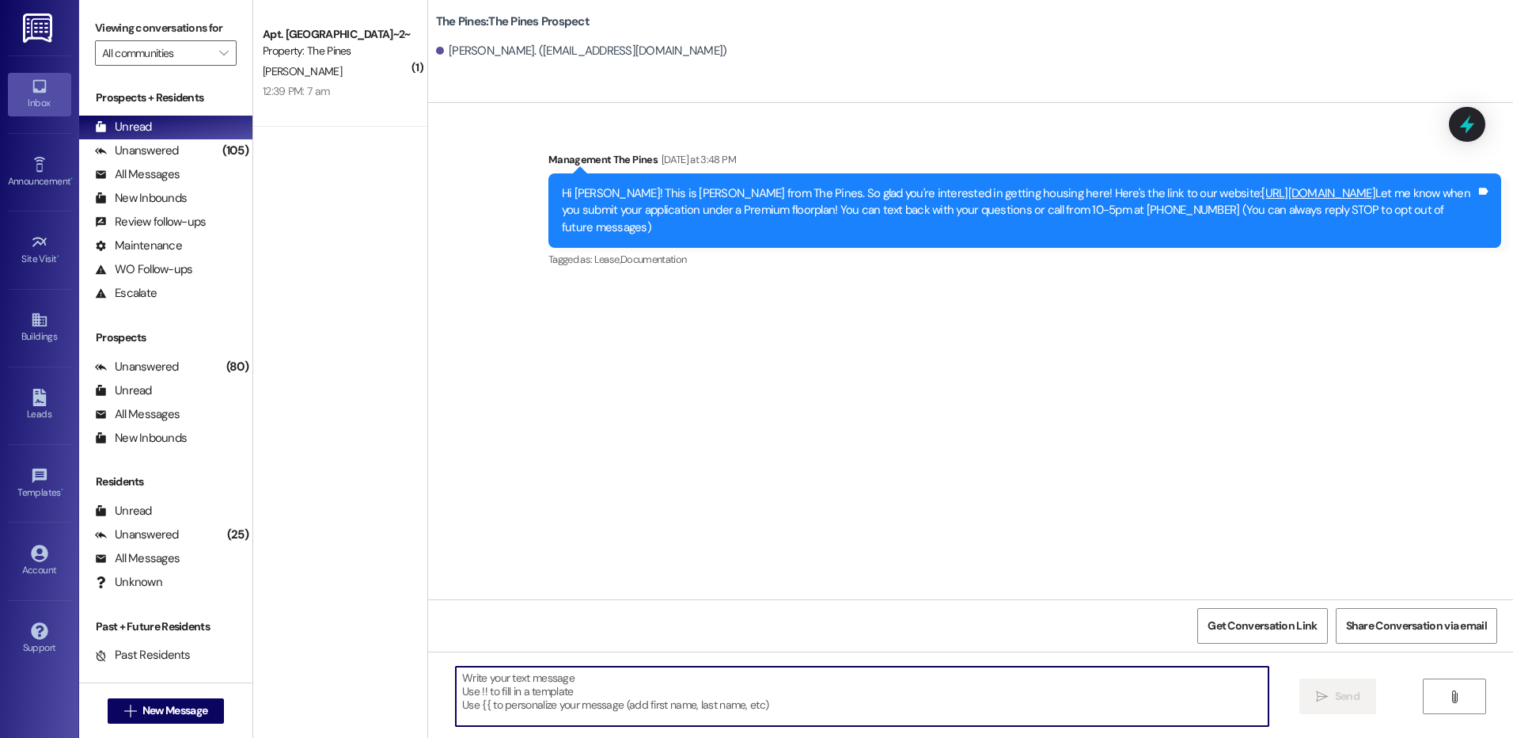
paste textarea "Hey Vreia! Thanks for getting that submitted 🙌 I just sent you your lease with …"
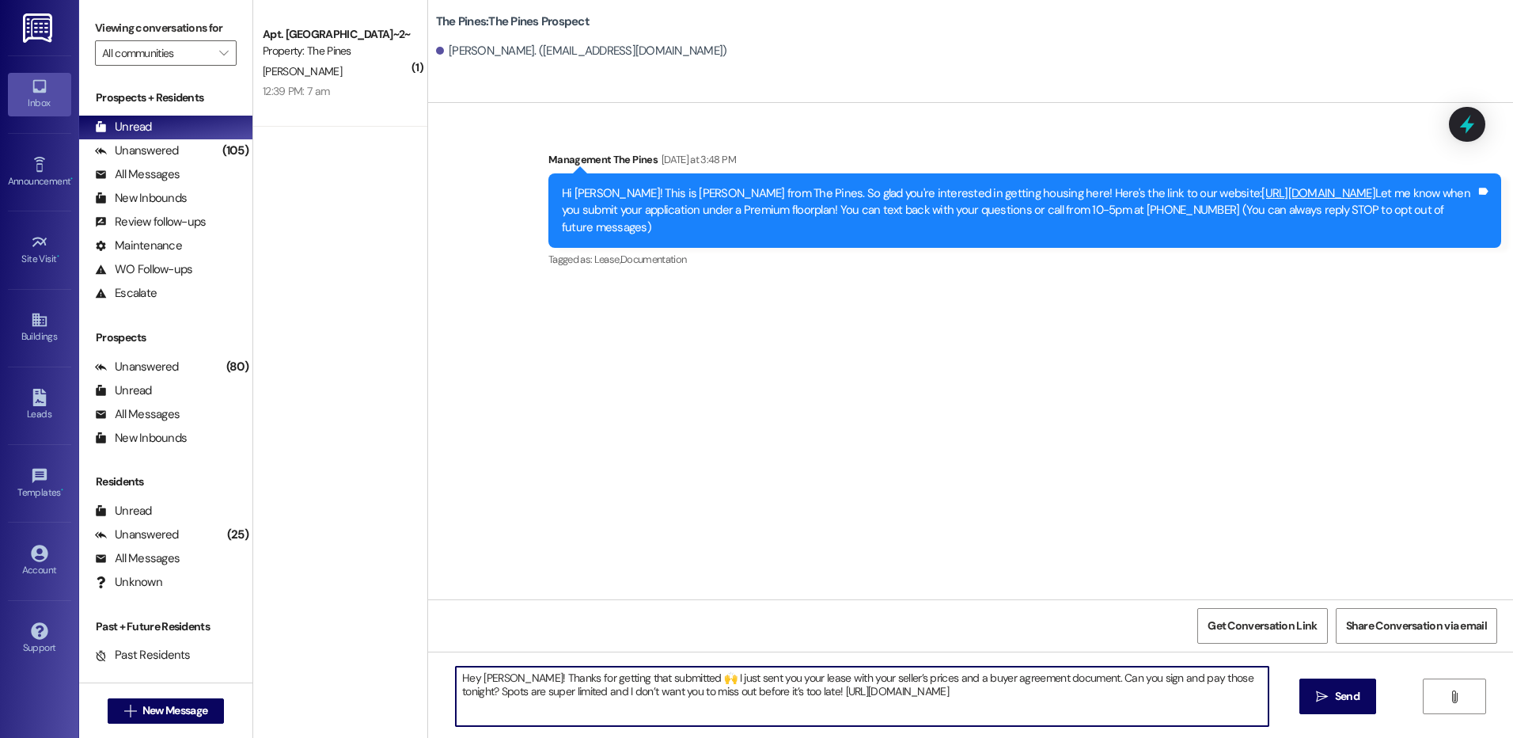
type textarea "Hey [PERSON_NAME]! Thanks for getting that submitted 🙌 I just sent you your lea…"
drag, startPoint x: 446, startPoint y: 680, endPoint x: 1075, endPoint y: 700, distance: 629.5
click at [1075, 700] on textarea "Hey [PERSON_NAME]! Thanks for getting that submitted 🙌 I just sent you your lea…" at bounding box center [862, 695] width 812 height 59
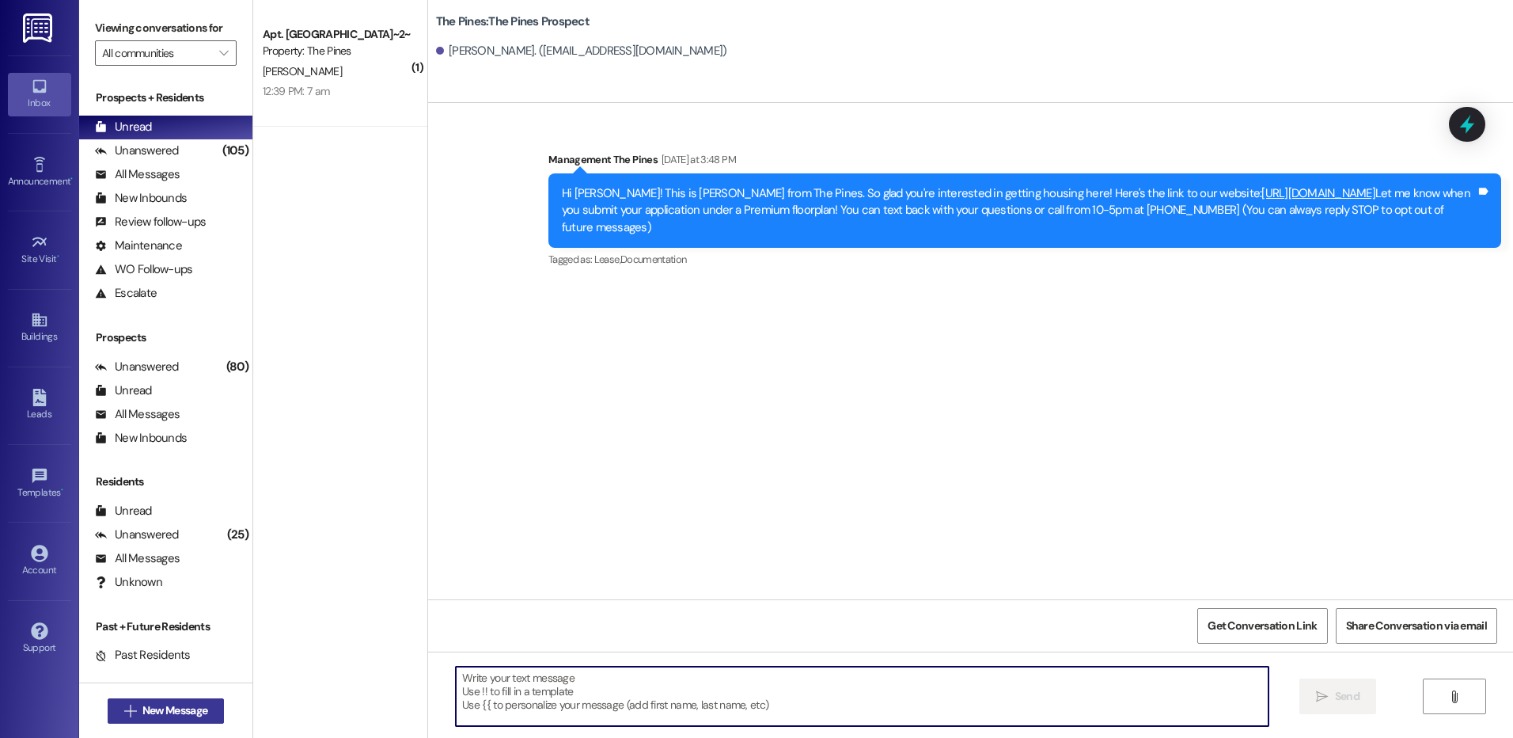
click at [180, 700] on button " New Message" at bounding box center [166, 710] width 117 height 25
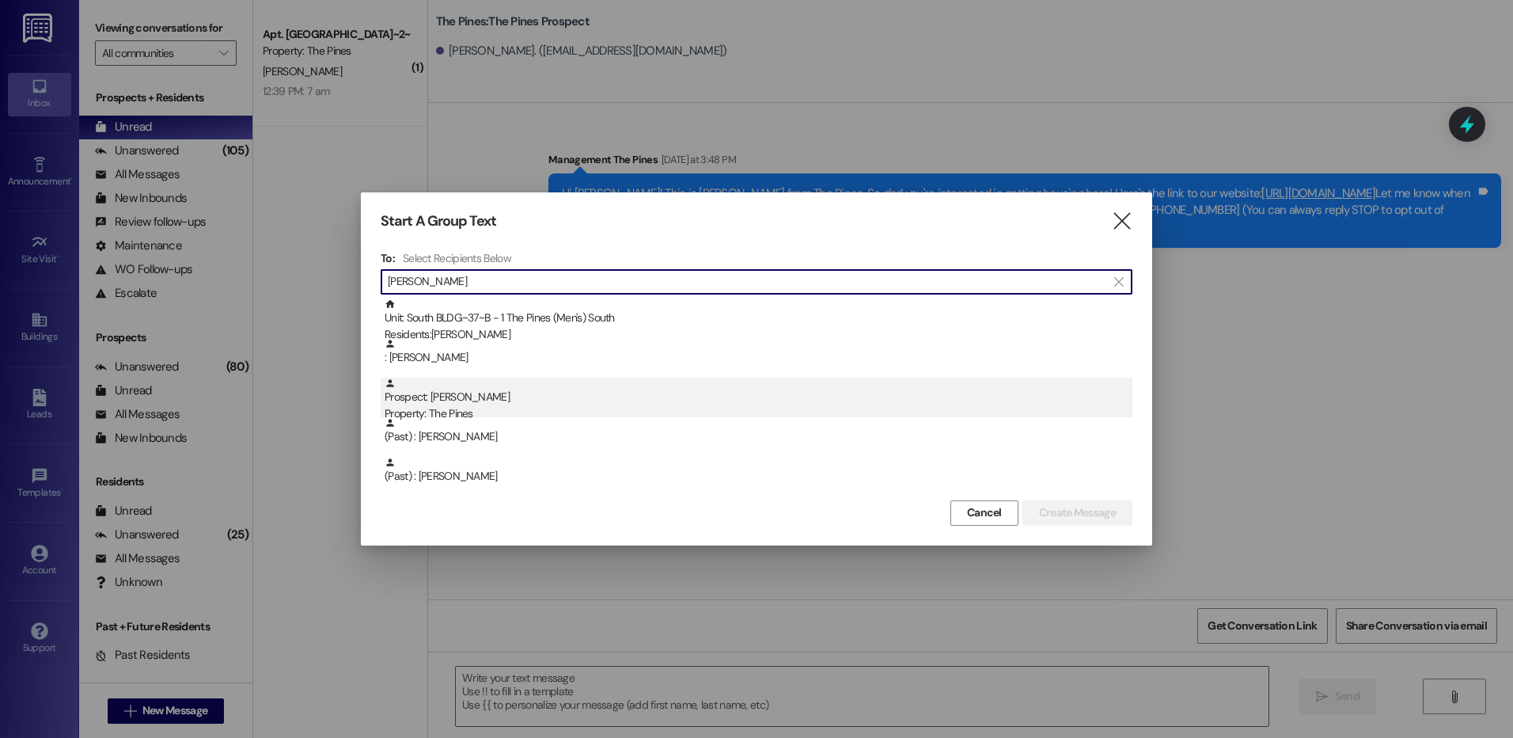
type input "[PERSON_NAME]"
click at [559, 400] on div "Prospect: [PERSON_NAME] Property: The Pines" at bounding box center [759, 400] width 748 height 45
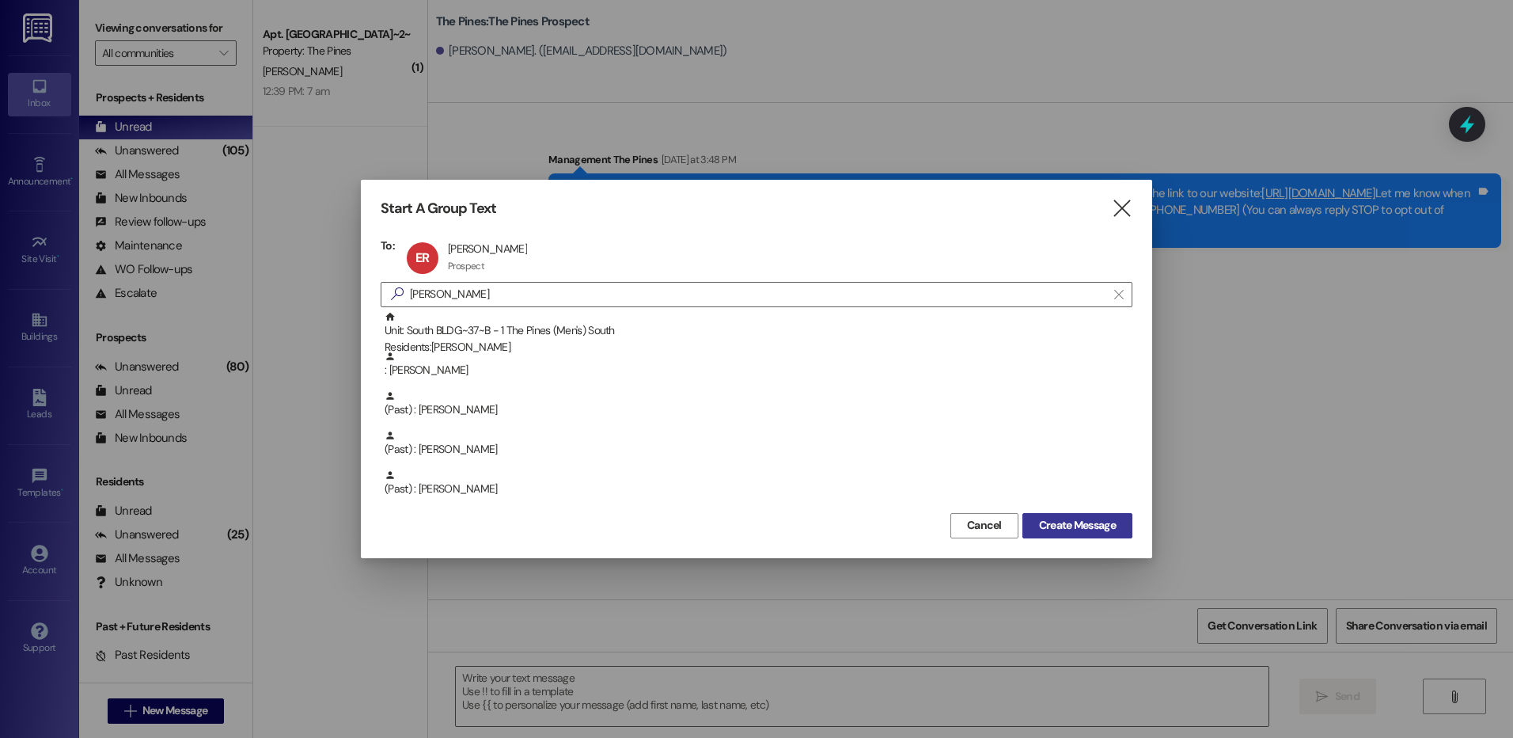
click at [1057, 522] on span "Create Message" at bounding box center [1077, 525] width 77 height 17
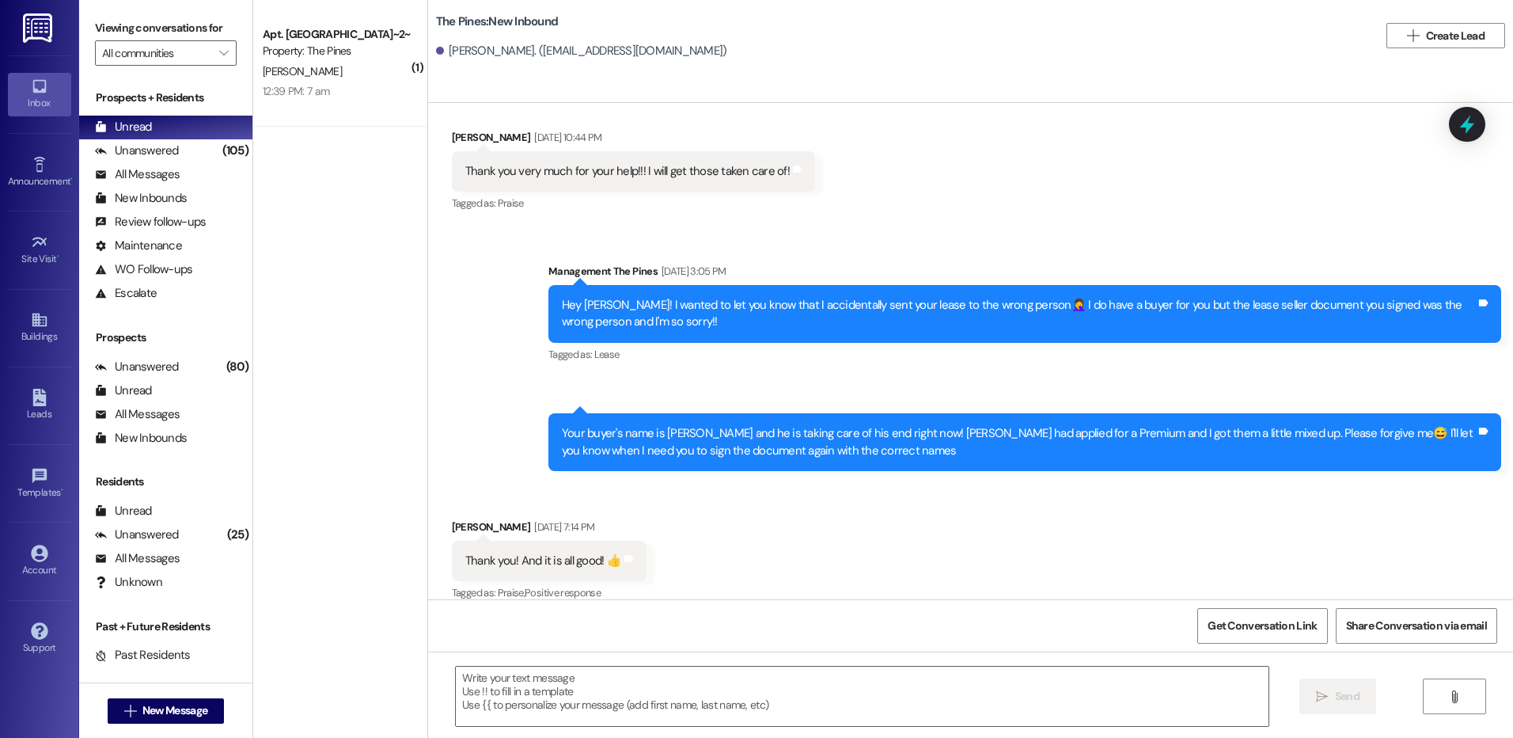
scroll to position [2694, 0]
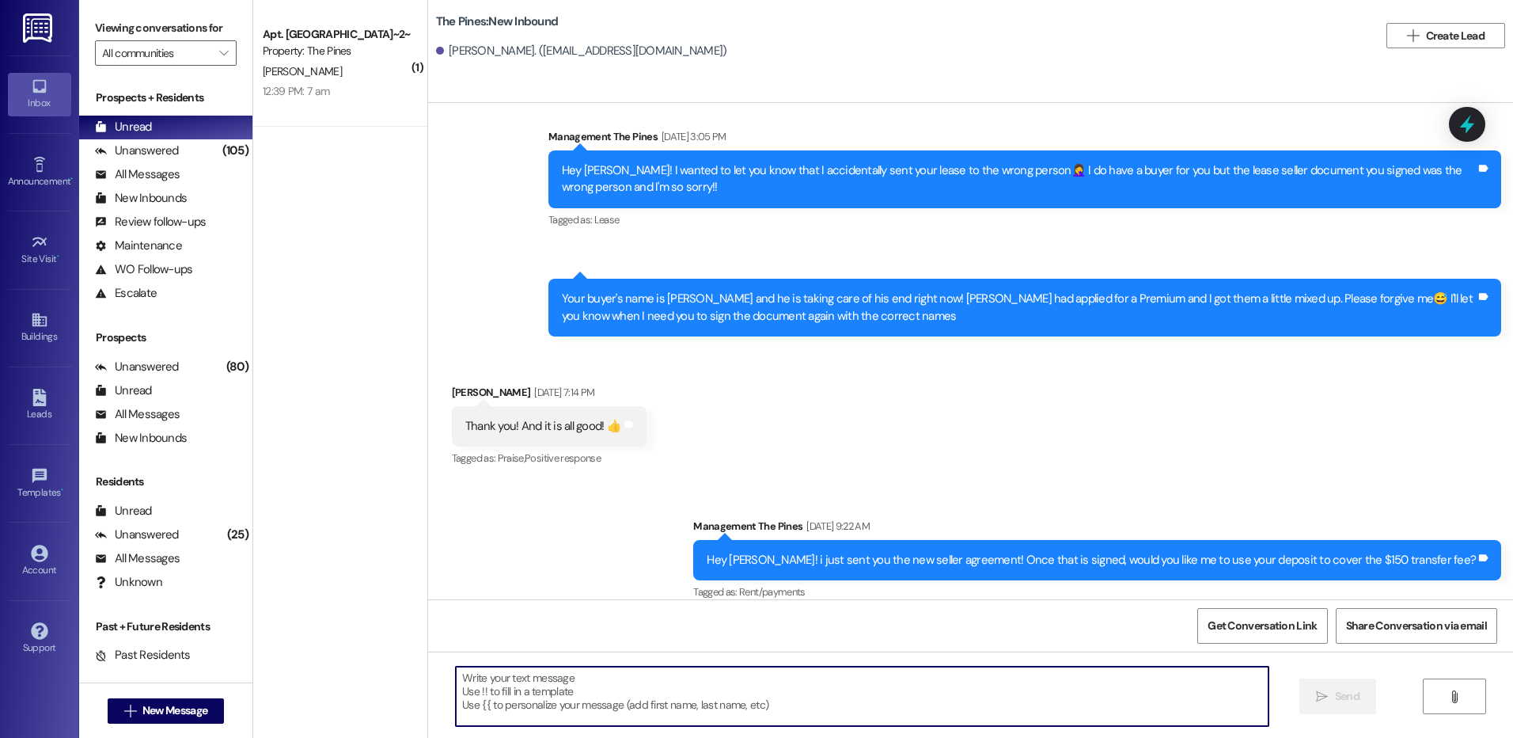
click at [1109, 682] on textarea at bounding box center [862, 695] width 812 height 59
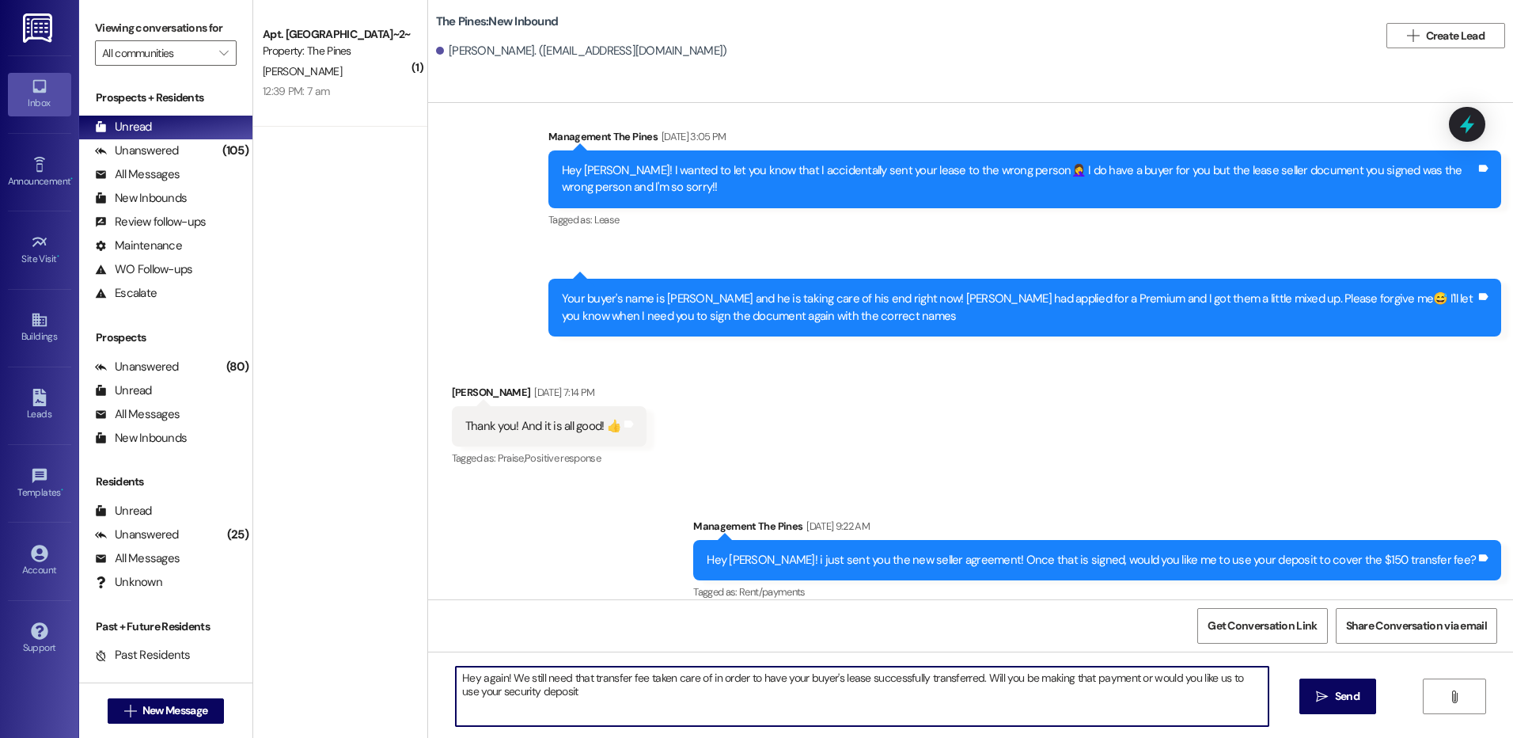
type textarea "Hey again! We still need that transfer fee taken care of in order to have your …"
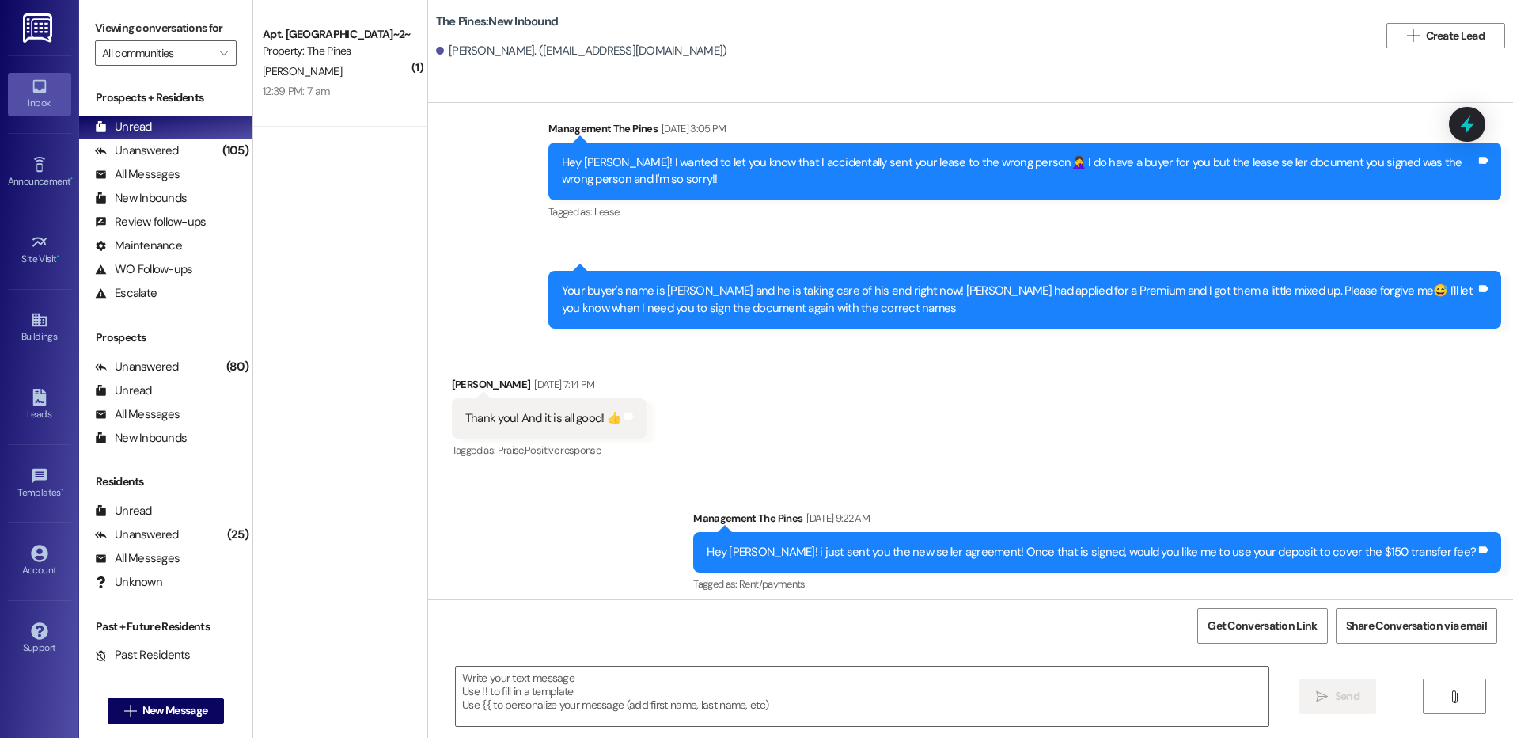
scroll to position [2821, 0]
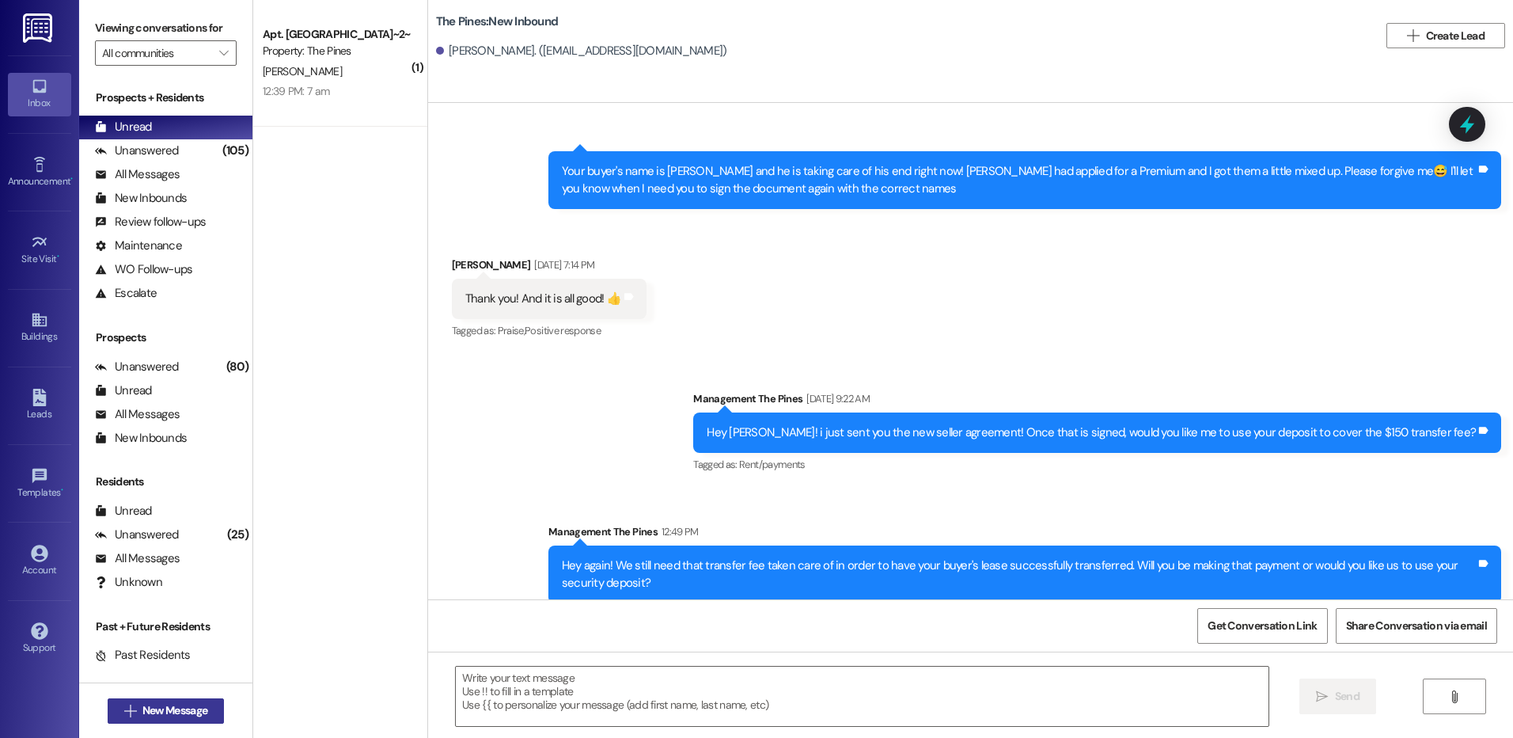
click at [180, 715] on span "New Message" at bounding box center [174, 710] width 65 height 17
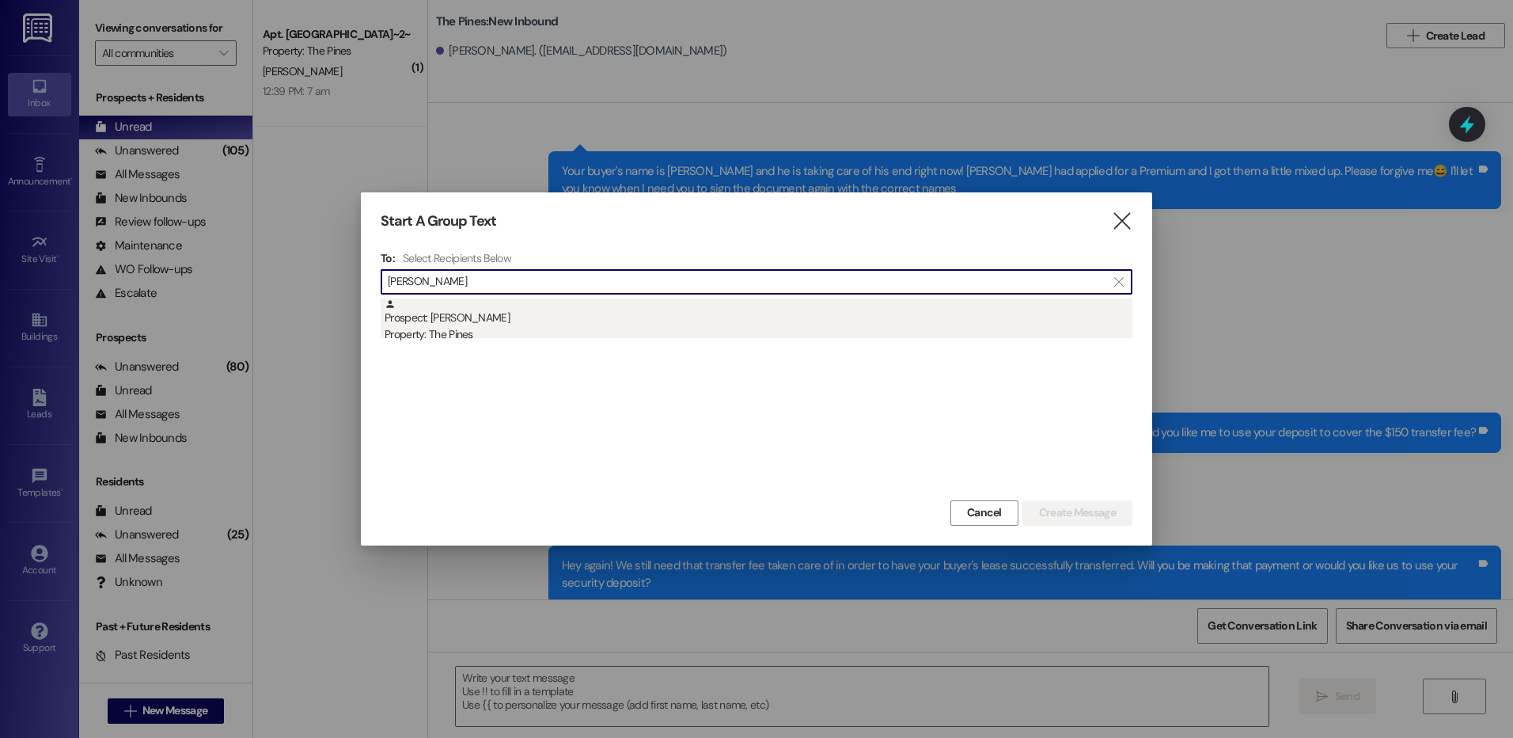
type input "[PERSON_NAME]"
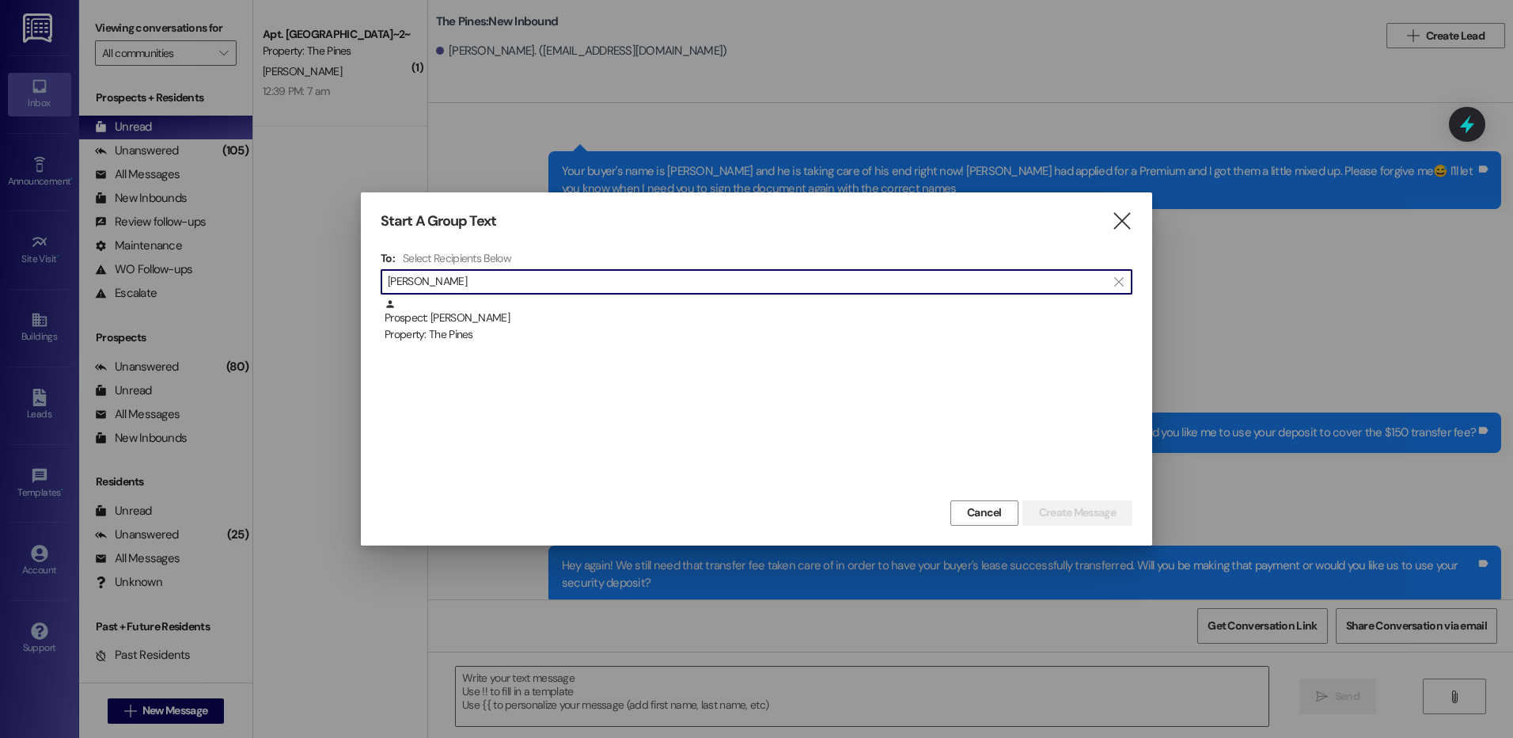
drag, startPoint x: 604, startPoint y: 324, endPoint x: 794, endPoint y: 373, distance: 196.2
click at [604, 322] on div "Prospect: [PERSON_NAME] Property: The Pines" at bounding box center [759, 320] width 748 height 45
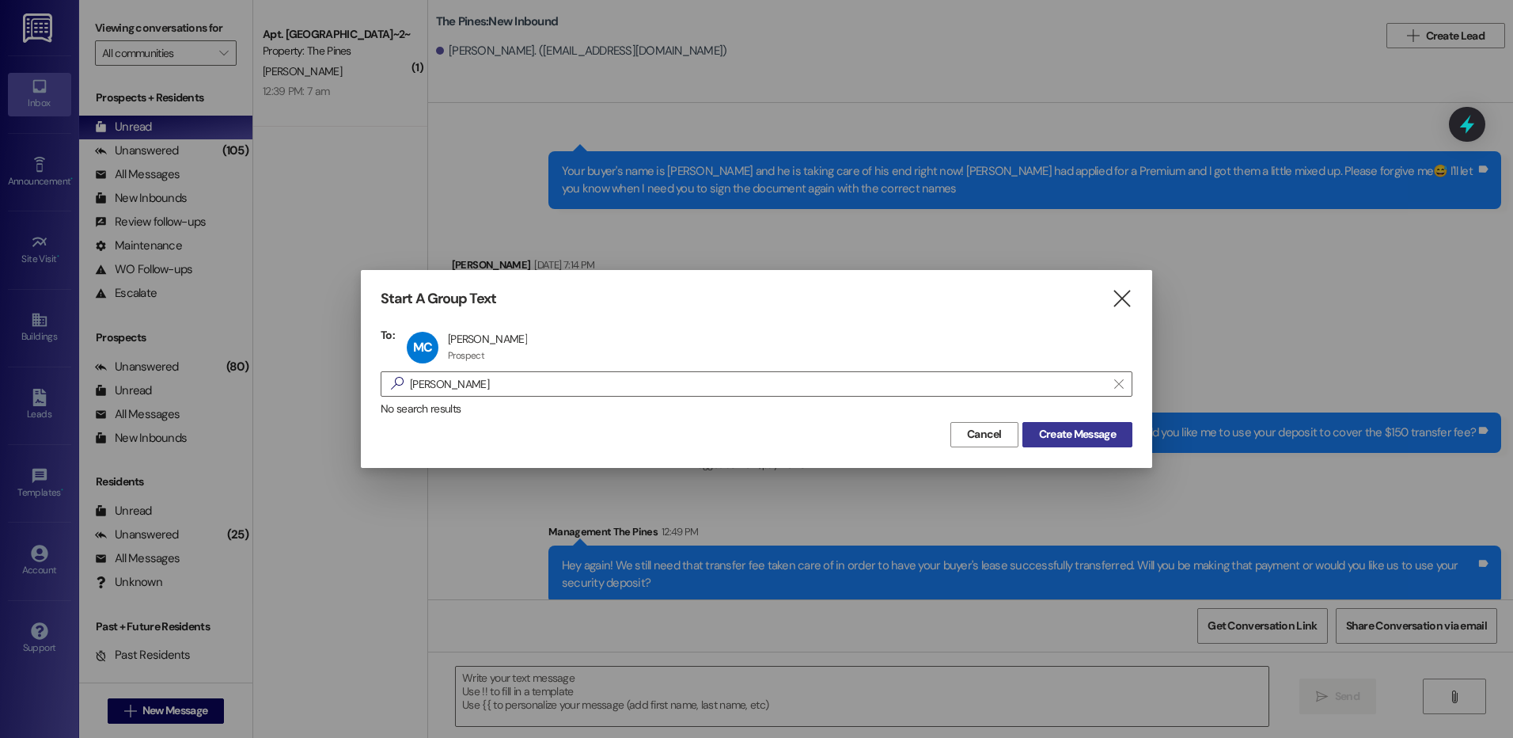
click at [1039, 436] on span "Create Message" at bounding box center [1077, 434] width 77 height 17
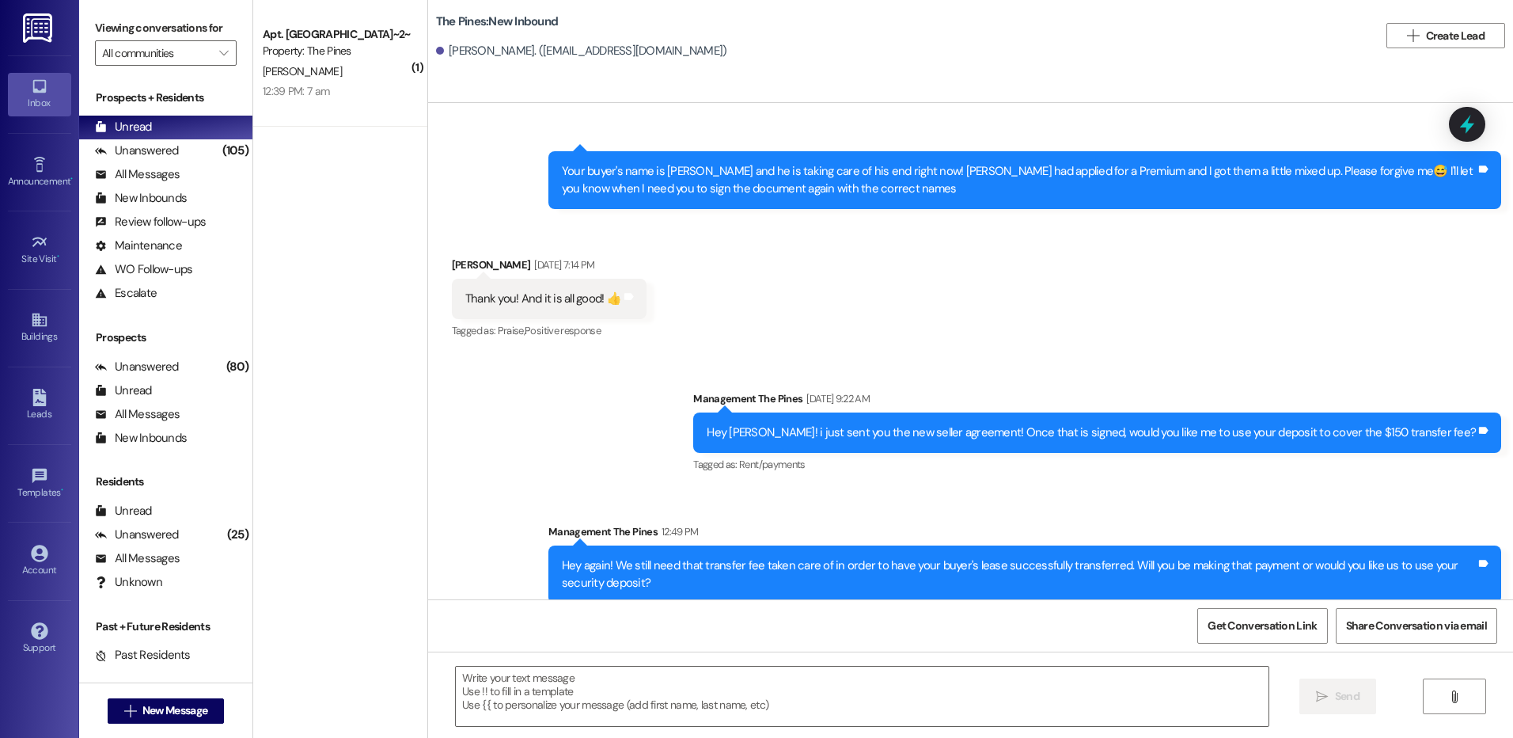
scroll to position [0, 0]
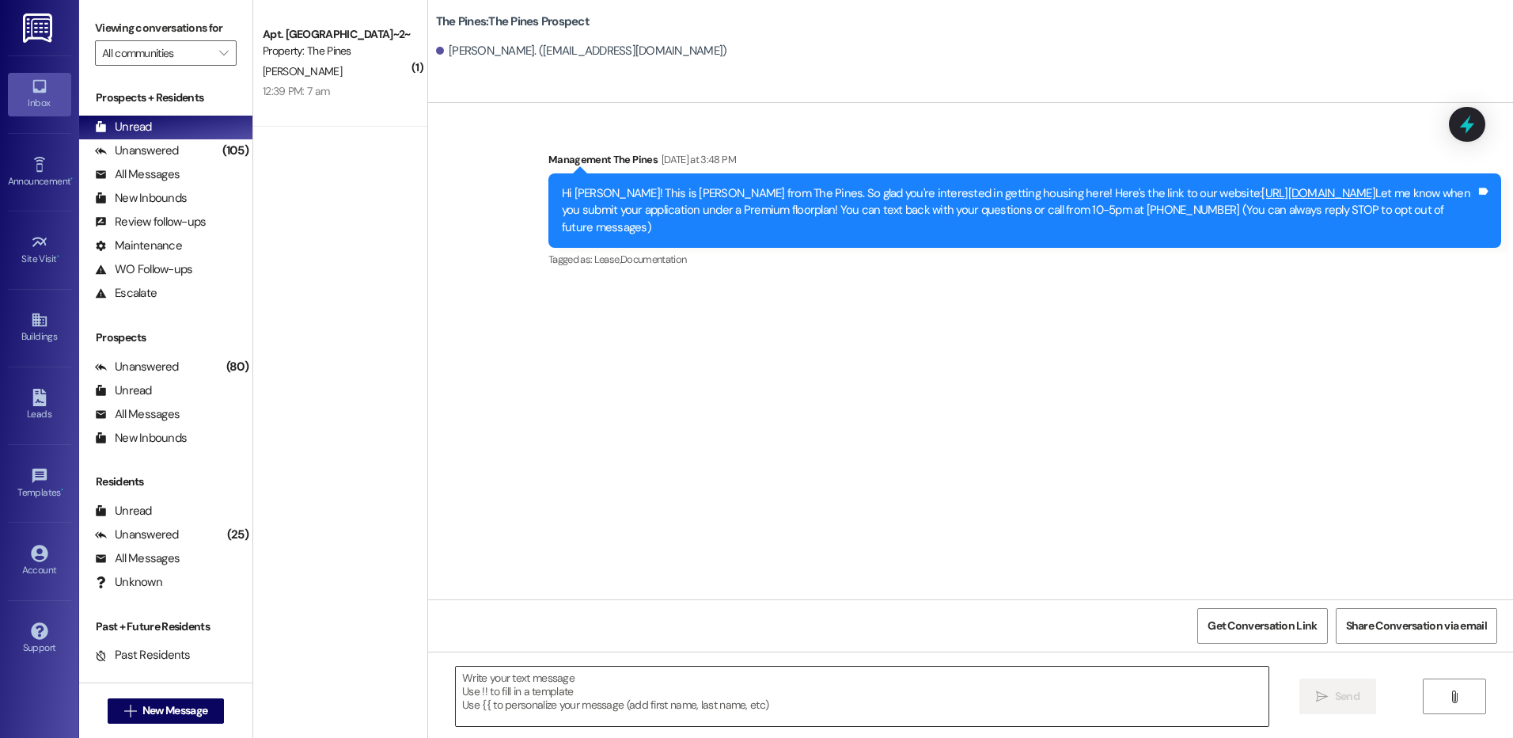
click at [988, 706] on textarea at bounding box center [862, 695] width 812 height 59
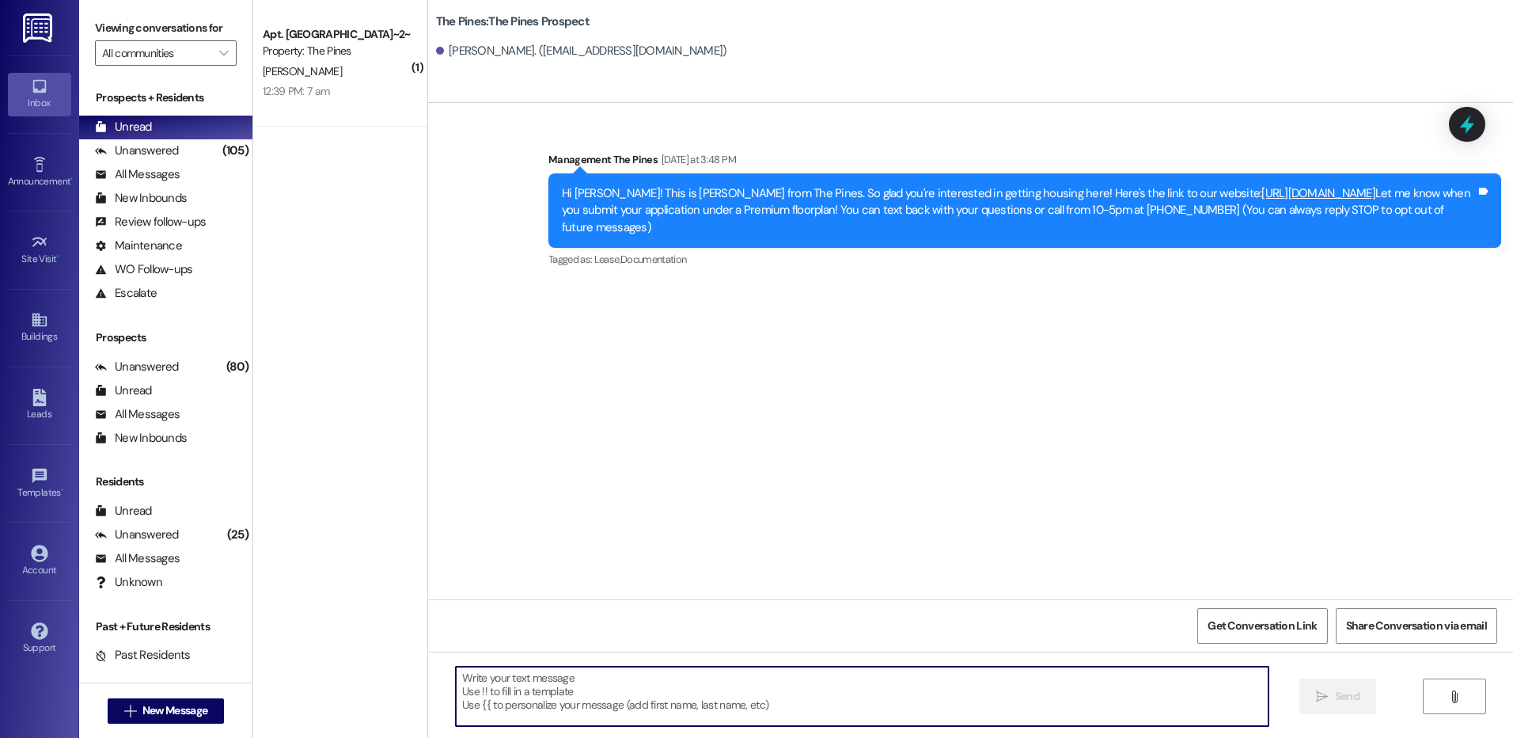
paste textarea "Hey Vreia! Thanks for getting that submitted 🙌 I just sent you your lease with …"
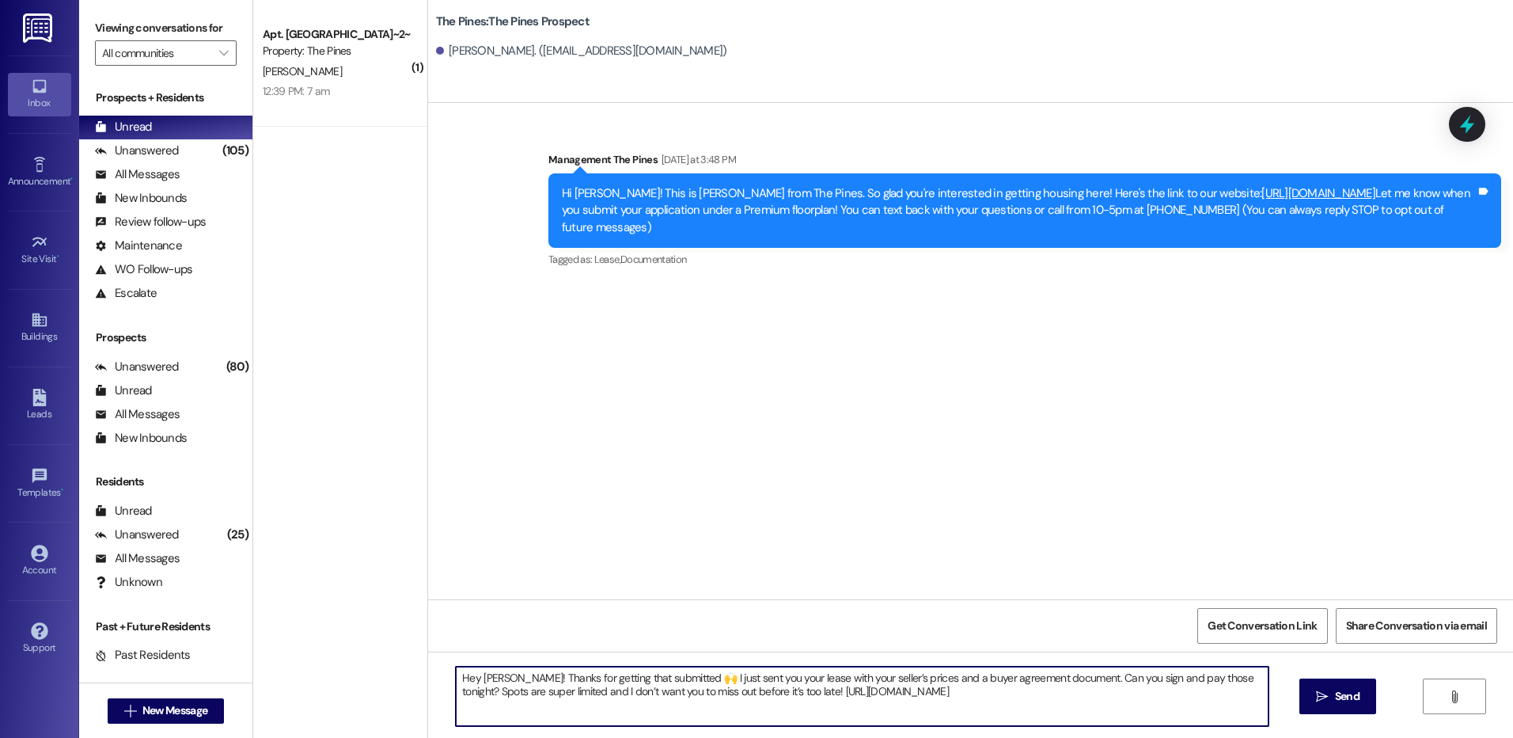
type textarea "Hey [PERSON_NAME]! Thanks for getting that submitted 🙌 I just sent you your lea…"
click at [1064, 695] on textarea "Hey [PERSON_NAME]! Thanks for getting that submitted 🙌 I just sent you your lea…" at bounding box center [862, 695] width 812 height 59
drag, startPoint x: 446, startPoint y: 678, endPoint x: 1090, endPoint y: 710, distance: 644.2
click at [1090, 710] on textarea "Hey [PERSON_NAME]! Thanks for getting that submitted 🙌 I just sent you your lea…" at bounding box center [862, 695] width 812 height 59
click at [1066, 698] on textarea "Hey [PERSON_NAME]! Thanks for getting that submitted 🙌 I just sent you your lea…" at bounding box center [862, 695] width 812 height 59
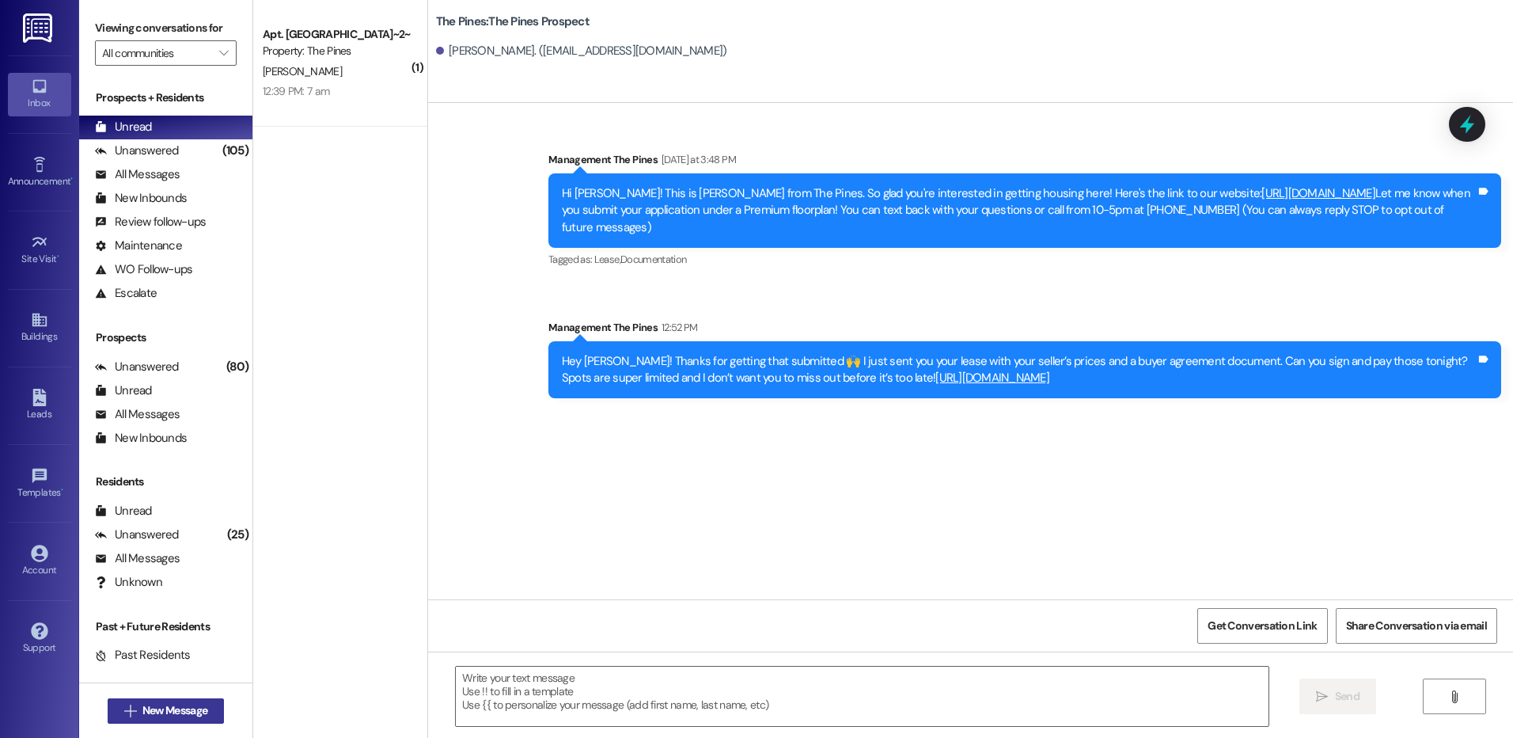
click at [175, 721] on button " New Message" at bounding box center [166, 710] width 117 height 25
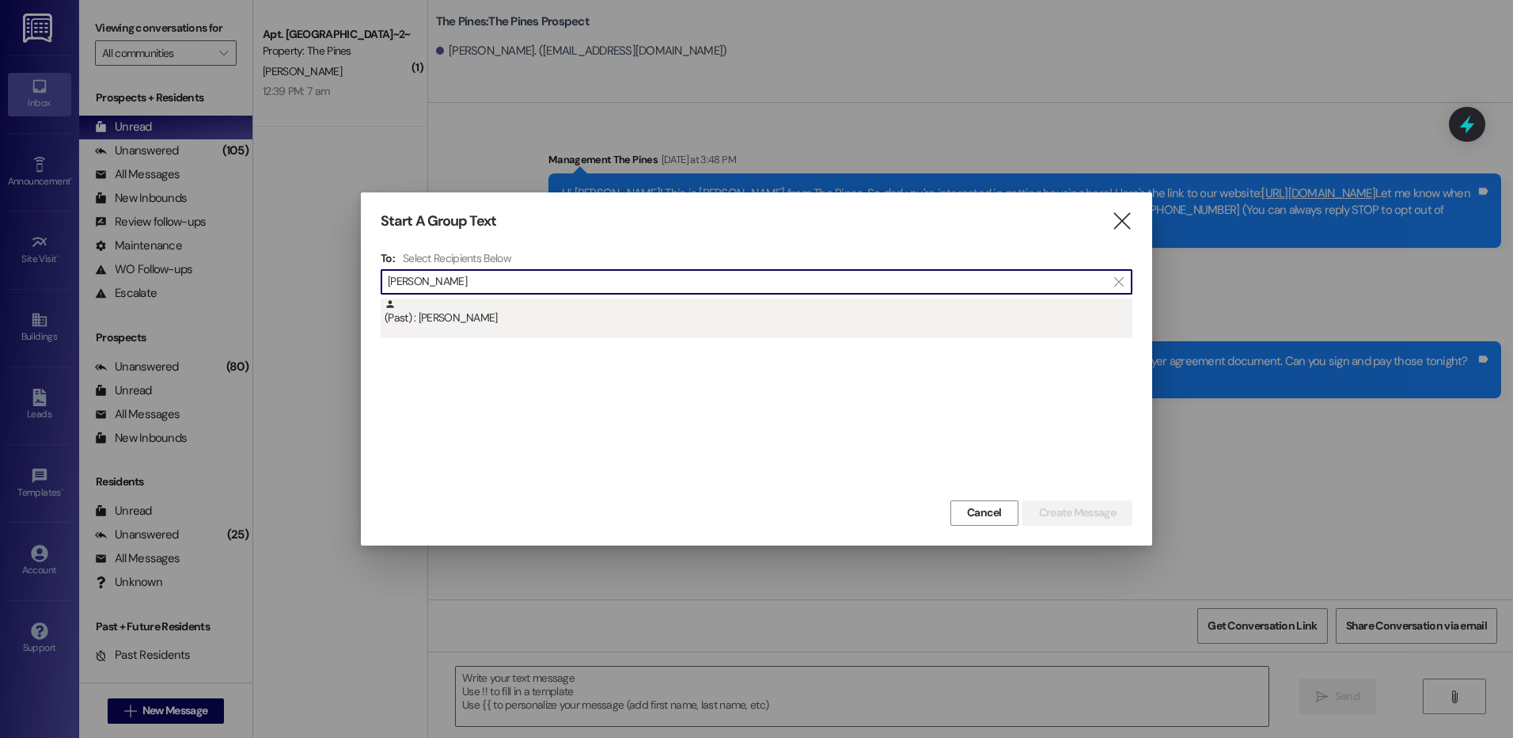
type input "[PERSON_NAME]"
click at [528, 314] on div "(Past) : [PERSON_NAME]" at bounding box center [759, 312] width 748 height 28
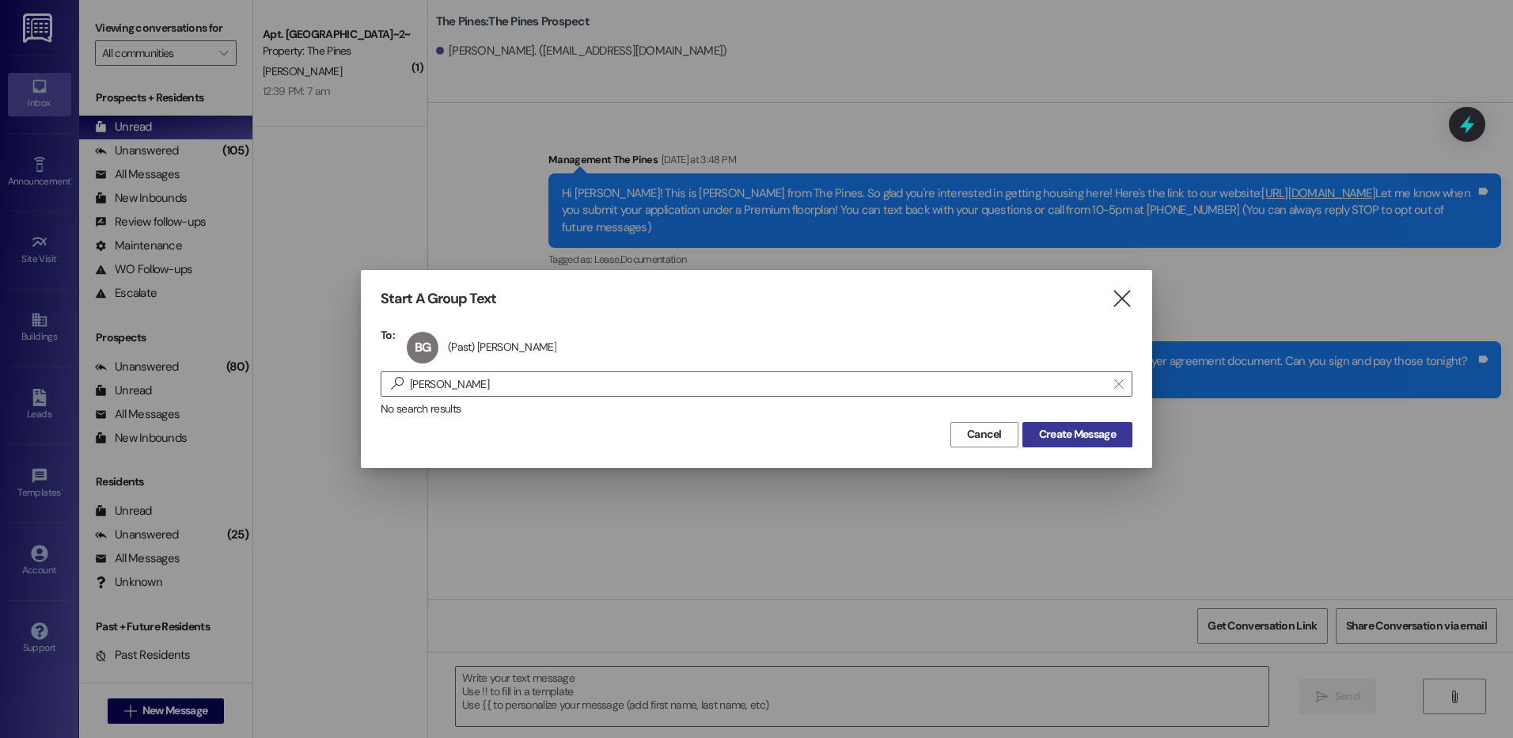
click at [1094, 438] on span "Create Message" at bounding box center [1077, 434] width 77 height 17
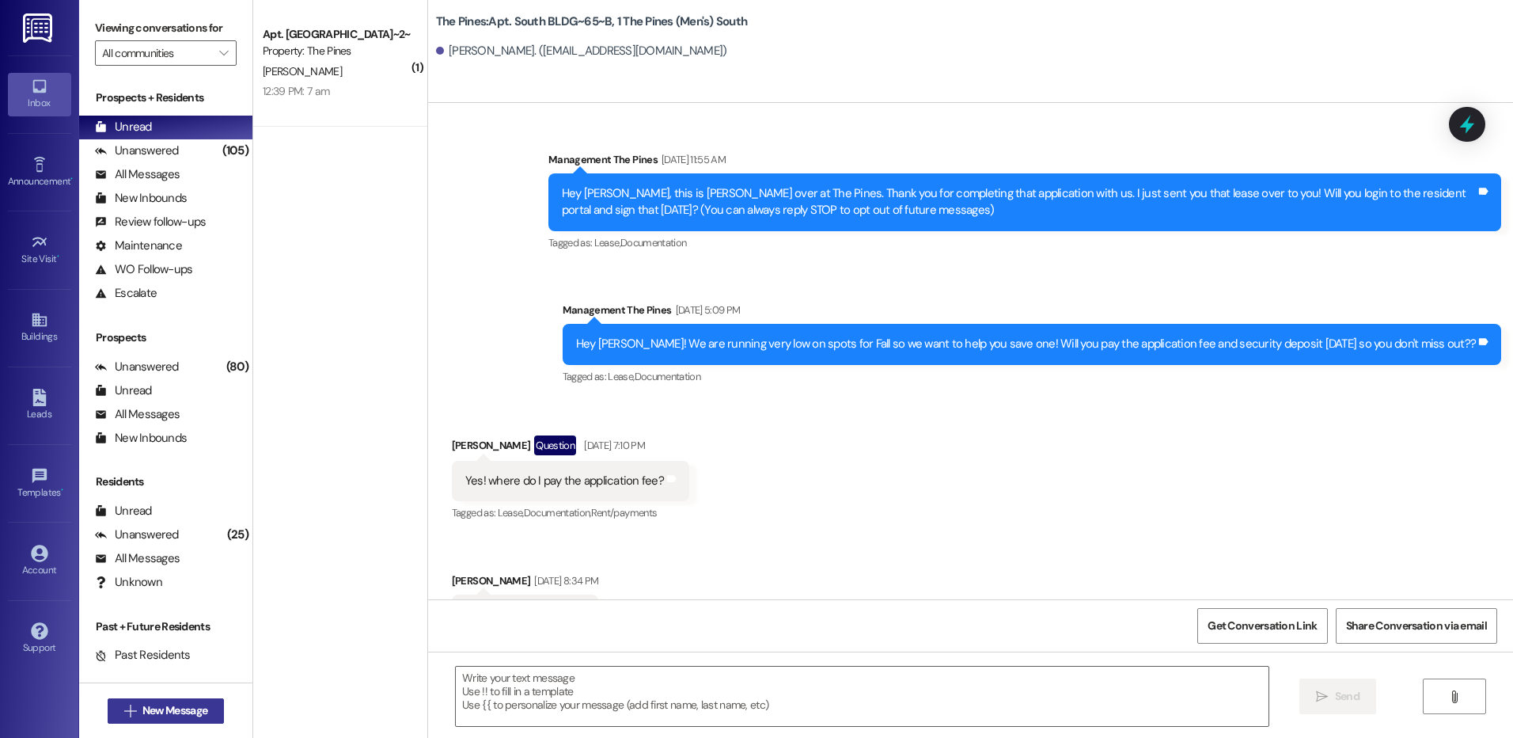
scroll to position [37956, 0]
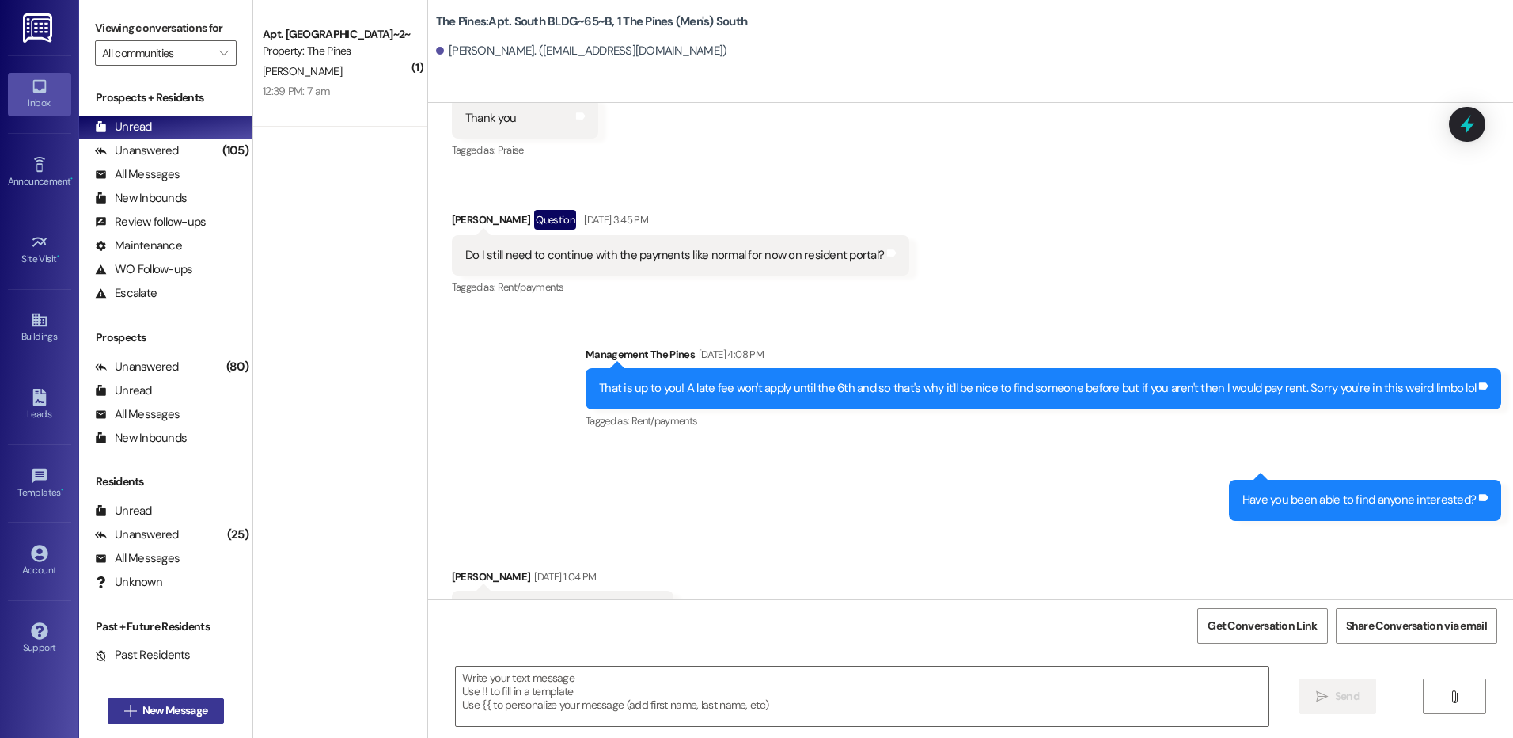
click at [195, 719] on button " New Message" at bounding box center [166, 710] width 117 height 25
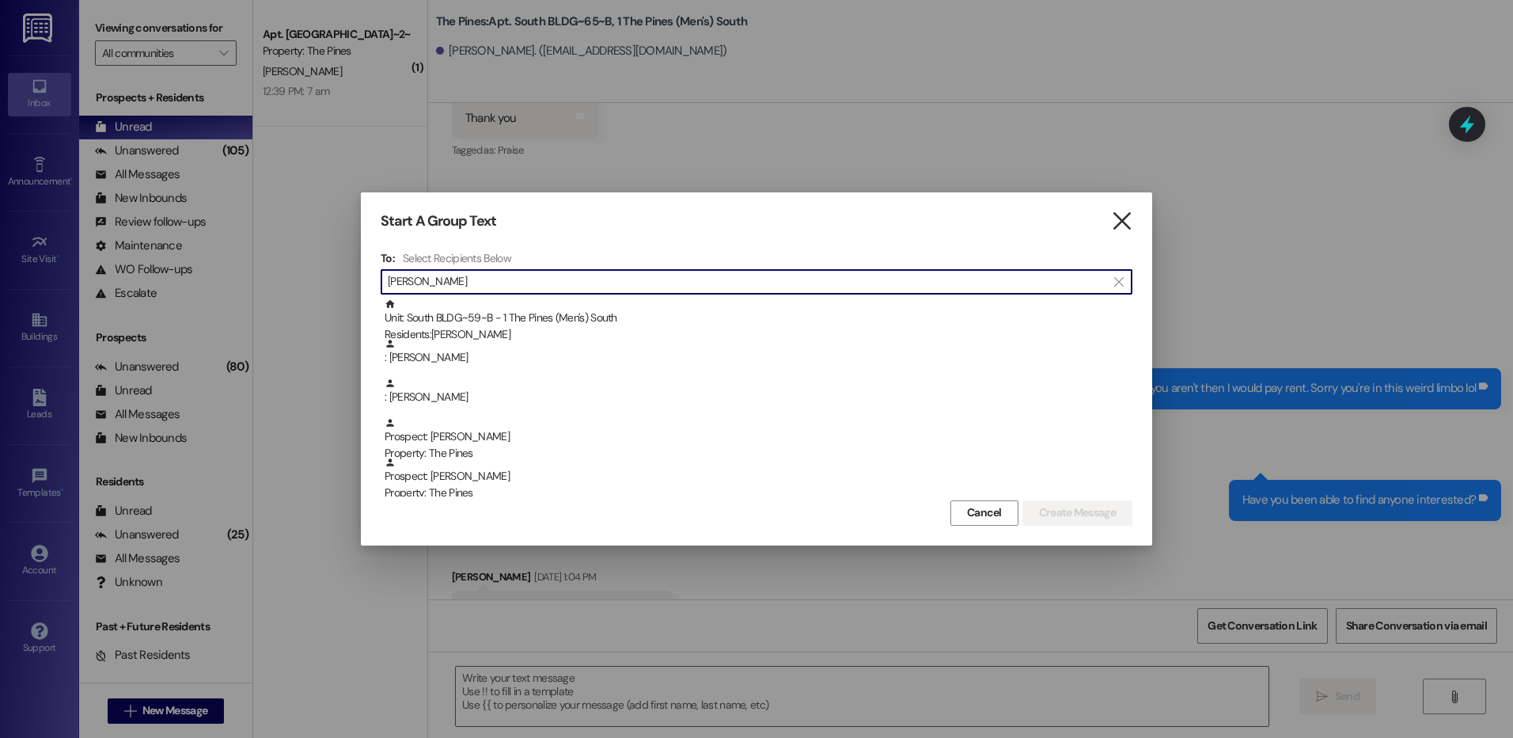
type input "[PERSON_NAME]"
click at [1117, 227] on icon "" at bounding box center [1121, 221] width 21 height 17
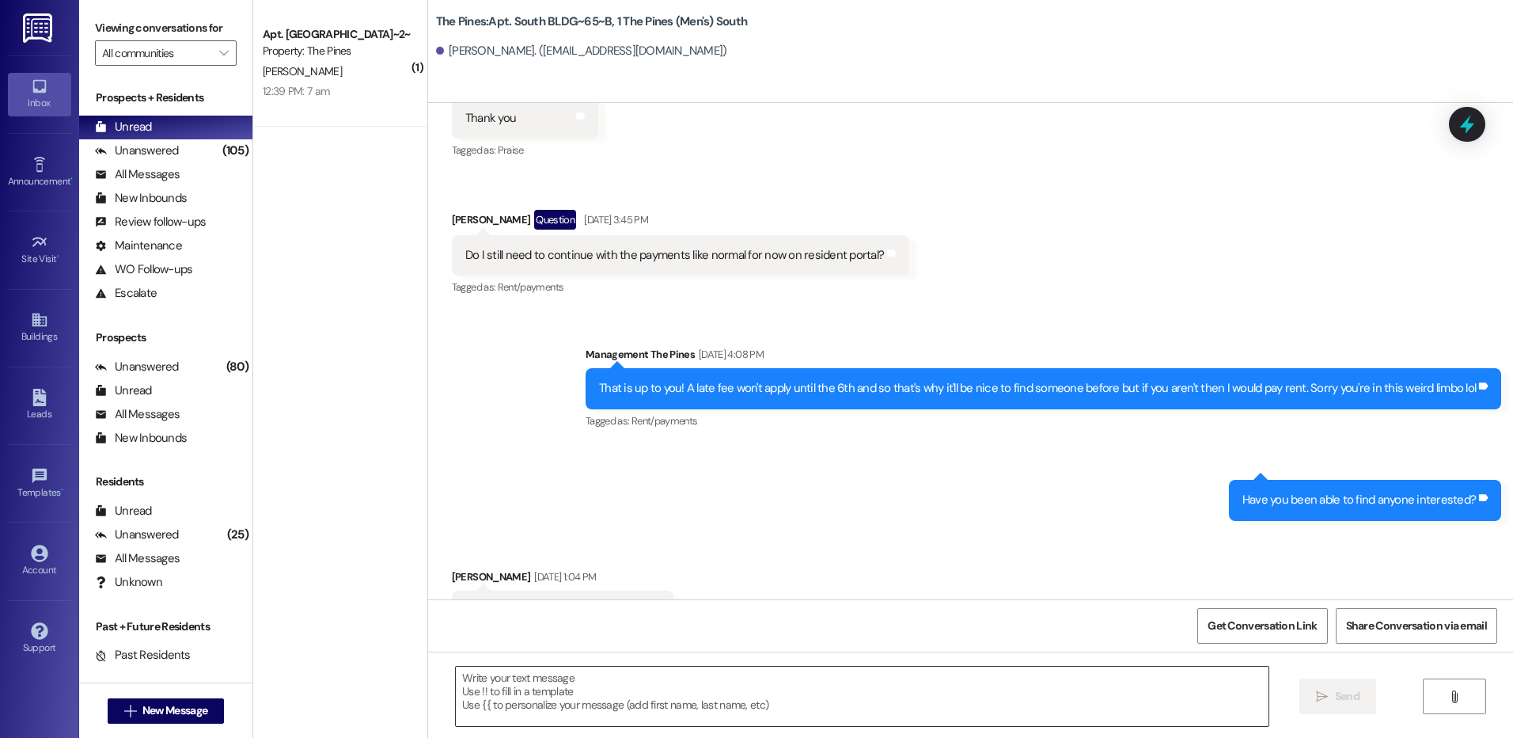
click at [973, 689] on textarea at bounding box center [862, 695] width 812 height 59
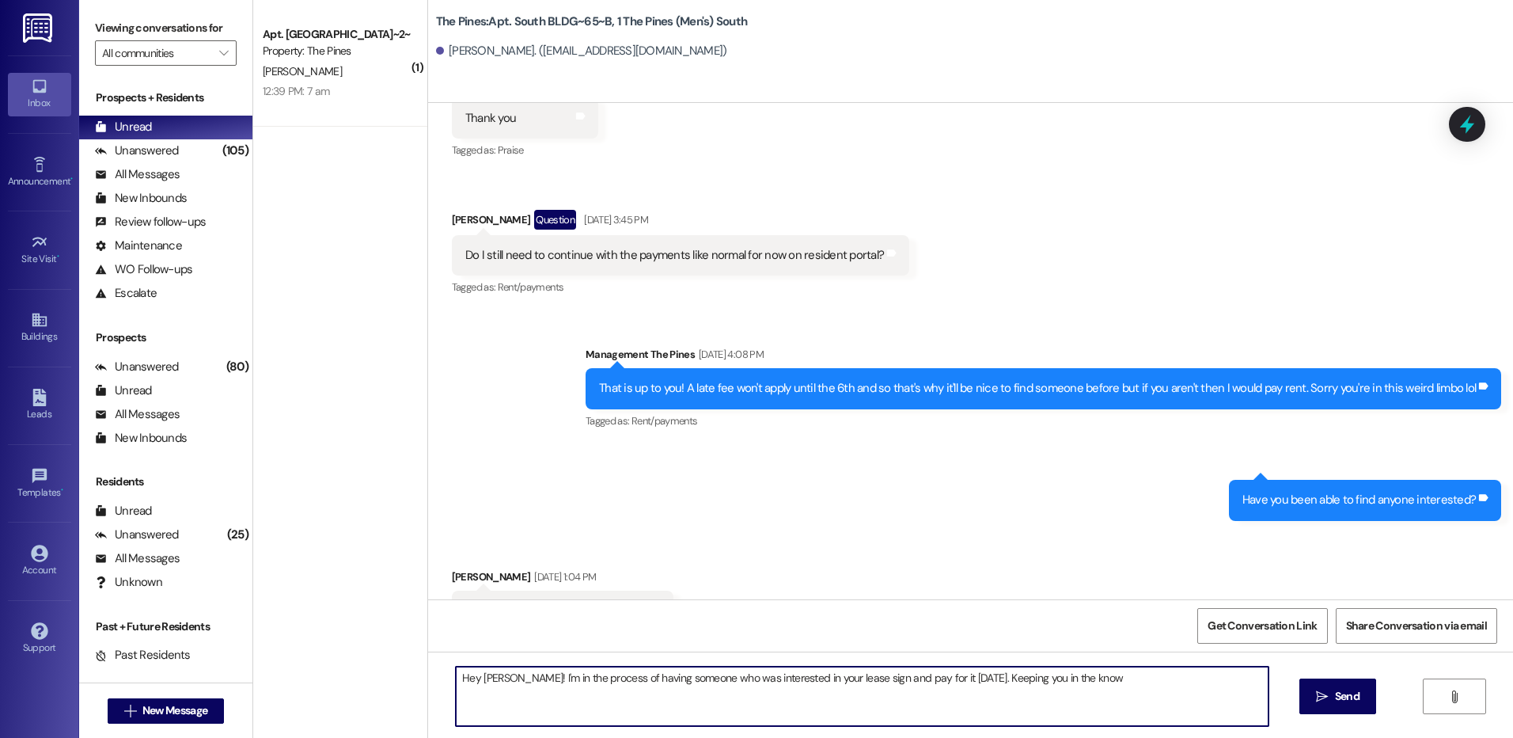
type textarea "Hey [PERSON_NAME]! I'm in the process of having someone who was interested in y…"
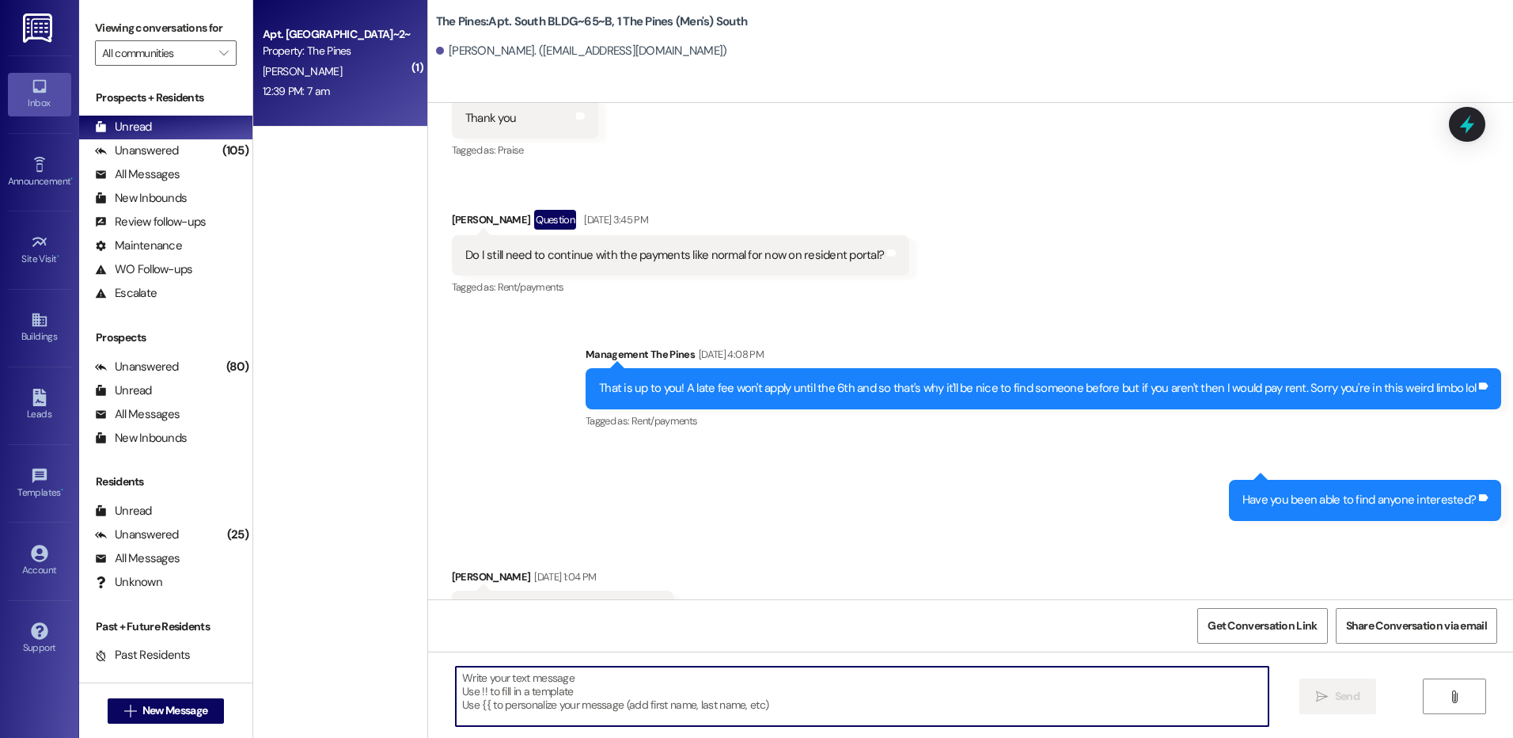
scroll to position [37955, 0]
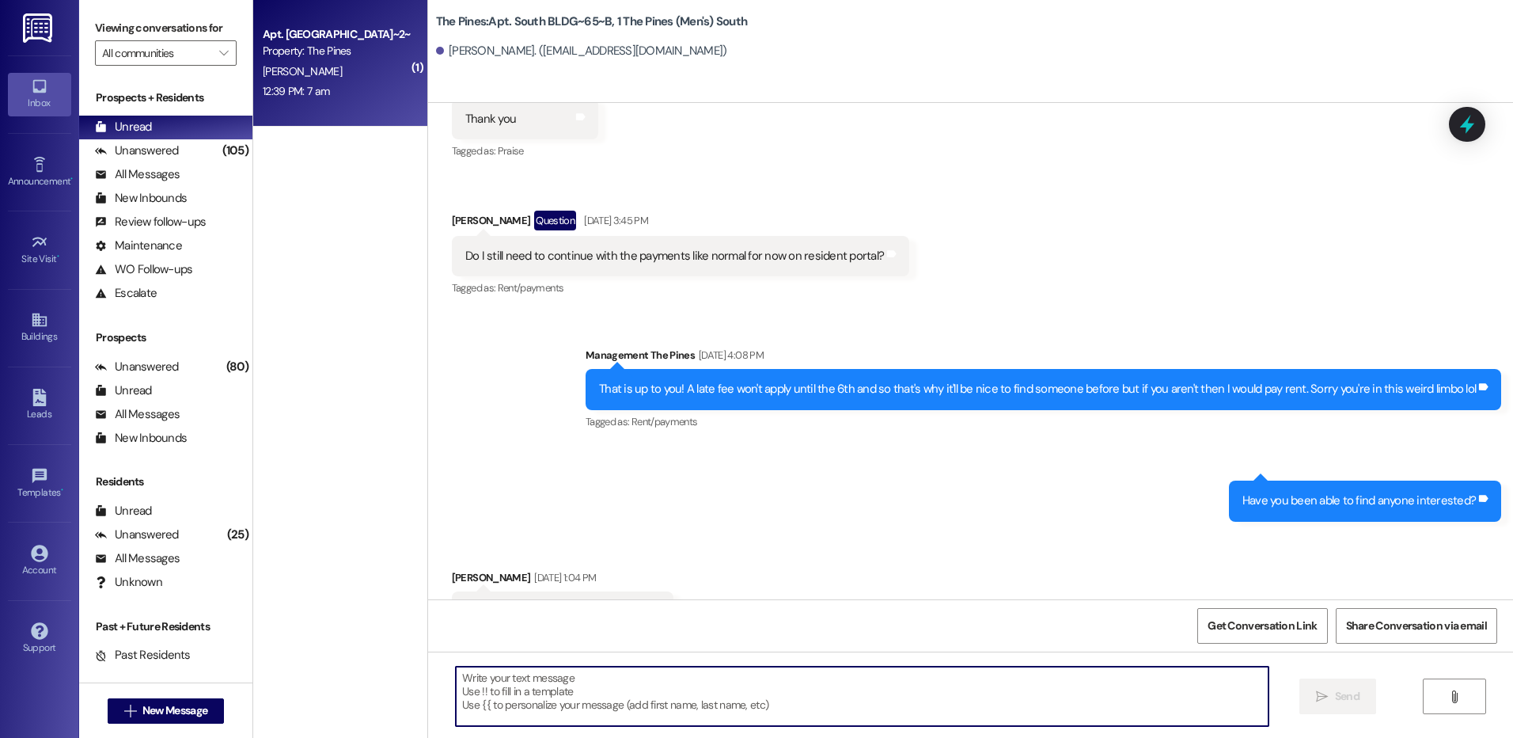
click at [303, 67] on span "[PERSON_NAME]" at bounding box center [302, 71] width 79 height 14
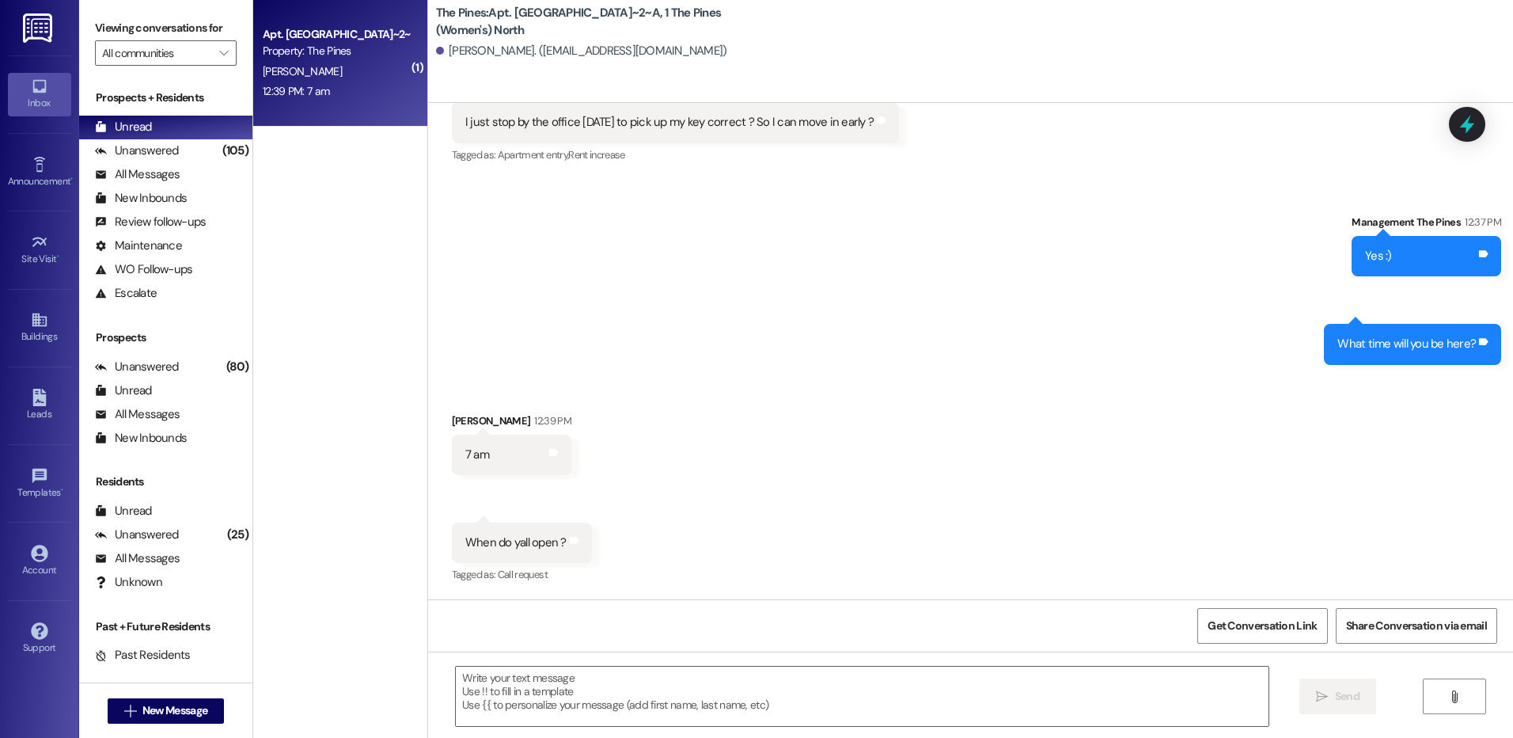
scroll to position [33263, 0]
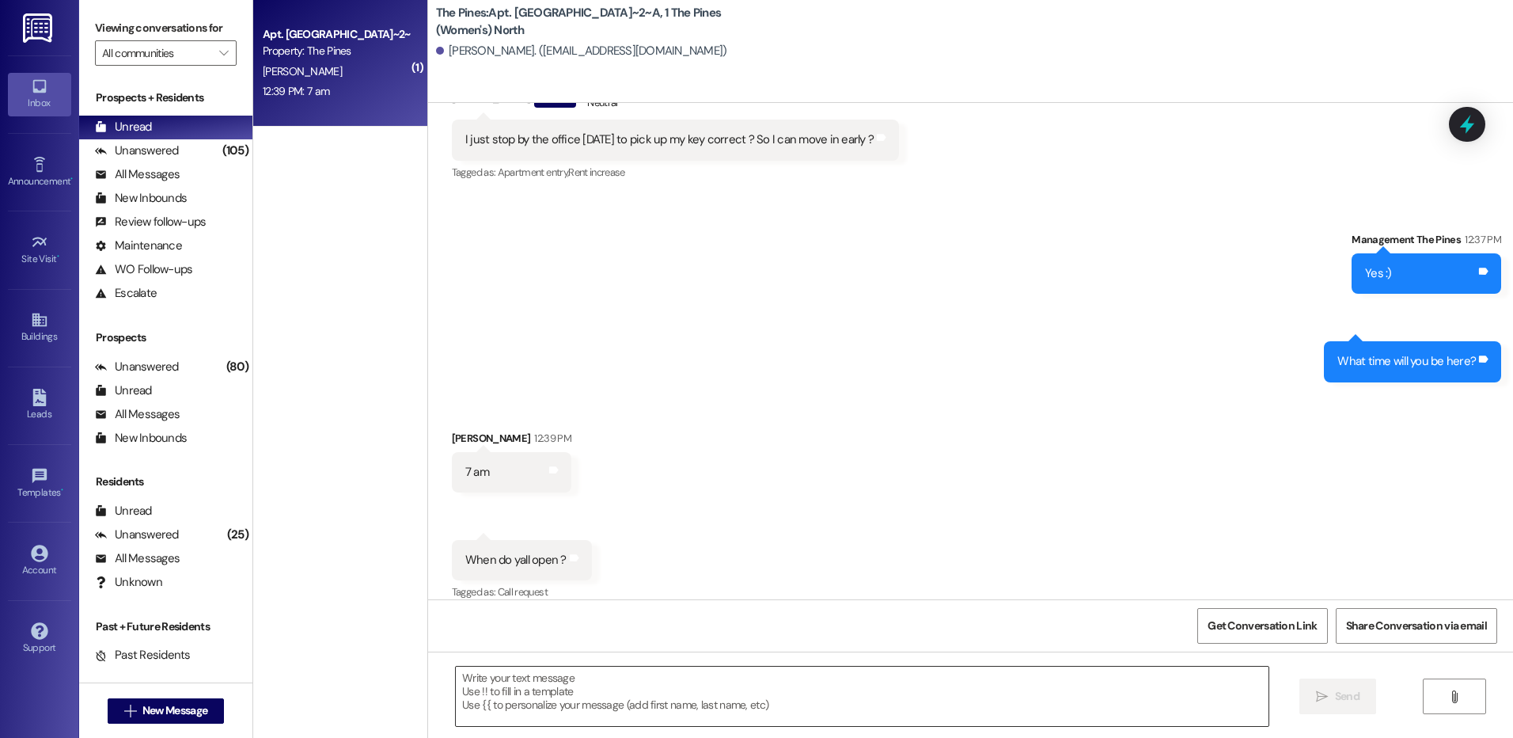
click at [856, 706] on textarea at bounding box center [862, 695] width 812 height 59
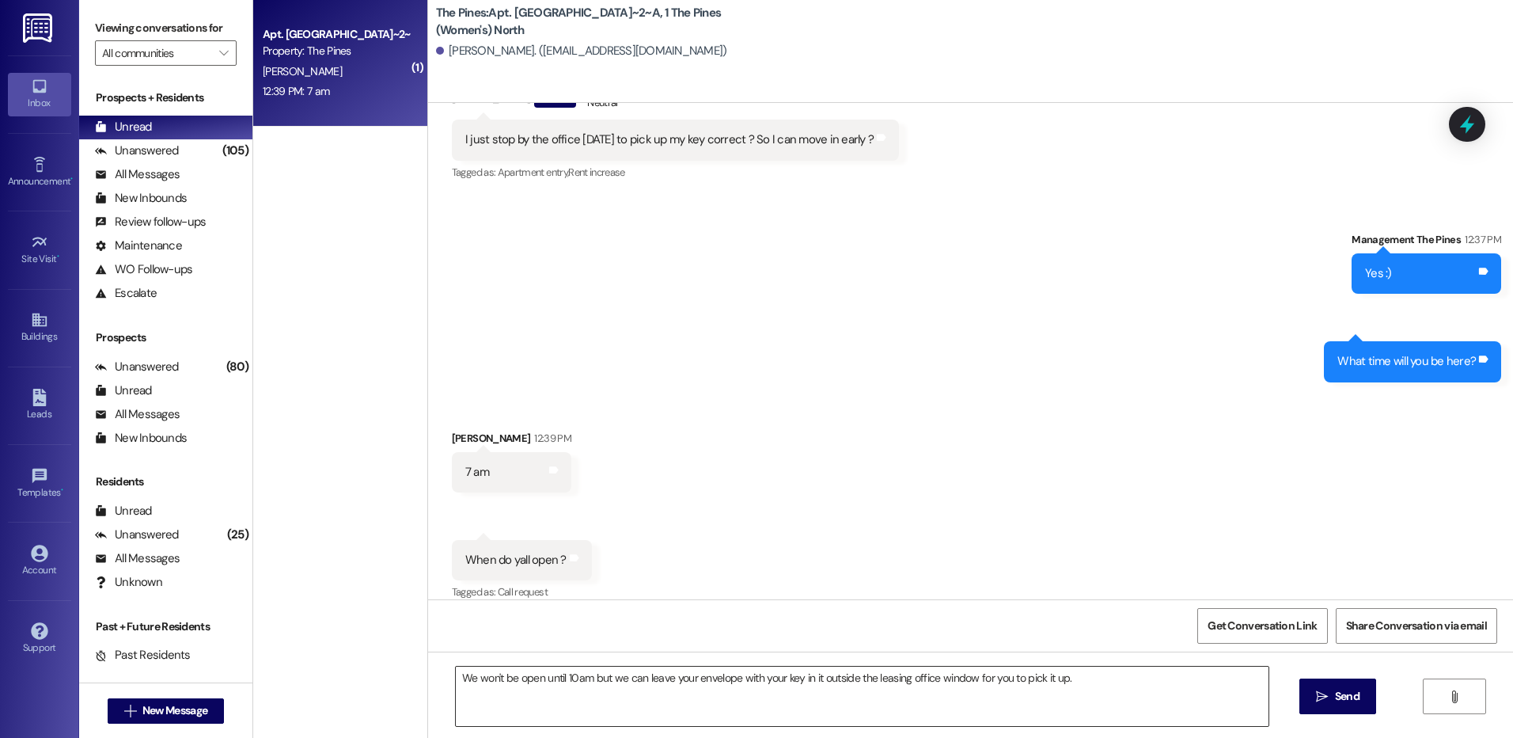
drag, startPoint x: 1093, startPoint y: 682, endPoint x: 1110, endPoint y: 677, distance: 18.3
click at [1093, 682] on textarea "We won't be open until 10am but we can leave your envelope with your key in it …" at bounding box center [862, 695] width 812 height 59
click at [1102, 681] on textarea "We won't be open until 10am but we can leave your envelope with your key in it …" at bounding box center [862, 695] width 812 height 59
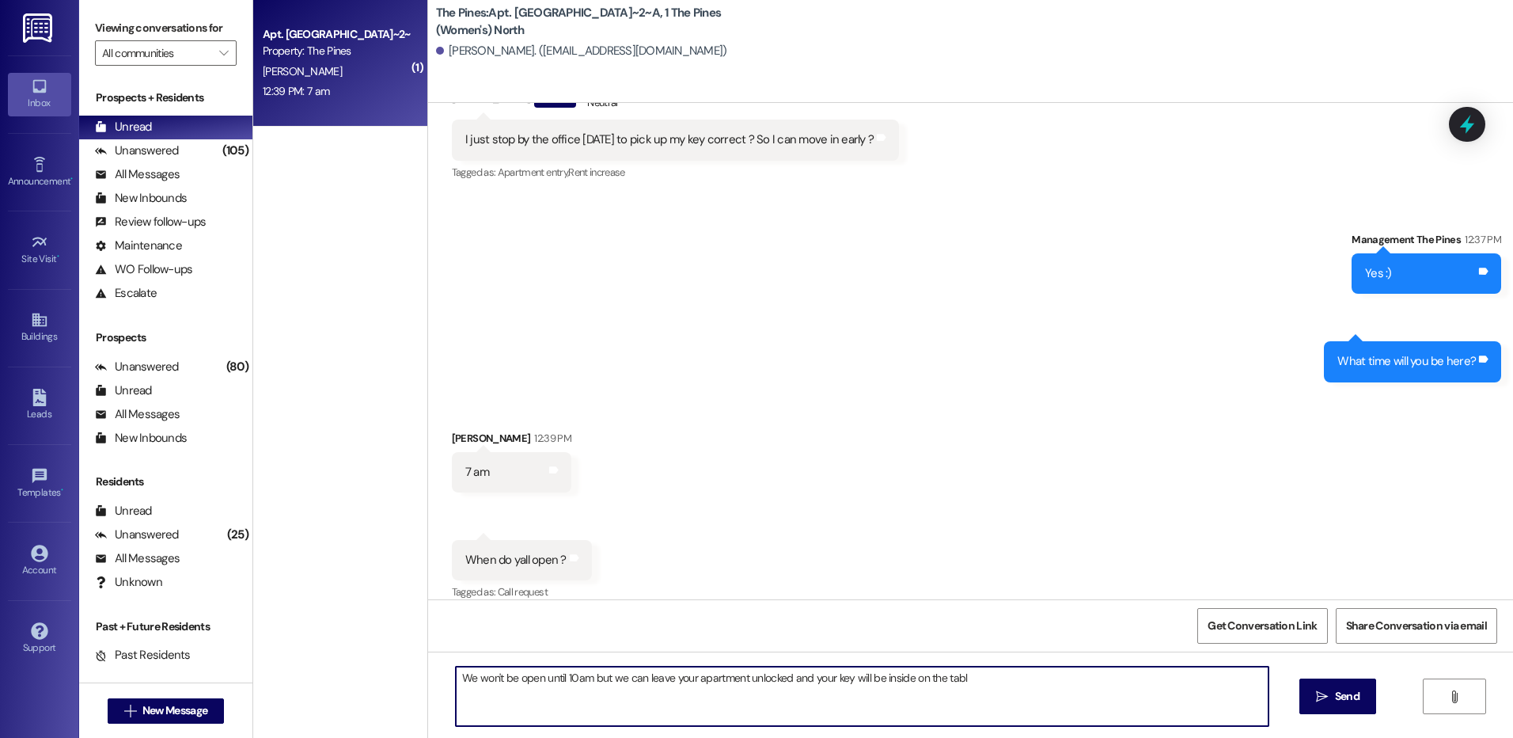
type textarea "We won't be open until 10am but we can leave your apartment unlocked and your k…"
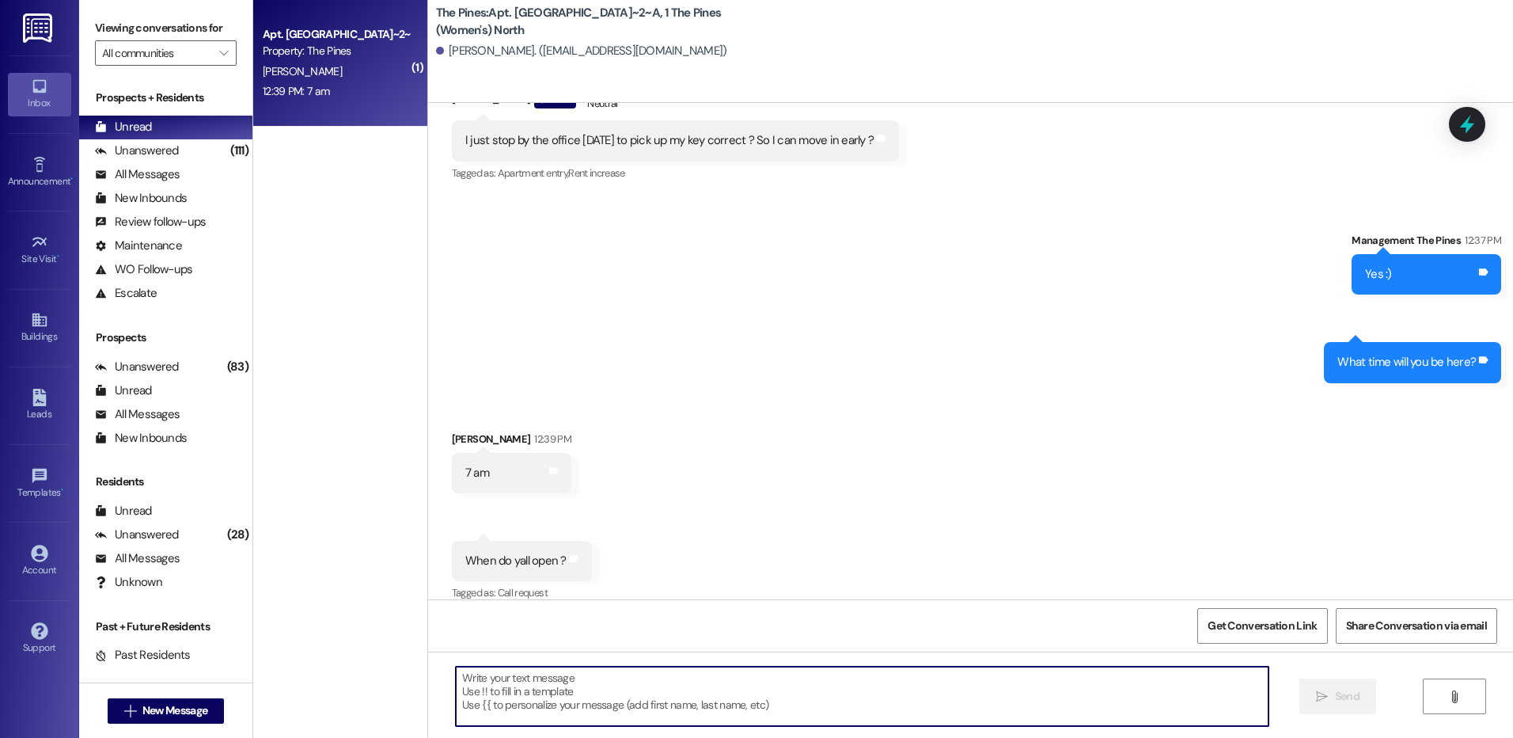
scroll to position [33374, 0]
